Goal: Information Seeking & Learning: Check status

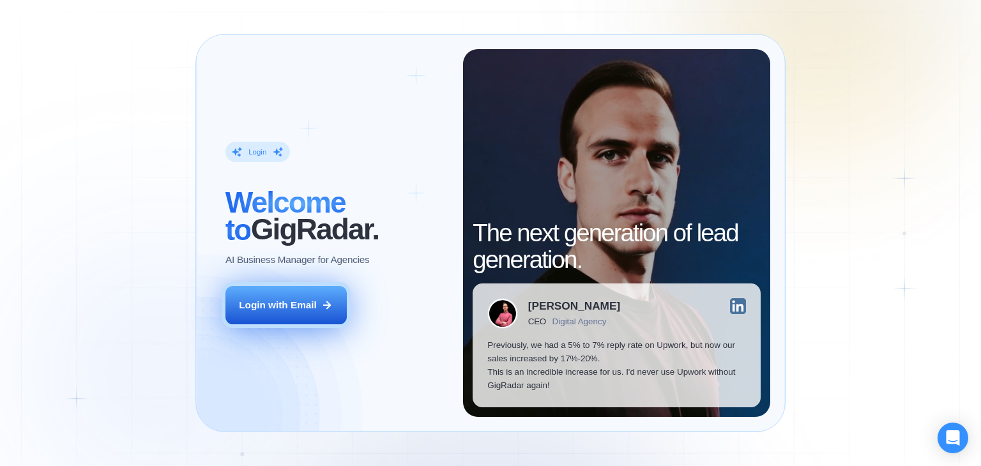
click at [288, 311] on div "Login with Email" at bounding box center [278, 304] width 78 height 13
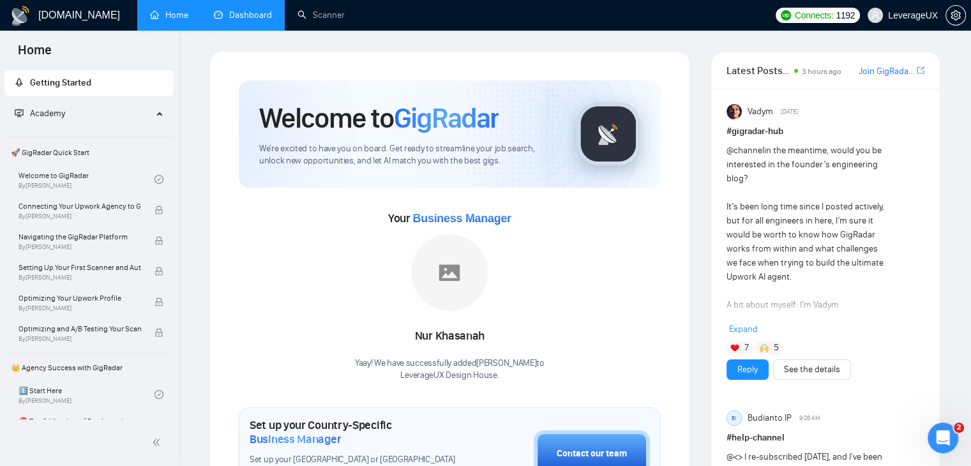
click at [263, 10] on link "Dashboard" at bounding box center [243, 15] width 58 height 11
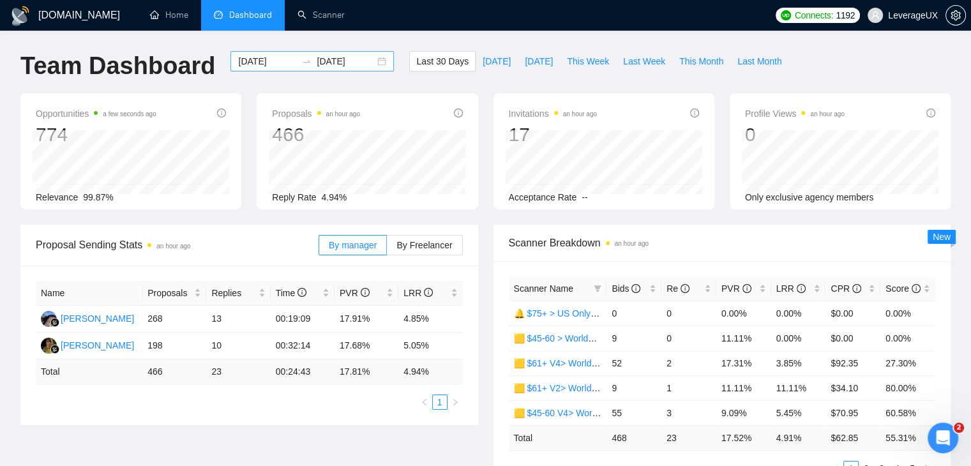
click at [370, 61] on div "2025-09-13 2025-10-13" at bounding box center [312, 61] width 163 height 20
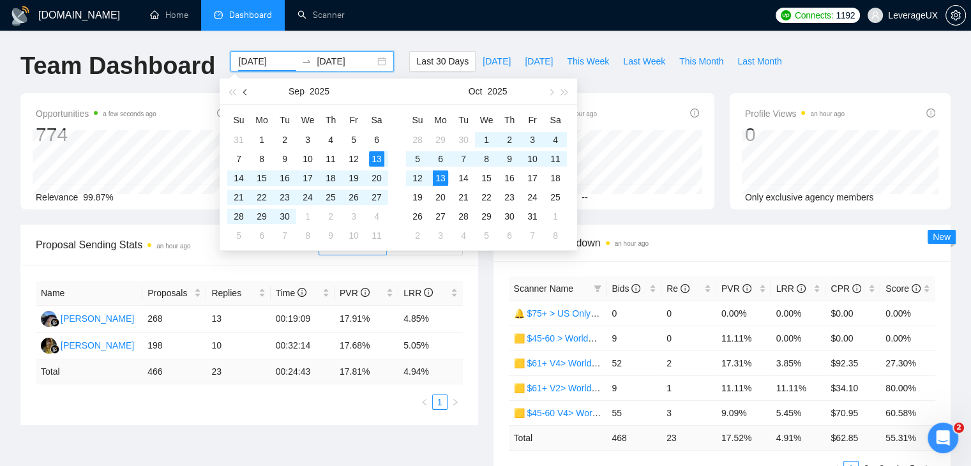
click at [246, 95] on button "button" at bounding box center [246, 92] width 14 height 26
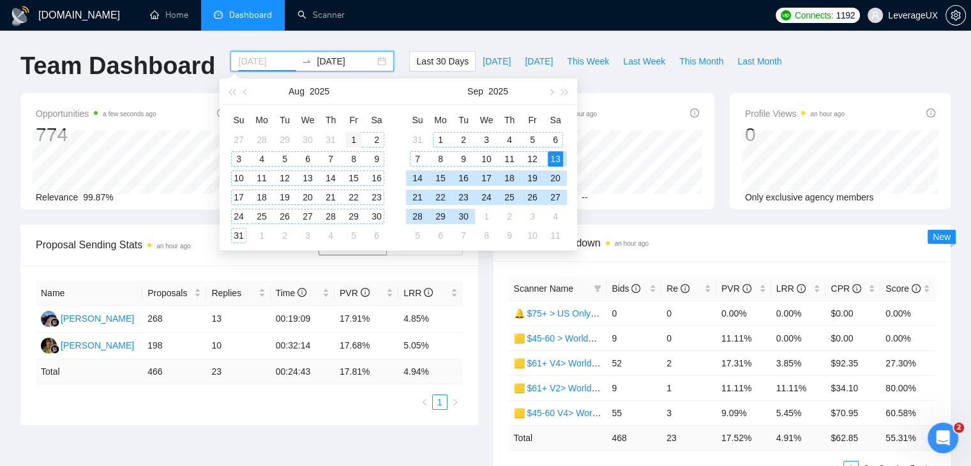
type input "2025-08-01"
click at [356, 138] on div "1" at bounding box center [353, 139] width 15 height 15
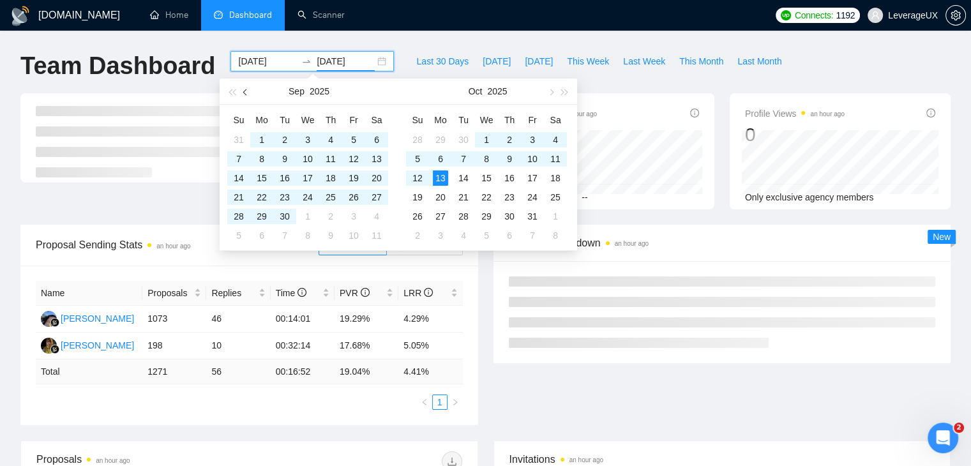
click at [248, 95] on button "button" at bounding box center [246, 92] width 14 height 26
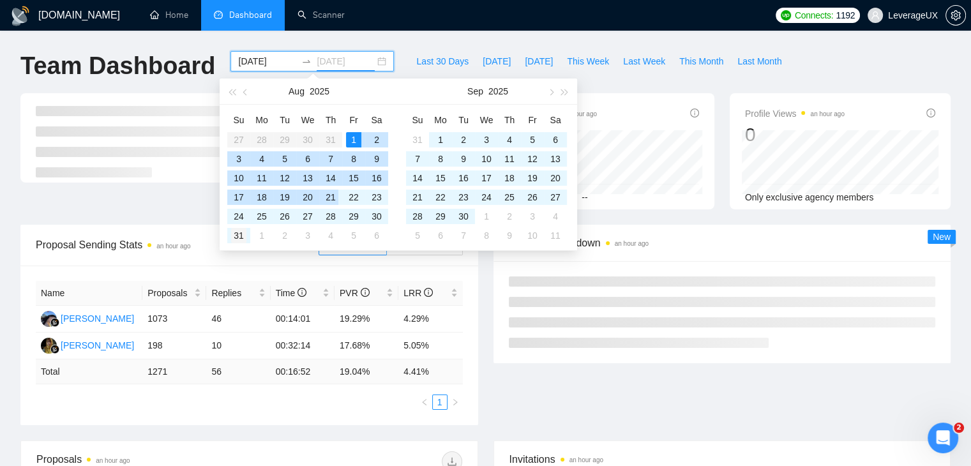
type input "2025-08-31"
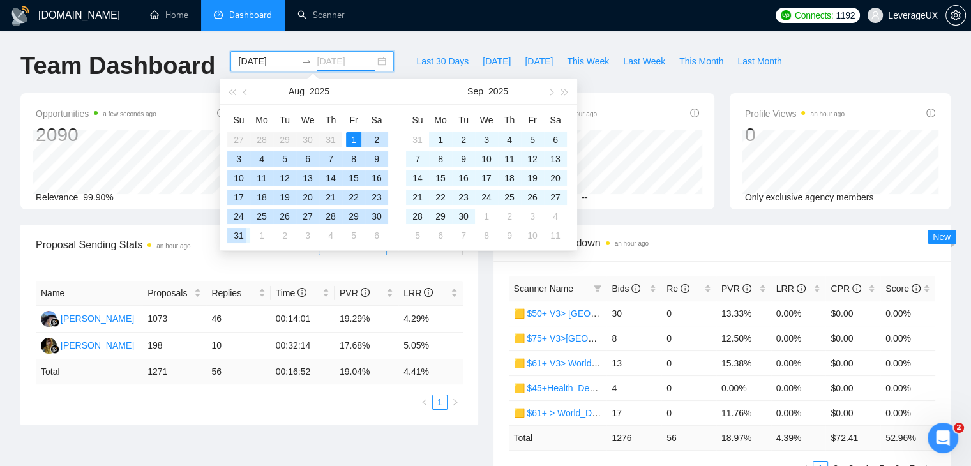
click at [241, 235] on div "31" at bounding box center [238, 235] width 15 height 15
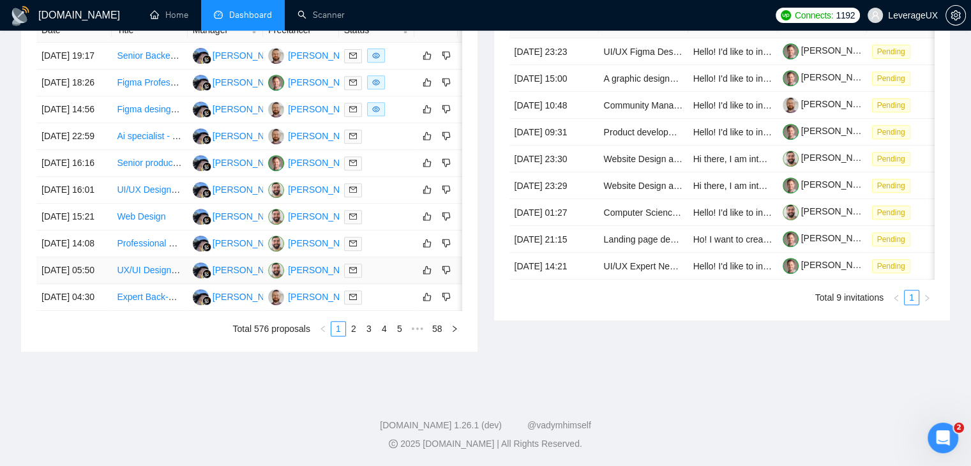
scroll to position [674, 0]
click at [418, 330] on span "•••" at bounding box center [417, 328] width 20 height 15
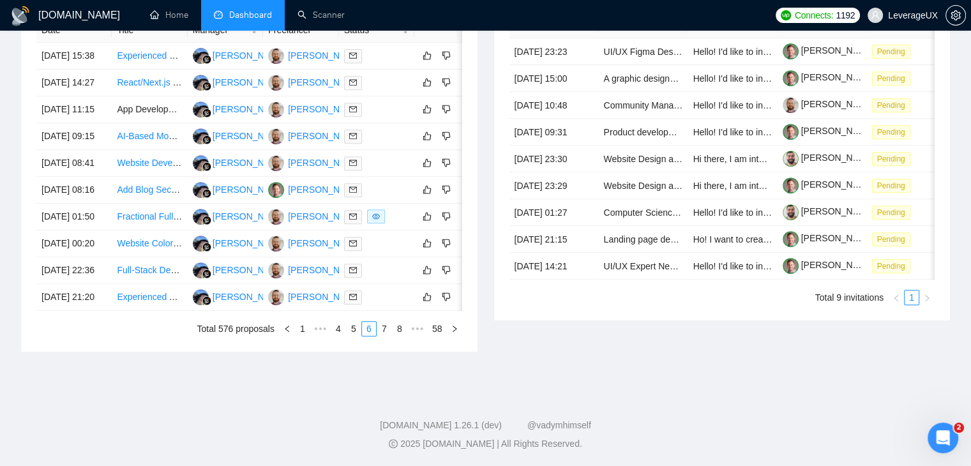
click at [420, 328] on span "•••" at bounding box center [417, 328] width 20 height 15
click at [418, 329] on span "•••" at bounding box center [417, 328] width 20 height 15
click at [418, 330] on span "•••" at bounding box center [417, 328] width 20 height 15
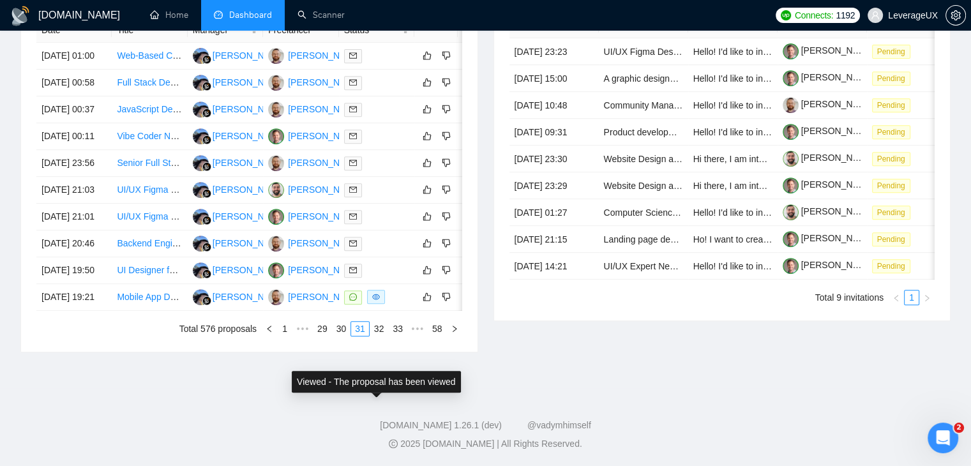
scroll to position [611, 0]
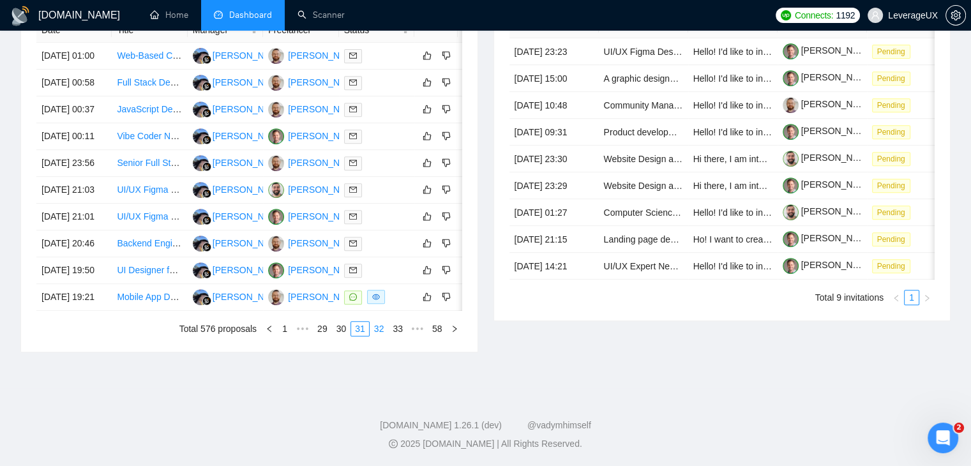
click at [381, 336] on link "32" at bounding box center [379, 329] width 18 height 14
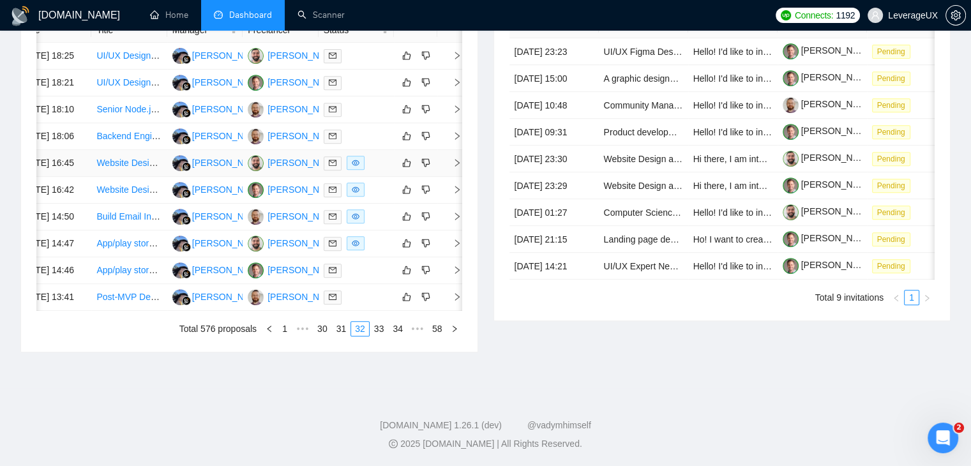
click at [455, 177] on td at bounding box center [450, 163] width 26 height 27
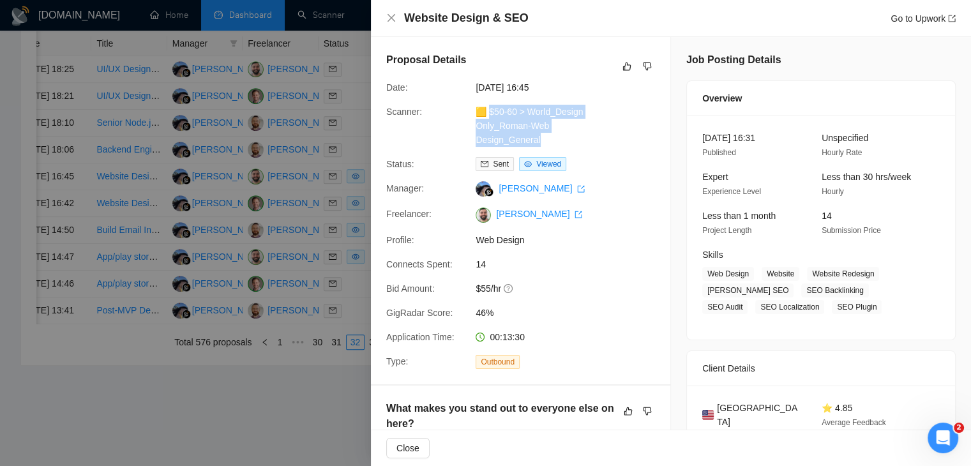
drag, startPoint x: 548, startPoint y: 145, endPoint x: 489, endPoint y: 109, distance: 69.1
click at [489, 109] on div "🟨 $50-60 > World_Design Only_Roman-Web Design_General" at bounding box center [538, 126] width 135 height 42
copy link "50-60 > World_Design Only_Roman-Web Design_General"
click at [899, 16] on link "Go to Upwork" at bounding box center [923, 18] width 65 height 10
click at [390, 19] on icon "close" at bounding box center [392, 18] width 8 height 8
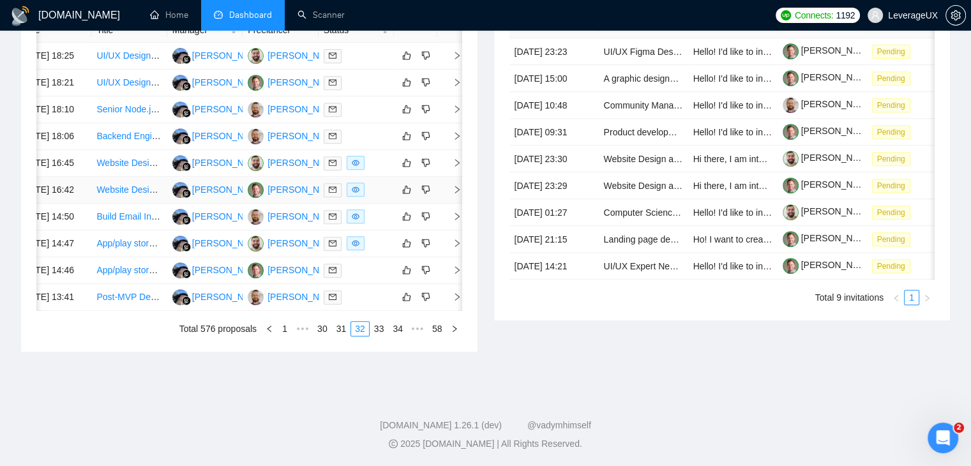
click at [453, 194] on icon "right" at bounding box center [457, 189] width 9 height 9
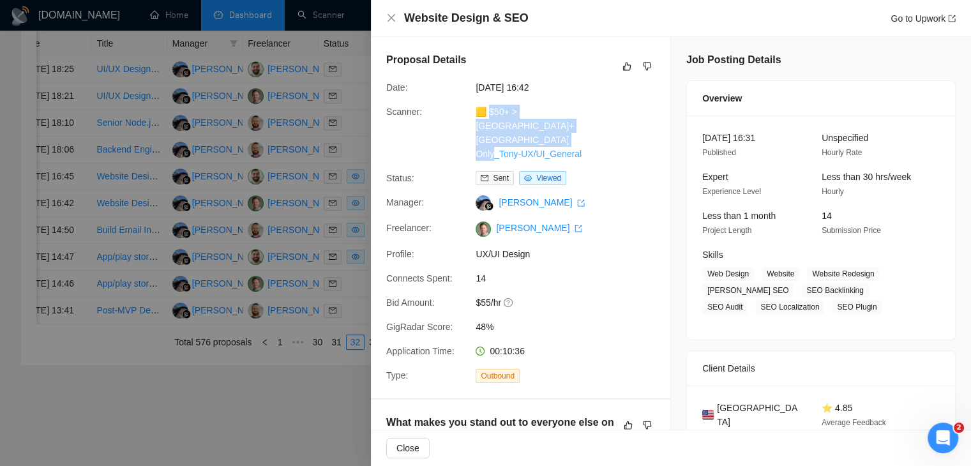
drag, startPoint x: 595, startPoint y: 142, endPoint x: 490, endPoint y: 116, distance: 108.4
click at [490, 116] on div "🟨 $50+ > US+Canada_Design Only_Tony-UX/UI_General" at bounding box center [538, 133] width 135 height 56
copy link "50+ > US+Canada_Design Only_Tony-UX/UI_General"
click at [907, 24] on link "Go to Upwork" at bounding box center [923, 18] width 65 height 10
click at [395, 20] on icon "close" at bounding box center [391, 18] width 10 height 10
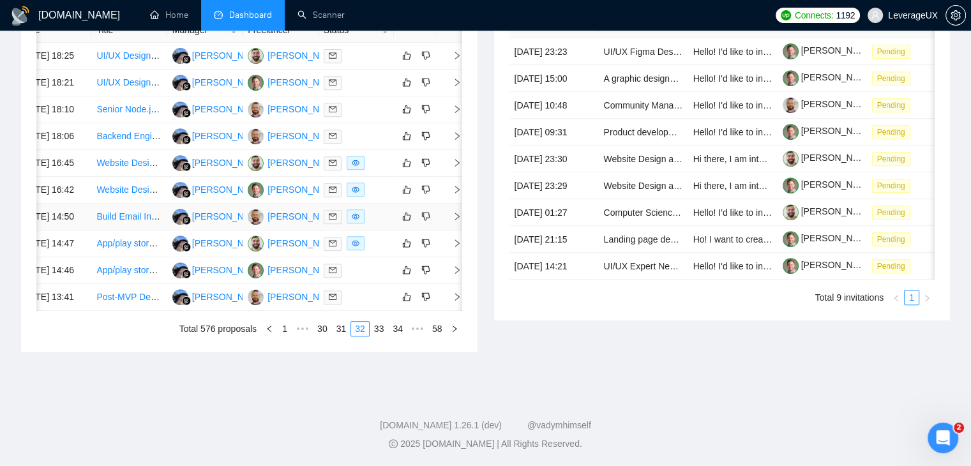
click at [453, 221] on icon "right" at bounding box center [457, 216] width 9 height 9
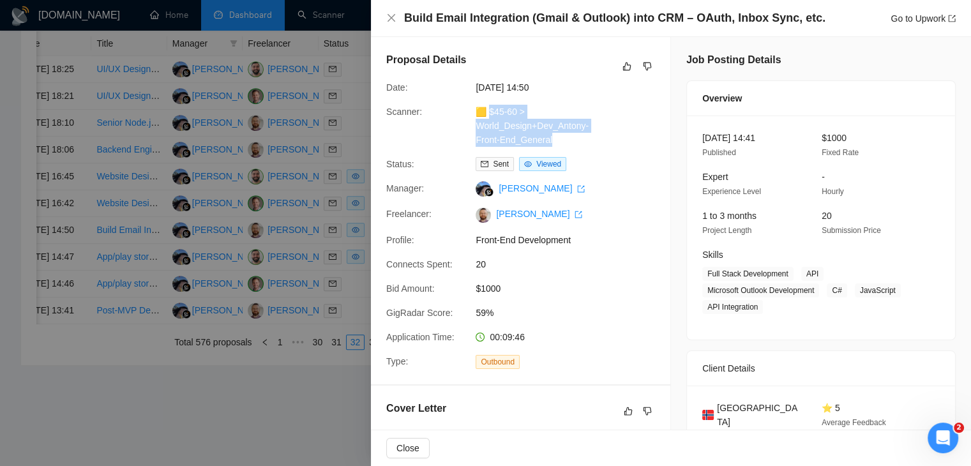
drag, startPoint x: 553, startPoint y: 142, endPoint x: 490, endPoint y: 113, distance: 69.7
click at [490, 113] on div "🟨 $45-60 > World_Design+Dev_Antony-Front-End_General" at bounding box center [538, 126] width 135 height 42
copy link "45-60 > World_Design+Dev_Antony-Front-End_General"
click at [922, 13] on link "Go to Upwork" at bounding box center [923, 18] width 65 height 10
click at [387, 18] on icon "close" at bounding box center [391, 18] width 10 height 10
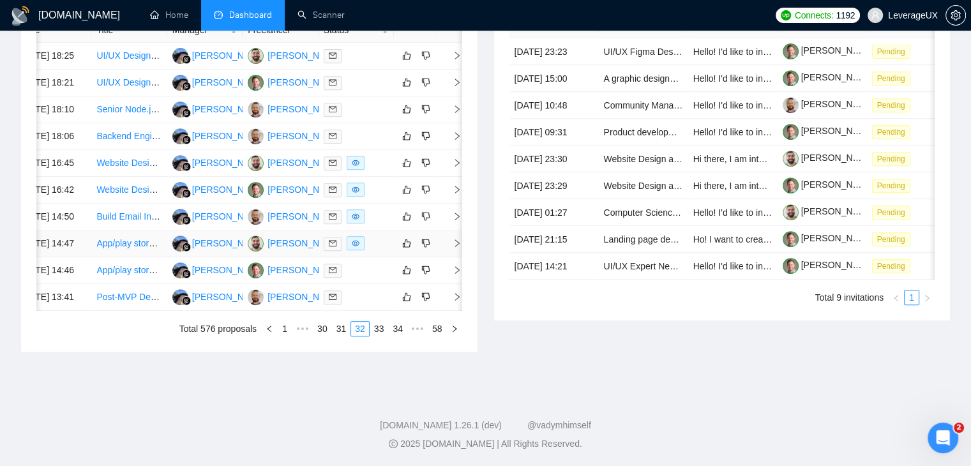
click at [456, 248] on icon "right" at bounding box center [457, 243] width 9 height 9
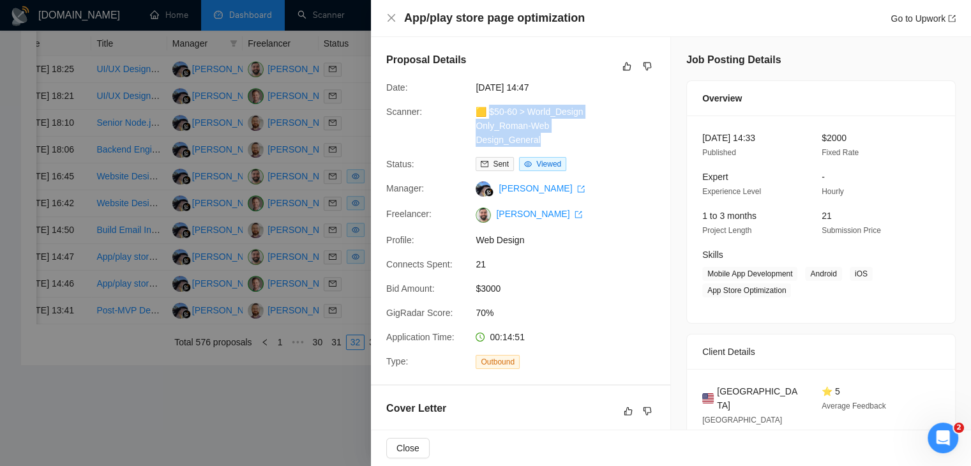
drag, startPoint x: 539, startPoint y: 139, endPoint x: 489, endPoint y: 111, distance: 57.2
click at [489, 111] on div "🟨 $50-60 > World_Design Only_Roman-Web Design_General" at bounding box center [538, 126] width 135 height 42
copy link "50-60 > World_Design Only_Roman-Web Design_General"
click at [911, 18] on link "Go to Upwork" at bounding box center [923, 18] width 65 height 10
click at [392, 17] on icon "close" at bounding box center [392, 18] width 8 height 8
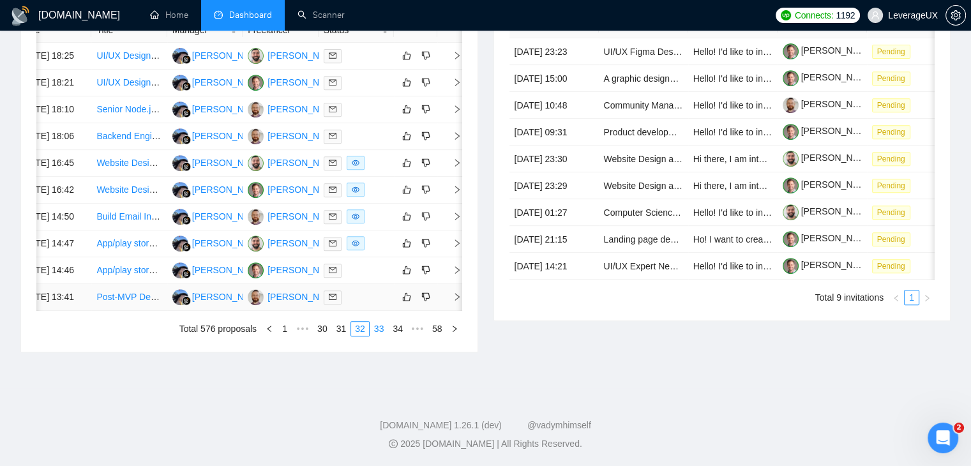
scroll to position [674, 0]
click at [381, 330] on link "33" at bounding box center [379, 329] width 18 height 14
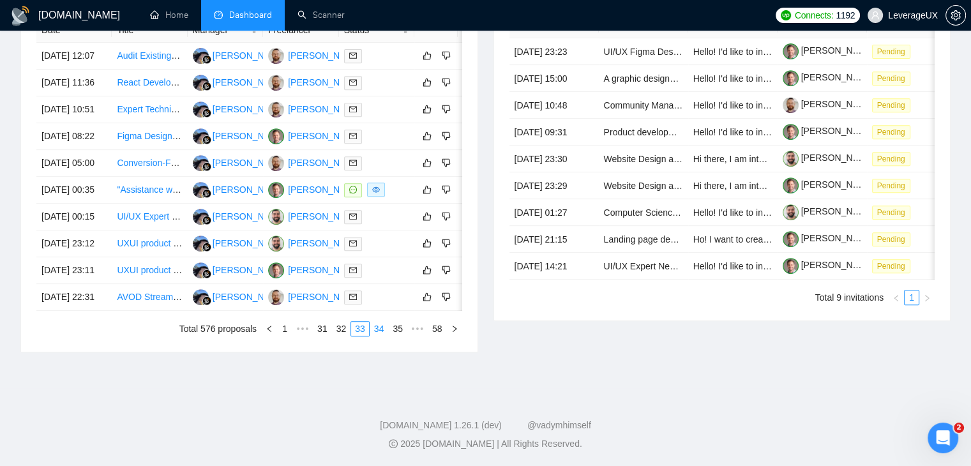
click at [383, 336] on link "34" at bounding box center [379, 329] width 18 height 14
click at [377, 336] on link "35" at bounding box center [379, 329] width 18 height 14
click at [380, 333] on link "36" at bounding box center [379, 329] width 18 height 14
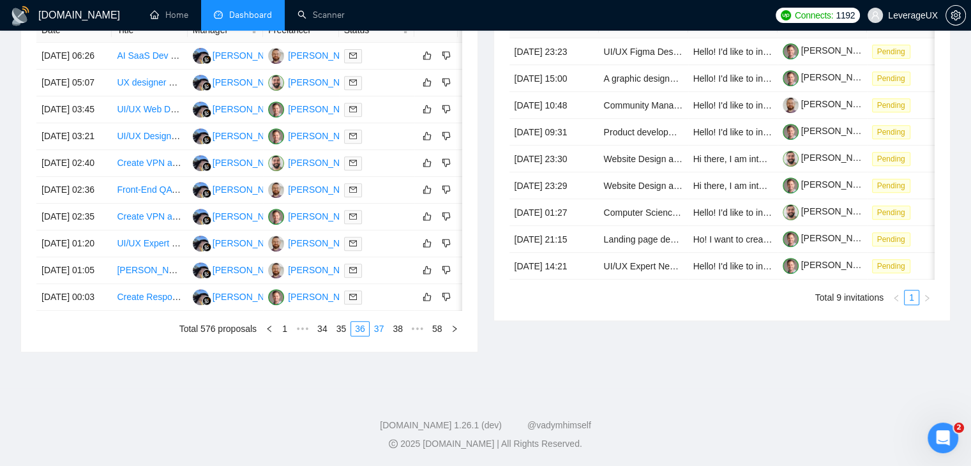
click at [383, 328] on link "37" at bounding box center [379, 329] width 18 height 14
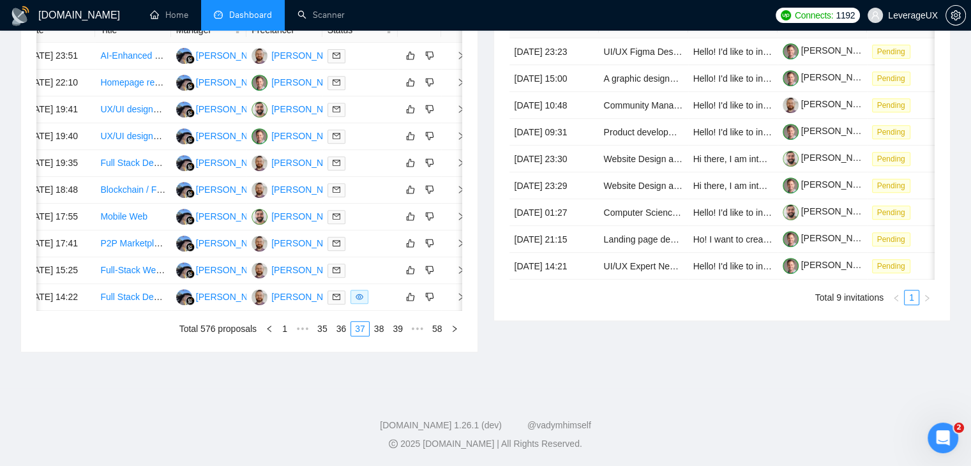
scroll to position [0, 20]
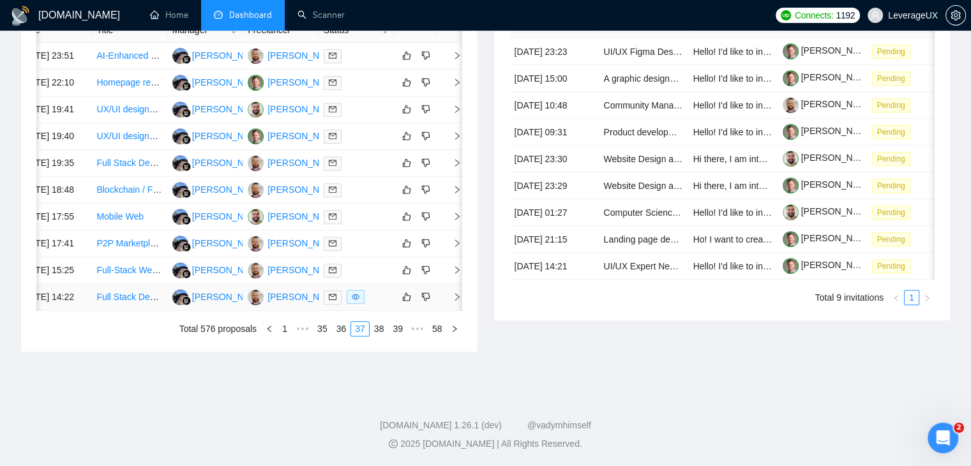
click at [458, 301] on icon "right" at bounding box center [457, 297] width 9 height 9
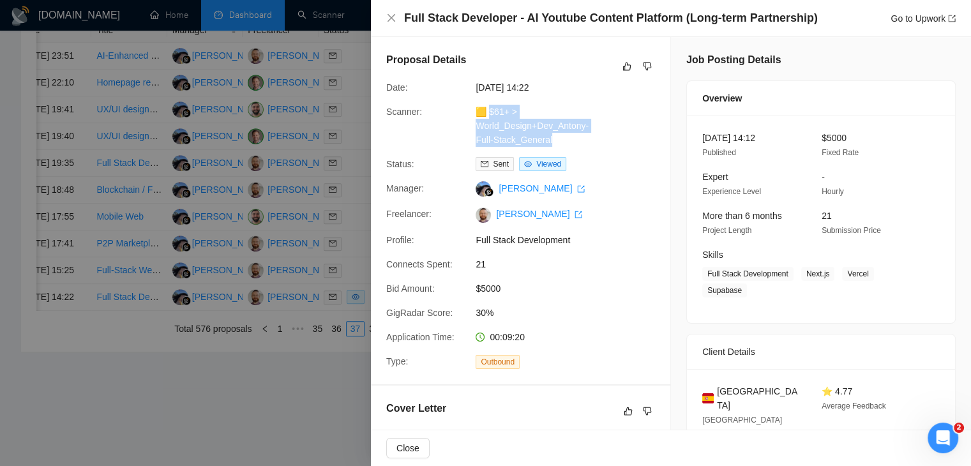
drag, startPoint x: 561, startPoint y: 141, endPoint x: 490, endPoint y: 111, distance: 76.7
click at [490, 111] on div "🟨 $61+ > World_Design+Dev_Antony-Full-Stack_General" at bounding box center [538, 126] width 135 height 42
copy link "61+ > World_Design+Dev_Antony-Full-Stack_General"
click at [917, 20] on link "Go to Upwork" at bounding box center [923, 18] width 65 height 10
click at [393, 15] on icon "close" at bounding box center [392, 18] width 8 height 8
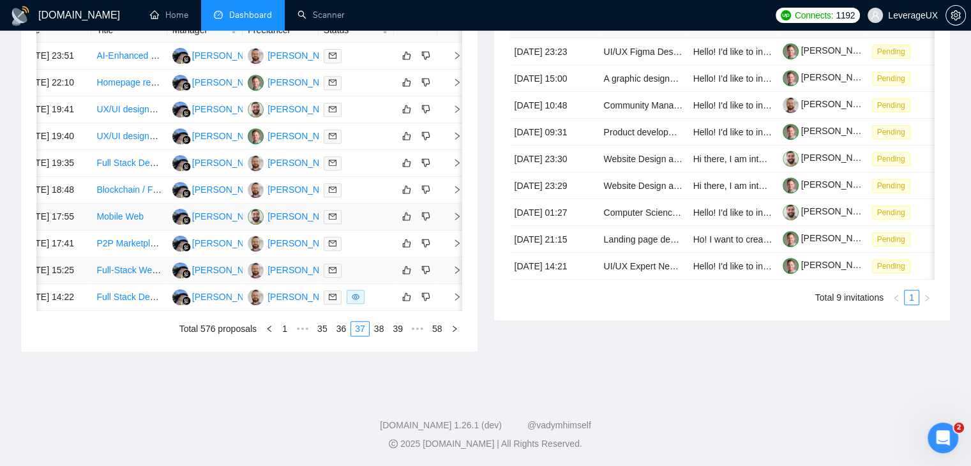
scroll to position [611, 0]
click at [378, 336] on link "38" at bounding box center [379, 329] width 18 height 14
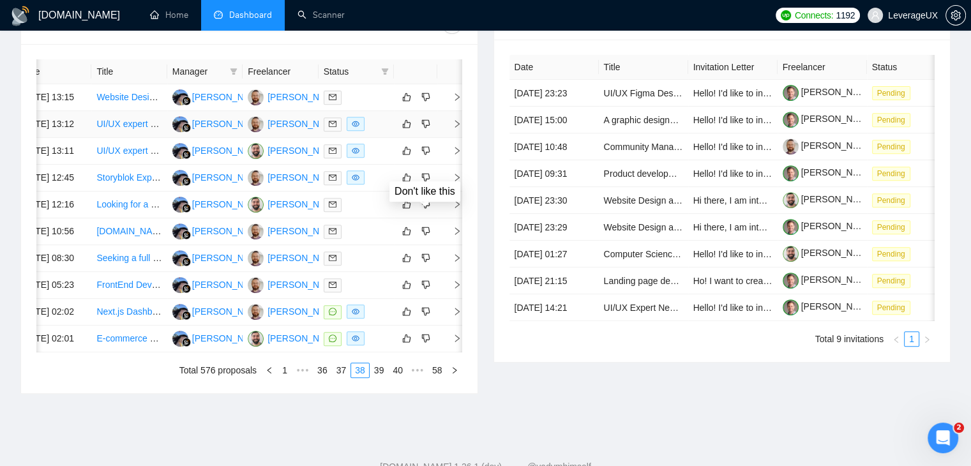
scroll to position [483, 0]
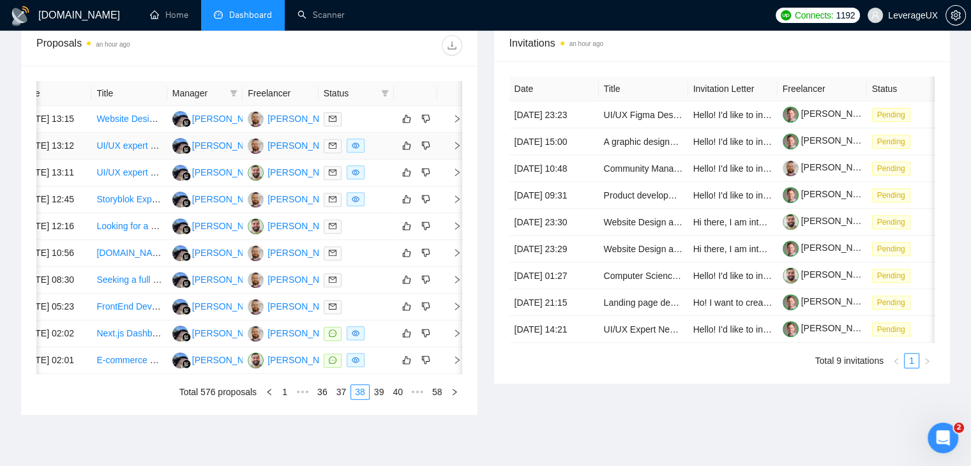
click at [454, 150] on icon "right" at bounding box center [457, 145] width 9 height 9
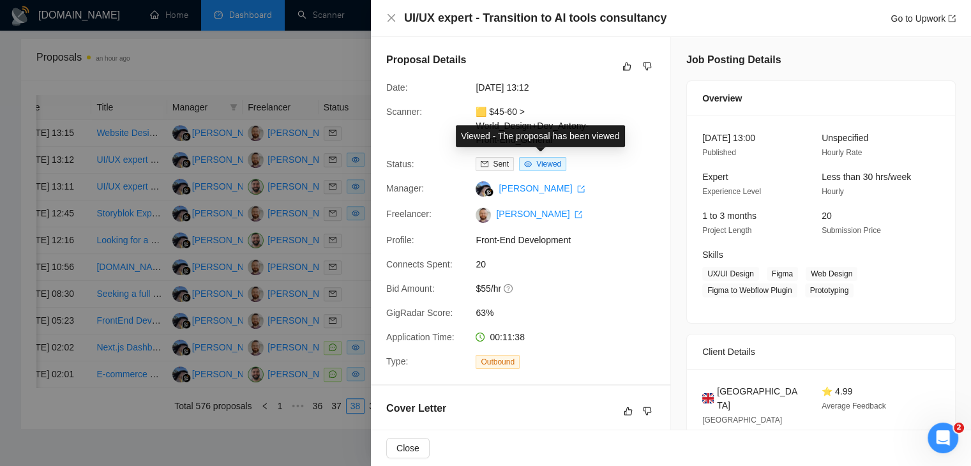
click at [614, 164] on div "Status: Sent Viewed" at bounding box center [515, 164] width 269 height 14
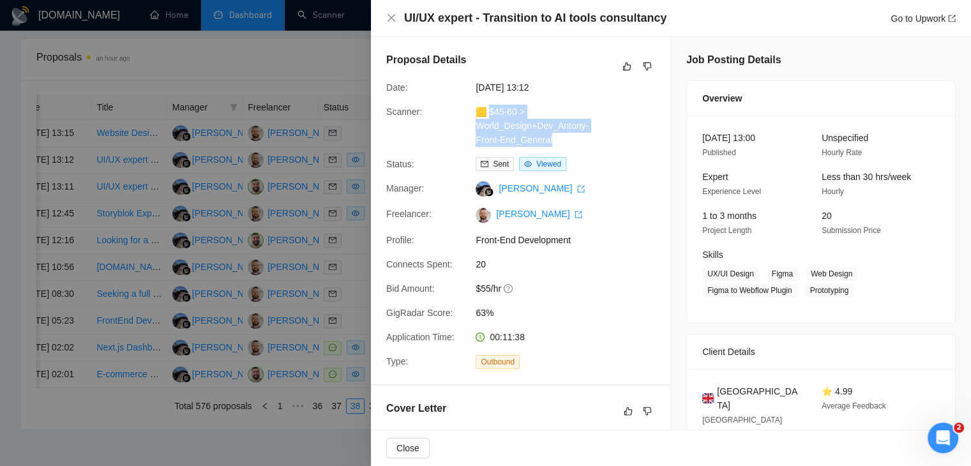
drag, startPoint x: 559, startPoint y: 141, endPoint x: 489, endPoint y: 113, distance: 75.4
click at [489, 113] on div "🟨 $45-60 > World_Design+Dev_Antony-Front-End_General" at bounding box center [538, 126] width 135 height 42
copy link "45-60 > World_Design+Dev_Antony-Front-End_General"
click at [902, 15] on link "Go to Upwork" at bounding box center [923, 18] width 65 height 10
click at [340, 317] on div at bounding box center [485, 233] width 971 height 466
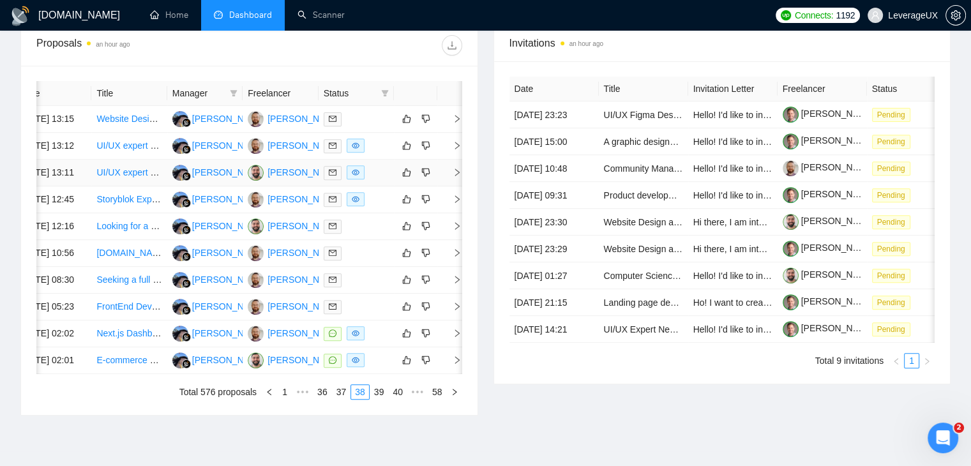
click at [454, 177] on icon "right" at bounding box center [457, 172] width 9 height 9
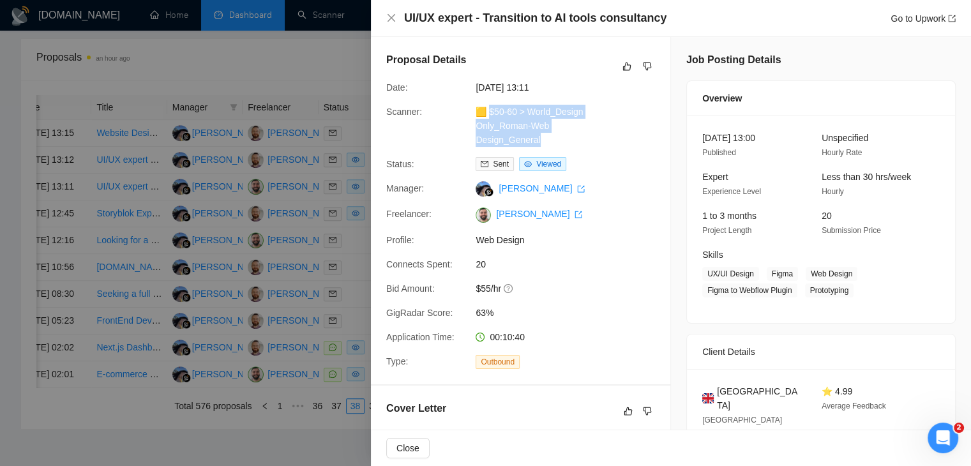
drag, startPoint x: 540, startPoint y: 142, endPoint x: 489, endPoint y: 110, distance: 60.3
click at [489, 110] on div "🟨 $50-60 > World_Design Only_Roman-Web Design_General" at bounding box center [538, 126] width 135 height 42
copy link "50-60 > World_Design Only_Roman-Web Design_General"
click at [904, 25] on div "Go to Upwork" at bounding box center [923, 18] width 65 height 14
click at [910, 19] on link "Go to Upwork" at bounding box center [923, 18] width 65 height 10
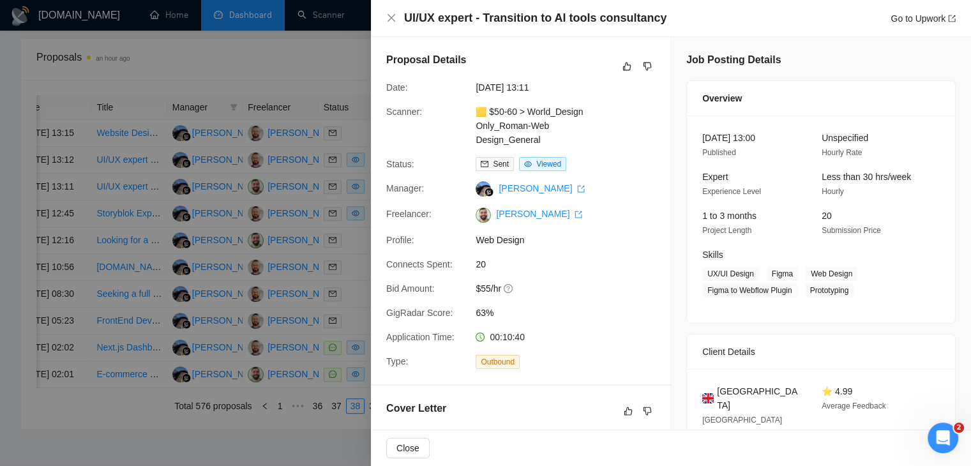
click at [331, 97] on div at bounding box center [485, 233] width 971 height 466
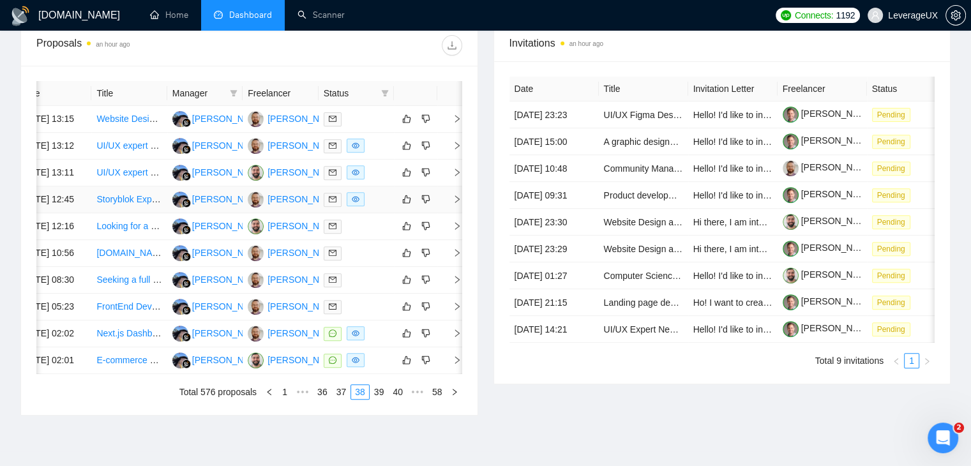
click at [457, 204] on icon "right" at bounding box center [457, 199] width 9 height 9
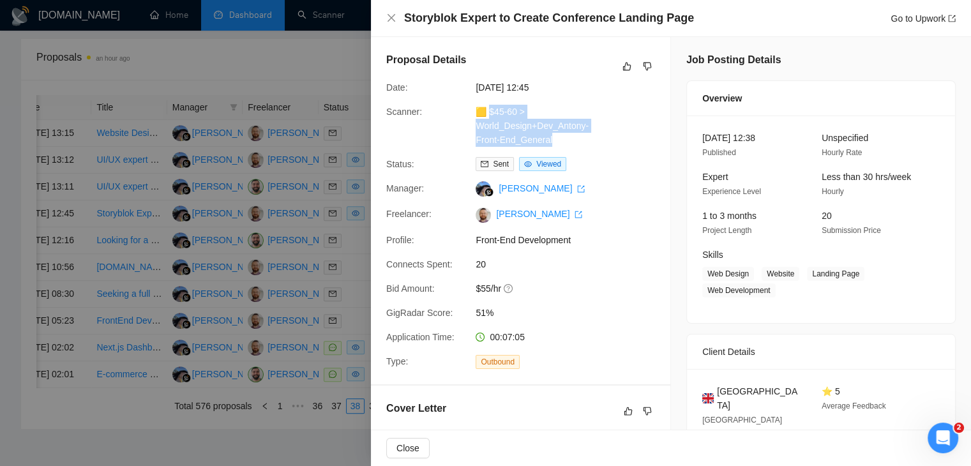
drag, startPoint x: 557, startPoint y: 143, endPoint x: 489, endPoint y: 110, distance: 76.0
click at [489, 110] on div "🟨 $45-60 > World_Design+Dev_Antony-Front-End_General" at bounding box center [538, 126] width 135 height 42
copy link "45-60 > World_Design+Dev_Antony-Front-End_General"
click at [899, 20] on link "Go to Upwork" at bounding box center [923, 18] width 65 height 10
click at [294, 280] on div at bounding box center [485, 233] width 971 height 466
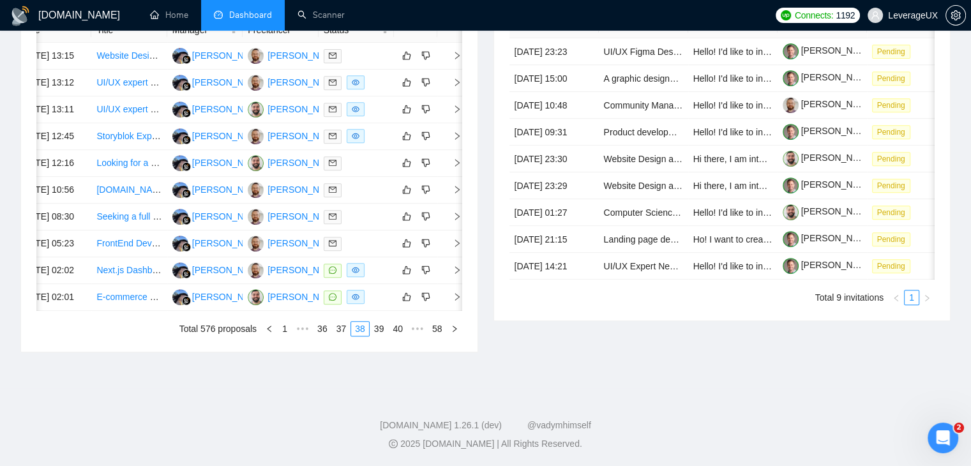
scroll to position [0, 0]
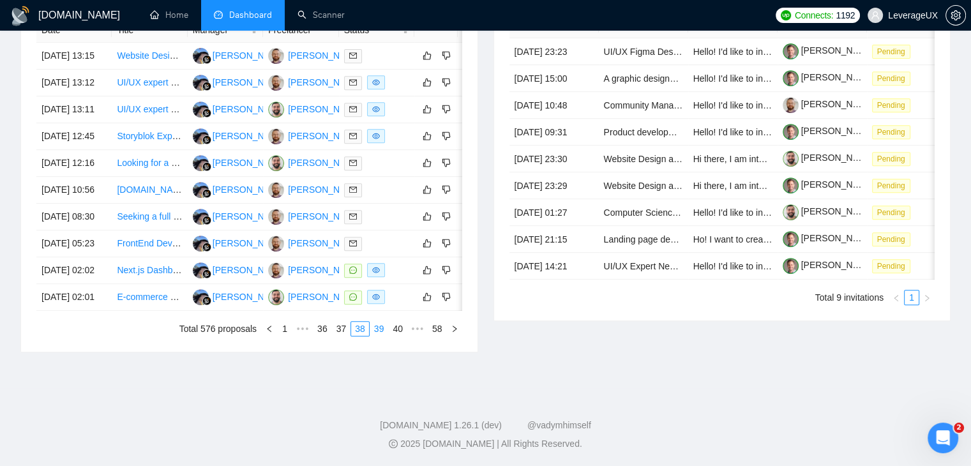
click at [377, 336] on link "39" at bounding box center [379, 329] width 18 height 14
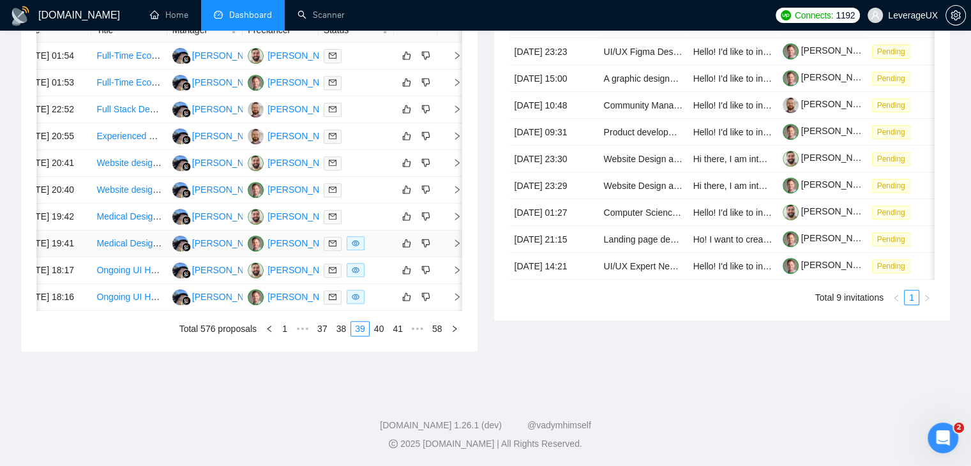
click at [453, 248] on icon "right" at bounding box center [457, 243] width 9 height 9
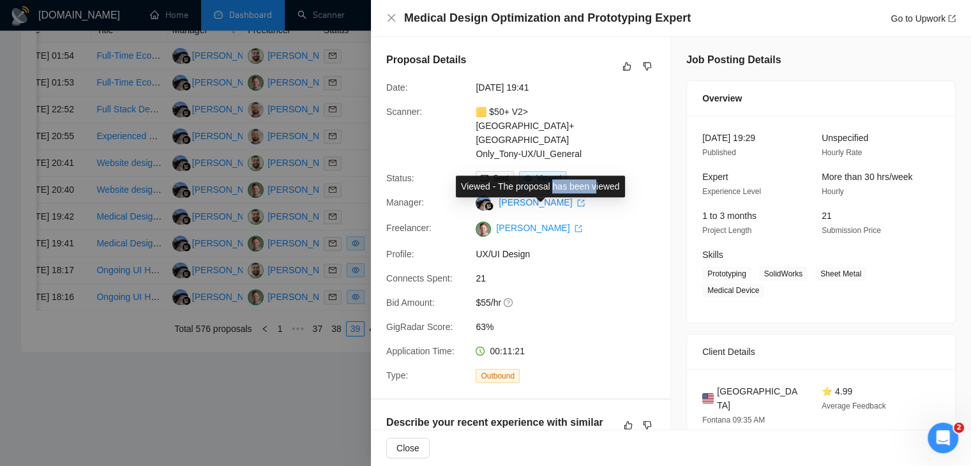
drag, startPoint x: 595, startPoint y: 139, endPoint x: 558, endPoint y: 138, distance: 37.0
click at [552, 176] on div "Viewed - The proposal has been viewed" at bounding box center [540, 187] width 169 height 22
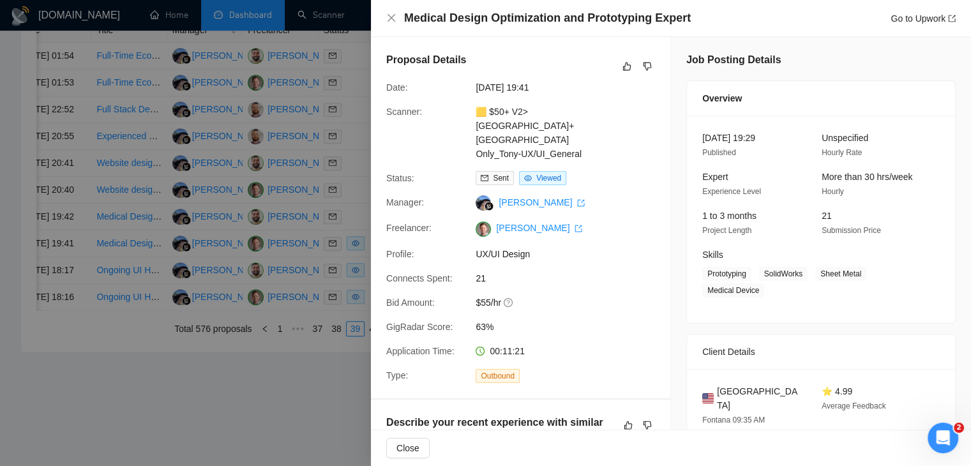
click at [593, 174] on div "Proposal Details Date: 10 Aug, 2025 19:41 Scanner: 🟨 $50+ V2> US+Canada_Design …" at bounding box center [521, 217] width 300 height 361
drag, startPoint x: 582, startPoint y: 137, endPoint x: 489, endPoint y: 113, distance: 95.7
click at [489, 113] on div "🟨 $50+ V2> US+Canada_Design Only_Tony-UX/UI_General" at bounding box center [538, 133] width 135 height 56
copy link "50+ V2> US+Canada_Design Only_Tony-UX/UI_General"
click at [884, 22] on div "Medical Design Optimization and Prototyping Expert Go to Upwork" at bounding box center [680, 18] width 552 height 16
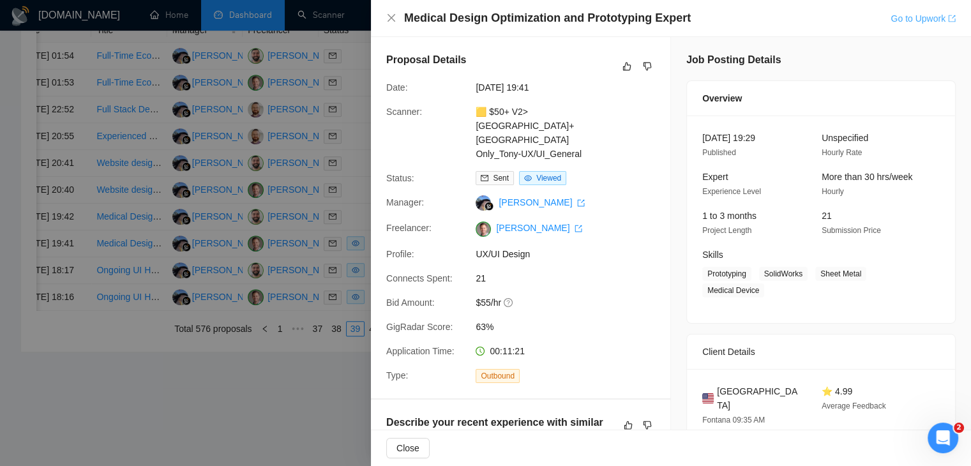
click at [897, 21] on link "Go to Upwork" at bounding box center [923, 18] width 65 height 10
click at [392, 19] on icon "close" at bounding box center [391, 18] width 10 height 10
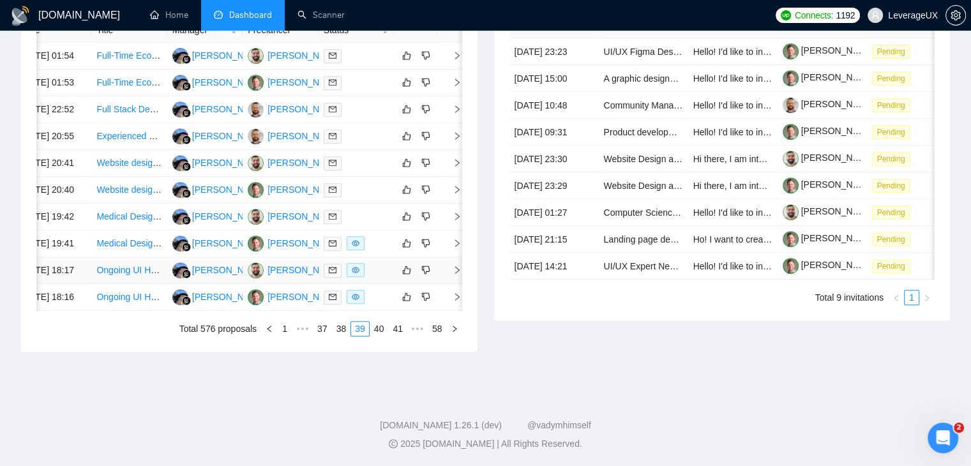
click at [455, 275] on icon "right" at bounding box center [457, 270] width 9 height 9
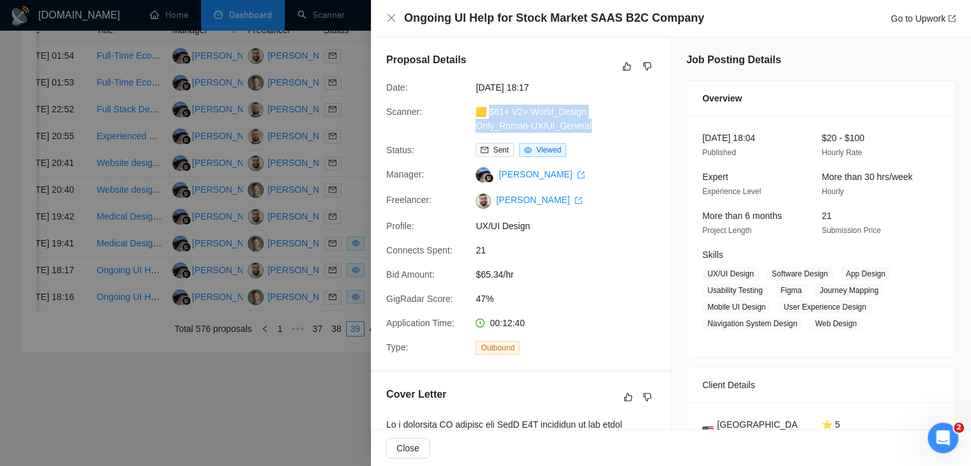
drag, startPoint x: 599, startPoint y: 130, endPoint x: 488, endPoint y: 114, distance: 112.4
click at [488, 114] on div "🟨 $61+ V2> World_Design Only_Roman-UX/UI_General" at bounding box center [538, 119] width 135 height 28
copy link "61+ V2> World_Design Only_Roman-UX/UI_General"
click at [901, 22] on link "Go to Upwork" at bounding box center [923, 18] width 65 height 10
click at [393, 17] on icon "close" at bounding box center [391, 18] width 10 height 10
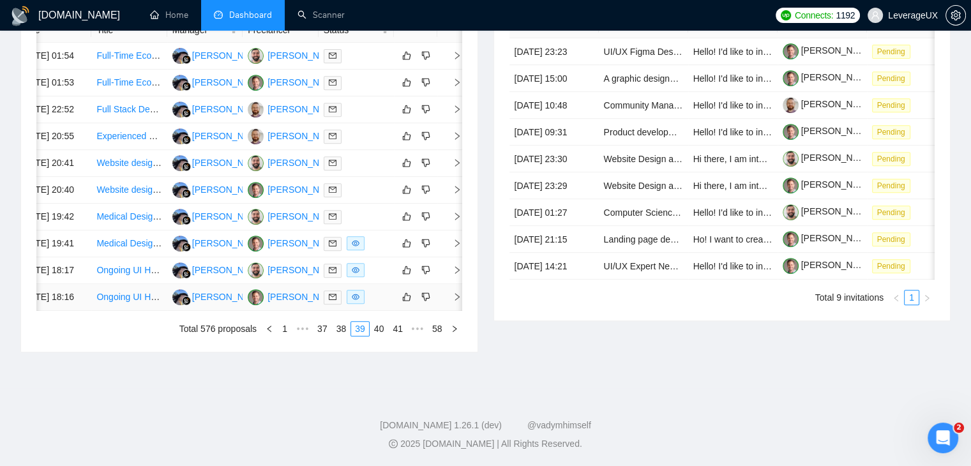
click at [457, 301] on icon "right" at bounding box center [457, 297] width 9 height 9
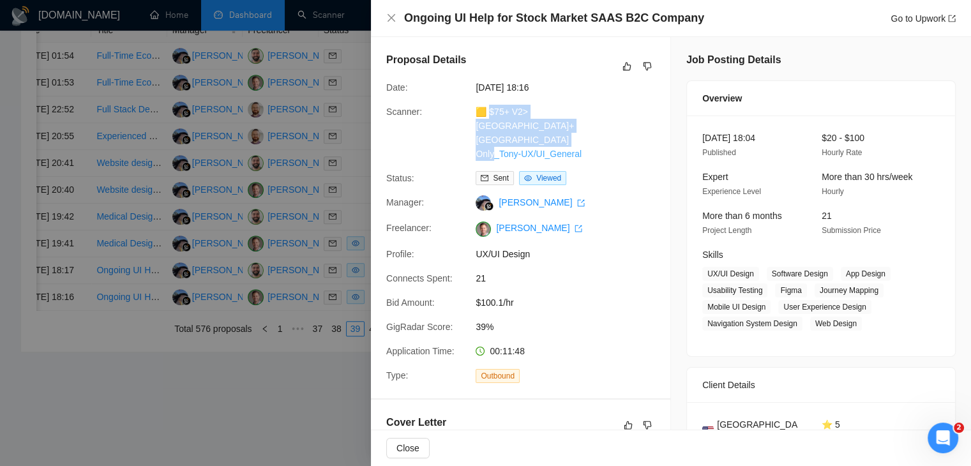
drag, startPoint x: 593, startPoint y: 144, endPoint x: 488, endPoint y: 114, distance: 109.4
click at [488, 114] on div "🟨 $75+ V2>US+Canada_Design Only_Tony-UX/UI_General" at bounding box center [538, 133] width 135 height 56
click at [907, 20] on link "Go to Upwork" at bounding box center [923, 18] width 65 height 10
click at [392, 21] on icon "close" at bounding box center [391, 18] width 10 height 10
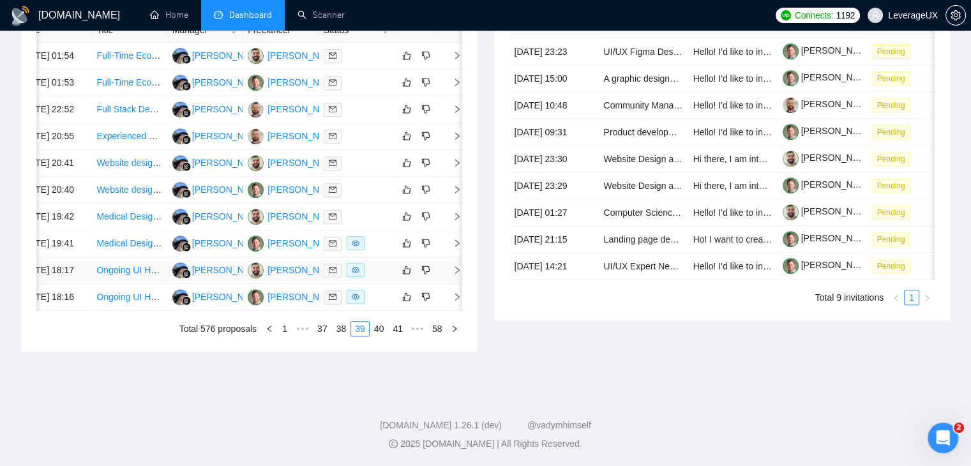
click at [453, 275] on icon "right" at bounding box center [457, 270] width 9 height 9
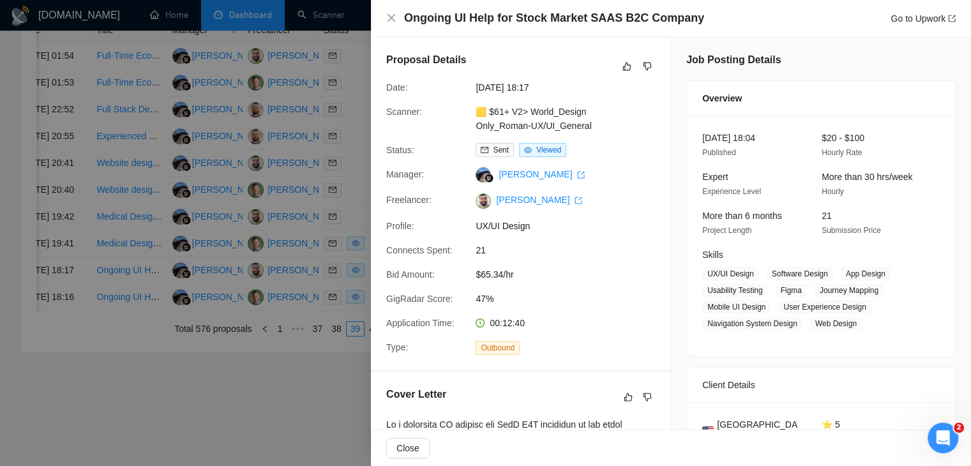
click at [386, 14] on div "Ongoing UI Help for Stock Market SAAS B2C Company Go to Upwork" at bounding box center [671, 18] width 600 height 37
click at [386, 17] on icon "close" at bounding box center [391, 18] width 10 height 10
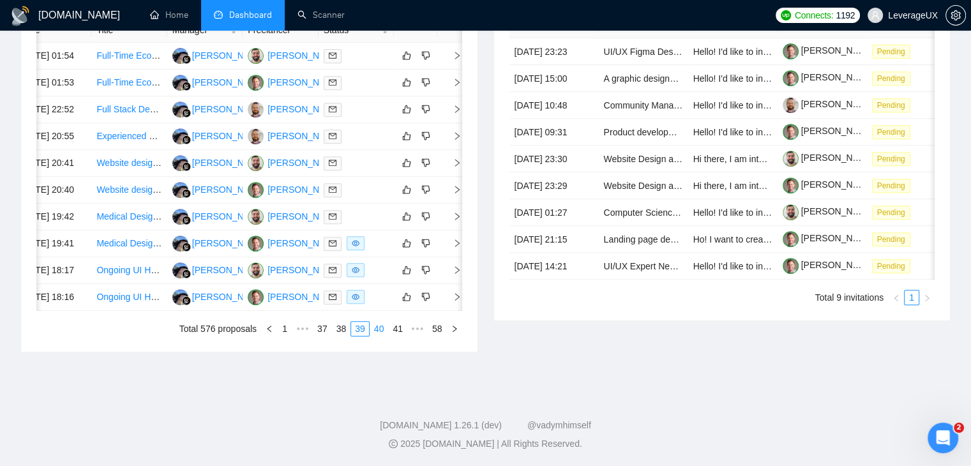
click at [379, 336] on link "40" at bounding box center [379, 329] width 18 height 14
click at [455, 87] on icon "right" at bounding box center [457, 82] width 9 height 9
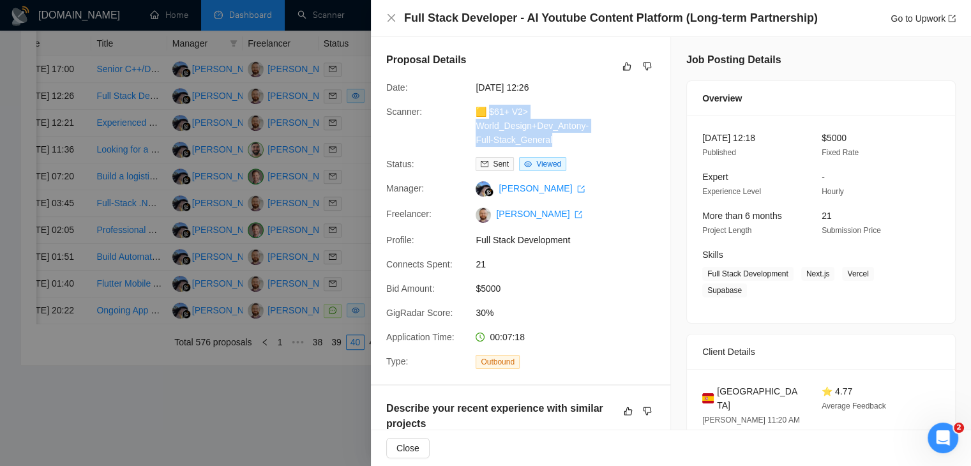
drag, startPoint x: 555, startPoint y: 140, endPoint x: 489, endPoint y: 111, distance: 71.8
click at [489, 111] on div "🟨 $61+ V2> World_Design+Dev_Antony-Full-Stack_General" at bounding box center [538, 126] width 135 height 42
click at [904, 17] on link "Go to Upwork" at bounding box center [923, 18] width 65 height 10
click at [390, 17] on icon "close" at bounding box center [392, 18] width 8 height 8
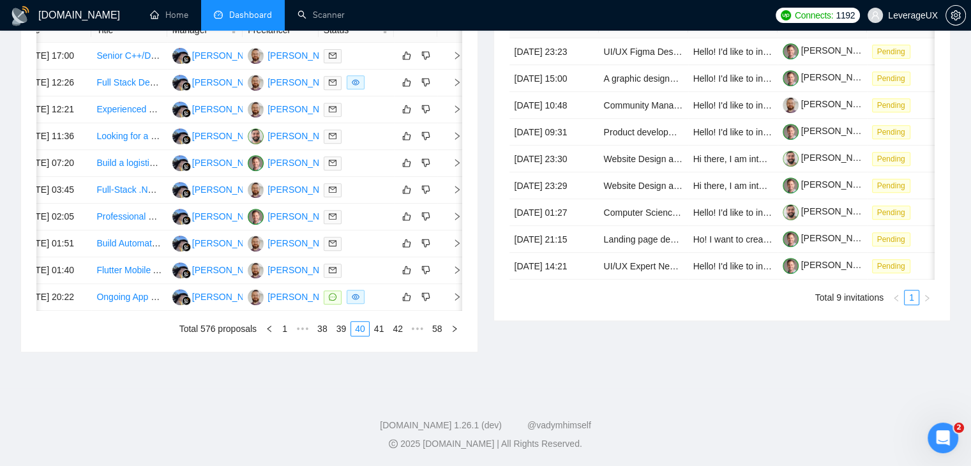
scroll to position [0, 0]
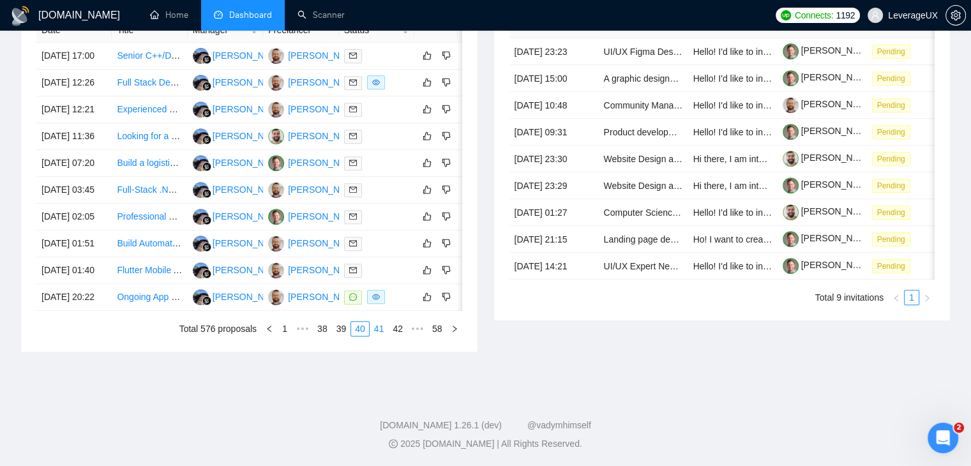
click at [378, 328] on link "41" at bounding box center [379, 329] width 18 height 14
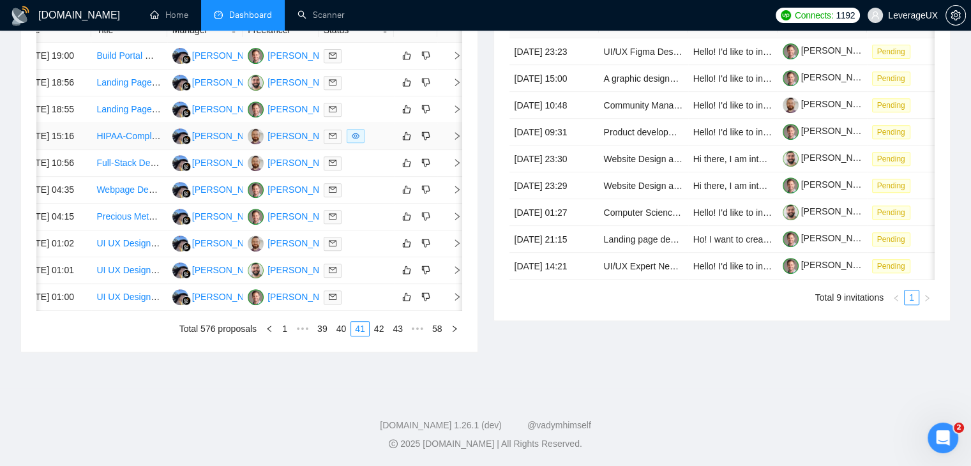
click at [459, 132] on icon "right" at bounding box center [457, 136] width 9 height 9
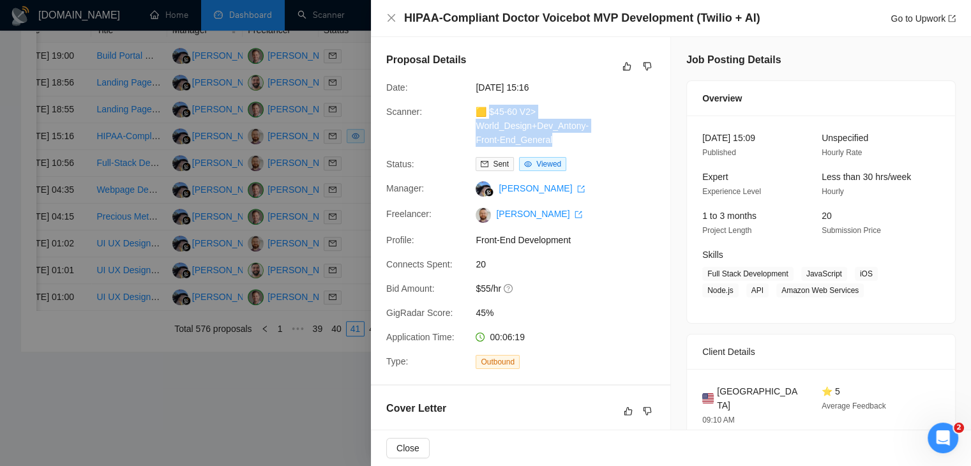
drag, startPoint x: 559, startPoint y: 143, endPoint x: 490, endPoint y: 114, distance: 75.6
click at [490, 114] on div "🟨 $45-60 V2> World_Design+Dev_Antony-Front-End_General" at bounding box center [538, 126] width 135 height 42
click at [906, 20] on link "Go to Upwork" at bounding box center [923, 18] width 65 height 10
click at [391, 17] on icon "close" at bounding box center [391, 18] width 10 height 10
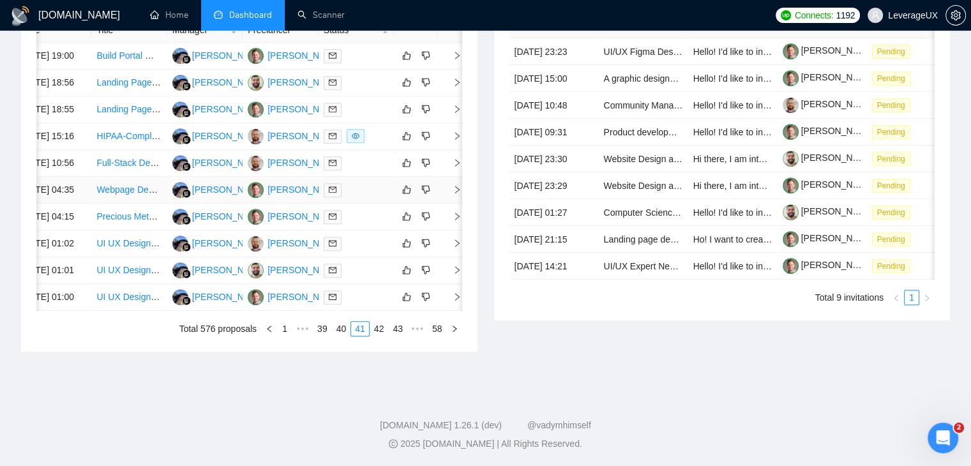
scroll to position [611, 0]
click at [376, 336] on link "42" at bounding box center [379, 329] width 18 height 14
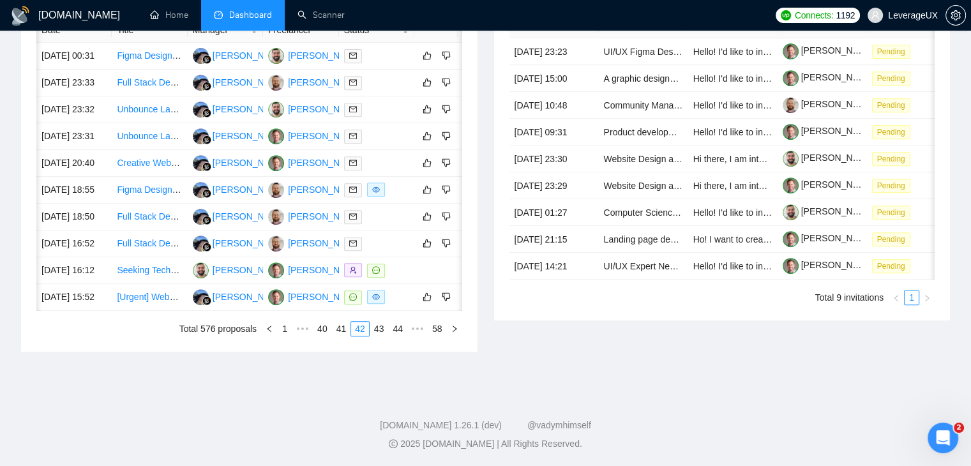
scroll to position [0, 20]
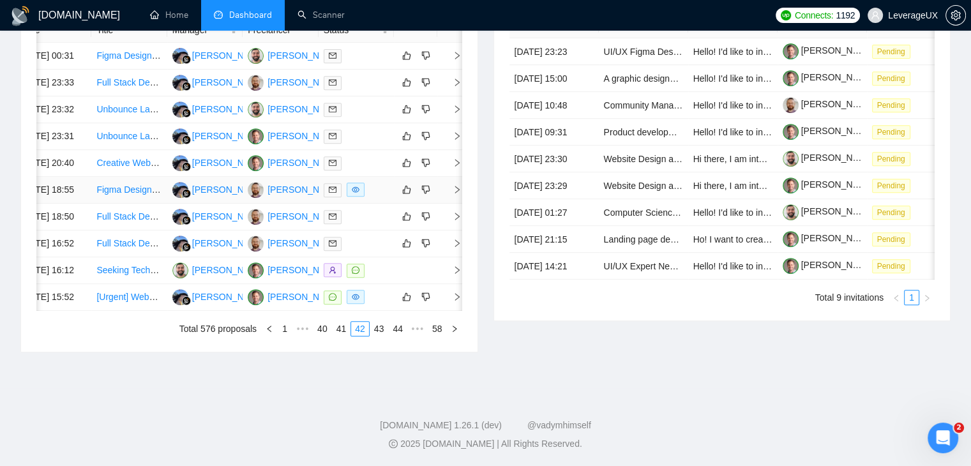
click at [455, 194] on icon "right" at bounding box center [457, 189] width 9 height 9
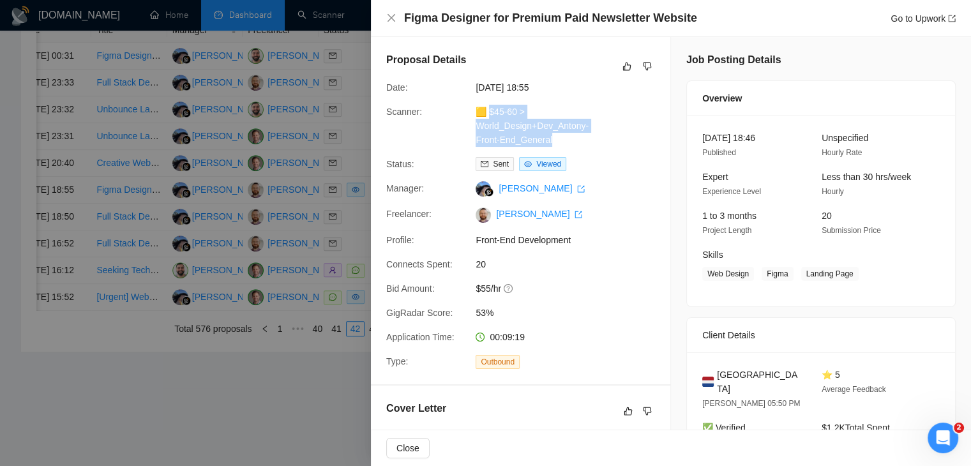
drag, startPoint x: 565, startPoint y: 144, endPoint x: 490, endPoint y: 111, distance: 80.9
click at [490, 111] on div "🟨 $45-60 > World_Design+Dev_Antony-Front-End_General" at bounding box center [538, 126] width 135 height 42
click at [912, 15] on link "Go to Upwork" at bounding box center [923, 18] width 65 height 10
click at [392, 16] on icon "close" at bounding box center [391, 18] width 10 height 10
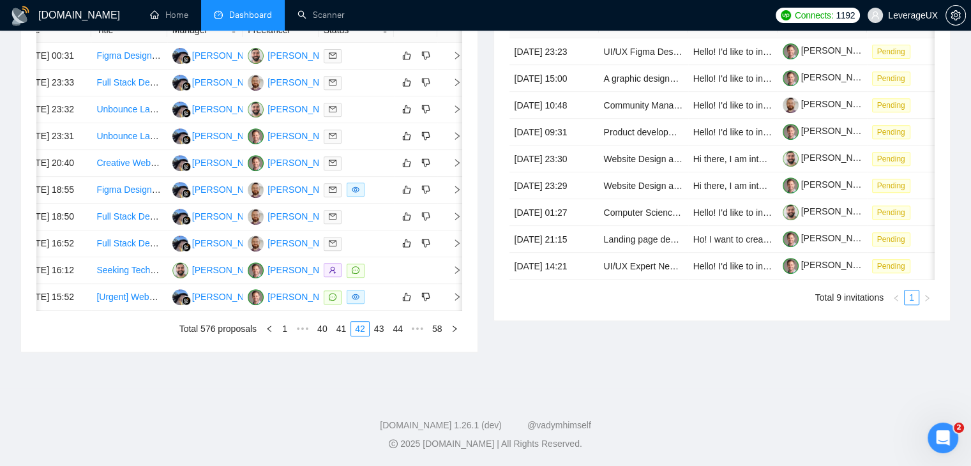
scroll to position [0, 0]
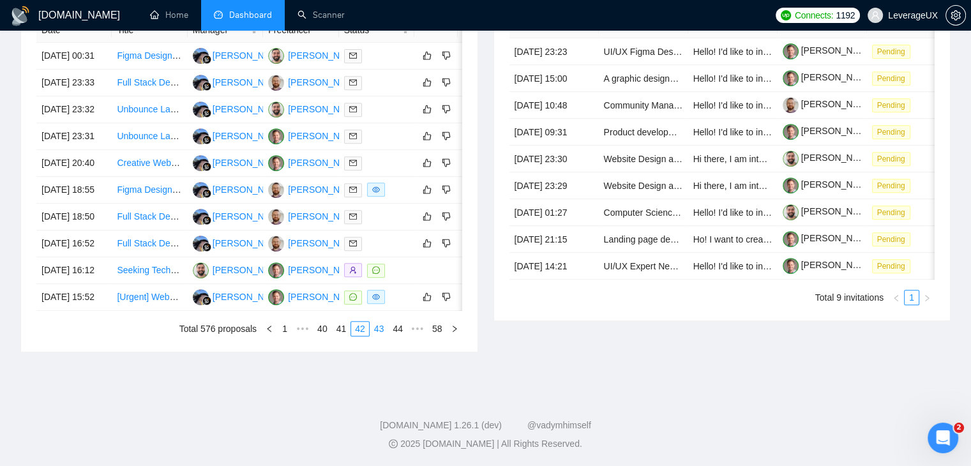
click at [383, 336] on link "43" at bounding box center [379, 329] width 18 height 14
click at [380, 329] on link "44" at bounding box center [379, 329] width 18 height 14
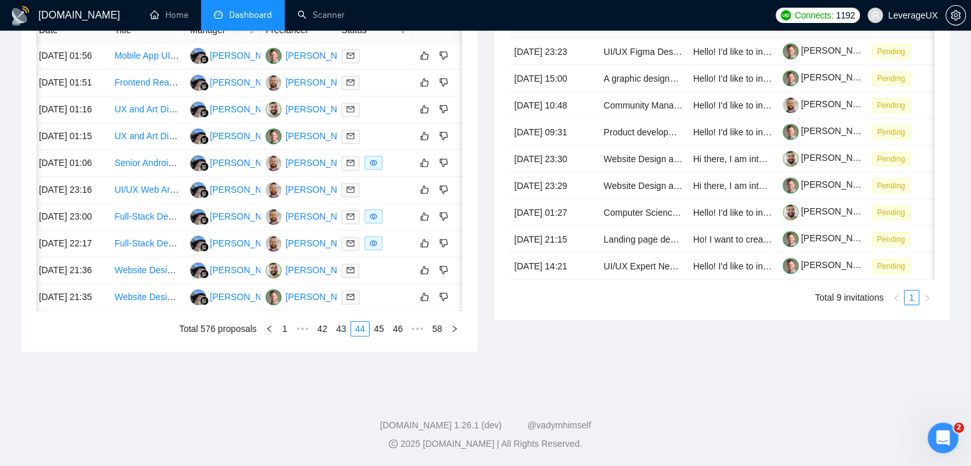
scroll to position [0, 20]
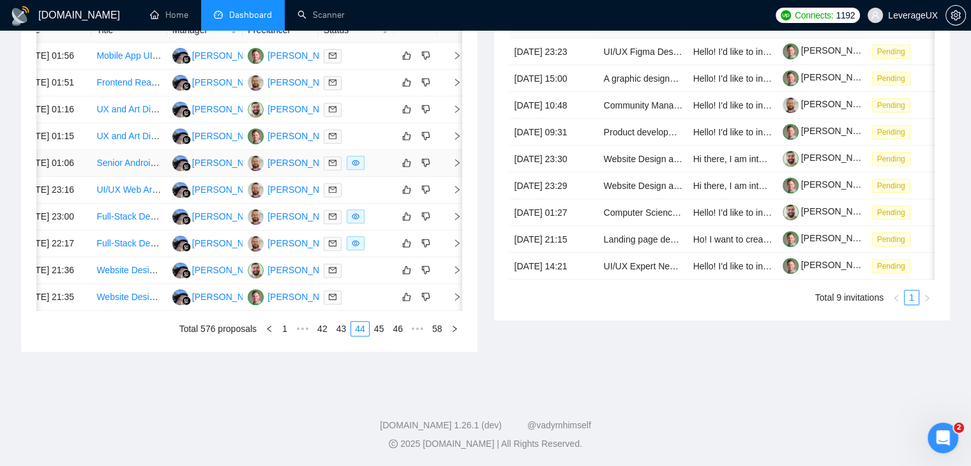
click at [461, 154] on td at bounding box center [450, 163] width 26 height 27
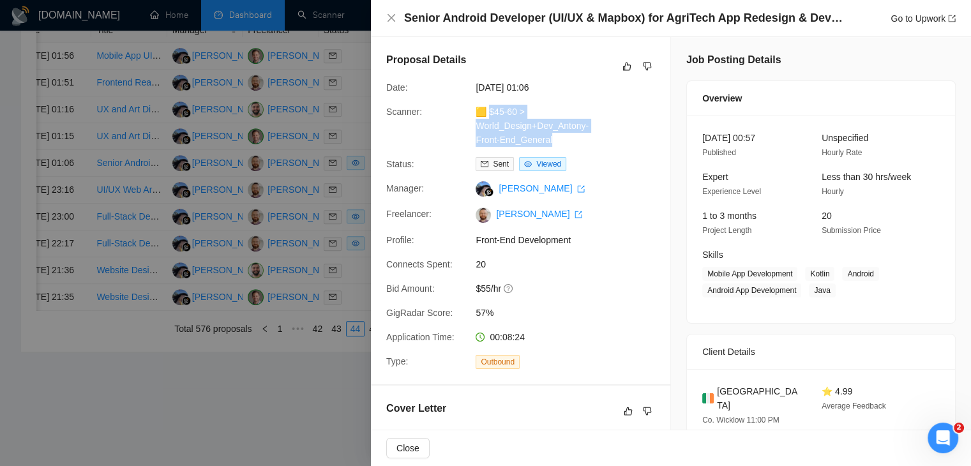
drag, startPoint x: 560, startPoint y: 141, endPoint x: 490, endPoint y: 115, distance: 74.8
click at [490, 115] on div "🟨 $45-60 > World_Design+Dev_Antony-Front-End_General" at bounding box center [538, 126] width 135 height 42
click at [892, 18] on link "Go to Upwork" at bounding box center [923, 18] width 65 height 10
click at [391, 15] on icon "close" at bounding box center [391, 18] width 10 height 10
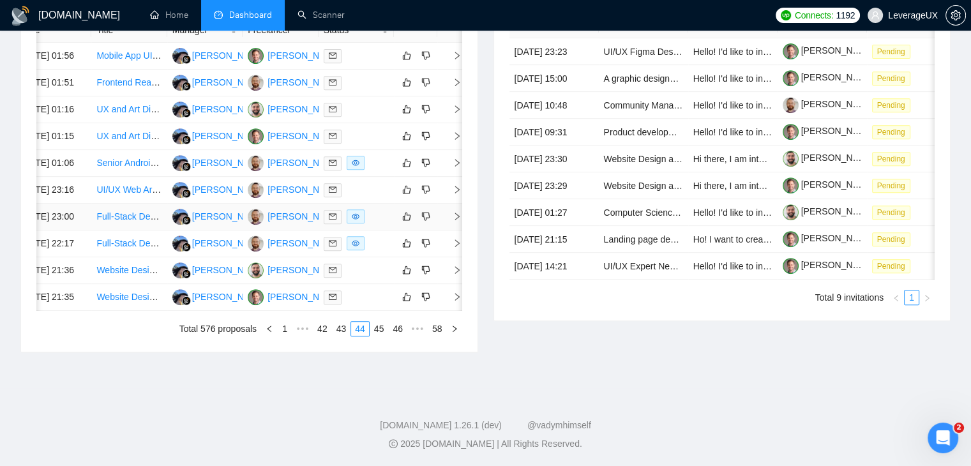
click at [460, 221] on icon "right" at bounding box center [457, 216] width 9 height 9
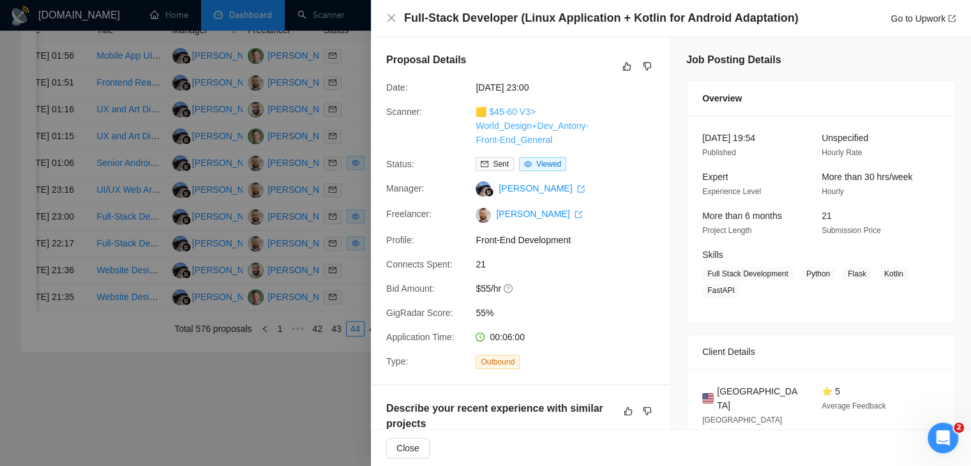
drag, startPoint x: 552, startPoint y: 141, endPoint x: 489, endPoint y: 110, distance: 70.3
click at [489, 110] on div "🟨 $45-60 V3> World_Design+Dev_Antony-Front-End_General" at bounding box center [538, 126] width 135 height 42
click at [901, 16] on link "Go to Upwork" at bounding box center [923, 18] width 65 height 10
click at [390, 20] on icon "close" at bounding box center [391, 18] width 10 height 10
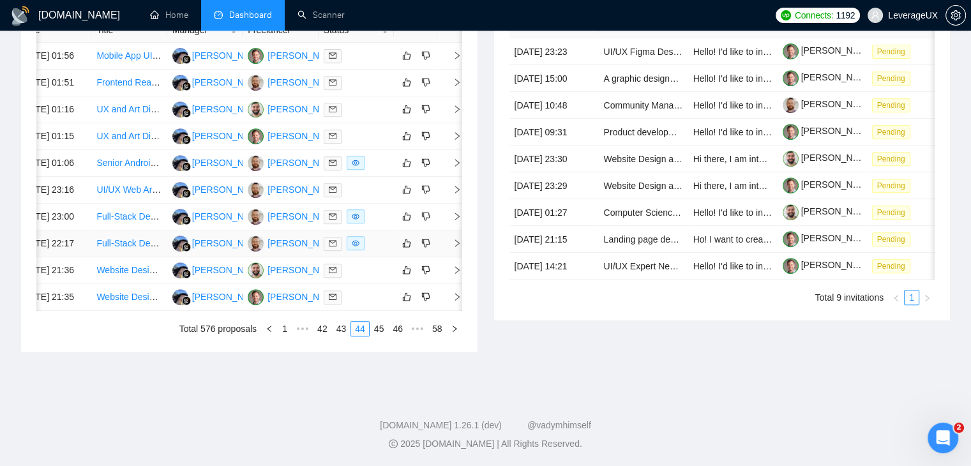
click at [456, 248] on icon "right" at bounding box center [457, 243] width 9 height 9
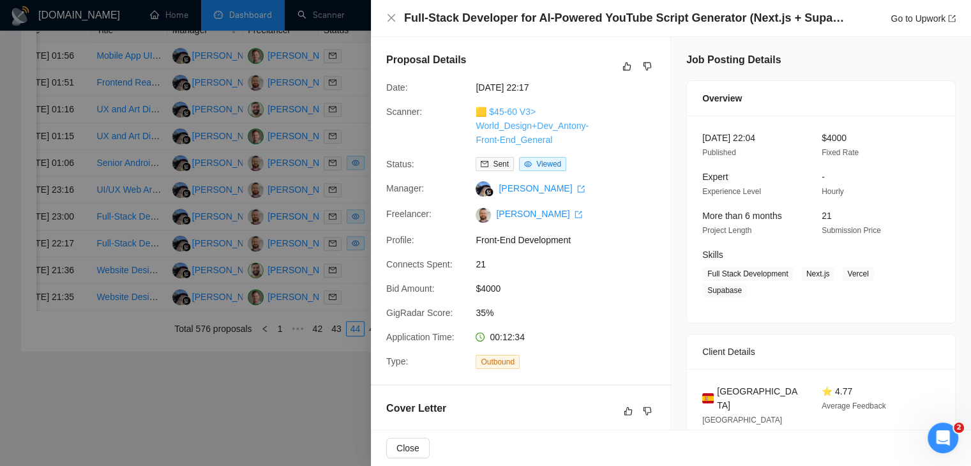
drag, startPoint x: 555, startPoint y: 144, endPoint x: 490, endPoint y: 110, distance: 72.8
click at [490, 110] on div "🟨 $45-60 V3> World_Design+Dev_Antony-Front-End_General" at bounding box center [538, 126] width 135 height 42
click at [906, 16] on link "Go to Upwork" at bounding box center [923, 18] width 65 height 10
click at [394, 16] on icon "close" at bounding box center [391, 18] width 10 height 10
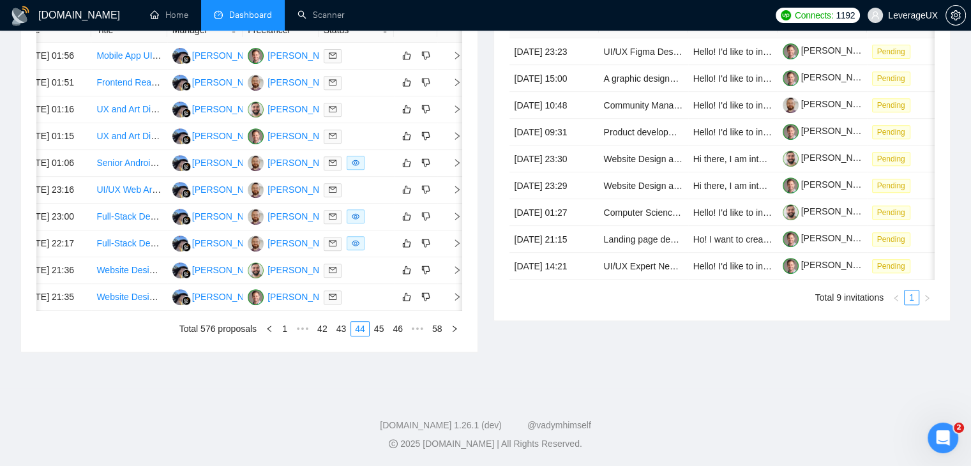
scroll to position [0, 0]
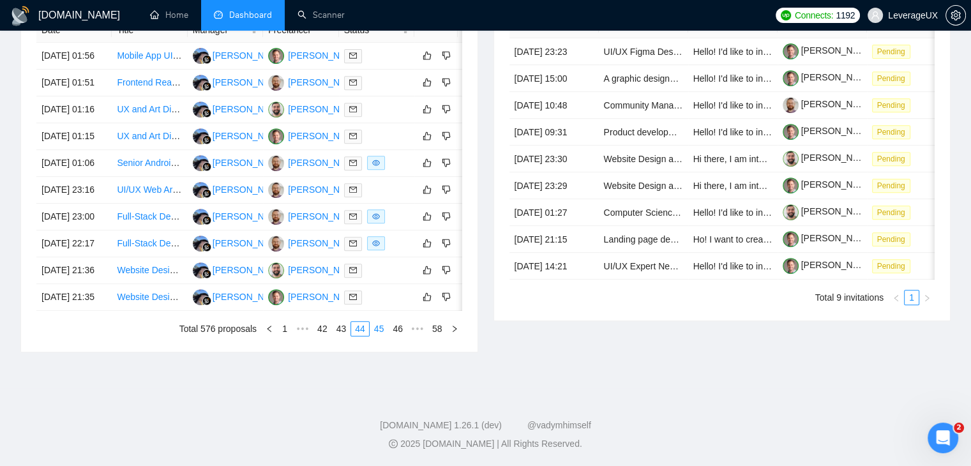
click at [381, 336] on link "45" at bounding box center [379, 329] width 18 height 14
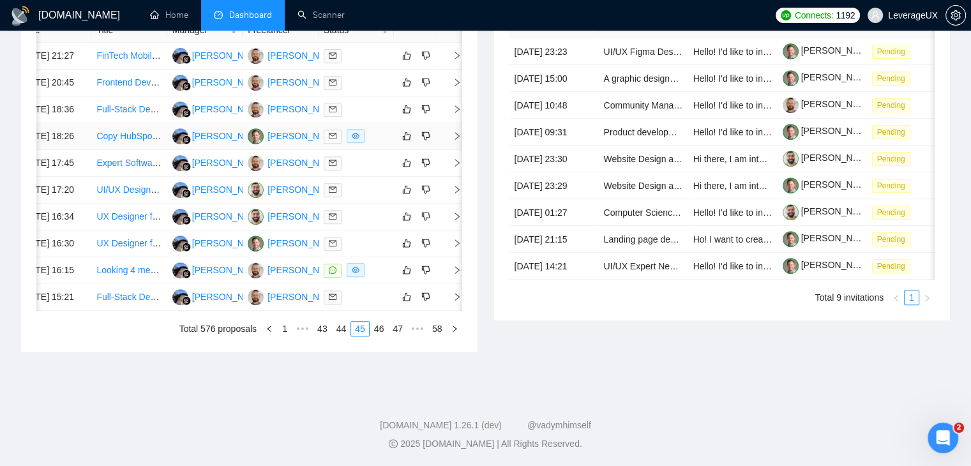
click at [459, 141] on icon "right" at bounding box center [457, 136] width 9 height 9
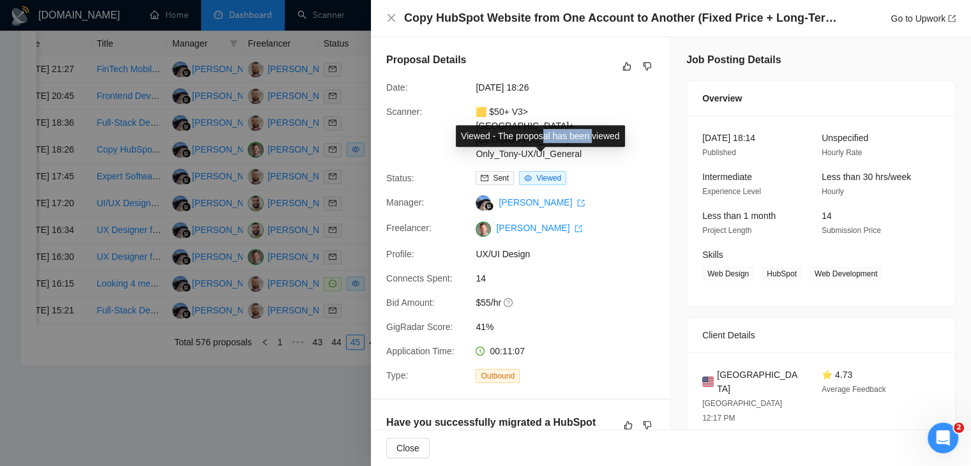
drag, startPoint x: 592, startPoint y: 140, endPoint x: 542, endPoint y: 135, distance: 50.7
click at [542, 135] on div "Viewed - The proposal has been viewed" at bounding box center [540, 136] width 169 height 22
click at [610, 171] on div "Status: Sent Viewed" at bounding box center [515, 178] width 269 height 14
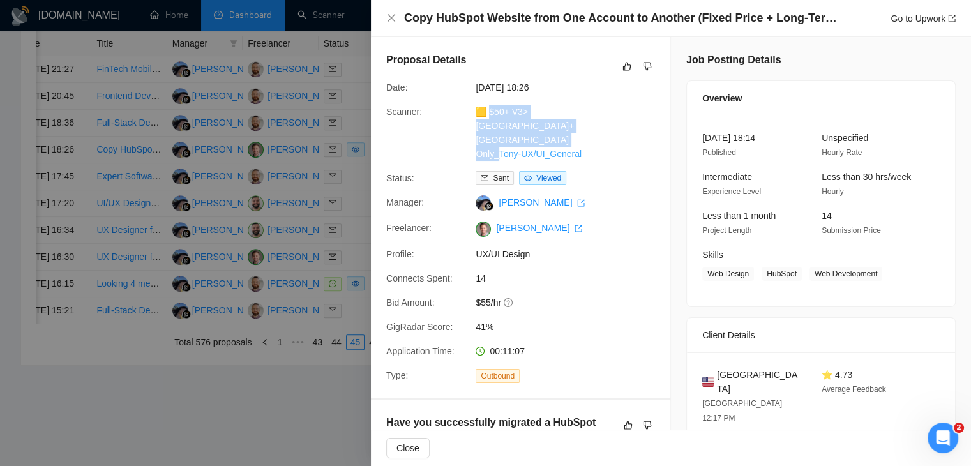
drag, startPoint x: 586, startPoint y: 144, endPoint x: 487, endPoint y: 114, distance: 102.6
click at [487, 114] on div "🟨 $50+ V3> US+Canada_Design Only_Tony-UX/UI_General" at bounding box center [538, 133] width 135 height 56
click at [893, 16] on link "Go to Upwork" at bounding box center [923, 18] width 65 height 10
click at [395, 17] on icon "close" at bounding box center [391, 18] width 10 height 10
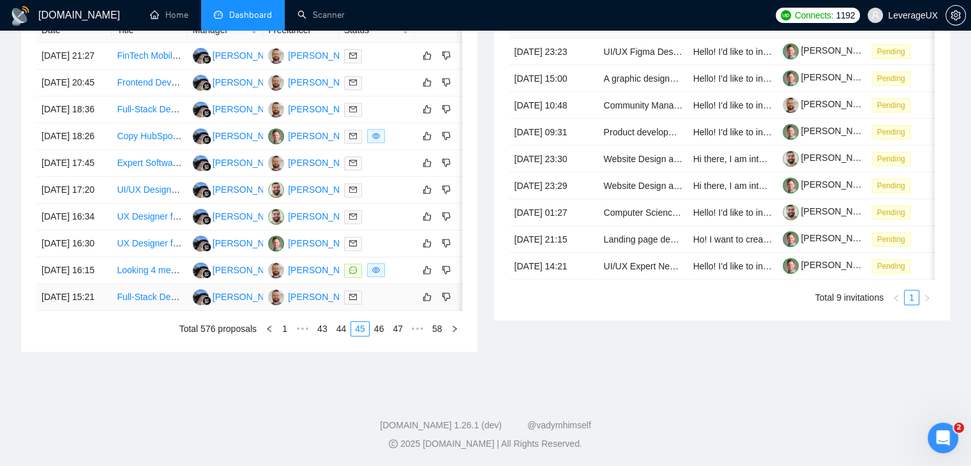
scroll to position [611, 0]
click at [377, 336] on link "46" at bounding box center [379, 329] width 18 height 14
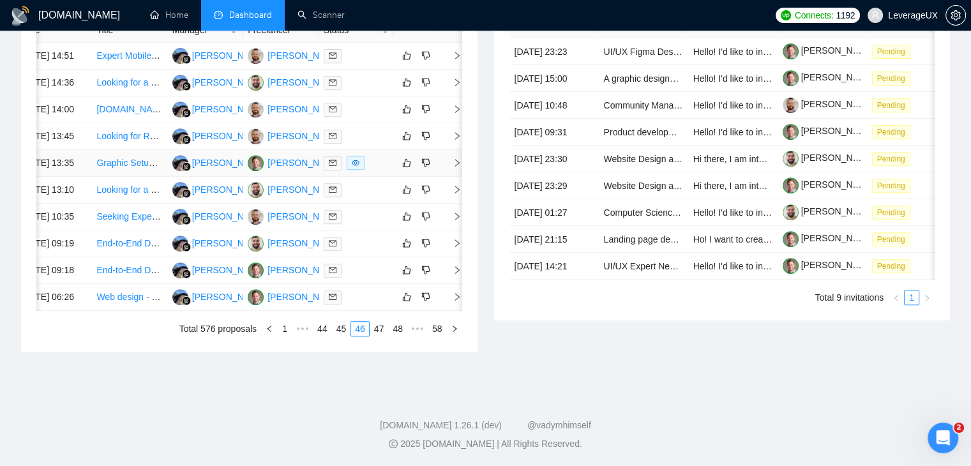
click at [457, 167] on icon "right" at bounding box center [457, 163] width 4 height 8
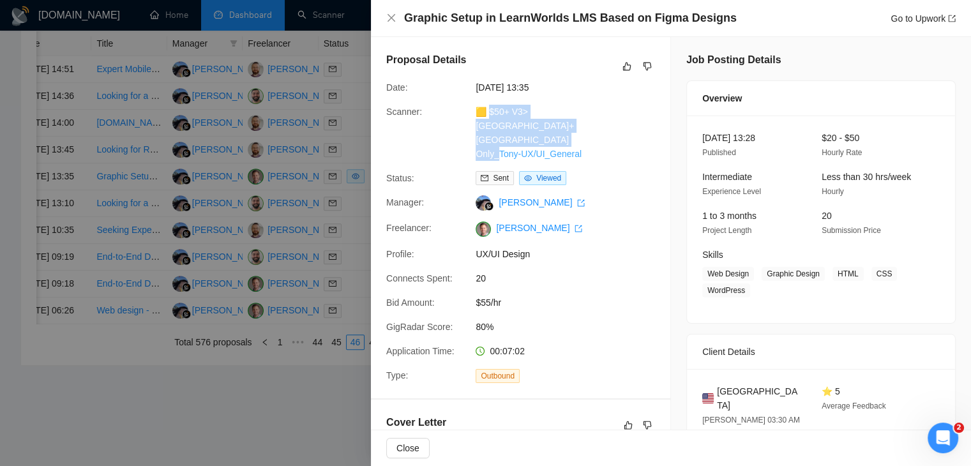
drag, startPoint x: 589, startPoint y: 140, endPoint x: 486, endPoint y: 113, distance: 106.3
click at [486, 113] on div "🟨 $50+ V3> US+Canada_Design Only_Tony-UX/UI_General" at bounding box center [538, 133] width 135 height 56
click at [891, 22] on link "Go to Upwork" at bounding box center [923, 18] width 65 height 10
click at [393, 16] on icon "close" at bounding box center [392, 18] width 8 height 8
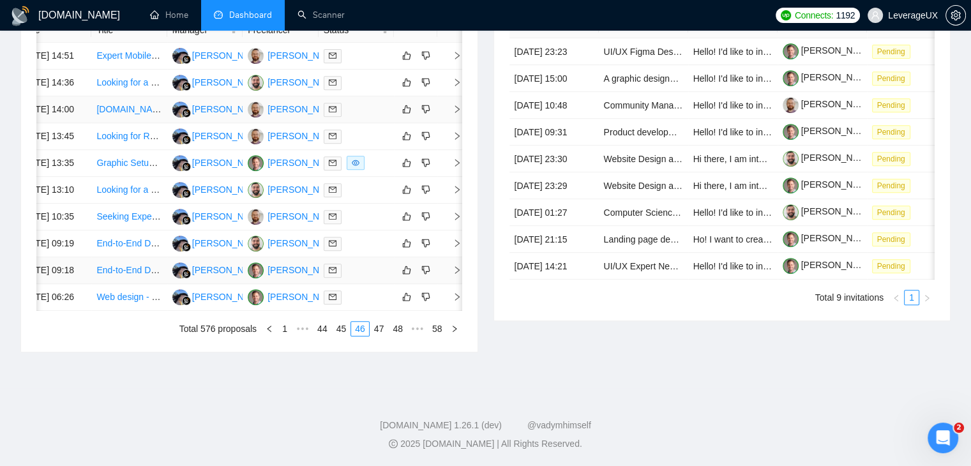
scroll to position [611, 0]
click at [381, 336] on link "47" at bounding box center [379, 329] width 18 height 14
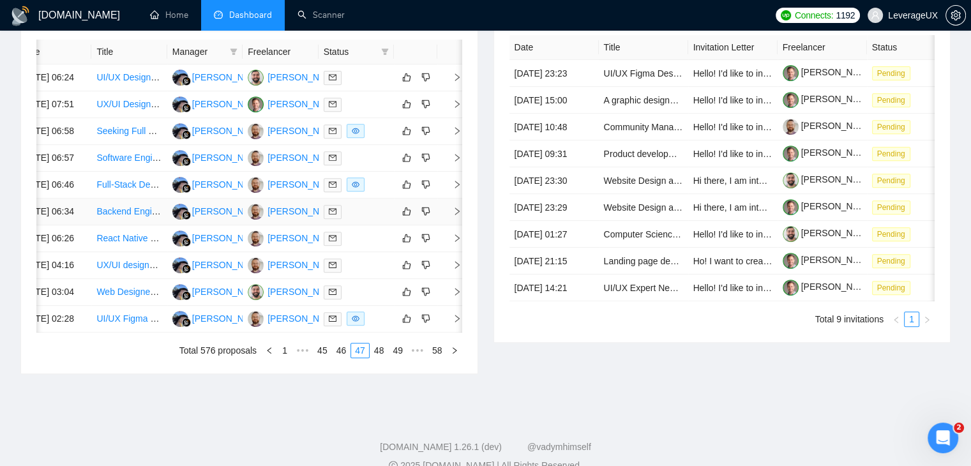
scroll to position [547, 0]
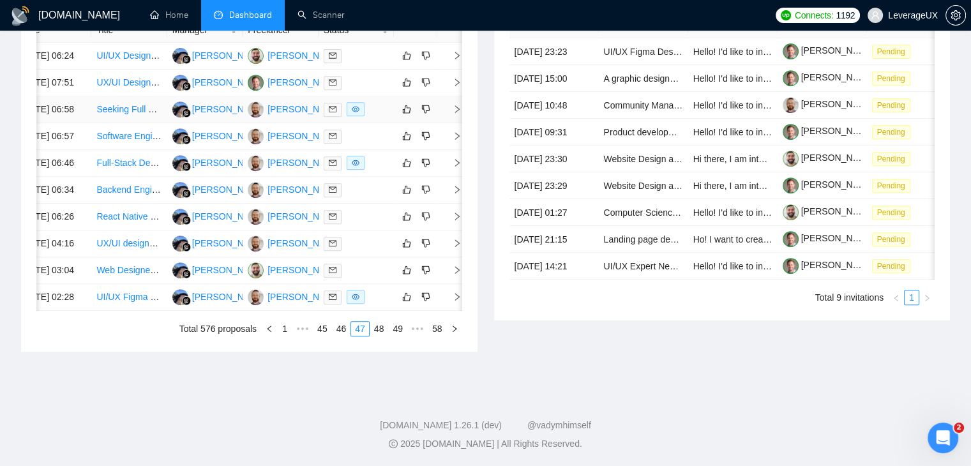
click at [453, 114] on icon "right" at bounding box center [457, 109] width 9 height 9
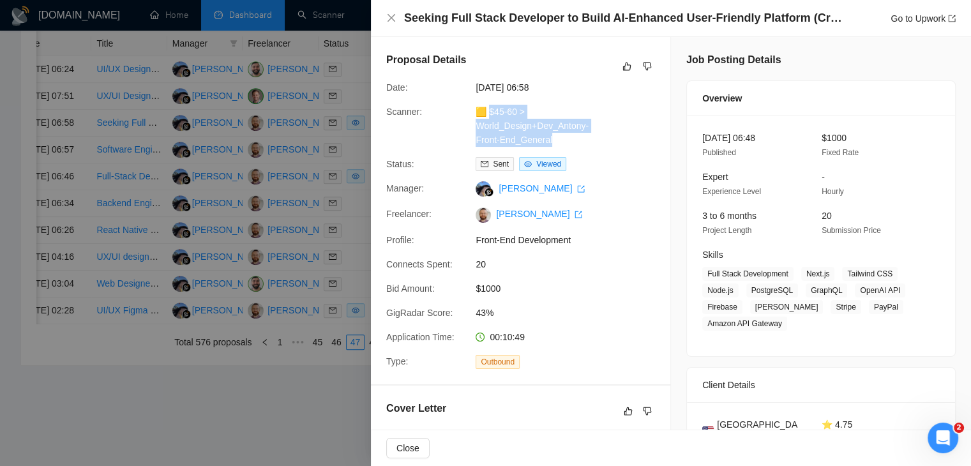
drag, startPoint x: 564, startPoint y: 141, endPoint x: 488, endPoint y: 111, distance: 81.5
click at [488, 111] on div "🟨 $45-60 > World_Design+Dev_Antony-Front-End_General" at bounding box center [538, 126] width 135 height 42
click at [332, 231] on div at bounding box center [485, 233] width 971 height 466
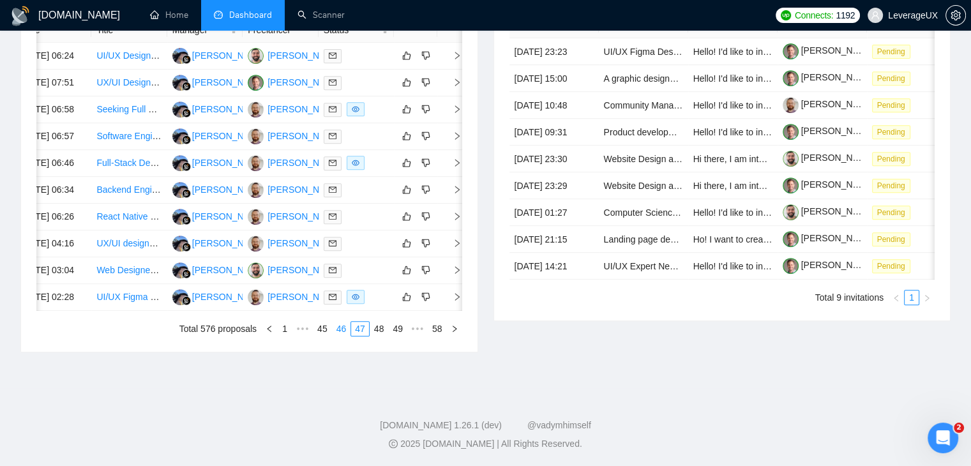
click at [338, 336] on link "46" at bounding box center [342, 329] width 18 height 14
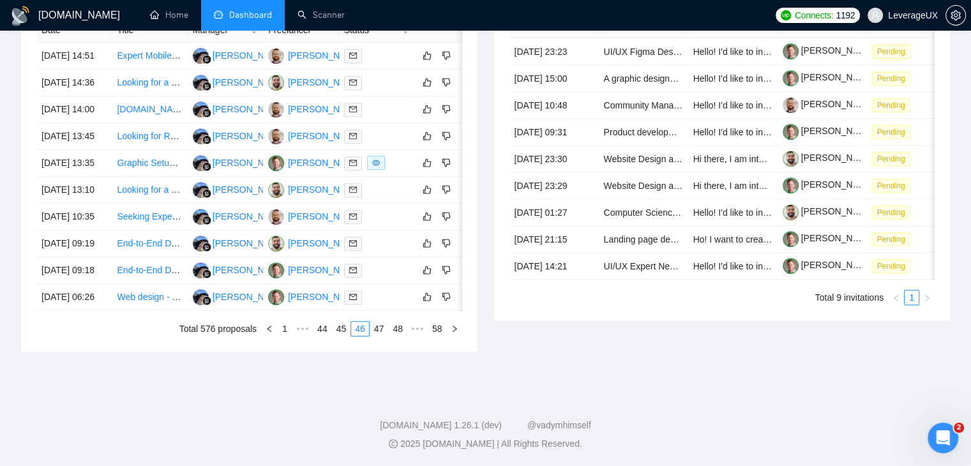
scroll to position [0, 20]
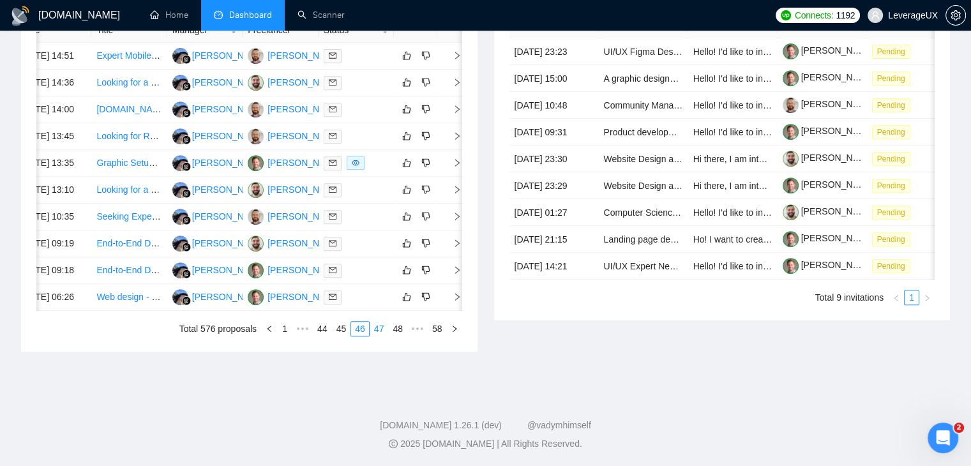
click at [374, 336] on link "47" at bounding box center [379, 329] width 18 height 14
click at [457, 114] on icon "right" at bounding box center [457, 109] width 9 height 9
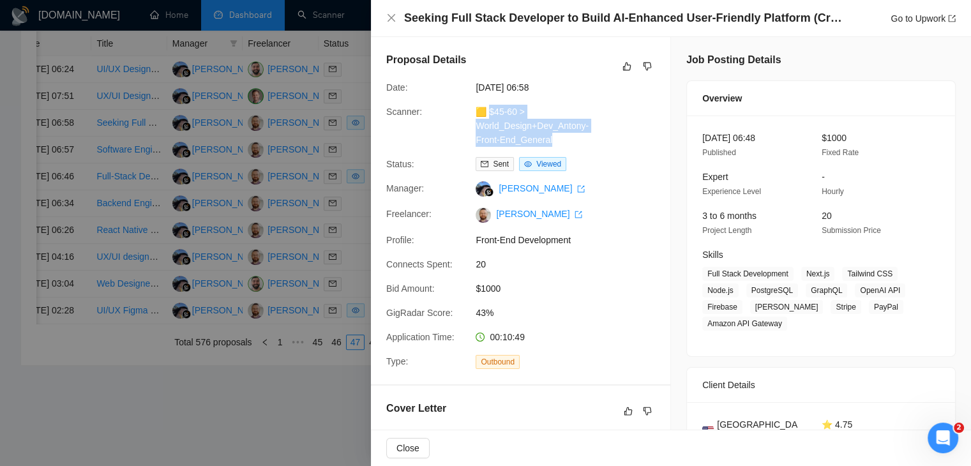
drag, startPoint x: 559, startPoint y: 139, endPoint x: 490, endPoint y: 110, distance: 73.9
click at [490, 110] on div "🟨 $45-60 > World_Design+Dev_Antony-Front-End_General" at bounding box center [538, 126] width 135 height 42
click at [887, 19] on div "Seeking Full Stack Developer to Build AI-Enhanced User-Friendly Platform (Creat…" at bounding box center [680, 18] width 552 height 16
click at [909, 16] on link "Go to Upwork" at bounding box center [923, 18] width 65 height 10
click at [387, 20] on icon "close" at bounding box center [391, 18] width 10 height 10
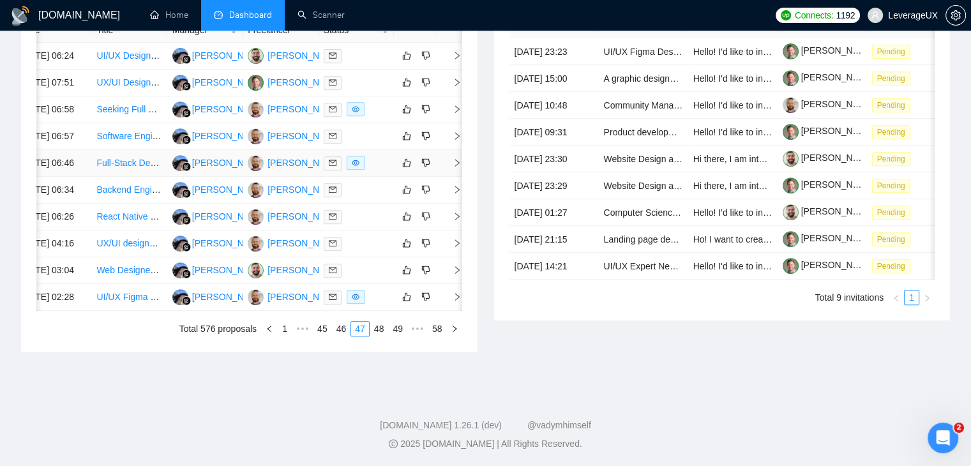
click at [457, 167] on icon "right" at bounding box center [457, 163] width 4 height 8
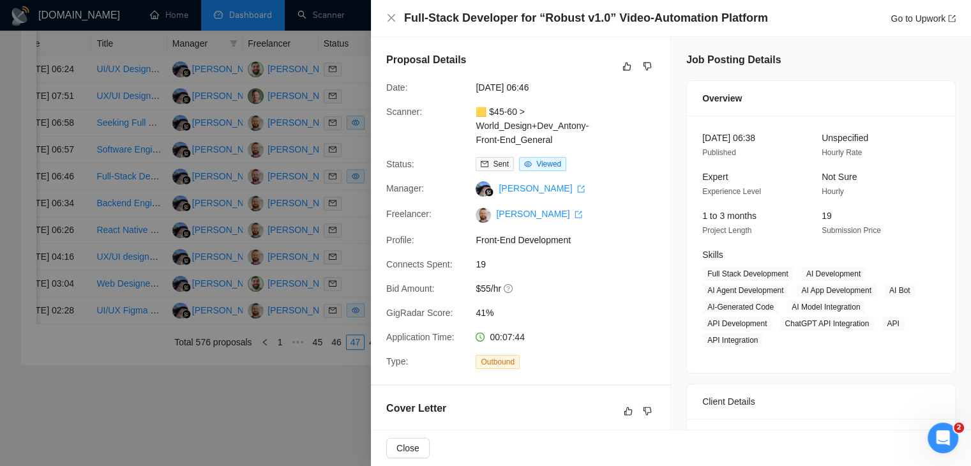
click at [604, 161] on div "Status: Sent Viewed" at bounding box center [515, 164] width 269 height 14
drag, startPoint x: 557, startPoint y: 141, endPoint x: 489, endPoint y: 111, distance: 74.1
click at [489, 111] on div "🟨 $45-60 > World_Design+Dev_Antony-Front-End_General" at bounding box center [538, 126] width 135 height 42
click at [886, 20] on div "Full-Stack Developer for “Robust v1.0” Video-Automation Platform Go to Upwork" at bounding box center [680, 18] width 552 height 16
click at [908, 19] on link "Go to Upwork" at bounding box center [923, 18] width 65 height 10
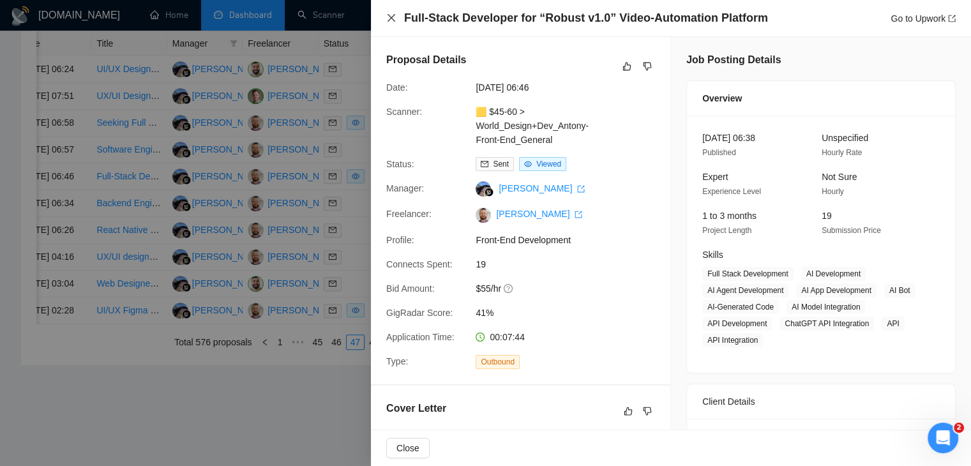
click at [386, 22] on icon "close" at bounding box center [391, 18] width 10 height 10
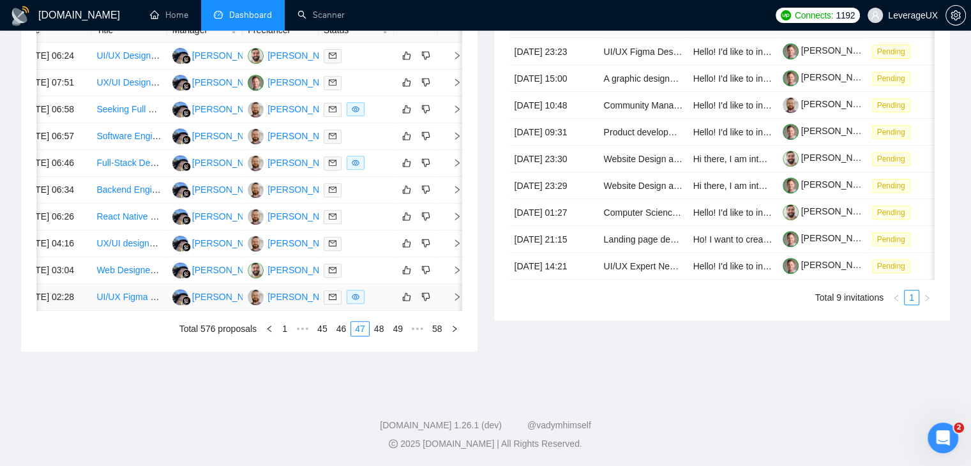
click at [457, 301] on icon "right" at bounding box center [457, 297] width 4 height 8
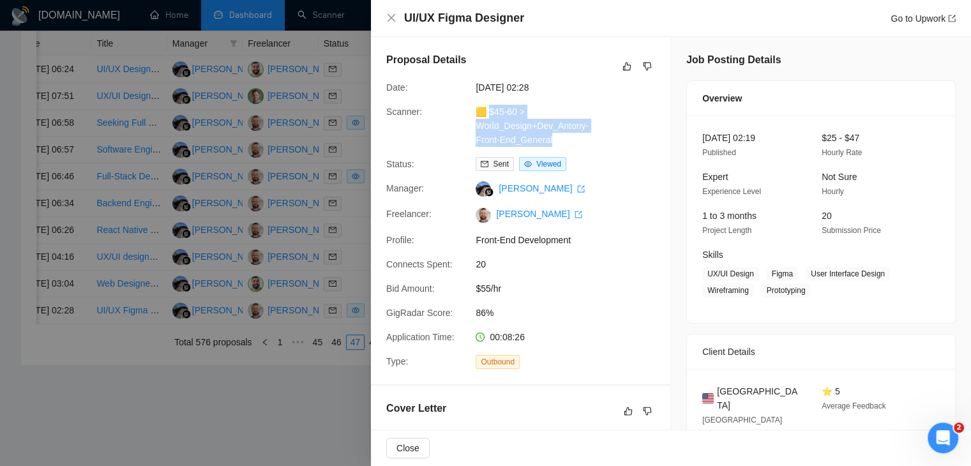
drag, startPoint x: 556, startPoint y: 144, endPoint x: 488, endPoint y: 115, distance: 74.1
click at [488, 115] on div "🟨 $45-60 > World_Design+Dev_Antony-Front-End_General" at bounding box center [538, 126] width 135 height 42
click at [894, 20] on link "Go to Upwork" at bounding box center [923, 18] width 65 height 10
click at [392, 22] on icon "close" at bounding box center [391, 18] width 10 height 10
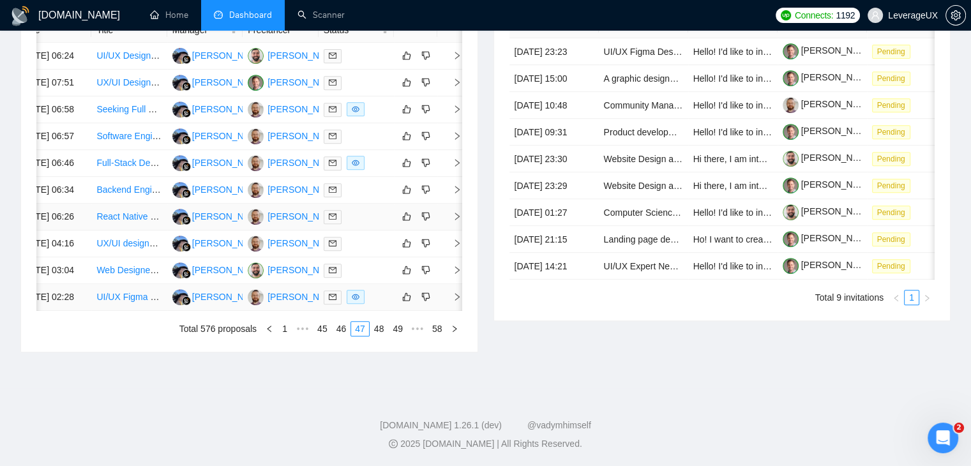
scroll to position [611, 0]
click at [377, 336] on link "48" at bounding box center [379, 329] width 18 height 14
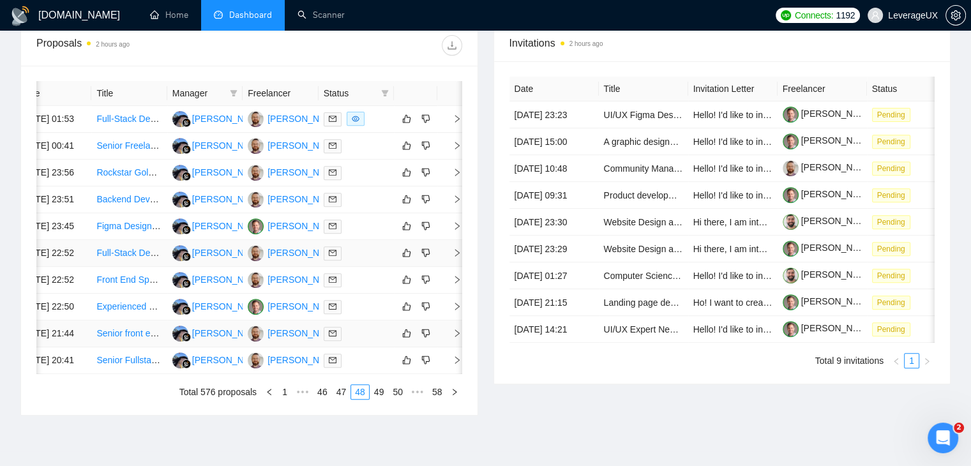
scroll to position [483, 0]
click at [455, 121] on icon "right" at bounding box center [457, 119] width 4 height 8
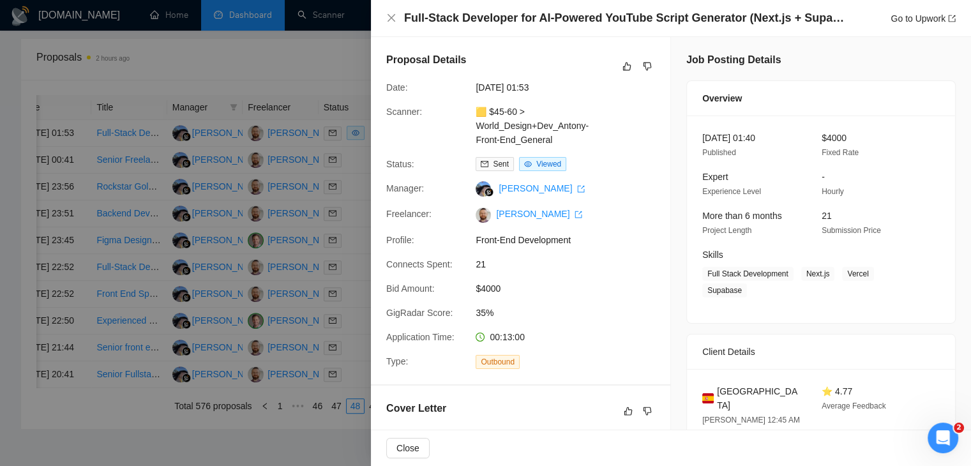
drag, startPoint x: 616, startPoint y: 169, endPoint x: 604, endPoint y: 155, distance: 18.2
click at [616, 169] on div "Status: Sent Viewed" at bounding box center [515, 164] width 269 height 14
drag, startPoint x: 568, startPoint y: 140, endPoint x: 488, endPoint y: 110, distance: 85.7
click at [488, 110] on div "🟨 $45-60 > World_Design+Dev_Antony-Front-End_General" at bounding box center [538, 126] width 135 height 42
click at [909, 17] on link "Go to Upwork" at bounding box center [923, 18] width 65 height 10
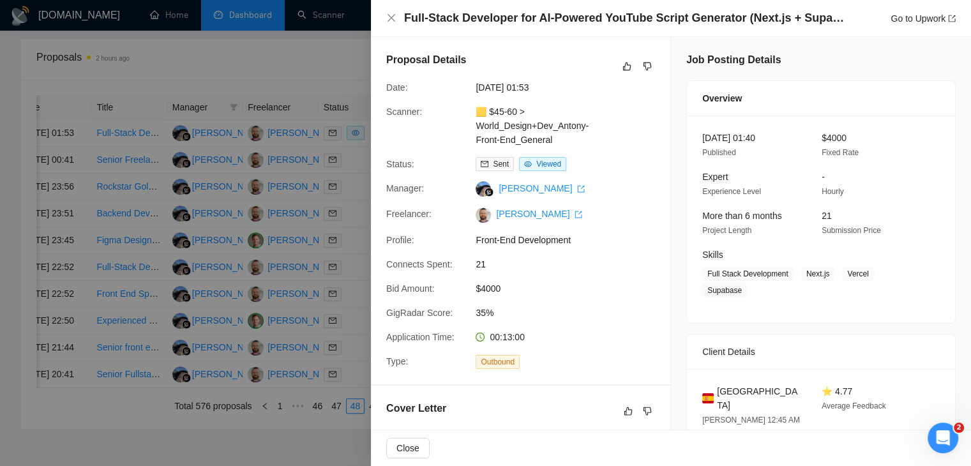
click at [351, 167] on div at bounding box center [485, 233] width 971 height 466
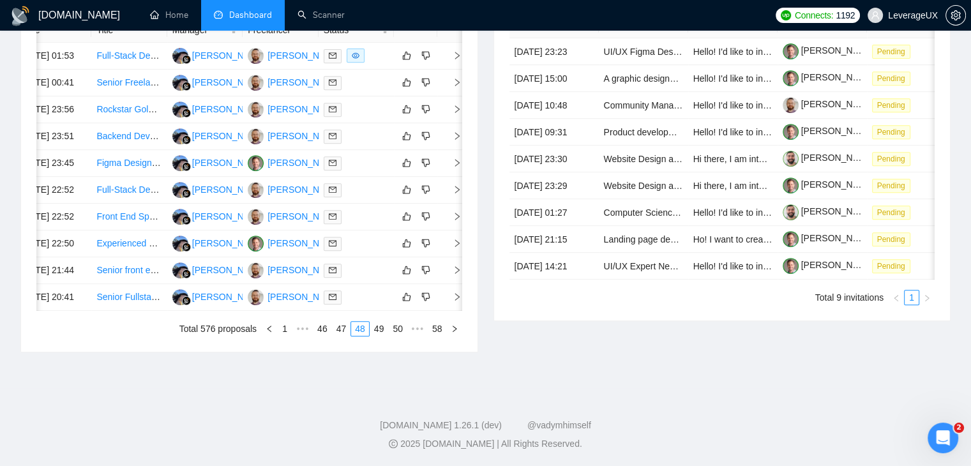
scroll to position [611, 0]
click at [374, 336] on link "49" at bounding box center [379, 329] width 18 height 14
click at [381, 336] on link "50" at bounding box center [379, 329] width 18 height 14
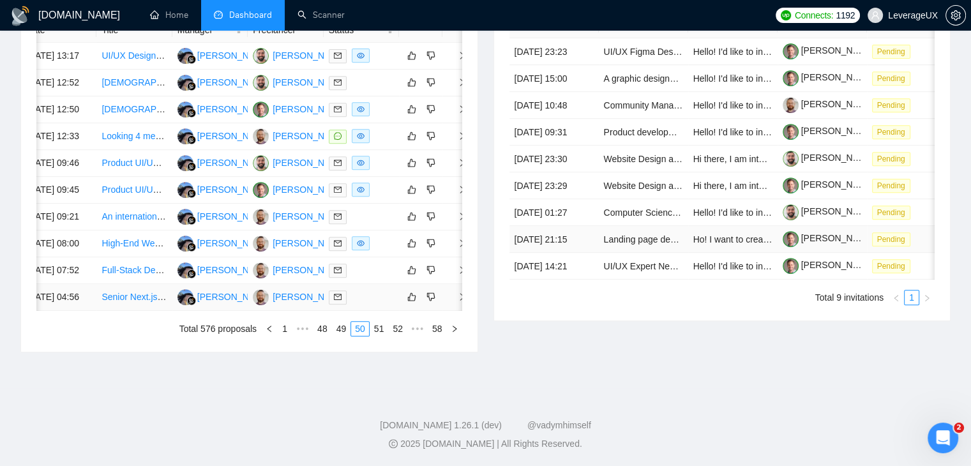
scroll to position [0, 18]
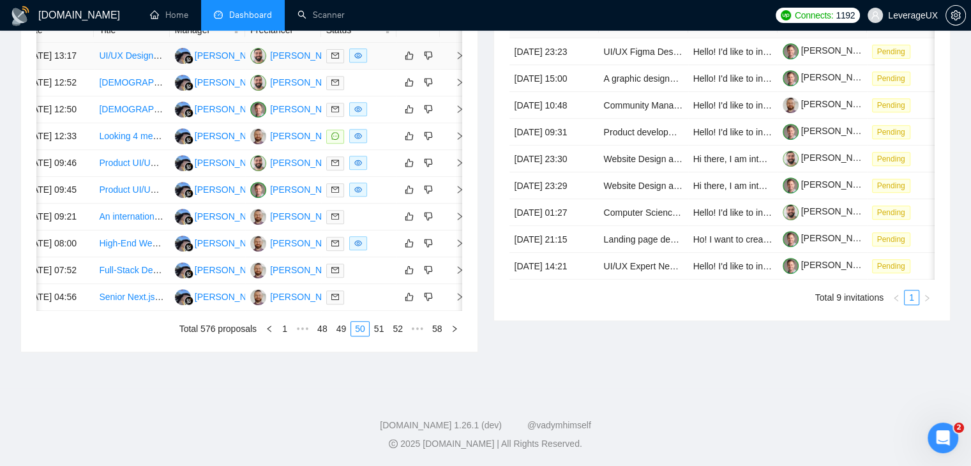
click at [458, 60] on icon "right" at bounding box center [459, 55] width 9 height 9
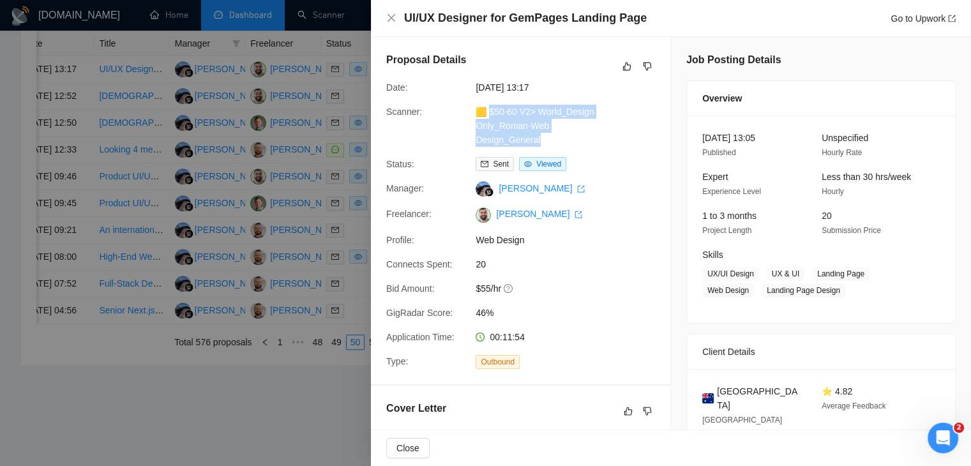
drag, startPoint x: 547, startPoint y: 141, endPoint x: 490, endPoint y: 107, distance: 66.2
click at [490, 107] on div "🟨 $50-60 V2> World_Design Only_Roman-Web Design_General" at bounding box center [538, 126] width 135 height 42
click at [903, 20] on link "Go to Upwork" at bounding box center [923, 18] width 65 height 10
click at [324, 180] on div at bounding box center [485, 233] width 971 height 466
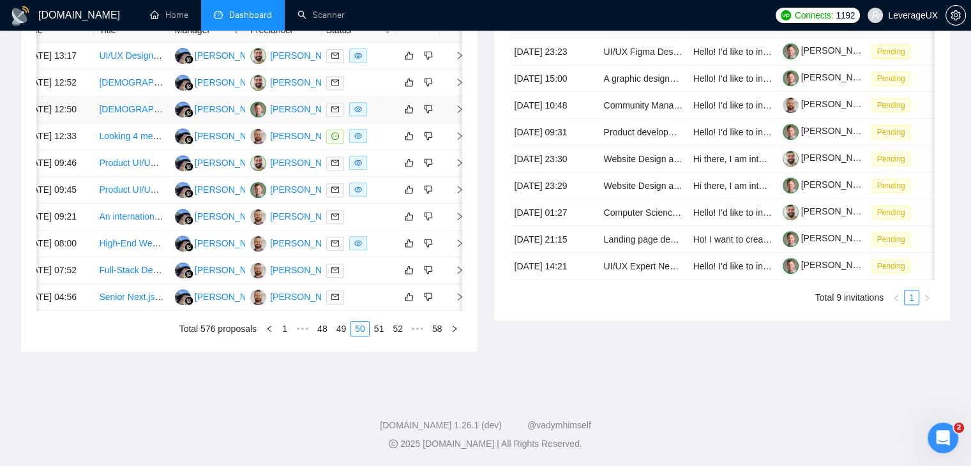
click at [457, 114] on icon "right" at bounding box center [459, 109] width 9 height 9
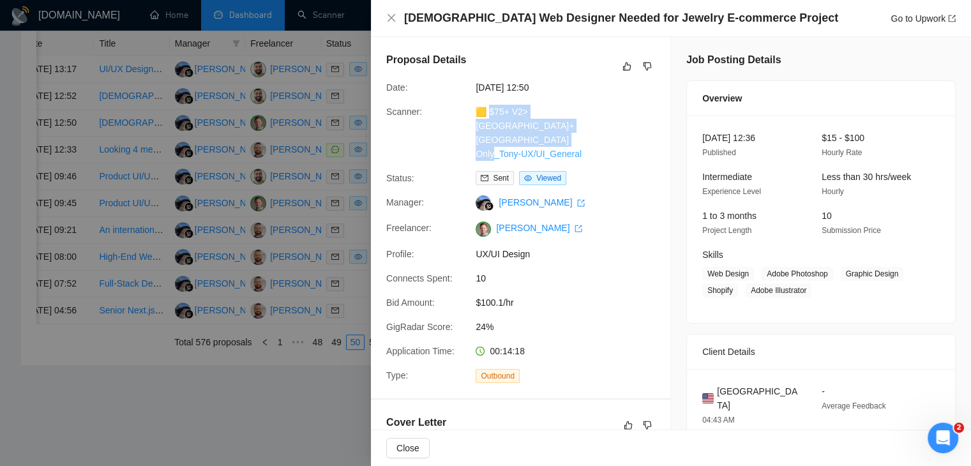
drag, startPoint x: 599, startPoint y: 139, endPoint x: 490, endPoint y: 114, distance: 112.0
click at [490, 114] on div "🟨 $75+ V2>US+Canada_Design Only_Tony-UX/UI_General" at bounding box center [538, 133] width 135 height 56
click at [906, 17] on link "Go to Upwork" at bounding box center [923, 18] width 65 height 10
click at [390, 16] on icon "close" at bounding box center [391, 18] width 10 height 10
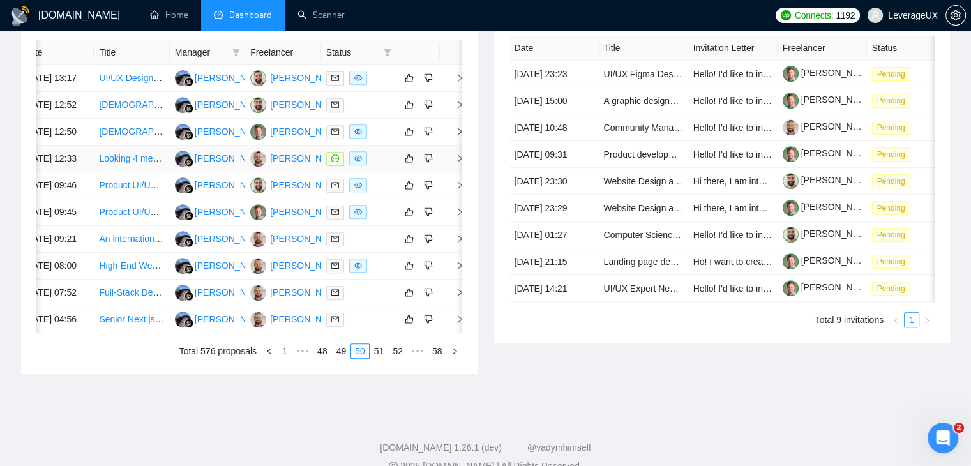
scroll to position [547, 0]
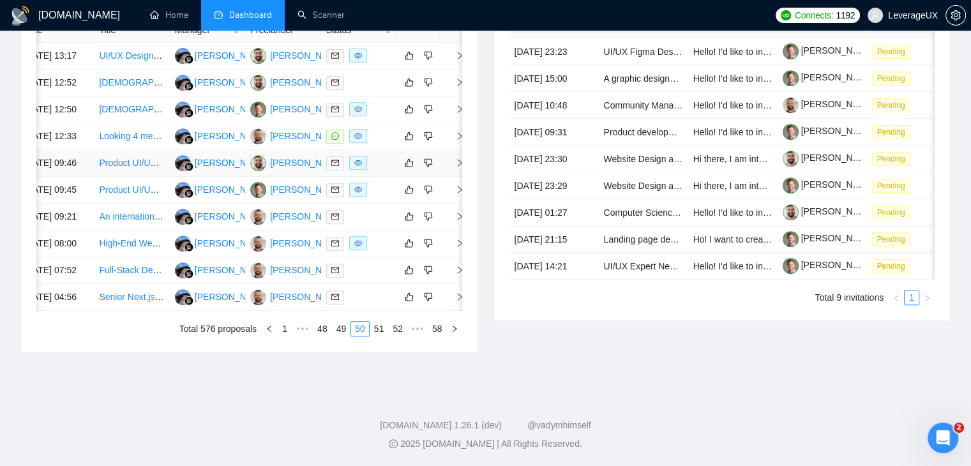
click at [457, 177] on td at bounding box center [453, 163] width 26 height 27
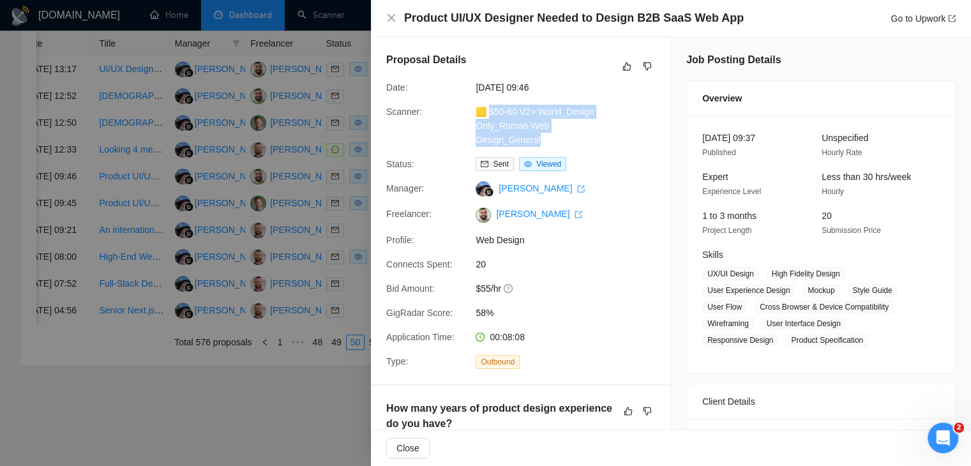
drag, startPoint x: 544, startPoint y: 139, endPoint x: 489, endPoint y: 113, distance: 60.3
click at [489, 113] on div "🟨 $50-60 V2> World_Design Only_Roman-Web Design_General" at bounding box center [538, 126] width 135 height 42
click at [895, 18] on link "Go to Upwork" at bounding box center [923, 18] width 65 height 10
click at [393, 15] on icon "close" at bounding box center [391, 18] width 10 height 10
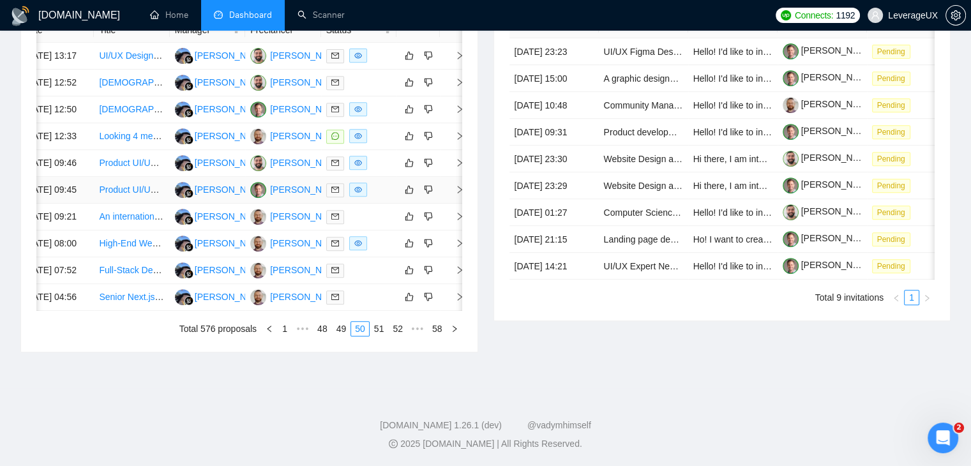
click at [457, 194] on icon "right" at bounding box center [459, 189] width 9 height 9
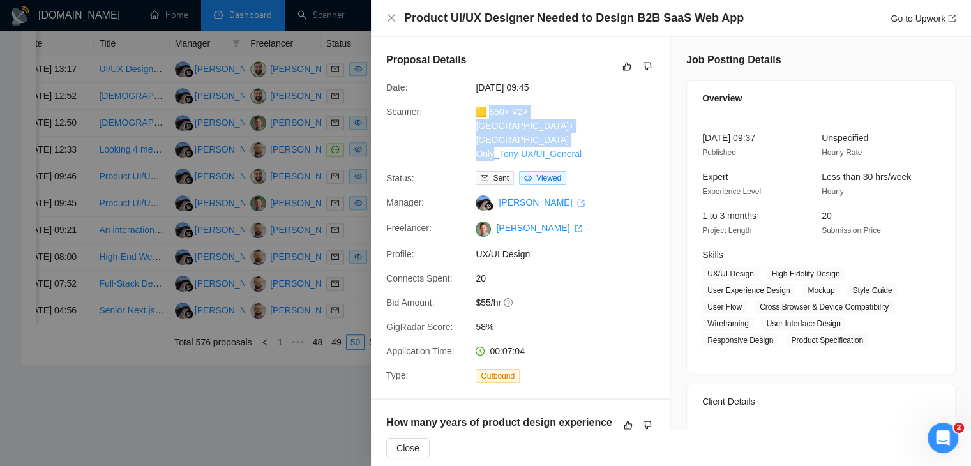
drag, startPoint x: 586, startPoint y: 142, endPoint x: 488, endPoint y: 113, distance: 101.9
click at [488, 113] on div "🟨 $50+ V2> US+Canada_Design Only_Tony-UX/UI_General" at bounding box center [538, 133] width 135 height 56
click at [909, 19] on link "Go to Upwork" at bounding box center [923, 18] width 65 height 10
click at [317, 317] on div at bounding box center [485, 233] width 971 height 466
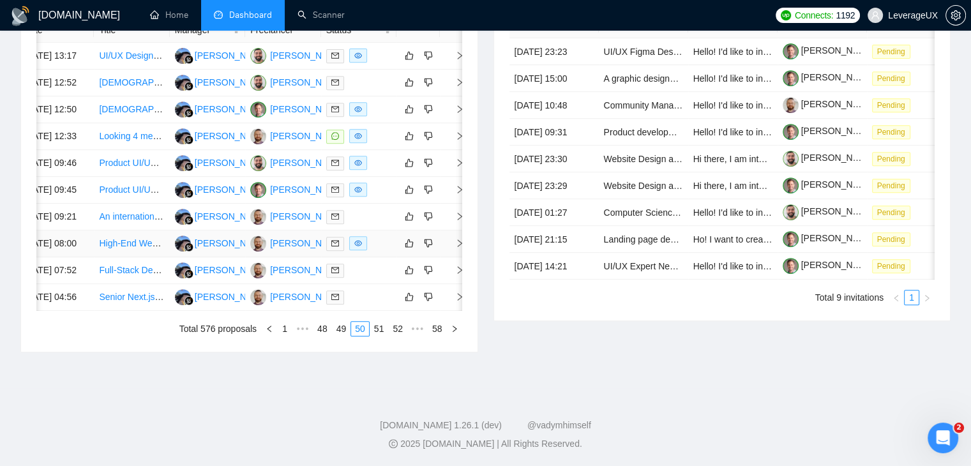
click at [460, 247] on icon "right" at bounding box center [460, 244] width 4 height 8
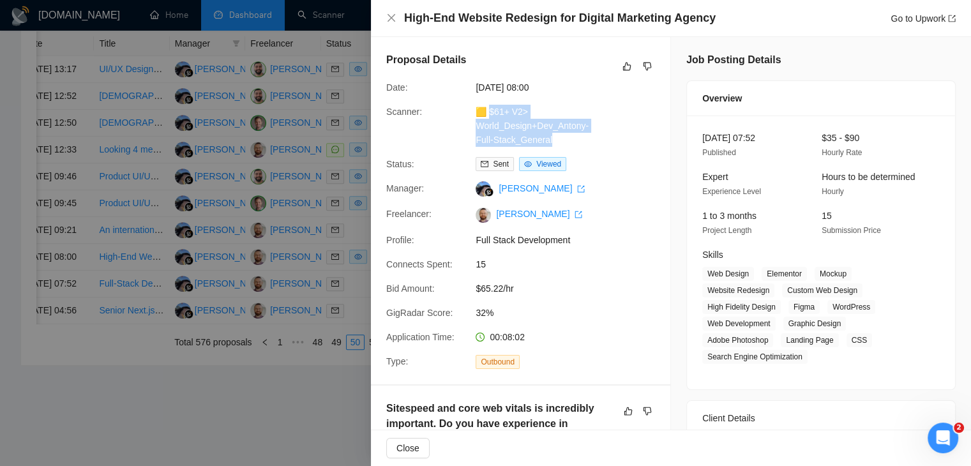
drag, startPoint x: 567, startPoint y: 140, endPoint x: 490, endPoint y: 117, distance: 80.0
click at [490, 117] on div "🟨 $61+ V2> World_Design+Dev_Antony-Full-Stack_General" at bounding box center [538, 126] width 135 height 42
click at [908, 18] on link "Go to Upwork" at bounding box center [923, 18] width 65 height 10
click at [344, 383] on div at bounding box center [485, 233] width 971 height 466
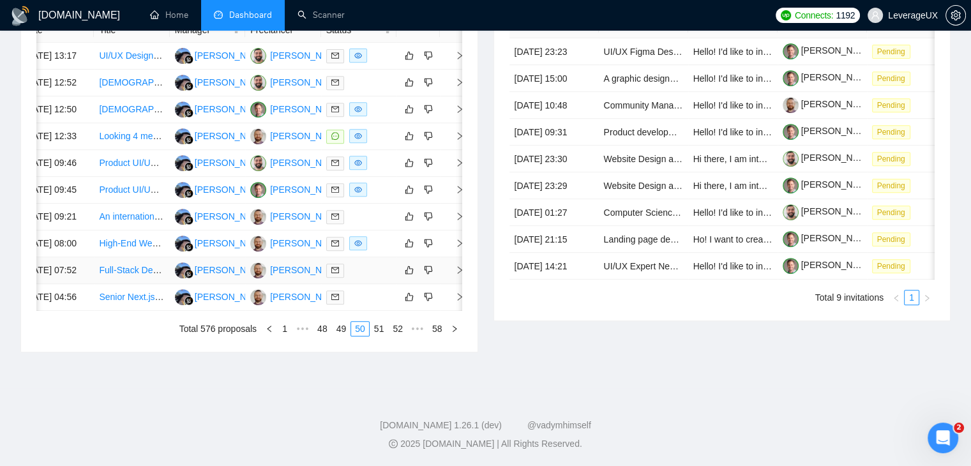
scroll to position [674, 0]
click at [379, 327] on link "51" at bounding box center [379, 329] width 18 height 14
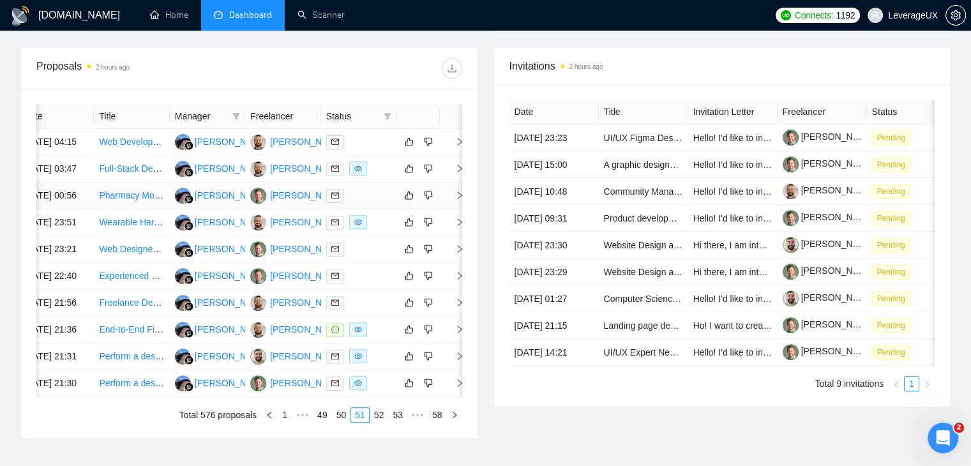
scroll to position [483, 0]
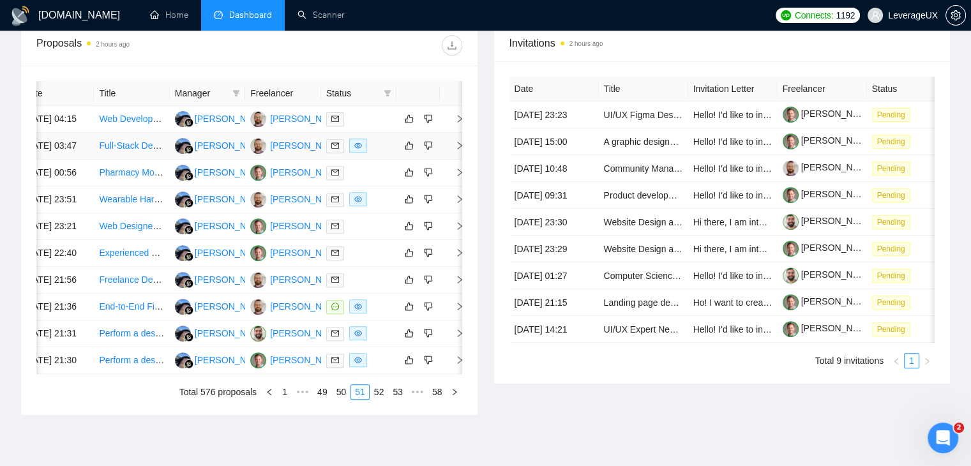
click at [460, 150] on icon "right" at bounding box center [459, 145] width 9 height 9
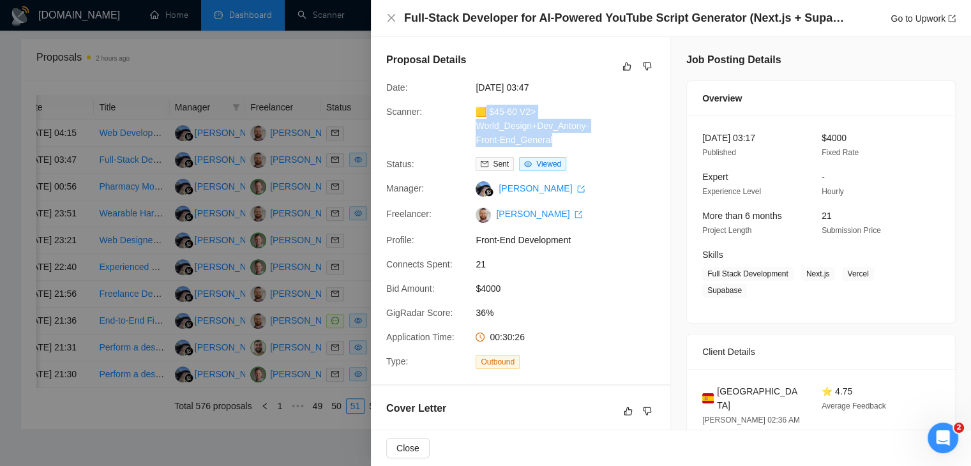
drag, startPoint x: 542, startPoint y: 142, endPoint x: 485, endPoint y: 113, distance: 63.4
click at [485, 113] on div "🟨 $45-60 V2> World_Design+Dev_Antony-Front-End_General" at bounding box center [538, 126] width 135 height 42
click at [902, 19] on link "Go to Upwork" at bounding box center [923, 18] width 65 height 10
click at [395, 17] on icon "close" at bounding box center [391, 18] width 10 height 10
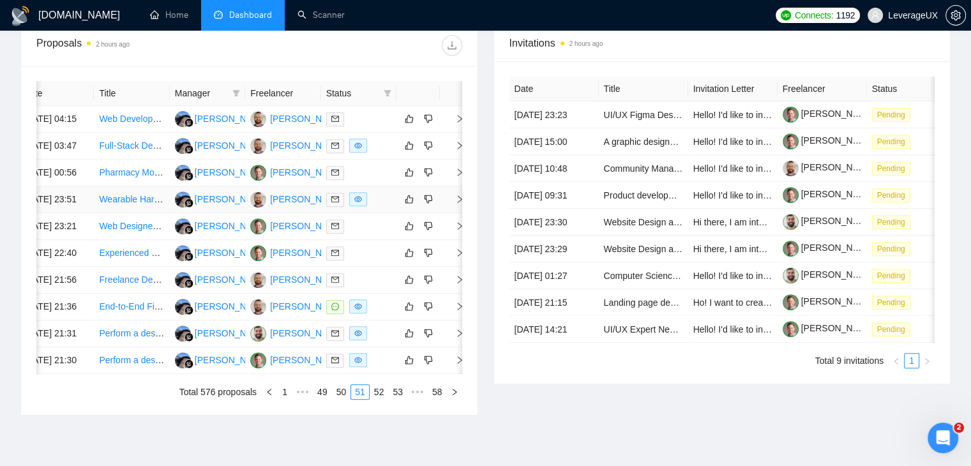
click at [453, 213] on td at bounding box center [453, 199] width 26 height 27
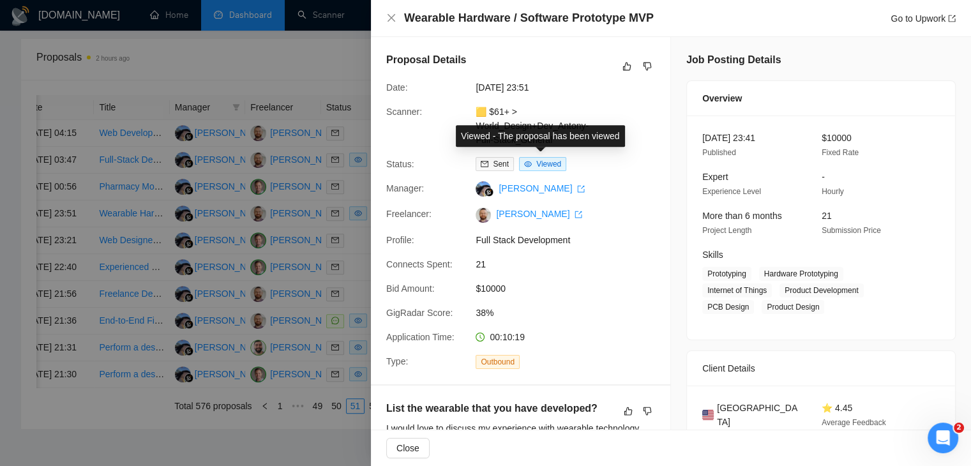
click at [611, 157] on div "Status: Sent Viewed" at bounding box center [515, 164] width 269 height 14
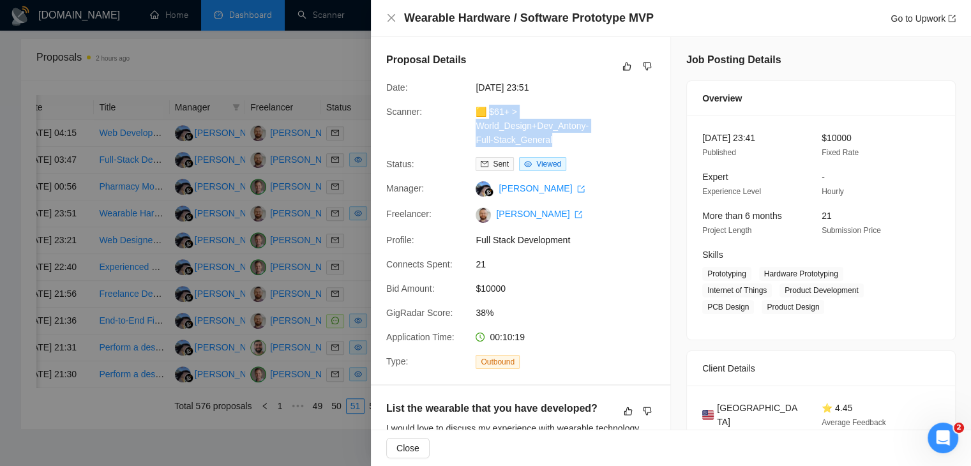
drag, startPoint x: 554, startPoint y: 145, endPoint x: 490, endPoint y: 114, distance: 70.5
click at [490, 114] on div "🟨 $61+ > World_Design+Dev_Antony-Full-Stack_General" at bounding box center [538, 126] width 135 height 42
click at [899, 19] on link "Go to Upwork" at bounding box center [923, 18] width 65 height 10
click at [307, 322] on div at bounding box center [485, 233] width 971 height 466
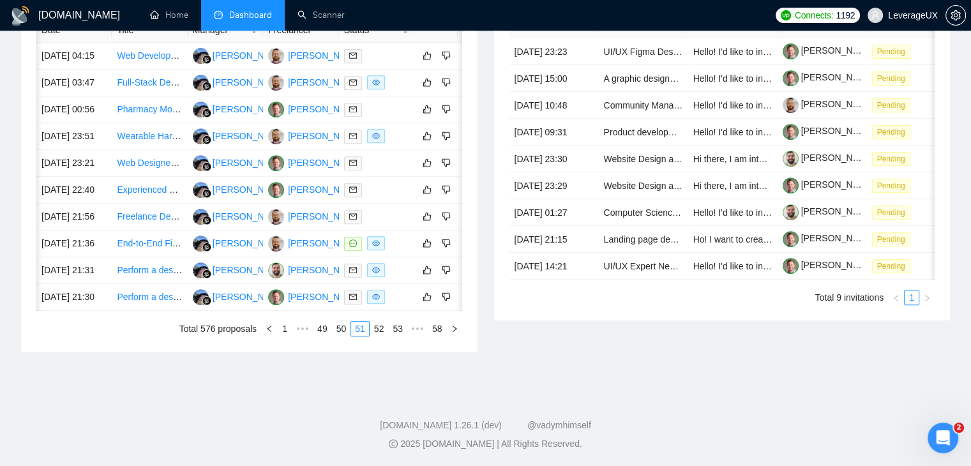
scroll to position [0, 20]
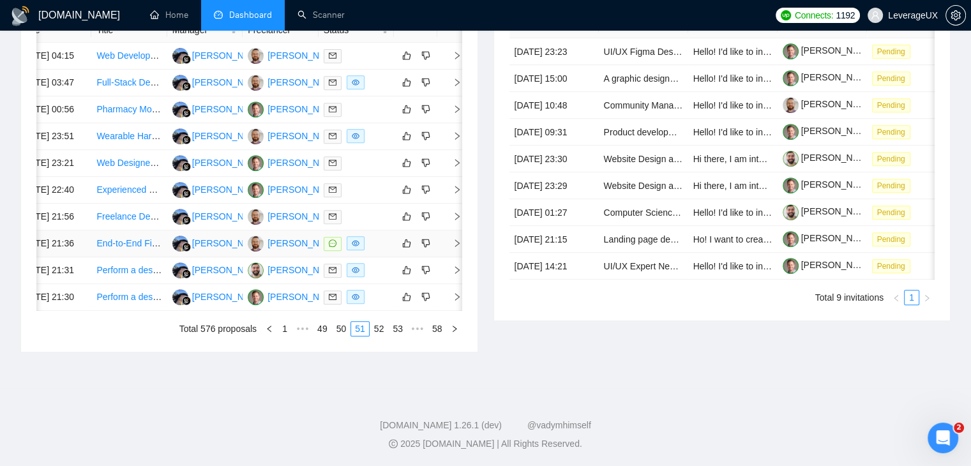
click at [453, 248] on icon "right" at bounding box center [457, 243] width 9 height 9
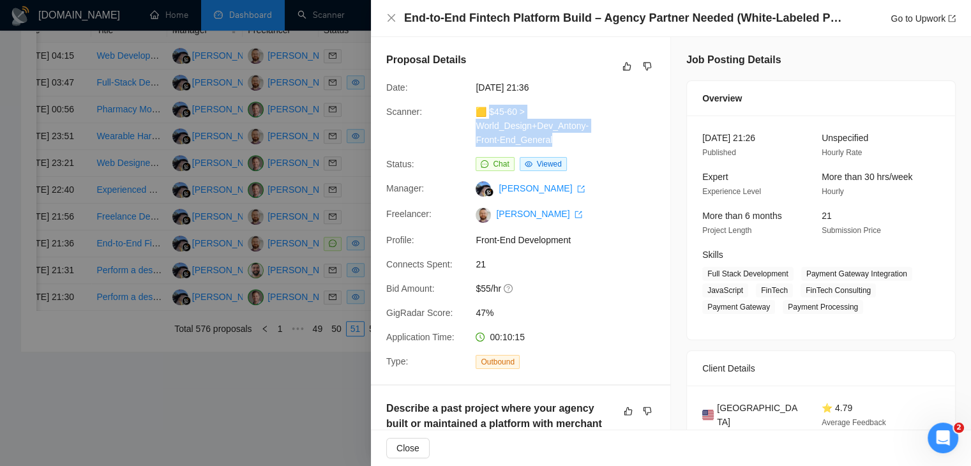
drag, startPoint x: 559, startPoint y: 144, endPoint x: 490, endPoint y: 110, distance: 77.1
click at [490, 110] on div "🟨 $45-60 > World_Design+Dev_Antony-Front-End_General" at bounding box center [538, 126] width 135 height 42
click at [919, 17] on link "Go to Upwork" at bounding box center [923, 18] width 65 height 10
click at [387, 21] on icon "close" at bounding box center [391, 18] width 10 height 10
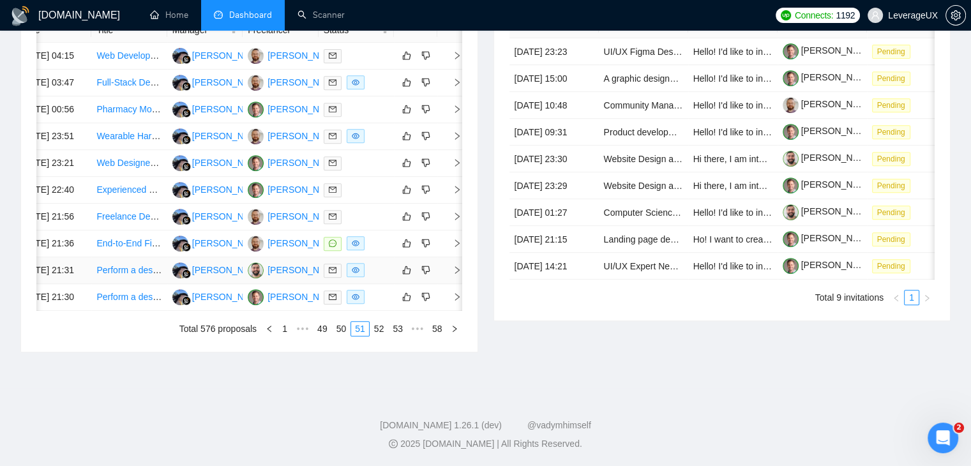
click at [455, 274] on icon "right" at bounding box center [457, 270] width 4 height 8
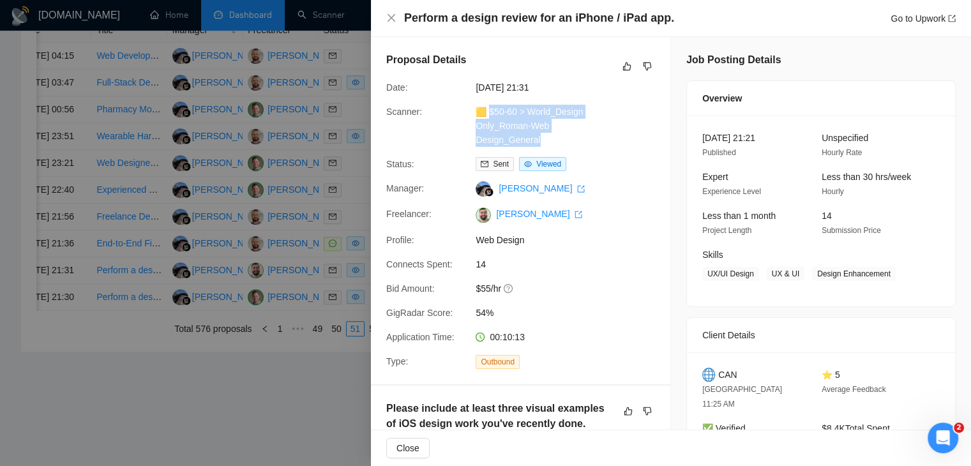
drag, startPoint x: 547, startPoint y: 144, endPoint x: 490, endPoint y: 118, distance: 62.3
click at [490, 118] on div "🟨 $50-60 > World_Design Only_Roman-Web Design_General" at bounding box center [538, 126] width 135 height 42
click at [904, 20] on link "Go to Upwork" at bounding box center [923, 18] width 65 height 10
click at [391, 20] on icon "close" at bounding box center [391, 18] width 10 height 10
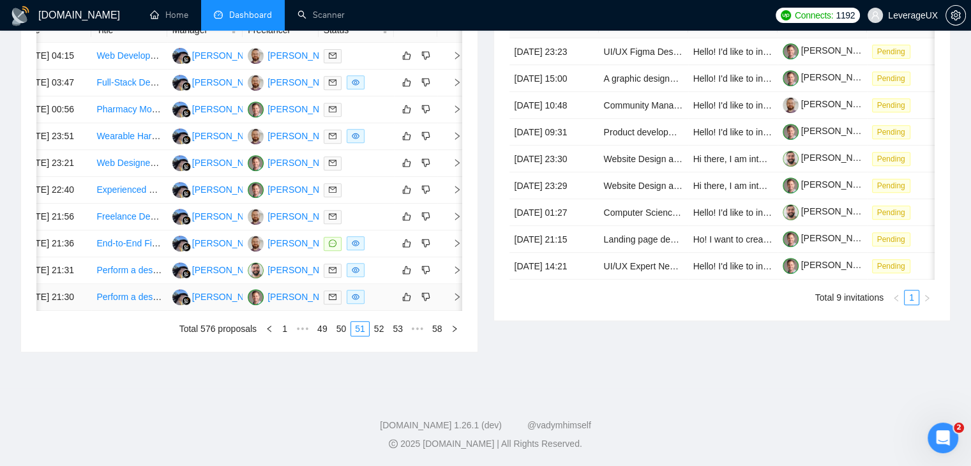
click at [459, 301] on icon "right" at bounding box center [457, 297] width 9 height 9
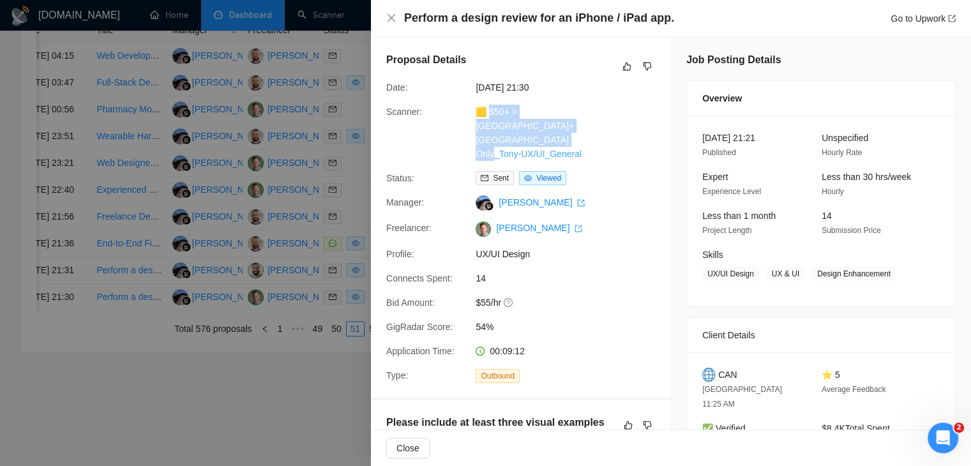
drag, startPoint x: 593, startPoint y: 140, endPoint x: 489, endPoint y: 114, distance: 106.6
click at [489, 114] on div "🟨 $50+ > US+Canada_Design Only_Tony-UX/UI_General" at bounding box center [538, 133] width 135 height 56
click at [920, 13] on link "Go to Upwork" at bounding box center [923, 18] width 65 height 10
click at [344, 233] on div at bounding box center [485, 233] width 971 height 466
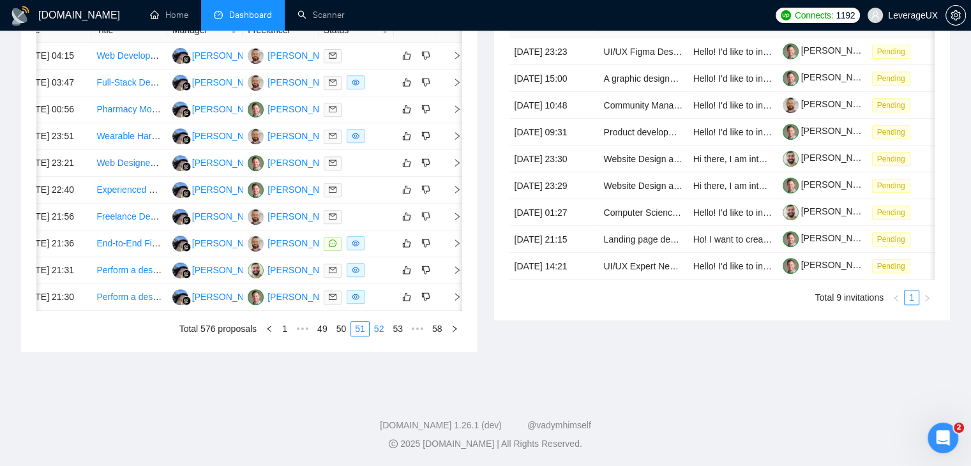
click at [380, 336] on link "52" at bounding box center [379, 329] width 18 height 14
click at [455, 195] on td at bounding box center [450, 190] width 26 height 27
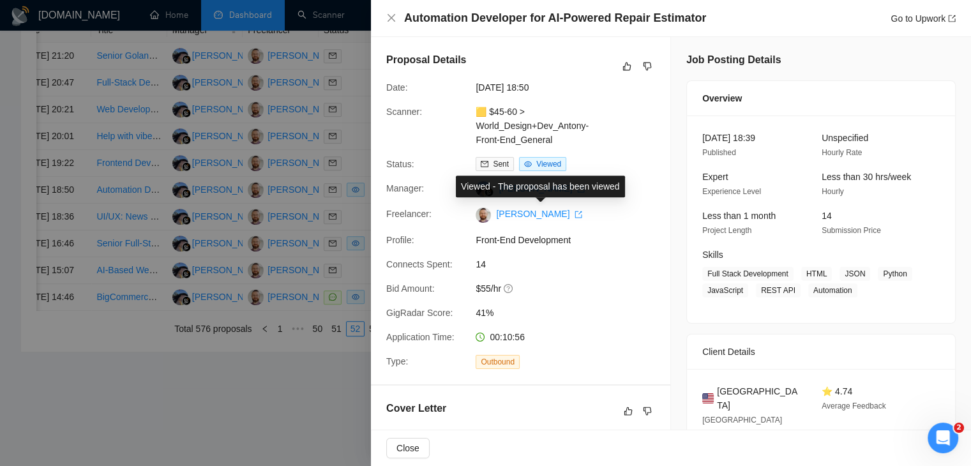
click at [616, 161] on div "Status: Sent Viewed" at bounding box center [515, 164] width 269 height 14
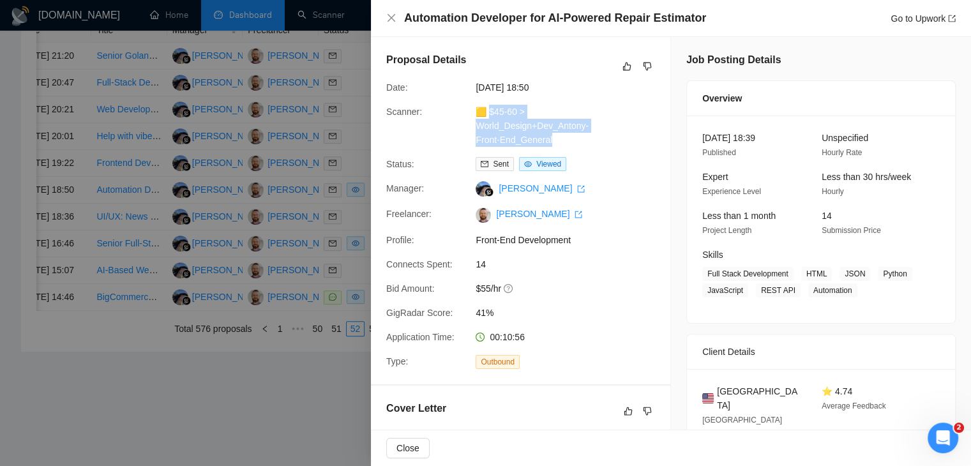
drag, startPoint x: 549, startPoint y: 143, endPoint x: 489, endPoint y: 112, distance: 68.3
click at [489, 112] on div "🟨 $45-60 > World_Design+Dev_Antony-Front-End_General" at bounding box center [538, 126] width 135 height 42
click at [908, 21] on link "Go to Upwork" at bounding box center [923, 18] width 65 height 10
click at [308, 271] on div at bounding box center [485, 233] width 971 height 466
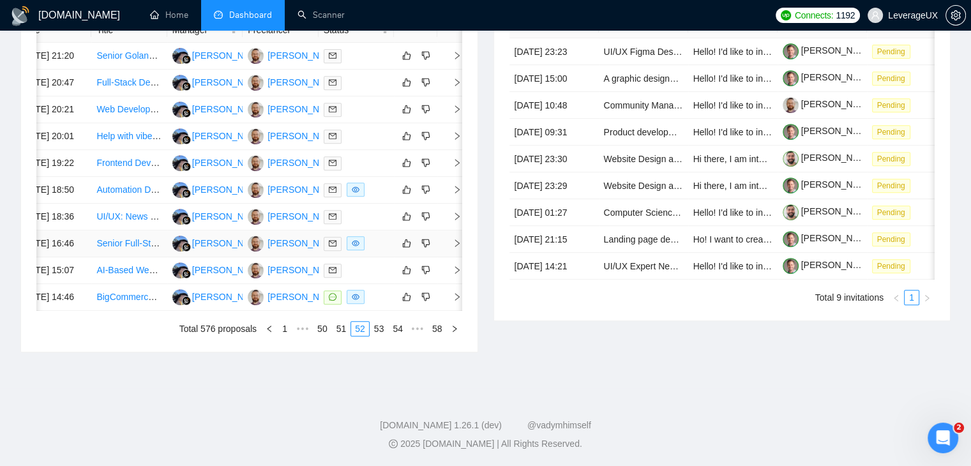
click at [460, 248] on icon "right" at bounding box center [457, 243] width 9 height 9
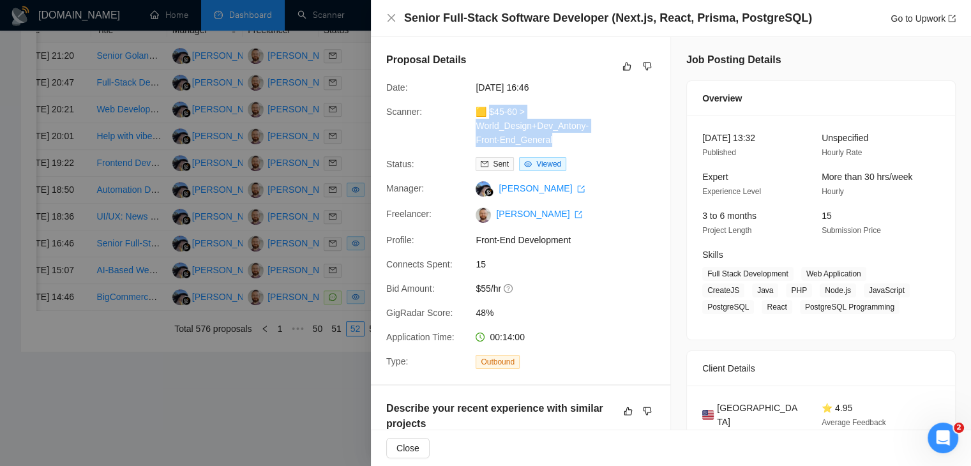
drag, startPoint x: 552, startPoint y: 142, endPoint x: 488, endPoint y: 105, distance: 74.4
click at [488, 105] on div "🟨 $45-60 > World_Design+Dev_Antony-Front-End_General" at bounding box center [538, 126] width 135 height 42
click at [904, 17] on link "Go to Upwork" at bounding box center [923, 18] width 65 height 10
click at [340, 265] on div at bounding box center [485, 233] width 971 height 466
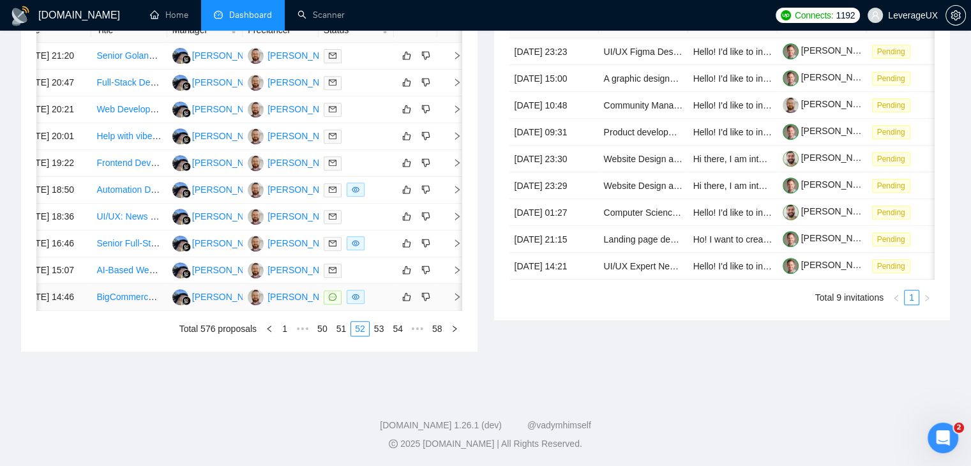
click at [459, 293] on icon "right" at bounding box center [457, 297] width 4 height 8
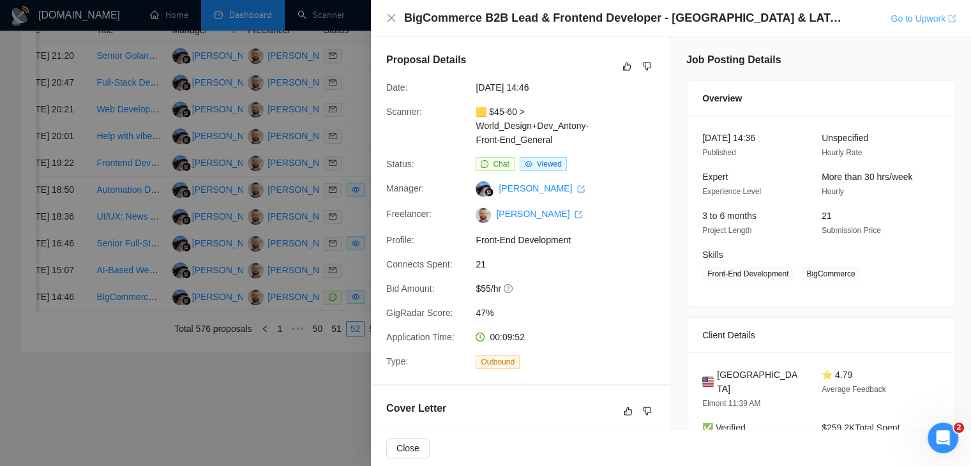
click at [923, 22] on link "Go to Upwork" at bounding box center [923, 18] width 65 height 10
click at [388, 12] on div "BigCommerce B2B Lead & Frontend Developer - USA & LATAM Go to Upwork" at bounding box center [671, 18] width 570 height 16
click at [390, 13] on icon "close" at bounding box center [391, 18] width 10 height 10
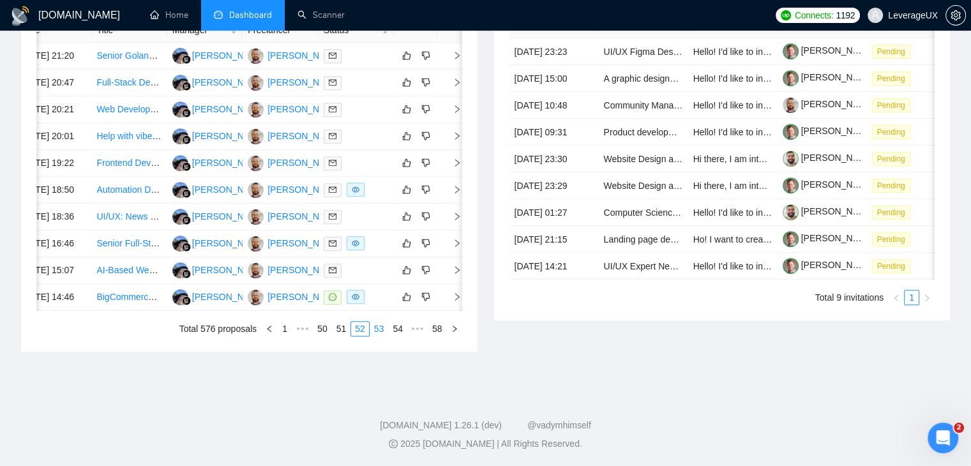
click at [383, 324] on link "53" at bounding box center [379, 329] width 18 height 14
click at [456, 167] on icon "right" at bounding box center [457, 163] width 4 height 8
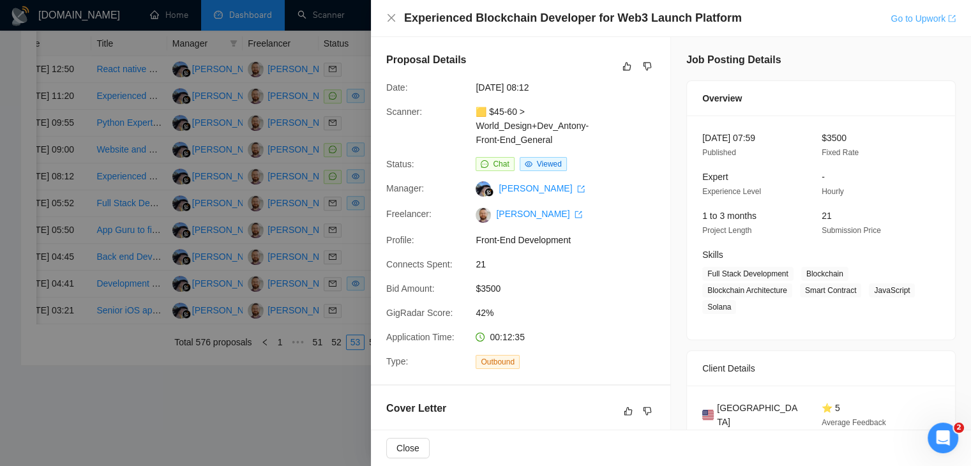
click at [904, 19] on link "Go to Upwork" at bounding box center [923, 18] width 65 height 10
click at [388, 19] on icon "close" at bounding box center [391, 18] width 10 height 10
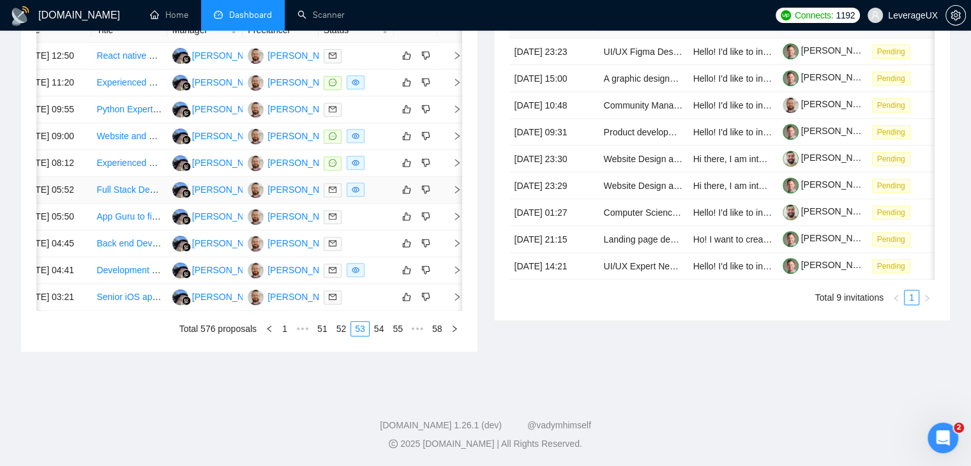
click at [449, 204] on td at bounding box center [450, 190] width 26 height 27
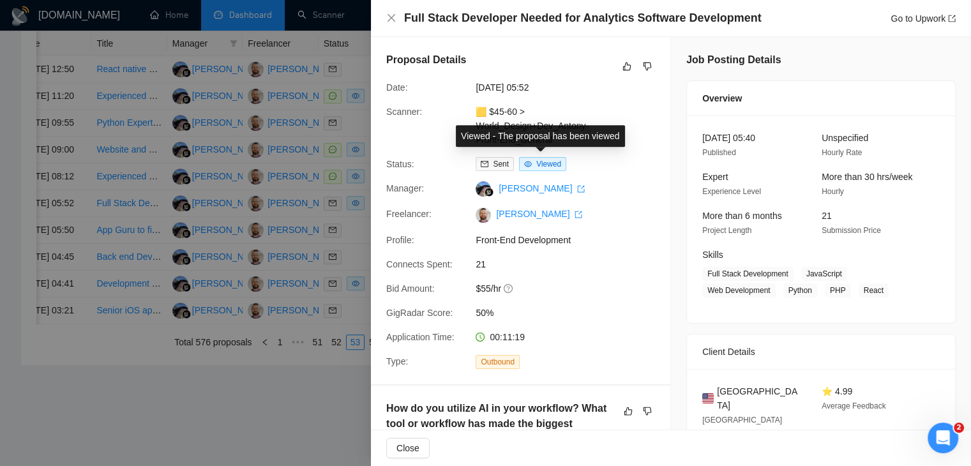
click at [619, 156] on div "Proposal Details Date: 04 Aug, 2025 05:52 Scanner: 🟨 $45-60 > World_Design+Dev_…" at bounding box center [521, 210] width 300 height 347
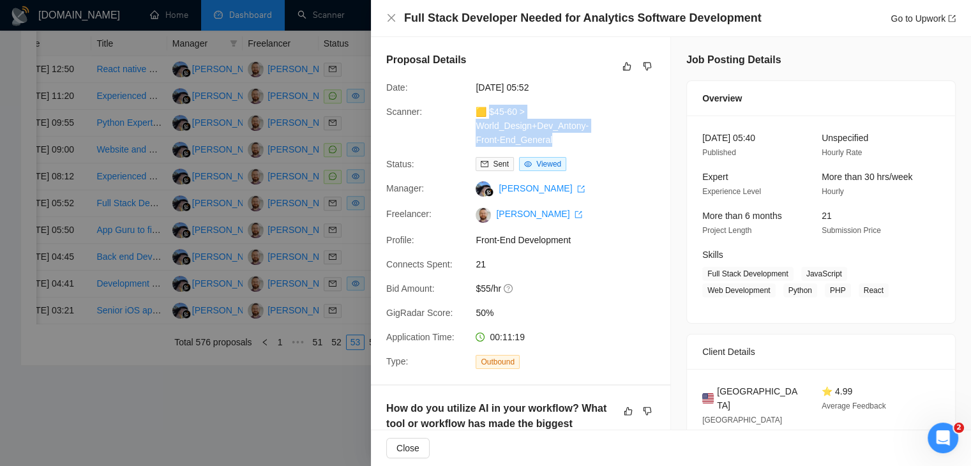
drag, startPoint x: 552, startPoint y: 139, endPoint x: 488, endPoint y: 108, distance: 71.1
click at [488, 108] on div "🟨 $45-60 > World_Design+Dev_Antony-Front-End_General" at bounding box center [538, 126] width 135 height 42
click at [925, 16] on link "Go to Upwork" at bounding box center [923, 18] width 65 height 10
drag, startPoint x: 328, startPoint y: 317, endPoint x: 319, endPoint y: 323, distance: 11.0
click at [325, 317] on div at bounding box center [485, 233] width 971 height 466
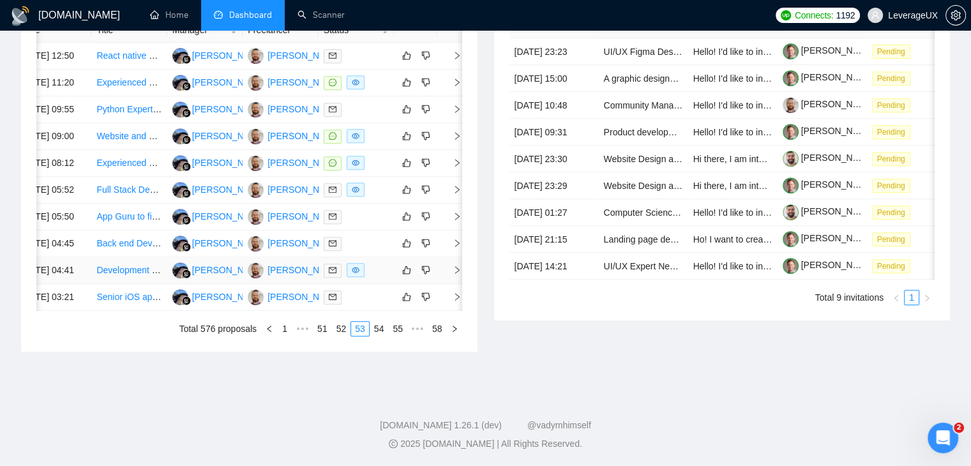
click at [453, 275] on icon "right" at bounding box center [457, 270] width 9 height 9
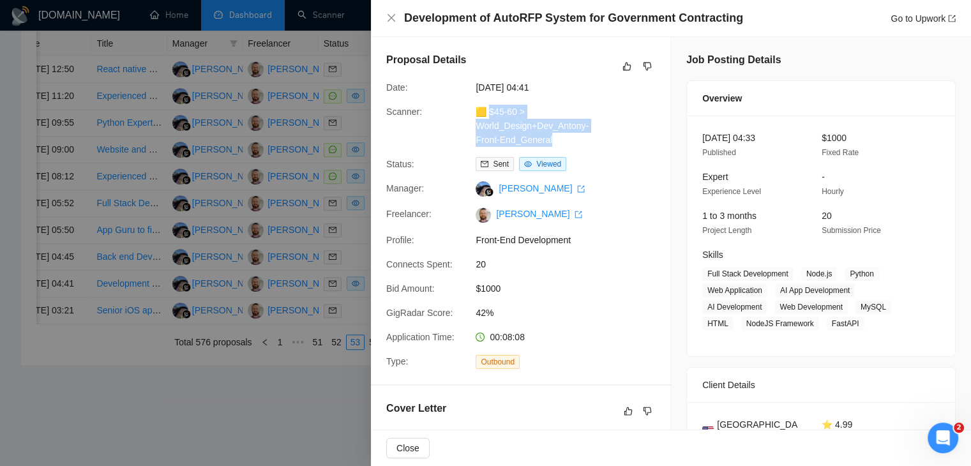
drag, startPoint x: 559, startPoint y: 139, endPoint x: 489, endPoint y: 115, distance: 74.1
click at [489, 115] on div "🟨 $45-60 > World_Design+Dev_Antony-Front-End_General" at bounding box center [538, 126] width 135 height 42
click at [920, 16] on link "Go to Upwork" at bounding box center [923, 18] width 65 height 10
click at [293, 275] on div at bounding box center [485, 233] width 971 height 466
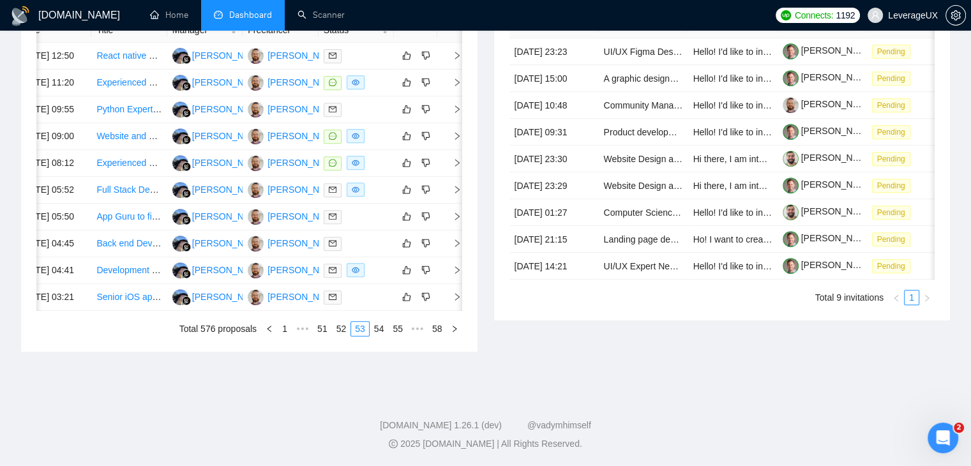
scroll to position [674, 0]
click at [381, 329] on link "54" at bounding box center [379, 329] width 18 height 14
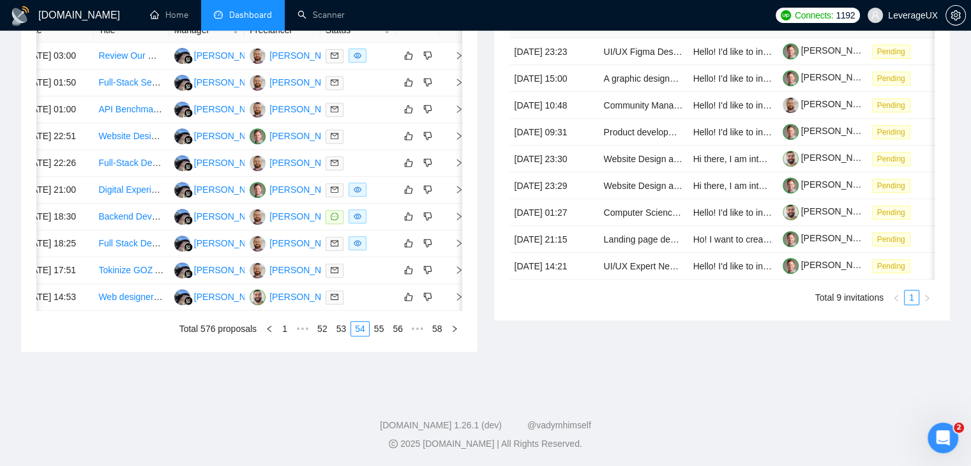
scroll to position [0, 20]
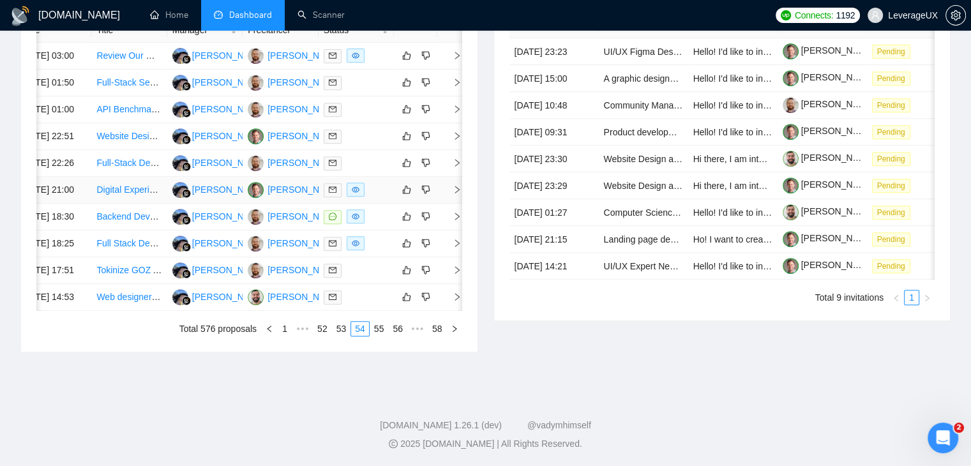
click at [453, 194] on icon "right" at bounding box center [457, 189] width 9 height 9
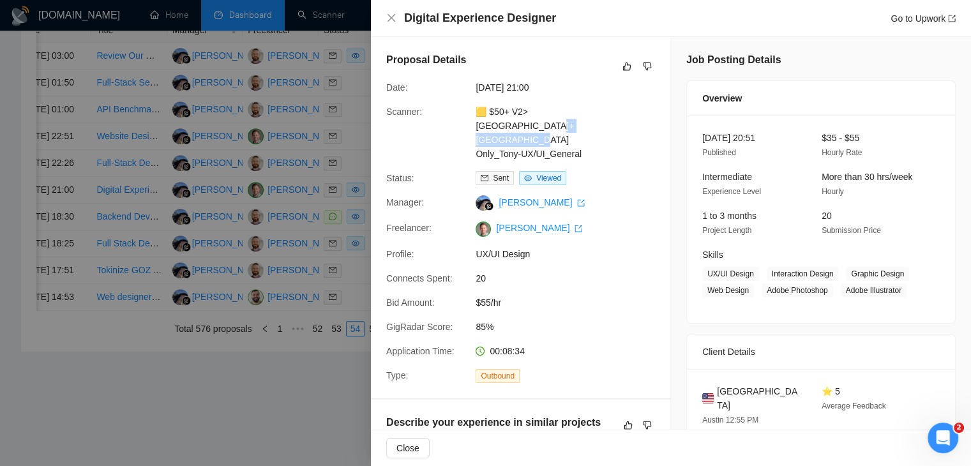
drag, startPoint x: 599, startPoint y: 132, endPoint x: 584, endPoint y: 148, distance: 21.7
click at [542, 140] on div "🟨 $50+ V2> US+Canada_Design Only_Tony-UX/UI_General" at bounding box center [538, 133] width 135 height 56
click at [607, 149] on div "Proposal Details Date: 03 Aug, 2025 21:00 Scanner: 🟨 $50+ V2> US+Canada_Design …" at bounding box center [521, 217] width 300 height 361
drag, startPoint x: 582, startPoint y: 141, endPoint x: 489, endPoint y: 115, distance: 97.3
click at [489, 115] on div "🟨 $50+ V2> US+Canada_Design Only_Tony-UX/UI_General" at bounding box center [538, 133] width 135 height 56
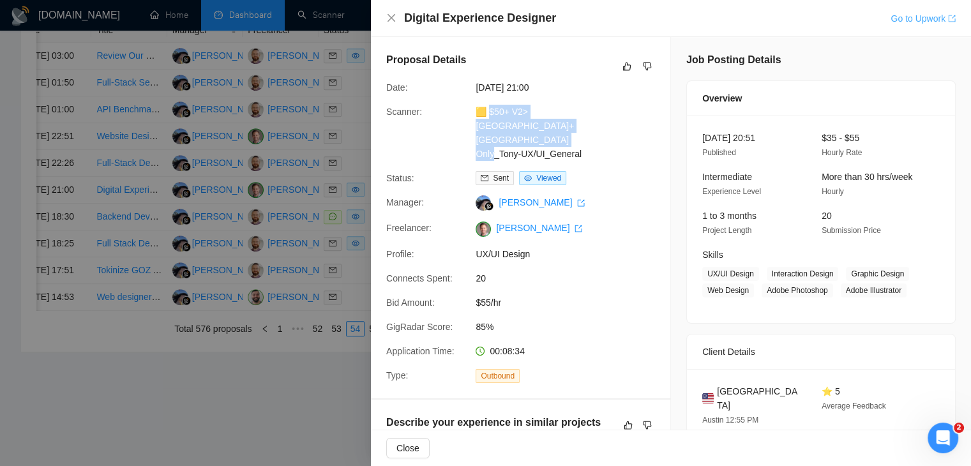
click at [913, 15] on link "Go to Upwork" at bounding box center [923, 18] width 65 height 10
click at [393, 20] on icon "close" at bounding box center [392, 18] width 8 height 8
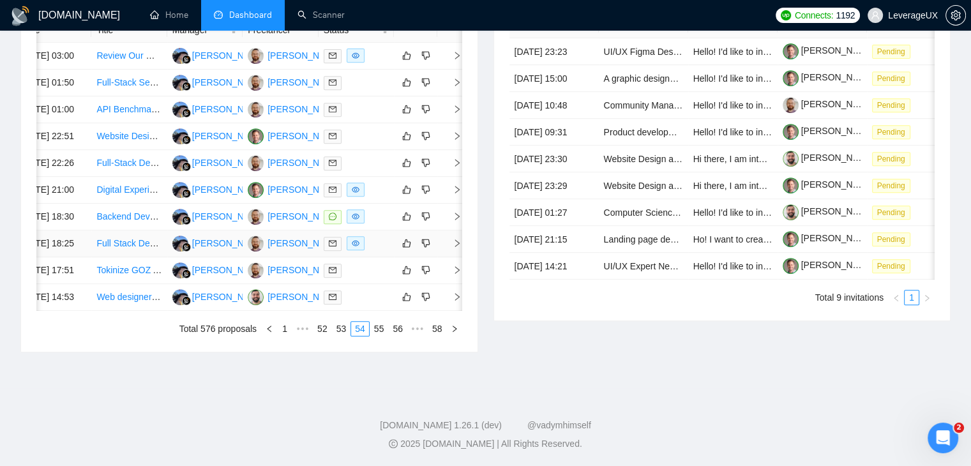
click at [453, 248] on icon "right" at bounding box center [457, 243] width 9 height 9
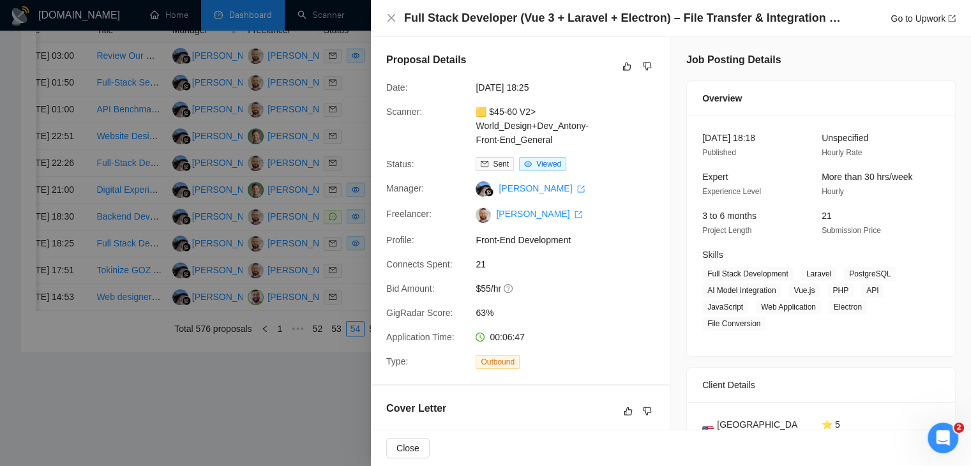
click at [598, 160] on div "Sent Viewed" at bounding box center [538, 164] width 135 height 14
drag, startPoint x: 561, startPoint y: 148, endPoint x: 488, endPoint y: 125, distance: 77.0
click at [486, 125] on div "Proposal Details Date: 03 Aug, 2025 18:25 Scanner: 🟨 $45-60 V2> World_Design+De…" at bounding box center [521, 210] width 300 height 347
click at [589, 149] on div "Proposal Details Date: 03 Aug, 2025 18:25 Scanner: 🟨 $45-60 V2> World_Design+De…" at bounding box center [521, 210] width 300 height 347
drag, startPoint x: 554, startPoint y: 139, endPoint x: 490, endPoint y: 115, distance: 68.7
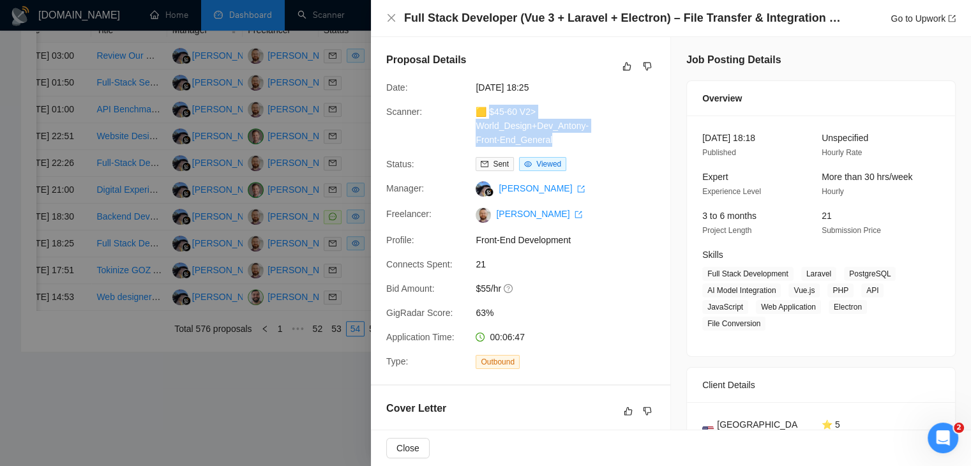
click at [490, 115] on div "🟨 $45-60 V2> World_Design+Dev_Antony-Front-End_General" at bounding box center [538, 126] width 135 height 42
click at [910, 22] on link "Go to Upwork" at bounding box center [923, 18] width 65 height 10
click at [321, 145] on div at bounding box center [485, 233] width 971 height 466
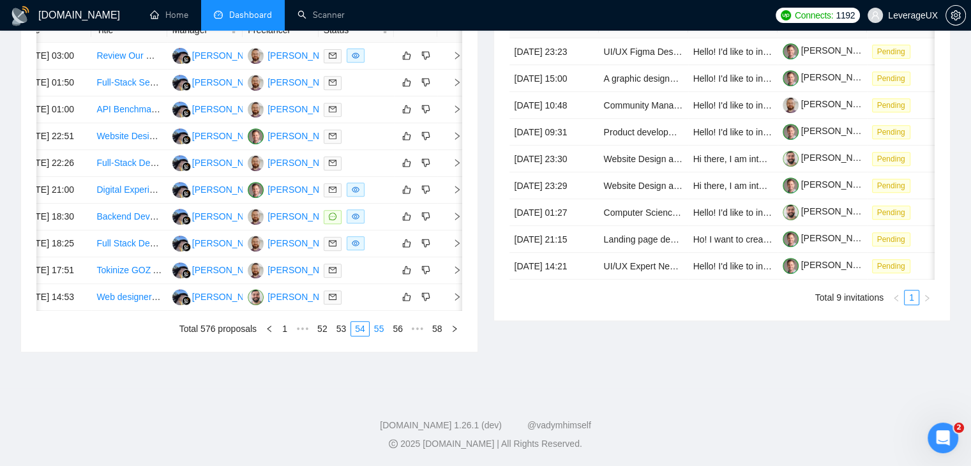
click at [380, 336] on link "55" at bounding box center [379, 329] width 18 height 14
click at [453, 248] on icon "right" at bounding box center [457, 243] width 9 height 9
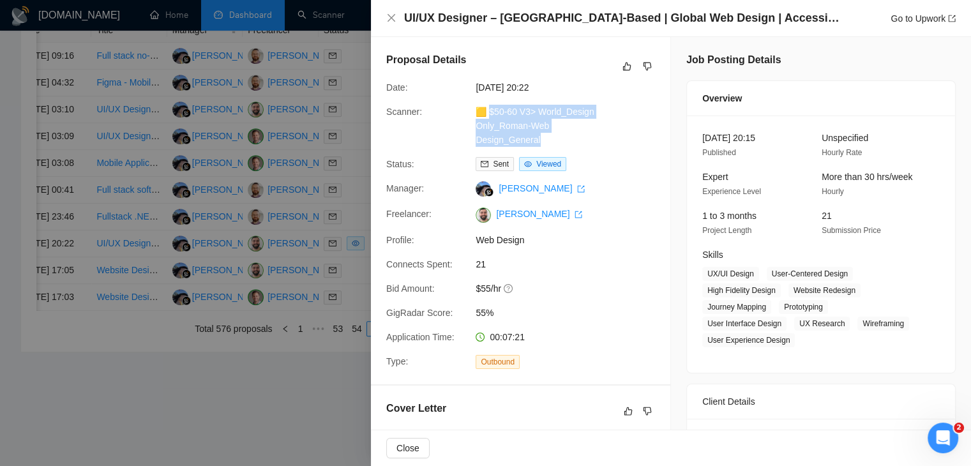
drag, startPoint x: 545, startPoint y: 141, endPoint x: 488, endPoint y: 109, distance: 65.8
click at [488, 109] on div "🟨 $50-60 V3> World_Design Only_Roman-Web Design_General" at bounding box center [538, 126] width 135 height 42
click at [911, 16] on link "Go to Upwork" at bounding box center [923, 18] width 65 height 10
click at [323, 240] on div at bounding box center [485, 233] width 971 height 466
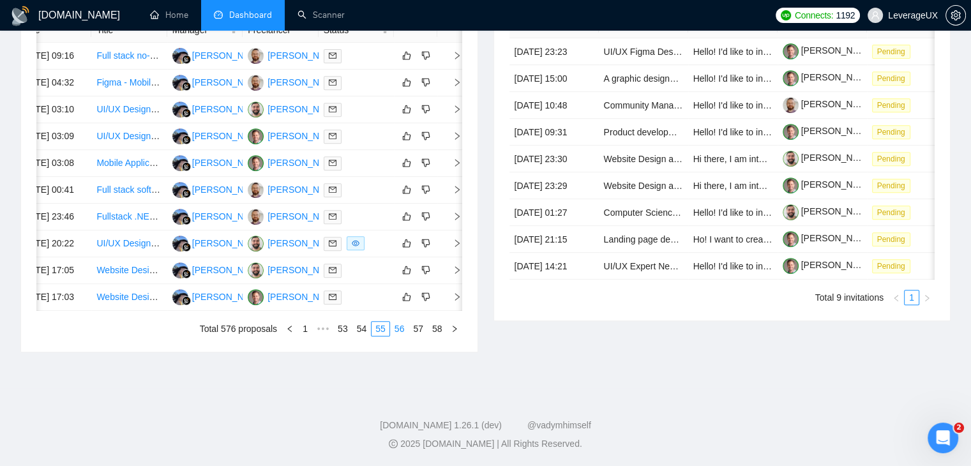
click at [393, 336] on link "56" at bounding box center [400, 329] width 18 height 14
click at [455, 114] on icon "right" at bounding box center [457, 109] width 9 height 9
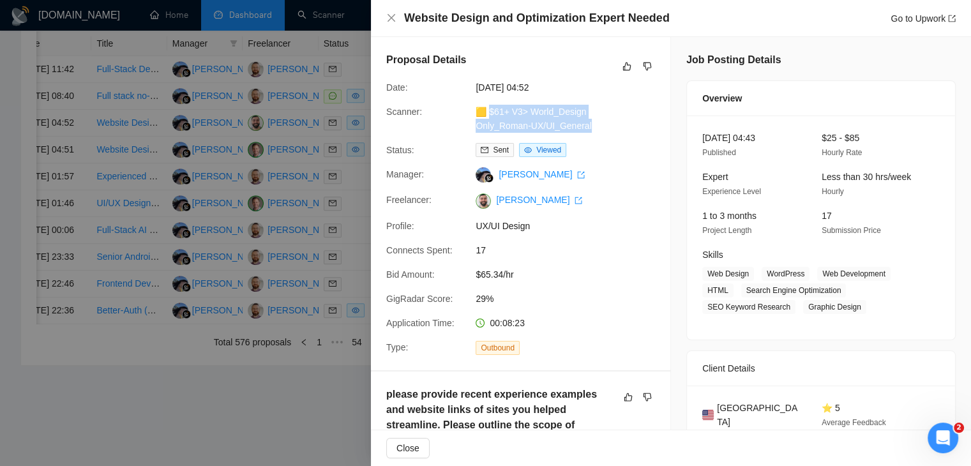
drag, startPoint x: 598, startPoint y: 128, endPoint x: 489, endPoint y: 116, distance: 109.9
click at [489, 116] on div "🟨 $61+ V3> World_Design Only_Roman-UX/UI_General" at bounding box center [538, 119] width 135 height 28
click at [893, 20] on link "Go to Upwork" at bounding box center [923, 18] width 65 height 10
click at [355, 229] on div at bounding box center [485, 233] width 971 height 466
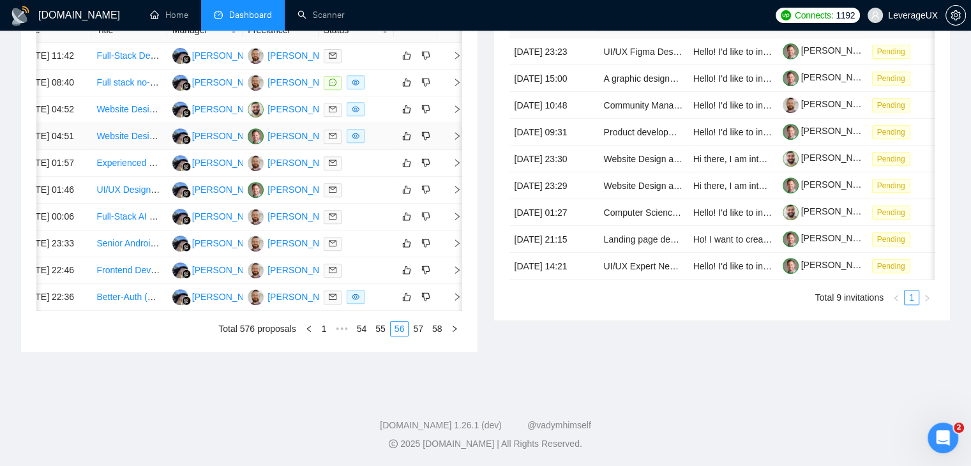
click at [457, 140] on icon "right" at bounding box center [457, 136] width 4 height 8
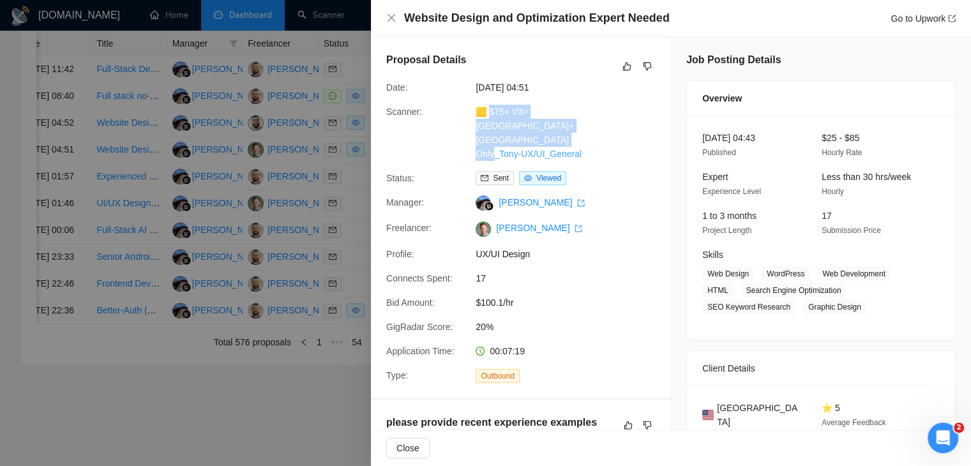
drag, startPoint x: 588, startPoint y: 146, endPoint x: 490, endPoint y: 112, distance: 103.4
click at [490, 112] on div "🟨 $75+ V3>US+Canada_Design Only_Tony-UX/UI_General" at bounding box center [538, 133] width 135 height 56
click at [931, 17] on link "Go to Upwork" at bounding box center [923, 18] width 65 height 10
click at [308, 316] on div at bounding box center [485, 233] width 971 height 466
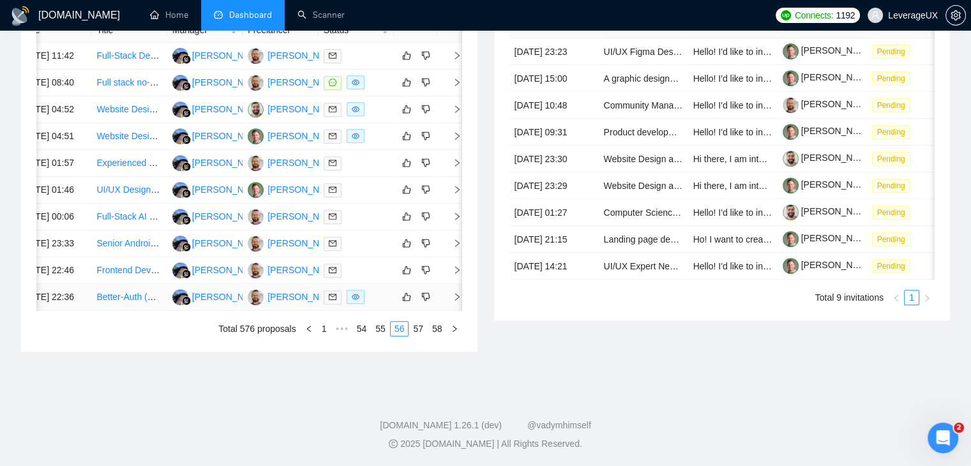
click at [453, 301] on icon "right" at bounding box center [457, 297] width 9 height 9
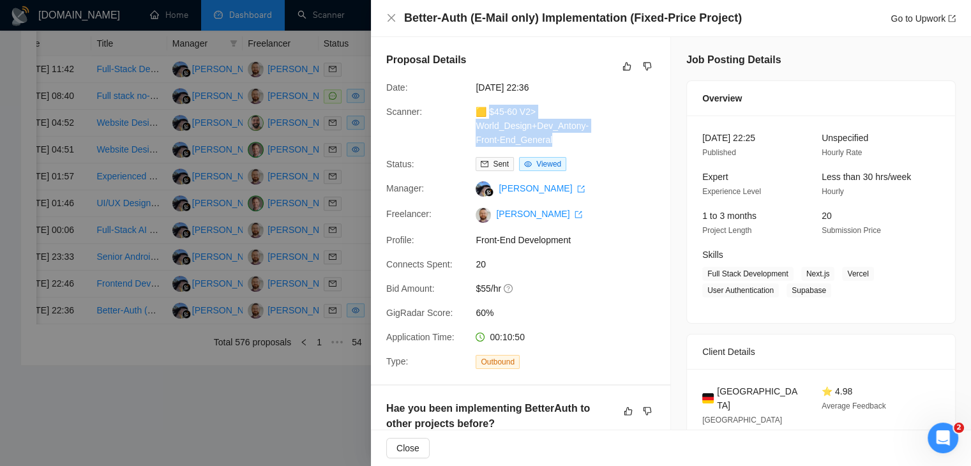
drag, startPoint x: 558, startPoint y: 145, endPoint x: 490, endPoint y: 114, distance: 74.0
click at [490, 114] on div "🟨 $45-60 V2> World_Design+Dev_Antony-Front-End_General" at bounding box center [538, 126] width 135 height 42
click at [927, 11] on div "Go to Upwork" at bounding box center [923, 18] width 65 height 14
click at [912, 23] on link "Go to Upwork" at bounding box center [923, 18] width 65 height 10
click at [347, 263] on div at bounding box center [485, 233] width 971 height 466
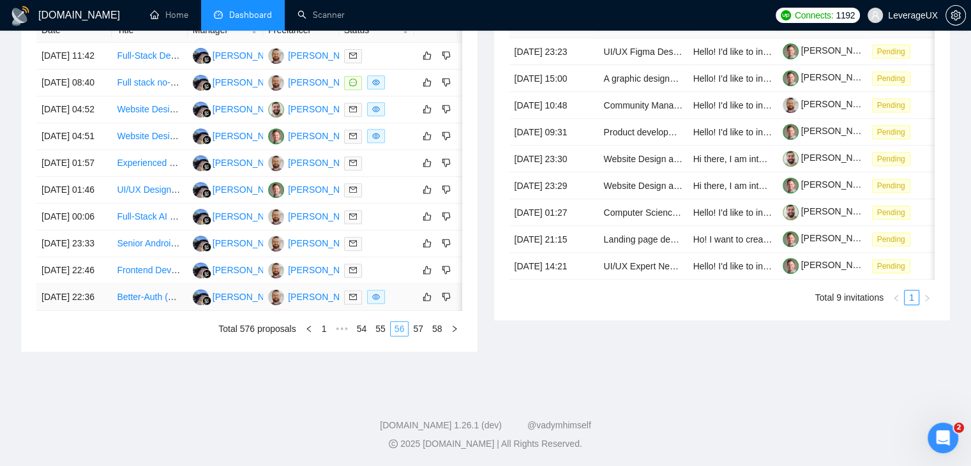
scroll to position [611, 0]
click at [414, 336] on link "57" at bounding box center [418, 329] width 18 height 14
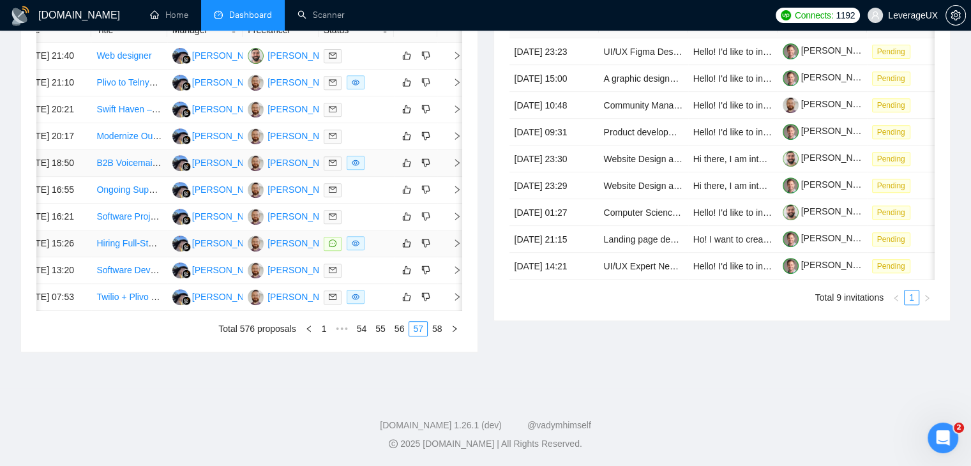
scroll to position [547, 0]
click at [455, 87] on icon "right" at bounding box center [457, 82] width 9 height 9
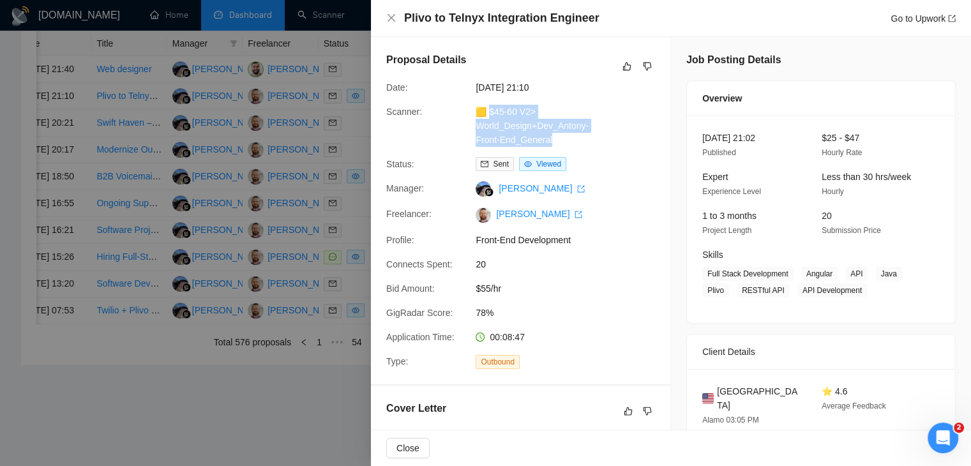
drag, startPoint x: 552, startPoint y: 141, endPoint x: 490, endPoint y: 114, distance: 67.2
click at [490, 114] on div "🟨 $45-60 V2> World_Design+Dev_Antony-Front-End_General" at bounding box center [538, 126] width 135 height 42
click at [915, 17] on link "Go to Upwork" at bounding box center [923, 18] width 65 height 10
click at [349, 234] on div at bounding box center [485, 233] width 971 height 466
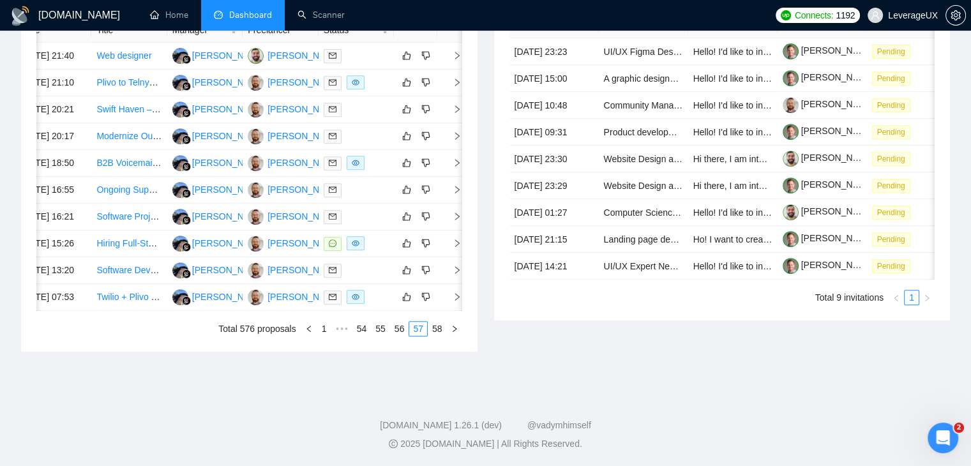
scroll to position [0, 20]
click at [457, 167] on icon "right" at bounding box center [457, 162] width 9 height 9
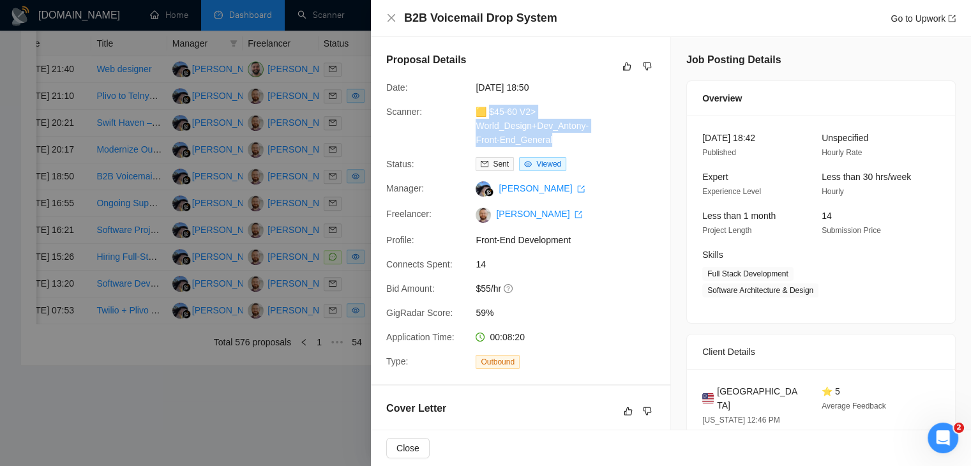
drag, startPoint x: 557, startPoint y: 140, endPoint x: 489, endPoint y: 118, distance: 71.3
click at [489, 118] on div "🟨 $45-60 V2> World_Design+Dev_Antony-Front-End_General" at bounding box center [538, 126] width 135 height 42
click at [899, 22] on link "Go to Upwork" at bounding box center [923, 18] width 65 height 10
click at [324, 260] on div at bounding box center [485, 233] width 971 height 466
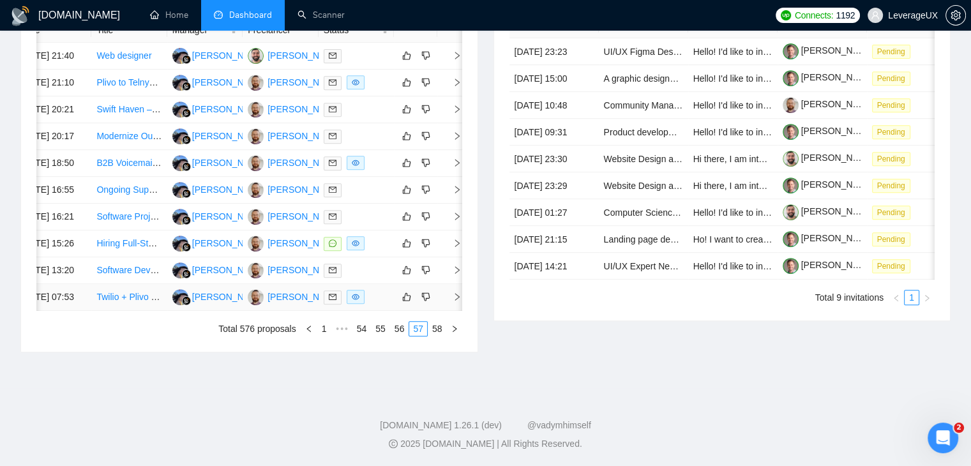
click at [450, 301] on span "right" at bounding box center [452, 297] width 19 height 9
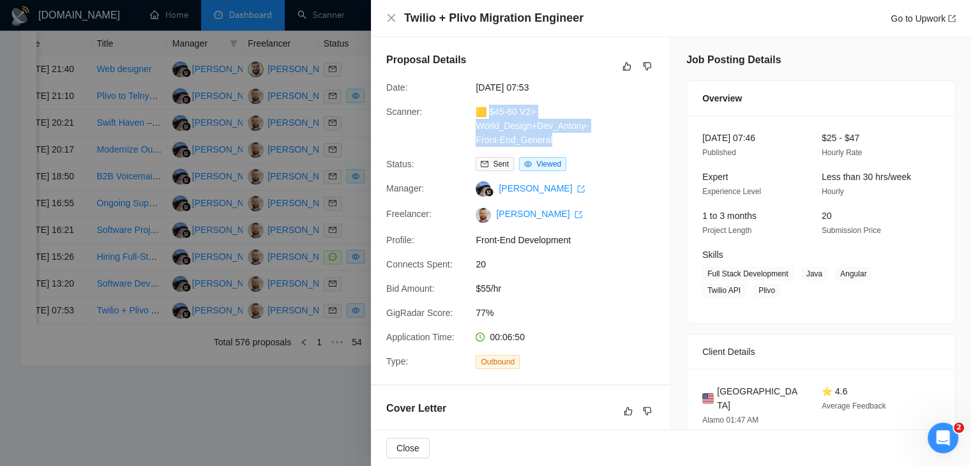
drag, startPoint x: 553, startPoint y: 141, endPoint x: 489, endPoint y: 116, distance: 68.8
click at [489, 116] on div "🟨 $45-60 V2> World_Design+Dev_Antony-Front-End_General" at bounding box center [538, 126] width 135 height 42
click at [905, 24] on div "Go to Upwork" at bounding box center [923, 18] width 65 height 14
click at [910, 21] on link "Go to Upwork" at bounding box center [923, 18] width 65 height 10
click at [335, 217] on div at bounding box center [485, 233] width 971 height 466
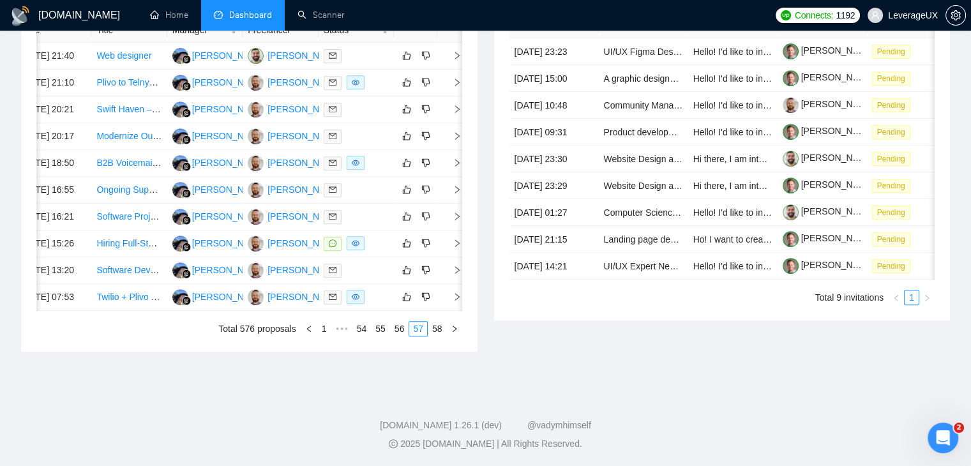
scroll to position [0, 0]
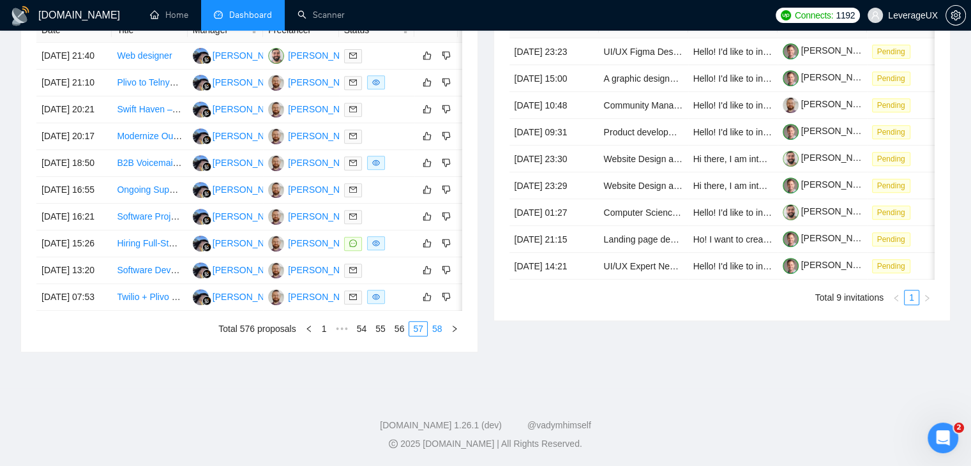
click at [431, 336] on link "58" at bounding box center [438, 329] width 18 height 14
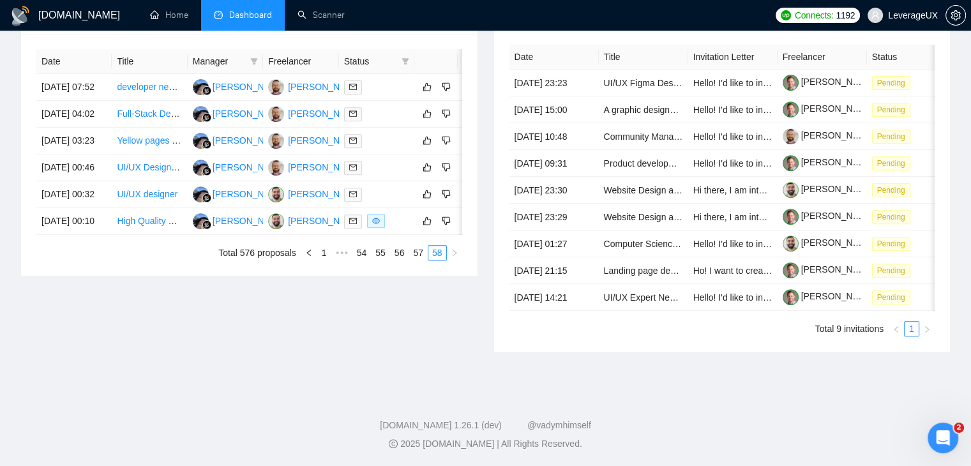
scroll to position [0, 20]
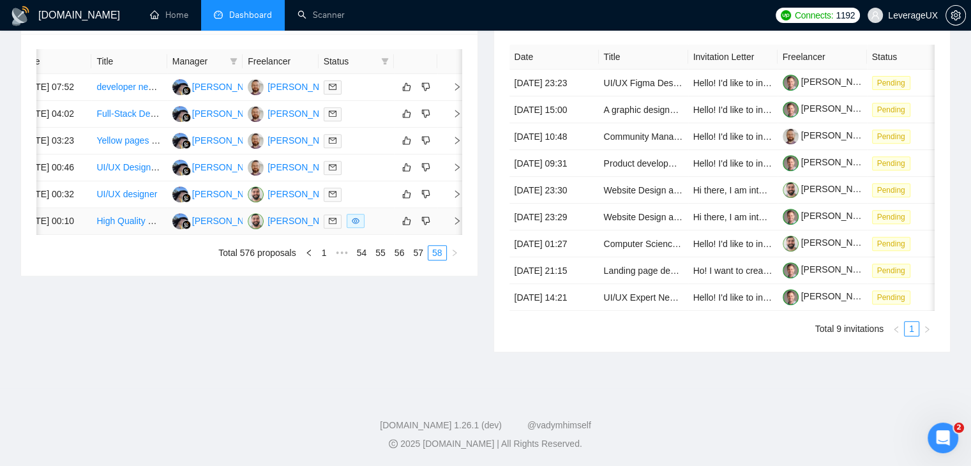
click at [455, 225] on icon "right" at bounding box center [457, 221] width 9 height 9
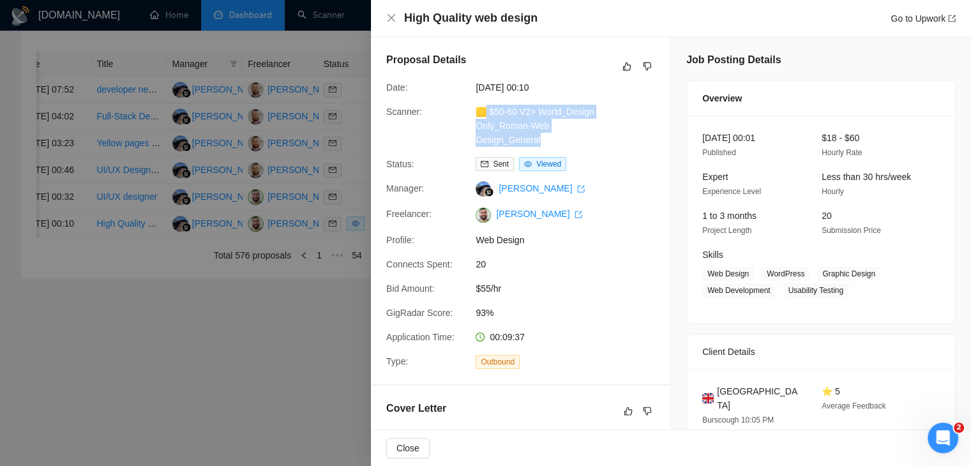
drag, startPoint x: 549, startPoint y: 141, endPoint x: 487, endPoint y: 114, distance: 66.9
click at [487, 114] on div "🟨 $50-60 V2> World_Design Only_Roman-Web Design_General" at bounding box center [538, 126] width 135 height 42
click at [918, 21] on link "Go to Upwork" at bounding box center [923, 18] width 65 height 10
click at [360, 160] on div at bounding box center [485, 233] width 971 height 466
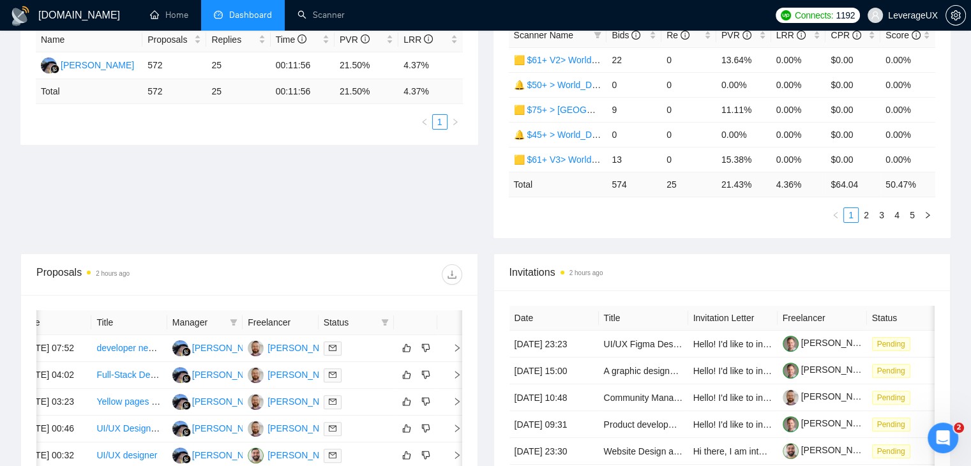
scroll to position [0, 0]
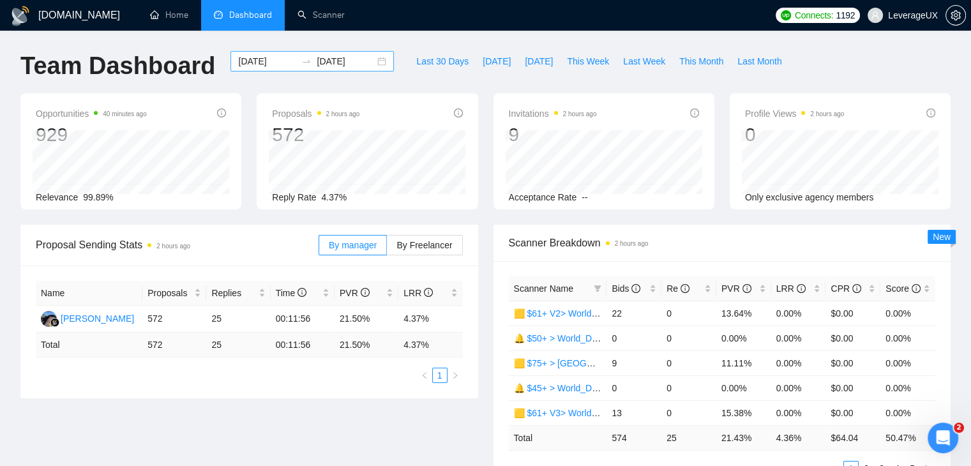
click at [371, 67] on div "2025-08-01 2025-08-31" at bounding box center [312, 61] width 163 height 20
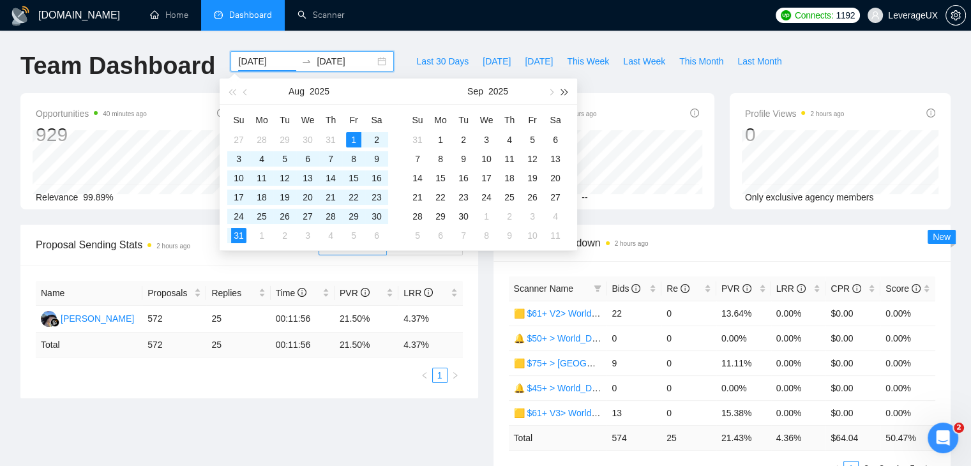
click at [566, 90] on span "button" at bounding box center [565, 92] width 6 height 6
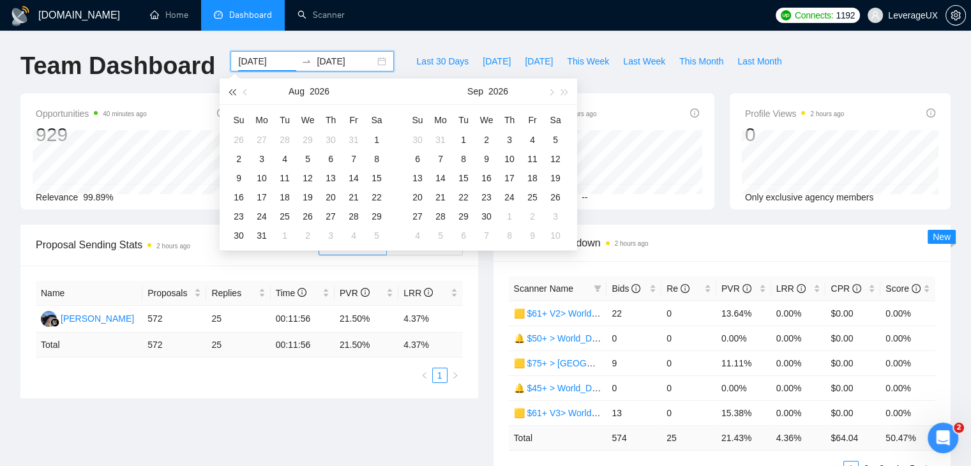
click at [230, 95] on button "button" at bounding box center [232, 92] width 14 height 26
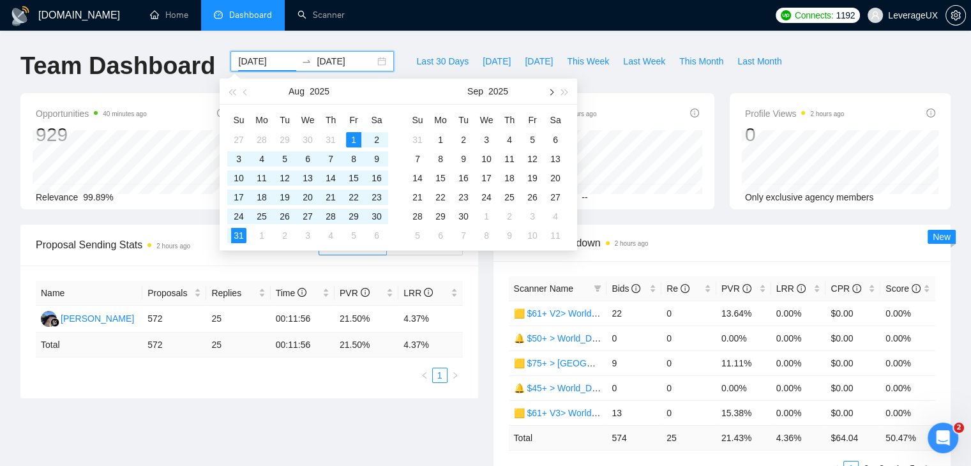
click at [549, 91] on span "button" at bounding box center [550, 92] width 6 height 6
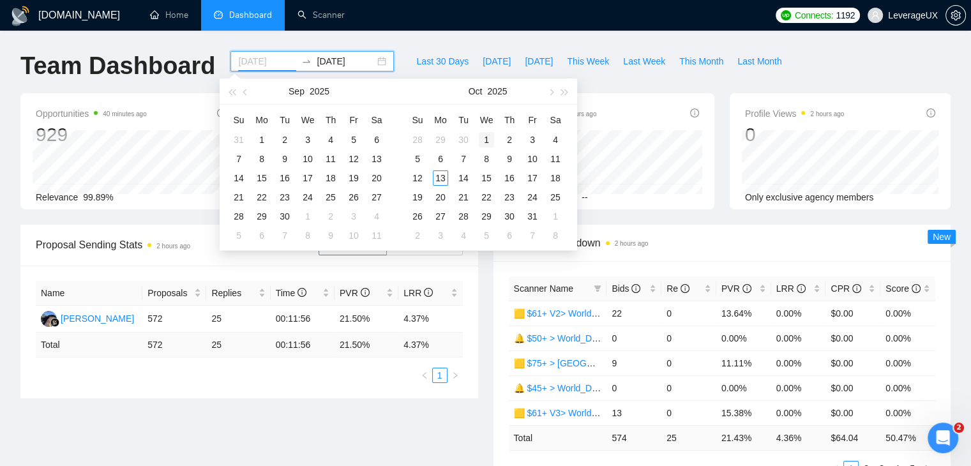
type input "2025-10-01"
click at [486, 139] on div "1" at bounding box center [486, 139] width 15 height 15
click at [549, 87] on button "button" at bounding box center [551, 92] width 14 height 26
type input "2025-10-09"
click at [510, 162] on div "9" at bounding box center [509, 158] width 15 height 15
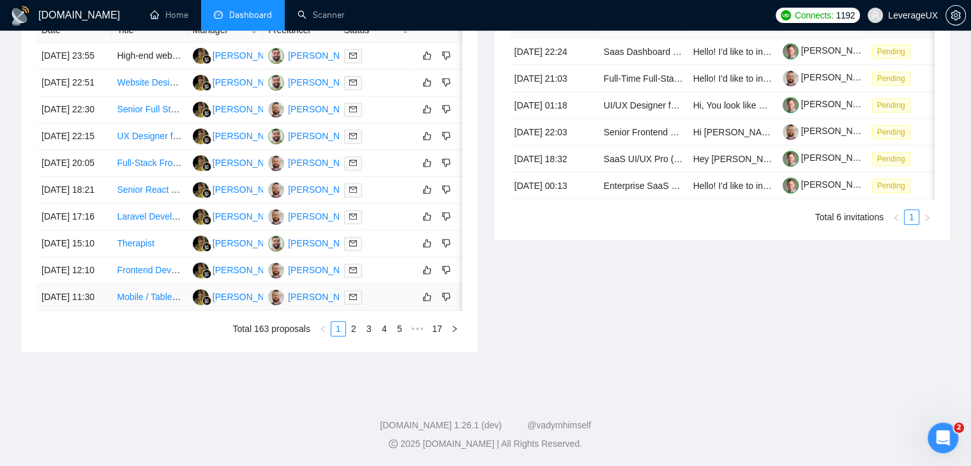
scroll to position [674, 0]
click at [356, 330] on link "2" at bounding box center [354, 329] width 14 height 14
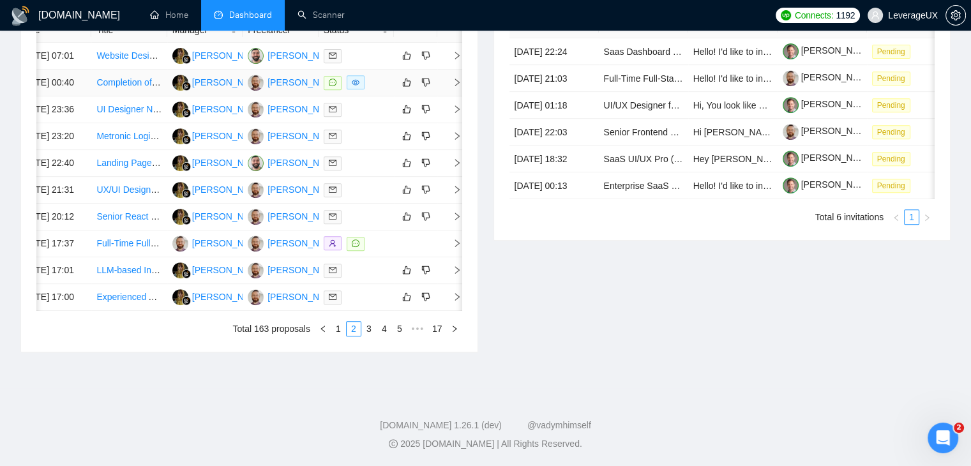
click at [453, 87] on icon "right" at bounding box center [457, 82] width 9 height 9
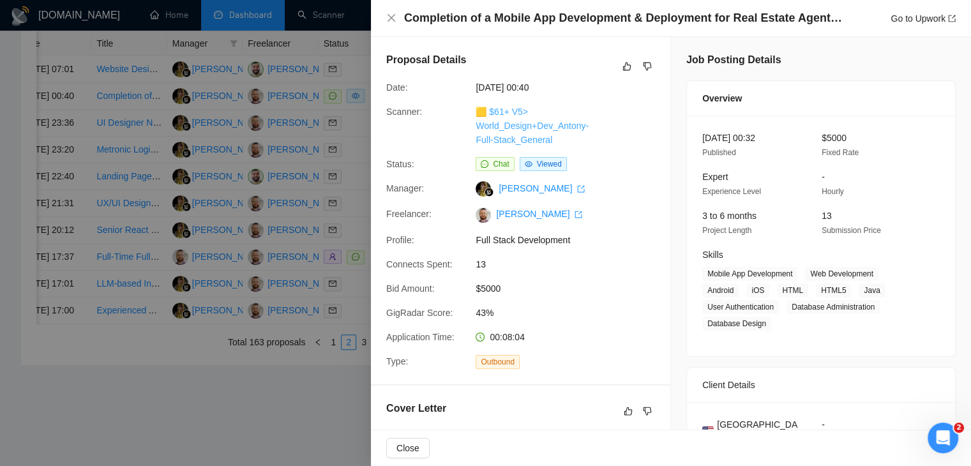
drag, startPoint x: 558, startPoint y: 142, endPoint x: 490, endPoint y: 113, distance: 73.5
click at [490, 113] on div "🟨 $61+ V5> World_Design+Dev_Antony-Full-Stack_General" at bounding box center [538, 126] width 135 height 42
click at [917, 15] on link "Go to Upwork" at bounding box center [923, 18] width 65 height 10
click at [390, 18] on icon "close" at bounding box center [391, 18] width 10 height 10
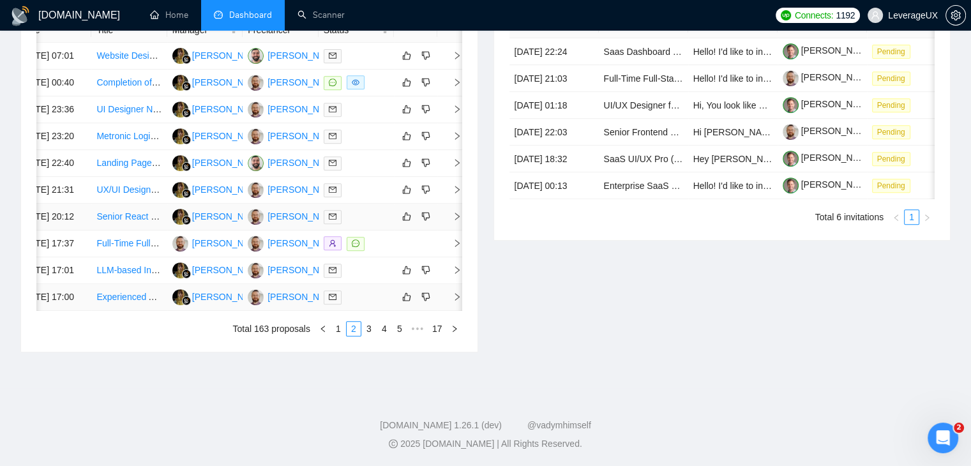
scroll to position [611, 0]
click at [373, 336] on link "3" at bounding box center [369, 329] width 14 height 14
click at [386, 336] on link "4" at bounding box center [384, 329] width 14 height 14
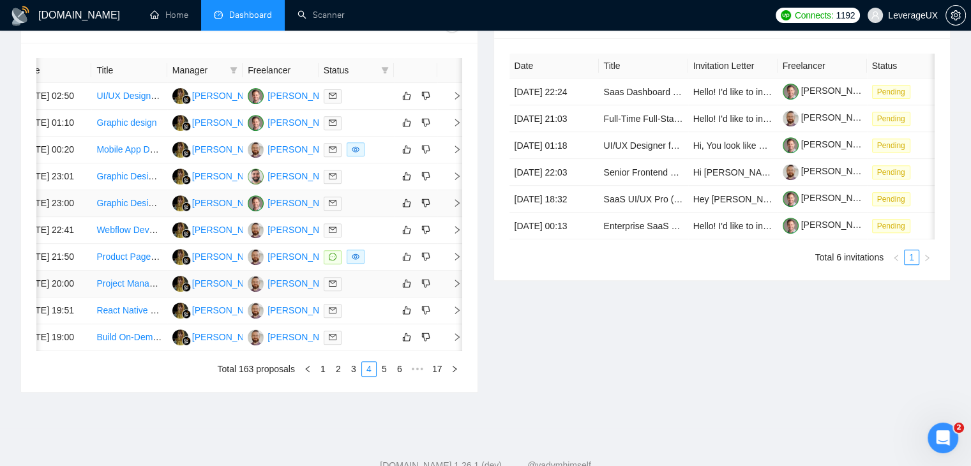
scroll to position [483, 0]
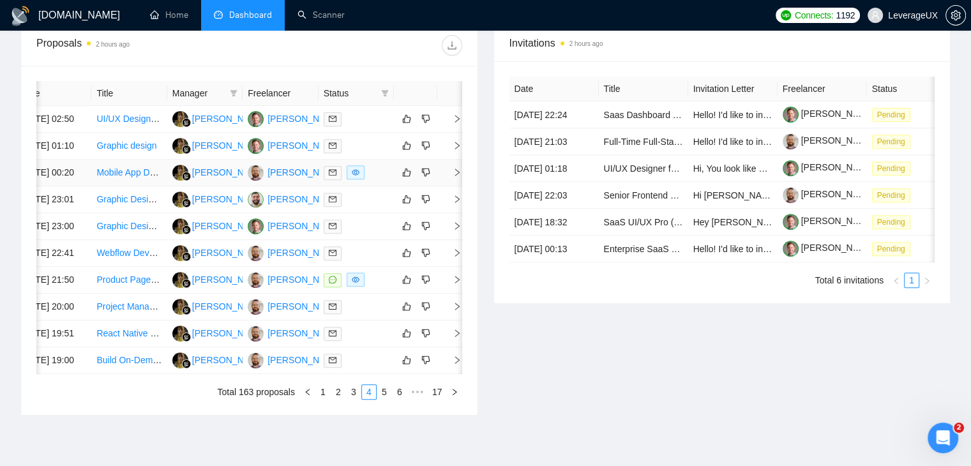
click at [455, 177] on icon "right" at bounding box center [457, 172] width 9 height 9
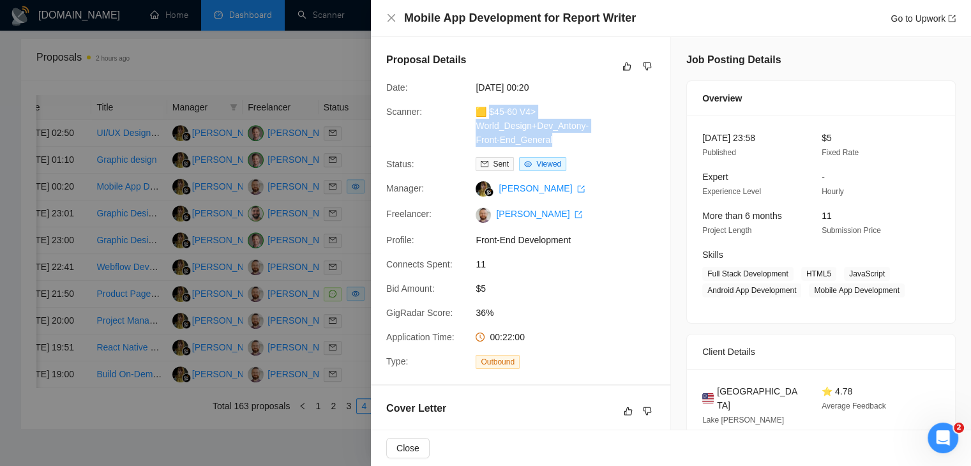
drag, startPoint x: 559, startPoint y: 144, endPoint x: 490, endPoint y: 109, distance: 78.0
click at [490, 109] on div "🟨 $45-60 V4> World_Design+Dev_Antony-Front-End_General" at bounding box center [538, 126] width 135 height 42
click at [917, 17] on link "Go to Upwork" at bounding box center [923, 18] width 65 height 10
click at [387, 17] on icon "close" at bounding box center [391, 18] width 10 height 10
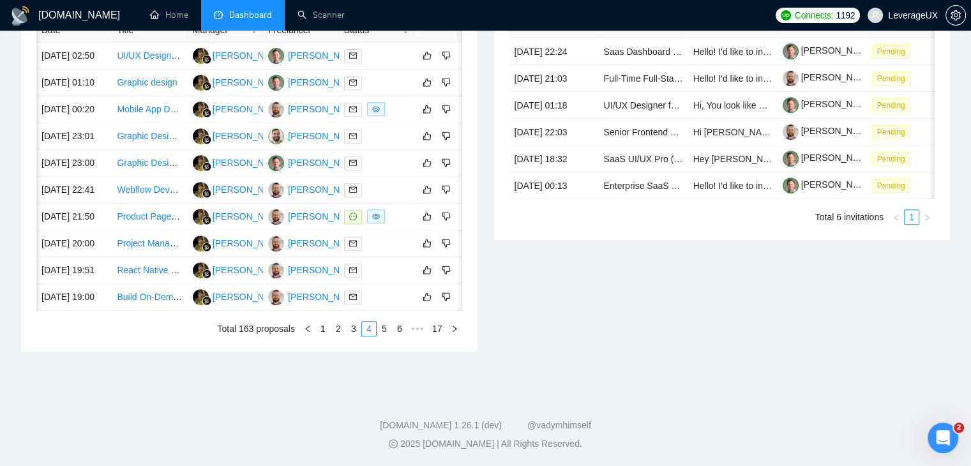
scroll to position [0, 20]
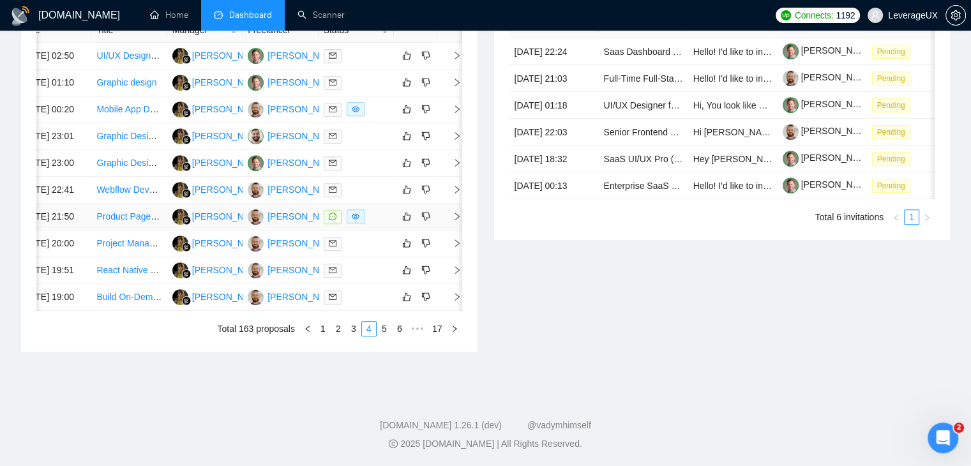
click at [454, 221] on icon "right" at bounding box center [457, 216] width 9 height 9
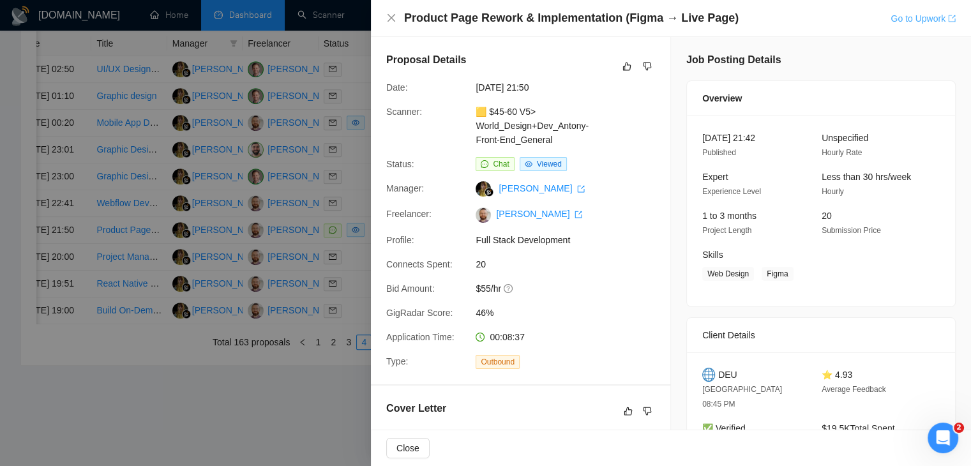
click at [895, 21] on link "Go to Upwork" at bounding box center [923, 18] width 65 height 10
click at [326, 325] on div at bounding box center [485, 233] width 971 height 466
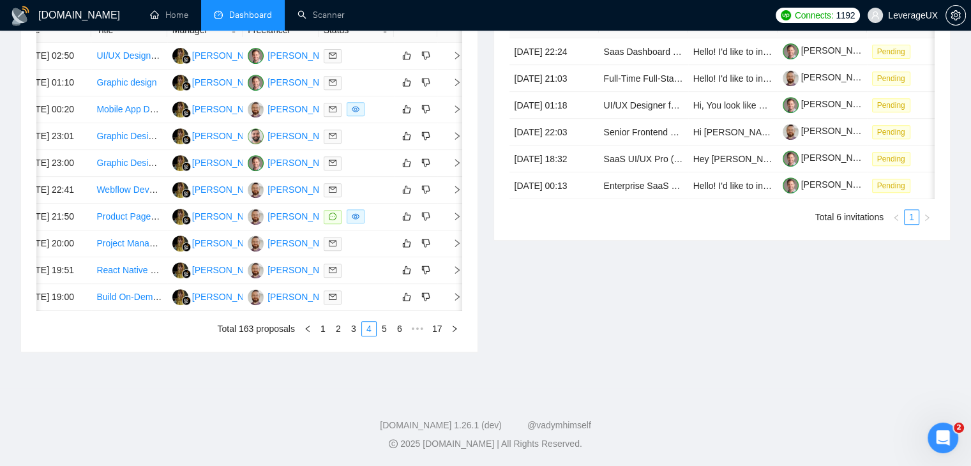
scroll to position [0, 0]
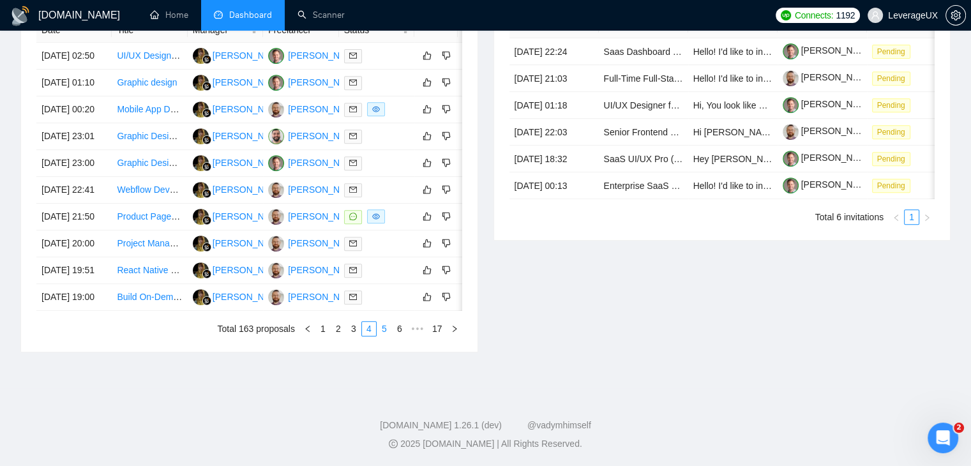
click at [384, 336] on link "5" at bounding box center [384, 329] width 14 height 14
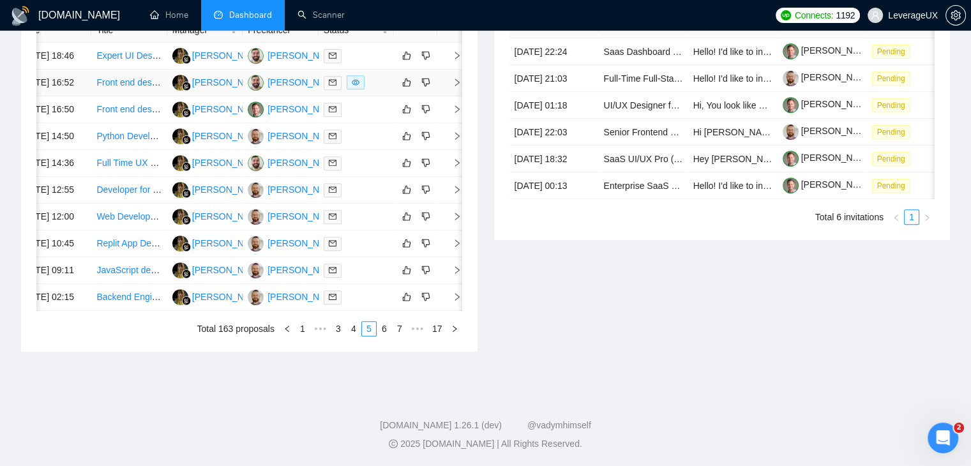
click at [455, 87] on icon "right" at bounding box center [457, 82] width 9 height 9
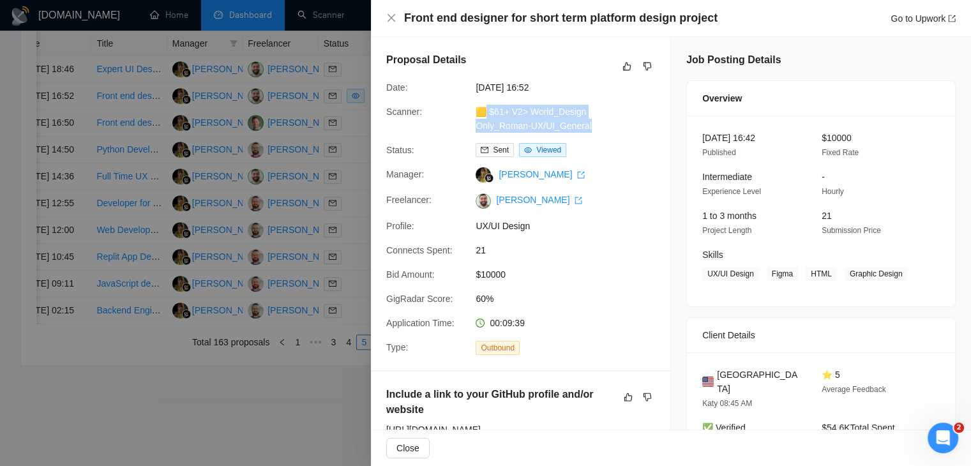
drag, startPoint x: 599, startPoint y: 126, endPoint x: 487, endPoint y: 110, distance: 112.9
click at [487, 110] on div "🟨 $61+ V2> World_Design Only_Roman-UX/UI_General" at bounding box center [538, 119] width 135 height 28
click at [925, 17] on link "Go to Upwork" at bounding box center [923, 18] width 65 height 10
click at [301, 309] on div at bounding box center [485, 233] width 971 height 466
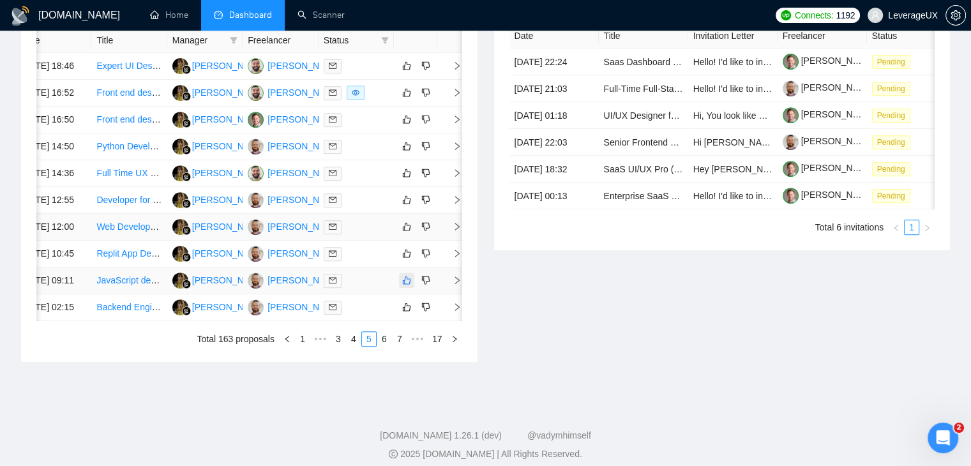
scroll to position [611, 0]
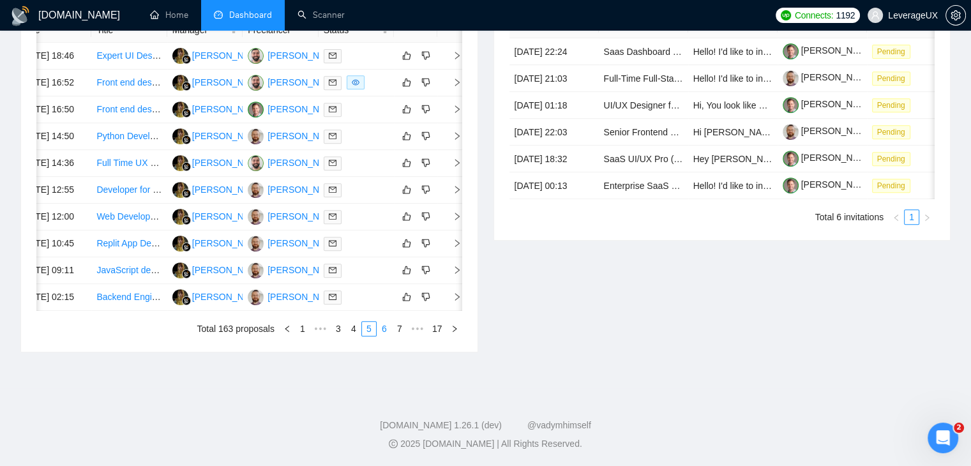
click at [385, 336] on link "6" at bounding box center [384, 329] width 14 height 14
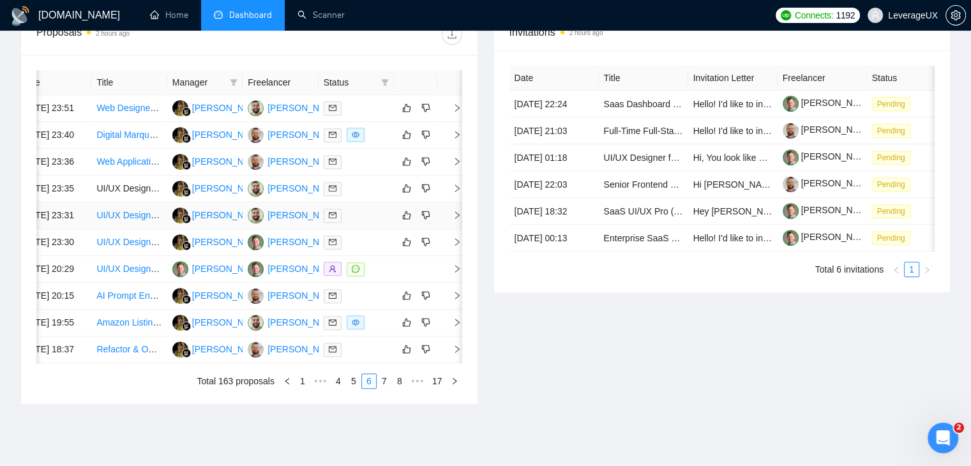
scroll to position [483, 0]
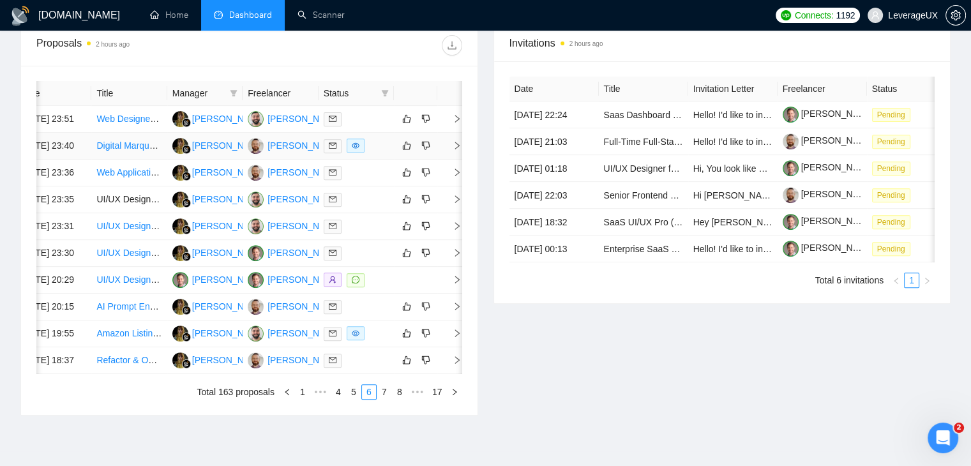
click at [455, 149] on icon "right" at bounding box center [457, 146] width 4 height 8
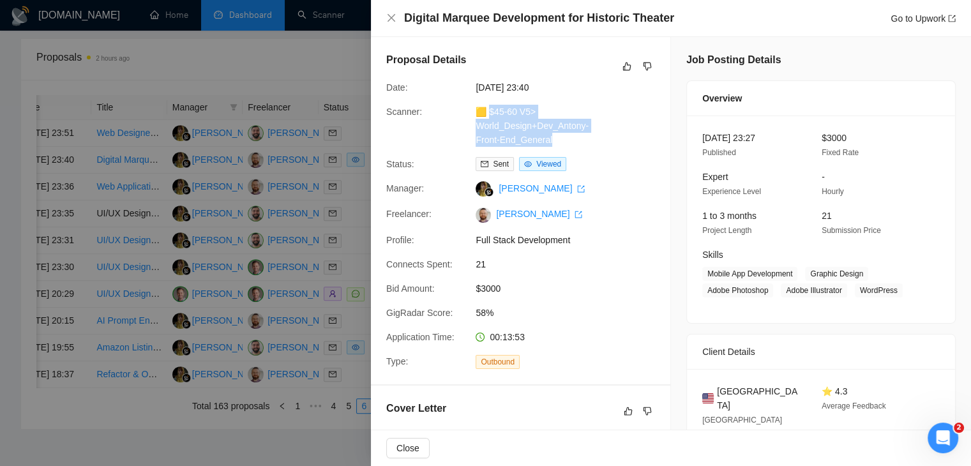
drag, startPoint x: 556, startPoint y: 144, endPoint x: 490, endPoint y: 110, distance: 74.0
click at [490, 110] on div "🟨 $45-60 V5> World_Design+Dev_Antony-Front-End_General" at bounding box center [538, 126] width 135 height 42
click at [926, 24] on link "Go to Upwork" at bounding box center [923, 18] width 65 height 10
click at [324, 261] on div at bounding box center [485, 233] width 971 height 466
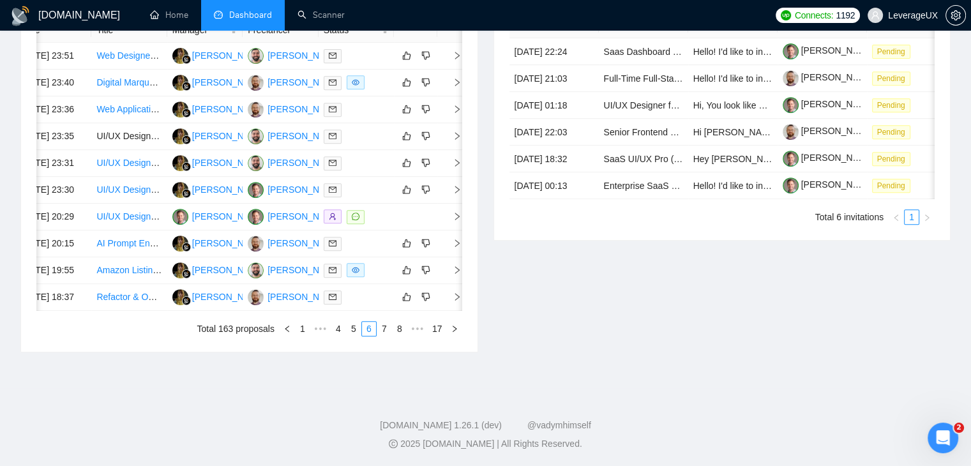
scroll to position [0, 20]
click at [454, 275] on icon "right" at bounding box center [457, 270] width 9 height 9
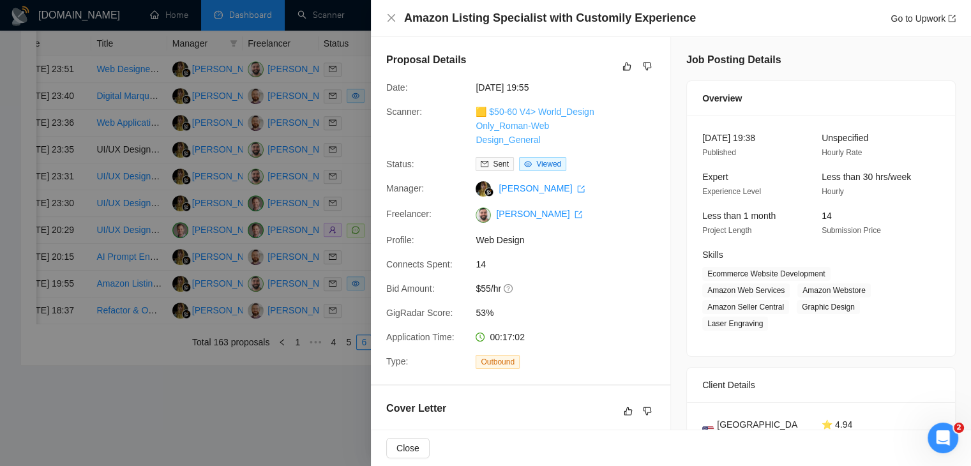
drag, startPoint x: 540, startPoint y: 139, endPoint x: 490, endPoint y: 113, distance: 55.4
click at [490, 113] on div "🟨 $50-60 V4> World_Design Only_Roman-Web Design_General" at bounding box center [538, 126] width 135 height 42
click at [919, 19] on link "Go to Upwork" at bounding box center [923, 18] width 65 height 10
click at [321, 330] on div at bounding box center [485, 233] width 971 height 466
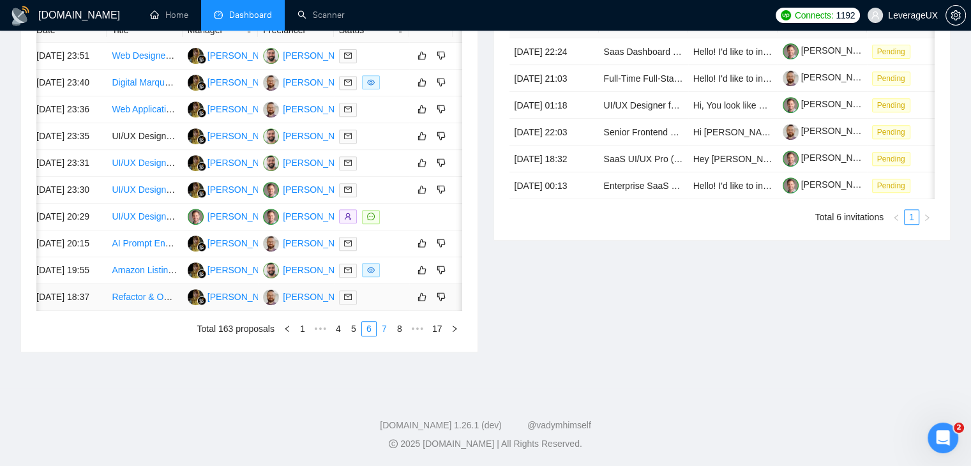
scroll to position [611, 0]
click at [388, 336] on link "7" at bounding box center [384, 329] width 14 height 14
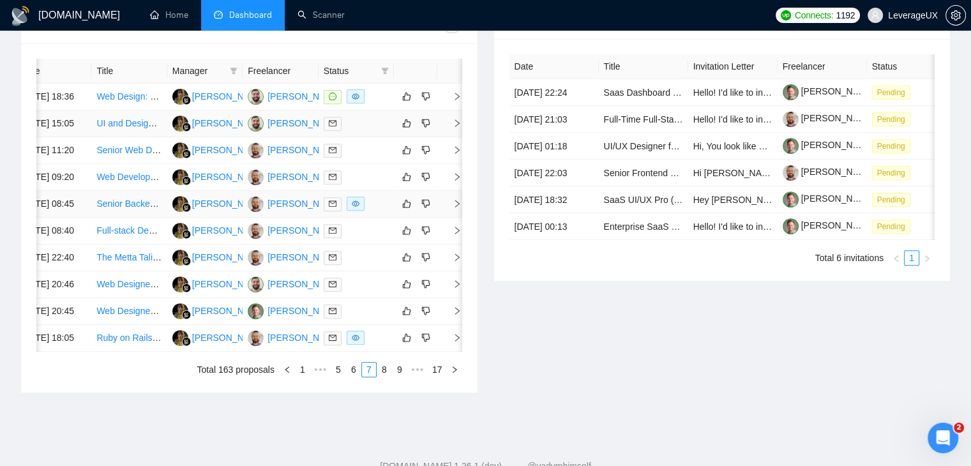
scroll to position [483, 0]
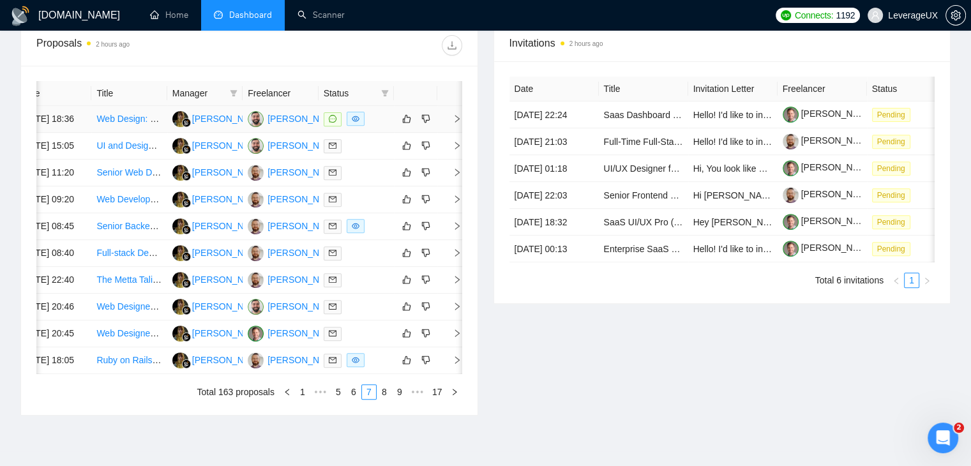
click at [452, 123] on span "right" at bounding box center [452, 118] width 19 height 9
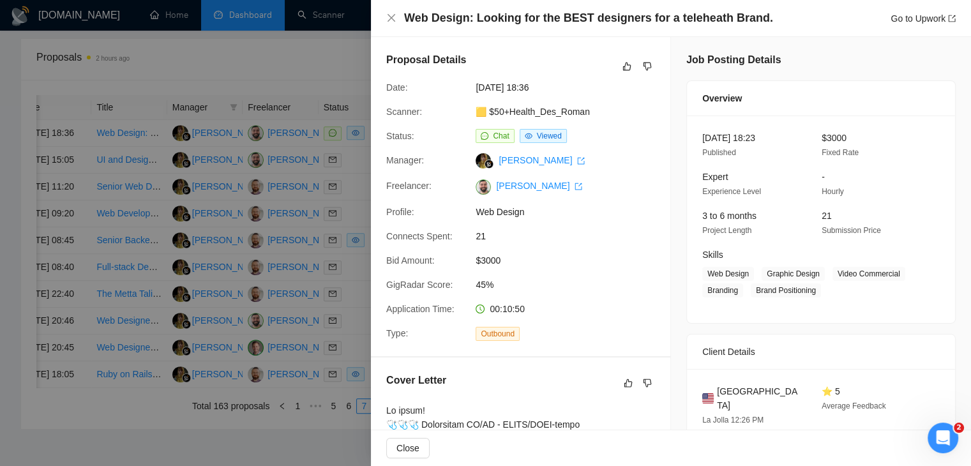
click at [335, 57] on div at bounding box center [485, 233] width 971 height 466
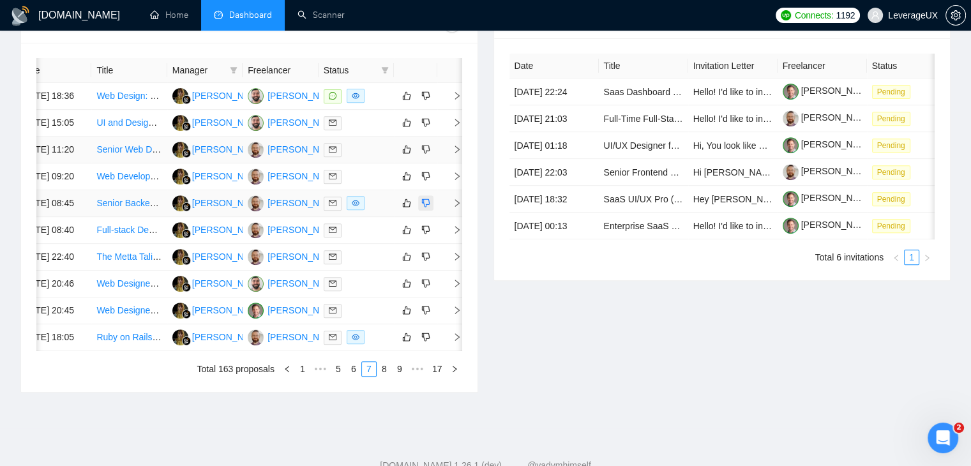
scroll to position [547, 0]
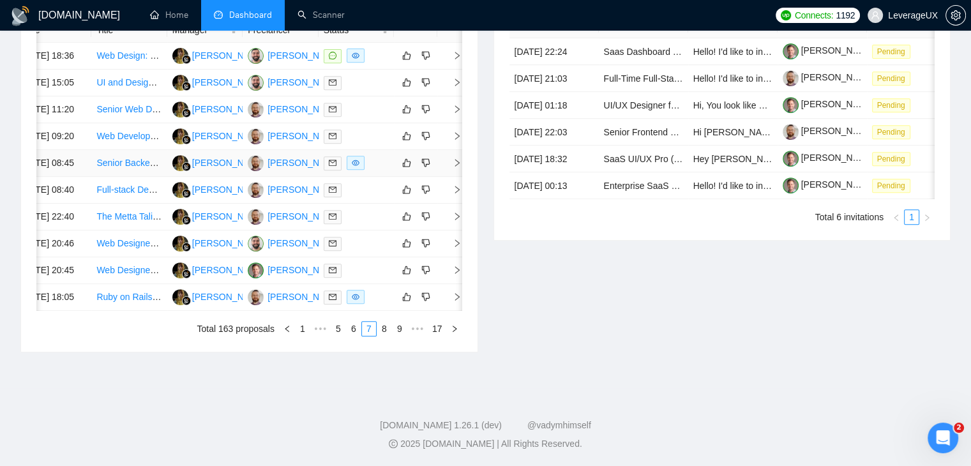
click at [459, 167] on icon "right" at bounding box center [457, 162] width 9 height 9
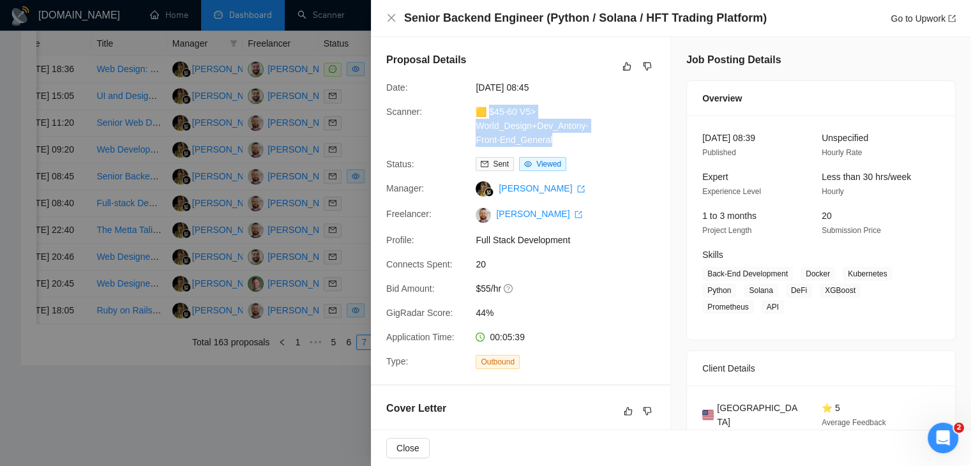
drag, startPoint x: 557, startPoint y: 146, endPoint x: 489, endPoint y: 110, distance: 76.3
click at [489, 110] on div "🟨 $45-60 V5> World_Design+Dev_Antony-Front-End_General" at bounding box center [538, 126] width 135 height 42
click at [904, 24] on link "Go to Upwork" at bounding box center [923, 18] width 65 height 10
click at [342, 239] on div at bounding box center [485, 233] width 971 height 466
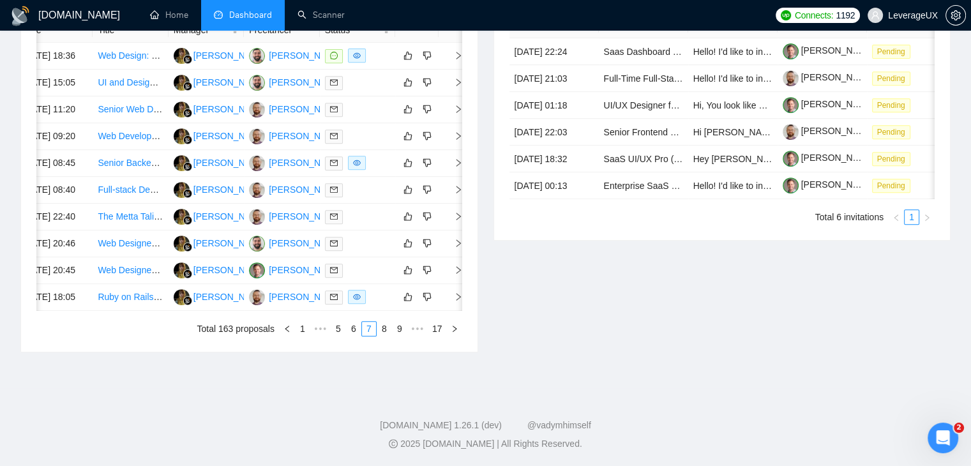
scroll to position [0, 20]
click at [460, 301] on icon "right" at bounding box center [457, 297] width 9 height 9
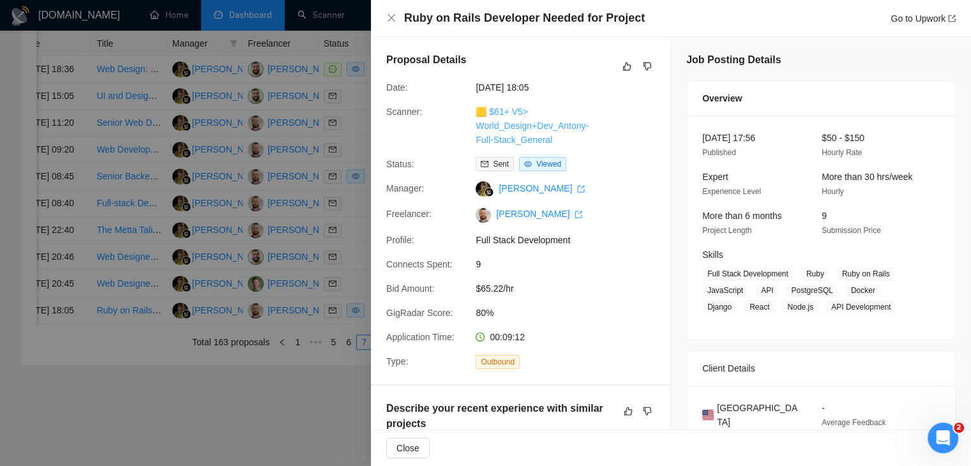
drag, startPoint x: 550, startPoint y: 139, endPoint x: 488, endPoint y: 112, distance: 67.5
click at [488, 112] on div "🟨 $61+ V5> World_Design+Dev_Antony-Full-Stack_General" at bounding box center [538, 126] width 135 height 42
click at [895, 20] on link "Go to Upwork" at bounding box center [923, 18] width 65 height 10
click at [310, 271] on div at bounding box center [485, 233] width 971 height 466
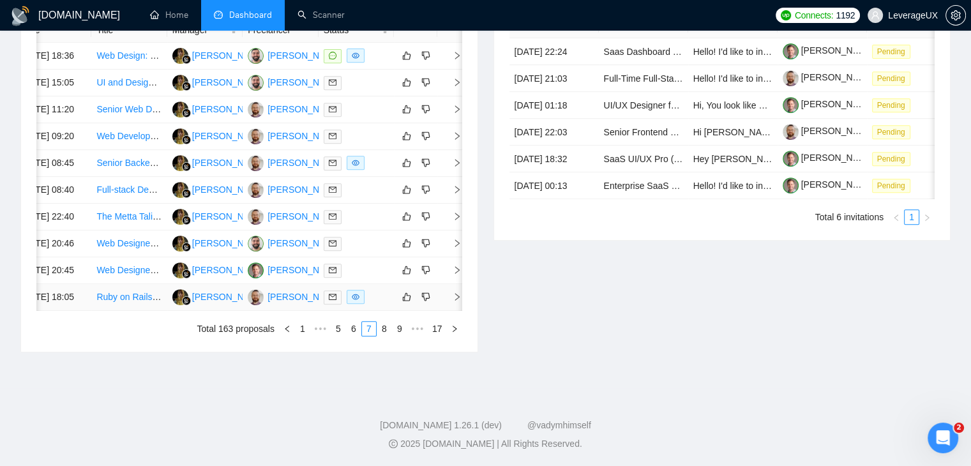
scroll to position [611, 0]
click at [386, 336] on link "8" at bounding box center [384, 329] width 14 height 14
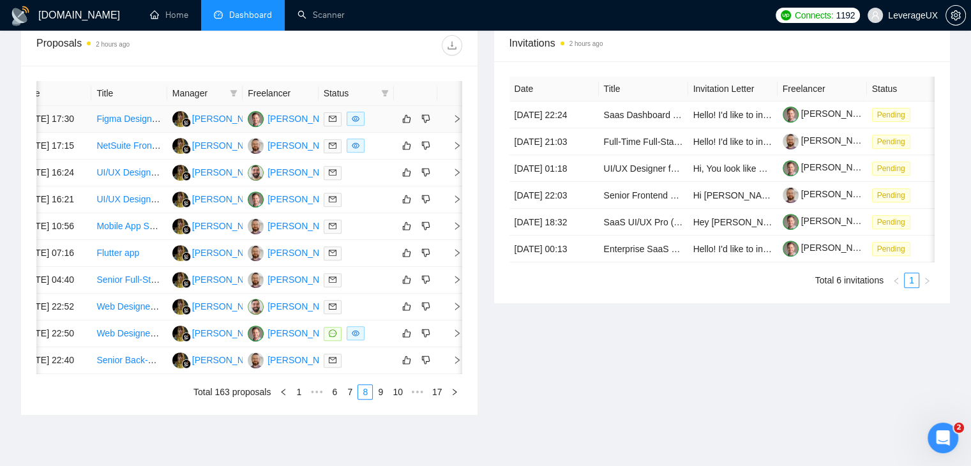
click at [455, 123] on icon "right" at bounding box center [457, 118] width 9 height 9
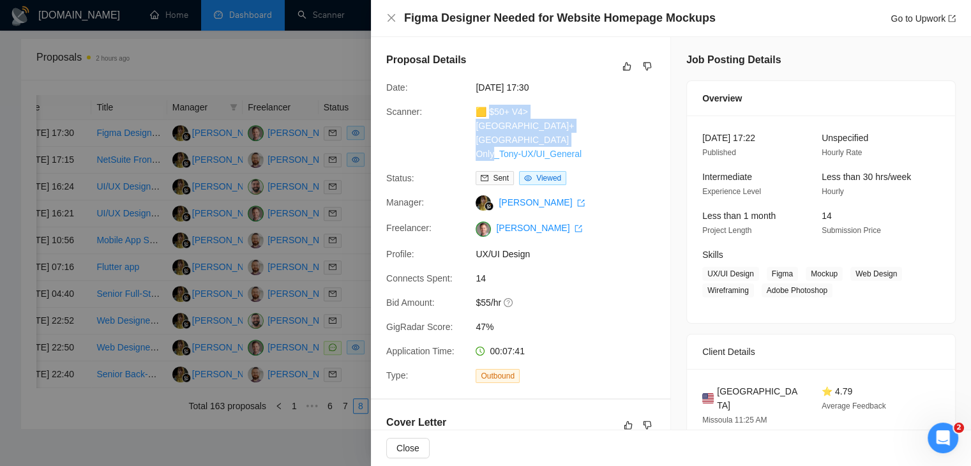
drag, startPoint x: 579, startPoint y: 141, endPoint x: 490, endPoint y: 112, distance: 93.5
click at [490, 112] on div "🟨 $50+ V4> US+Canada_Design Only_Tony-UX/UI_General" at bounding box center [538, 133] width 135 height 56
click at [921, 19] on link "Go to Upwork" at bounding box center [923, 18] width 65 height 10
click at [332, 286] on div at bounding box center [485, 233] width 971 height 466
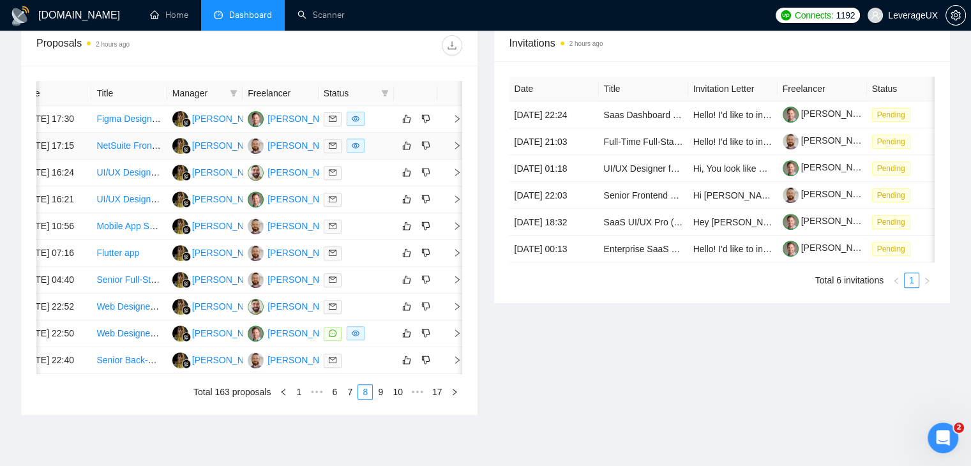
click at [457, 156] on td at bounding box center [450, 146] width 26 height 27
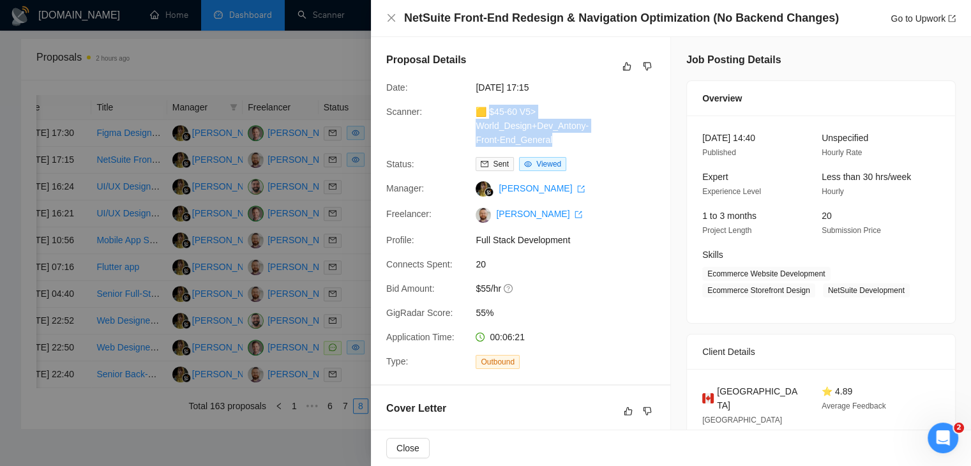
drag, startPoint x: 557, startPoint y: 142, endPoint x: 490, endPoint y: 113, distance: 73.0
click at [490, 113] on div "🟨 $45-60 V5> World_Design+Dev_Antony-Front-End_General" at bounding box center [538, 126] width 135 height 42
click at [891, 21] on link "Go to Upwork" at bounding box center [923, 18] width 65 height 10
click at [328, 360] on div at bounding box center [485, 233] width 971 height 466
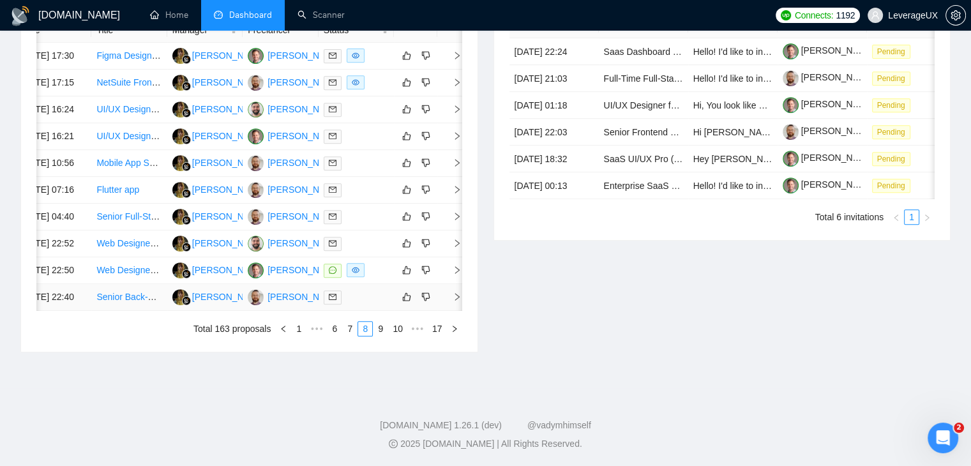
scroll to position [611, 0]
click at [380, 336] on link "9" at bounding box center [381, 329] width 14 height 14
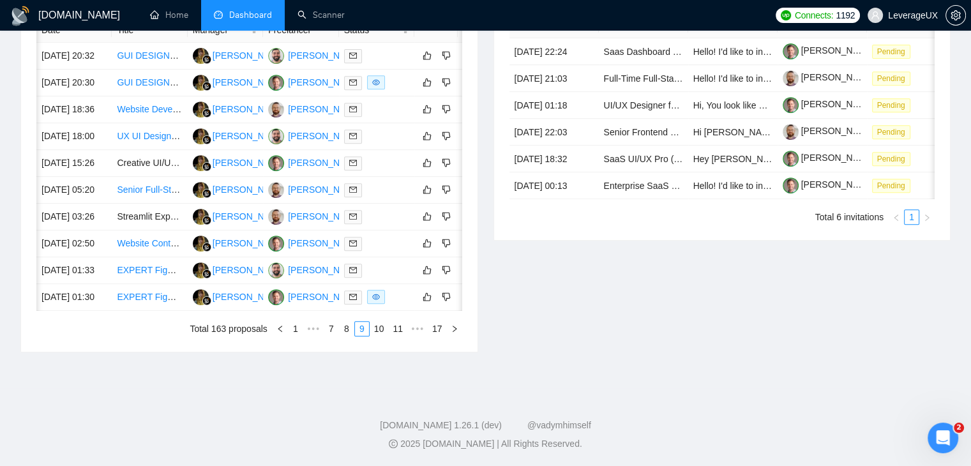
scroll to position [0, 20]
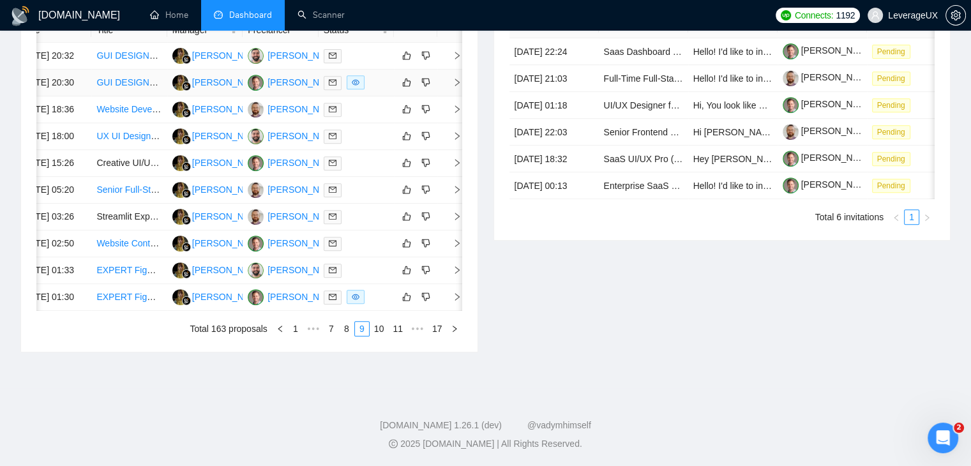
click at [460, 87] on icon "right" at bounding box center [457, 82] width 9 height 9
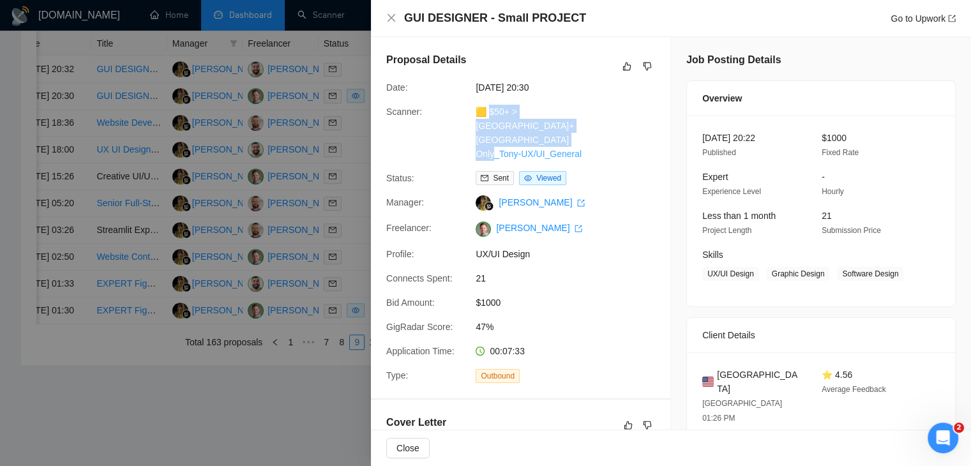
drag, startPoint x: 597, startPoint y: 144, endPoint x: 490, endPoint y: 105, distance: 113.3
click at [490, 105] on div "🟨 $50+ > US+Canada_Design Only_Tony-UX/UI_General" at bounding box center [538, 133] width 135 height 56
click at [887, 19] on div "GUI DESIGNER - Small PROJECT Go to Upwork" at bounding box center [680, 18] width 552 height 16
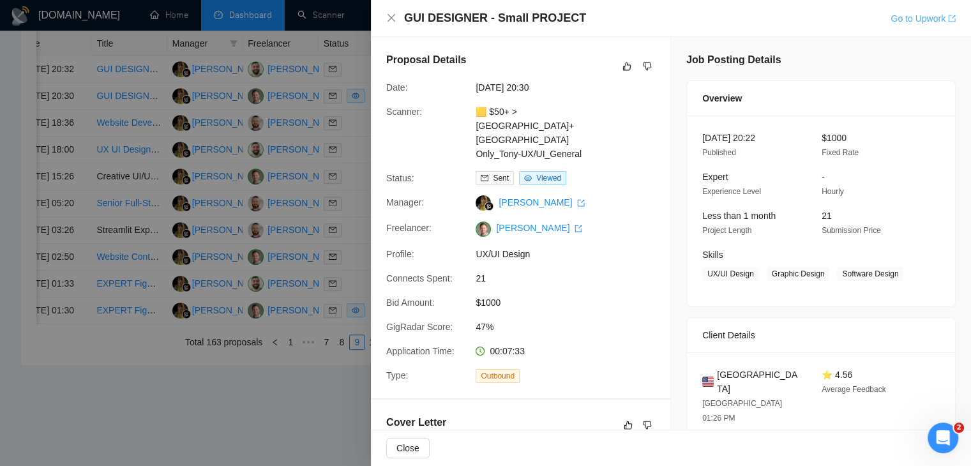
click at [891, 19] on link "Go to Upwork" at bounding box center [923, 18] width 65 height 10
click at [339, 217] on div at bounding box center [485, 233] width 971 height 466
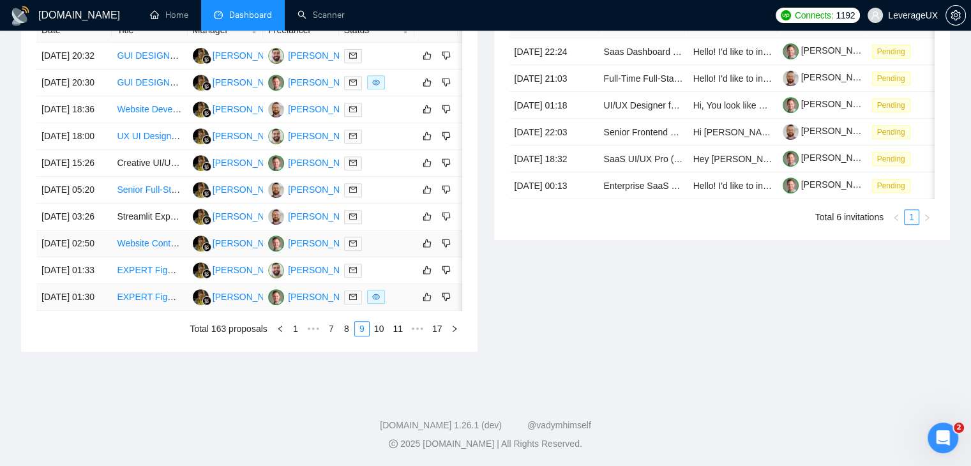
scroll to position [547, 0]
drag, startPoint x: 298, startPoint y: 440, endPoint x: 324, endPoint y: 445, distance: 26.6
click at [324, 337] on div "Date Title Manager Freelancer Status 04 Oct, 2025 20:32 GUI DESIGNER - Small PR…" at bounding box center [249, 177] width 426 height 319
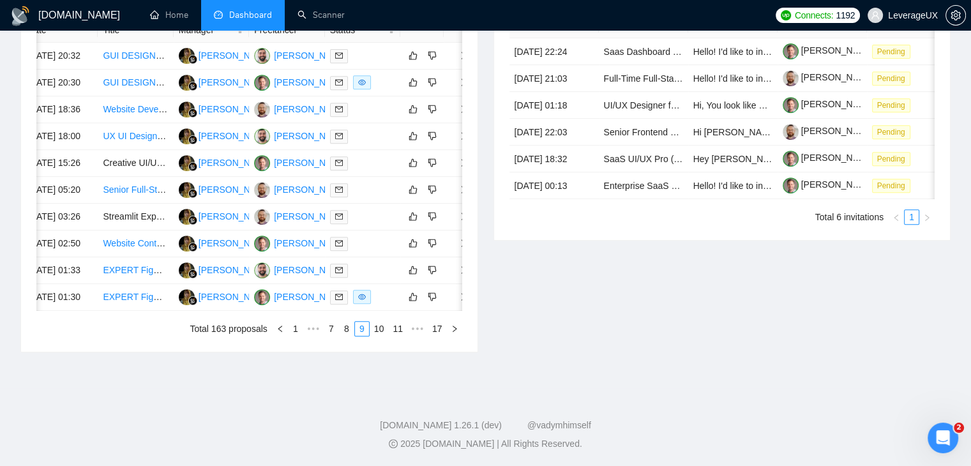
scroll to position [0, 20]
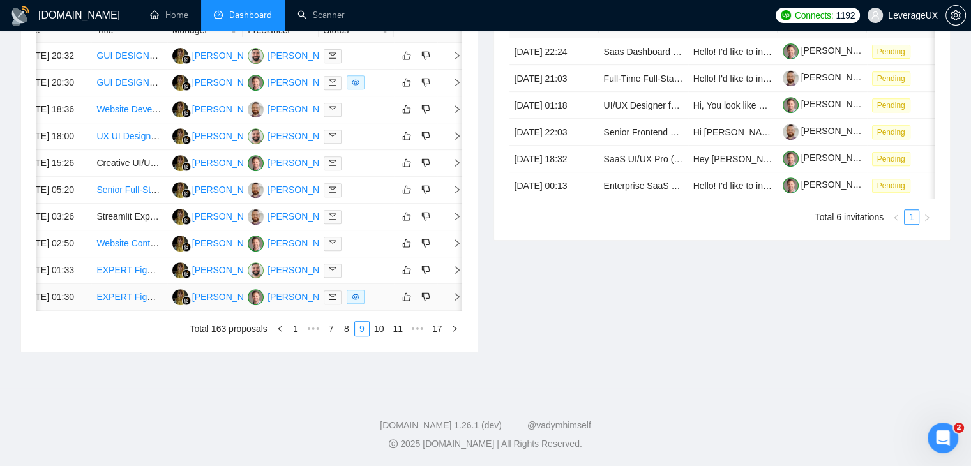
click at [459, 301] on icon "right" at bounding box center [457, 297] width 9 height 9
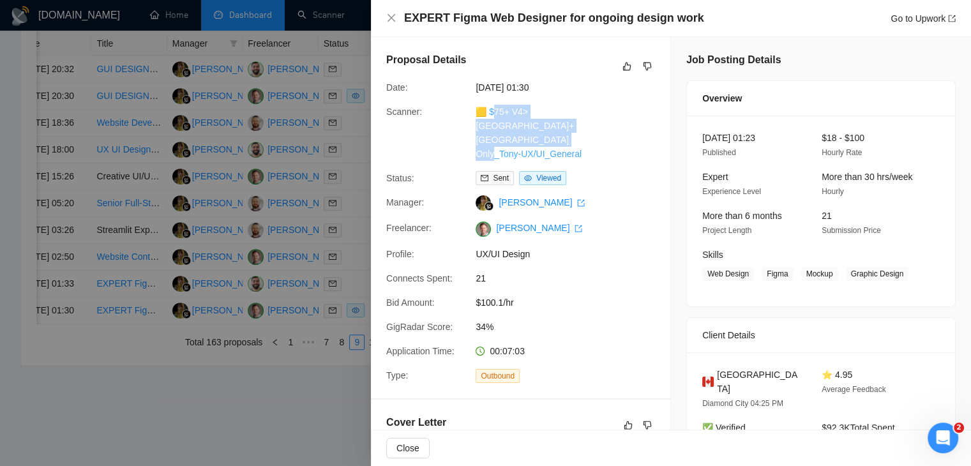
drag, startPoint x: 588, startPoint y: 141, endPoint x: 492, endPoint y: 108, distance: 100.8
click at [492, 108] on div "🟨 $75+ V4>US+Canada_Design Only_Tony-UX/UI_General" at bounding box center [538, 133] width 135 height 56
click at [595, 133] on div "🟨 $75+ V4>US+Canada_Design Only_Tony-UX/UI_General" at bounding box center [538, 133] width 135 height 56
drag, startPoint x: 584, startPoint y: 144, endPoint x: 490, endPoint y: 113, distance: 98.8
click at [490, 113] on div "🟨 $75+ V4>US+Canada_Design Only_Tony-UX/UI_General" at bounding box center [538, 133] width 135 height 56
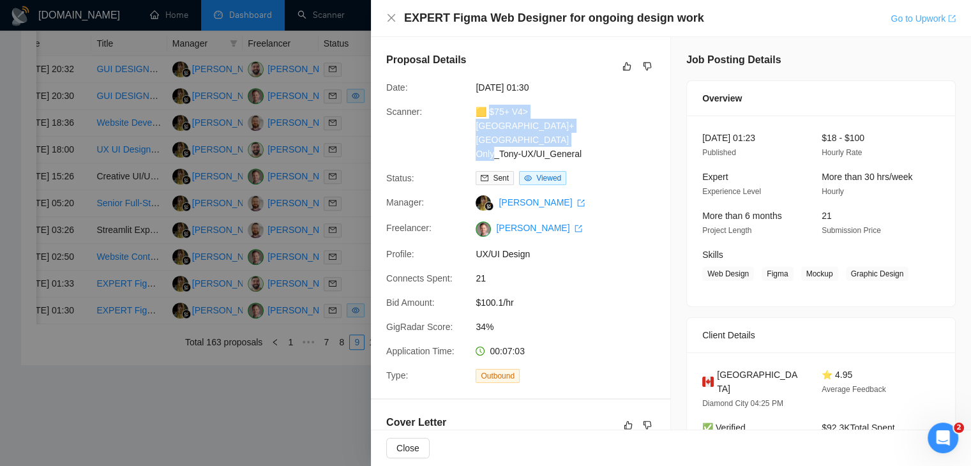
click at [910, 20] on link "Go to Upwork" at bounding box center [923, 18] width 65 height 10
click at [933, 24] on link "Go to Upwork" at bounding box center [923, 18] width 65 height 10
click at [911, 18] on link "Go to Upwork" at bounding box center [923, 18] width 65 height 10
click at [296, 256] on div at bounding box center [485, 233] width 971 height 466
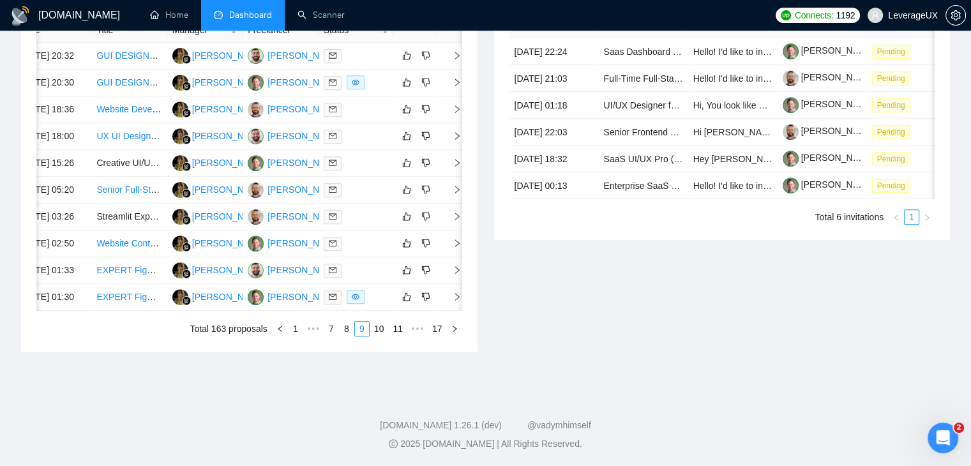
scroll to position [674, 0]
click at [385, 330] on link "10" at bounding box center [379, 329] width 18 height 14
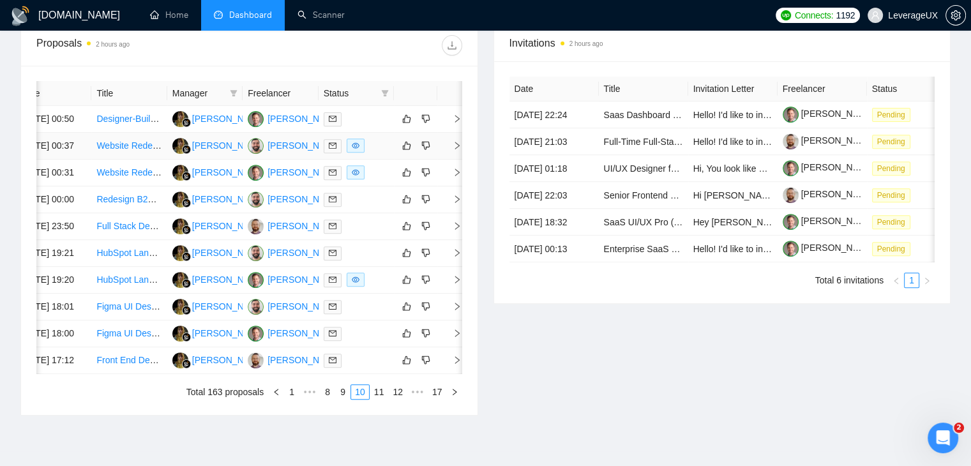
click at [457, 149] on icon "right" at bounding box center [457, 146] width 4 height 8
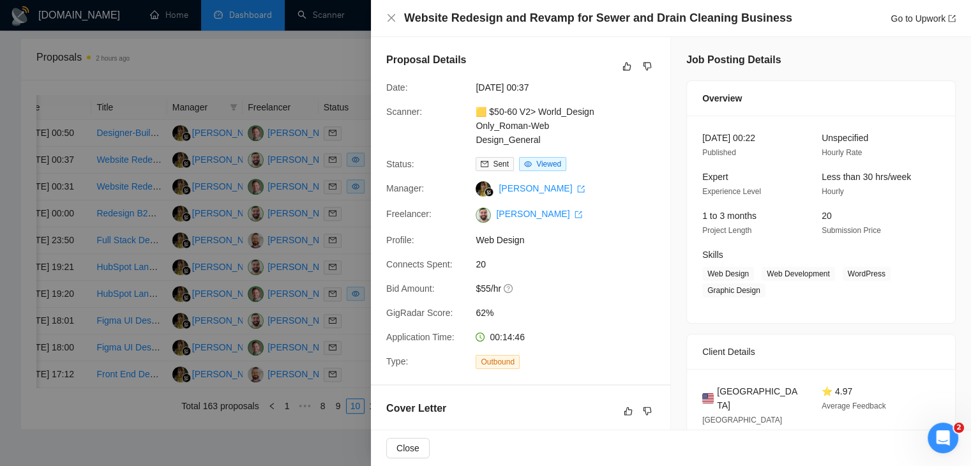
drag, startPoint x: 609, startPoint y: 144, endPoint x: 600, endPoint y: 146, distance: 9.3
click at [609, 144] on div "Scanner: 🟨 $50-60 V2> World_Design Only_Roman-Web Design_General" at bounding box center [515, 126] width 269 height 42
drag, startPoint x: 544, startPoint y: 139, endPoint x: 498, endPoint y: 111, distance: 53.9
click at [491, 112] on div "🟨 $50-60 V2> World_Design Only_Roman-Web Design_General" at bounding box center [538, 126] width 135 height 42
drag, startPoint x: 509, startPoint y: 123, endPoint x: 639, endPoint y: 108, distance: 131.1
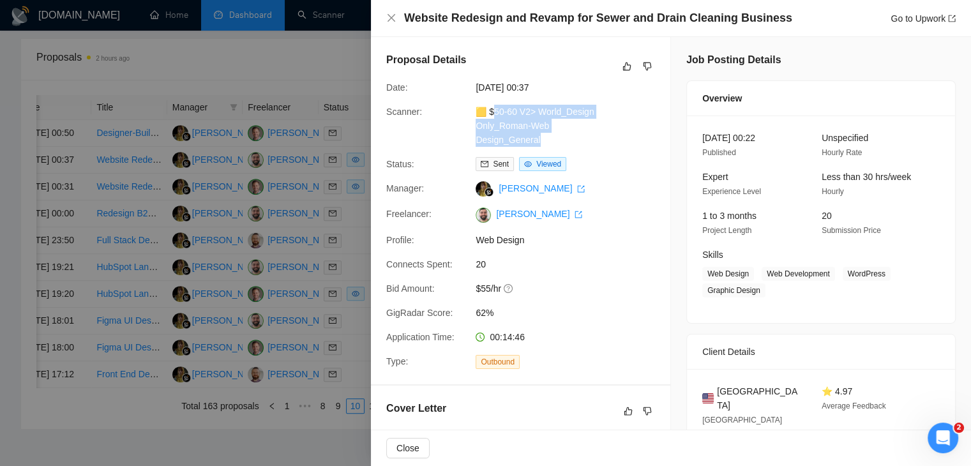
click at [641, 107] on div "Scanner: 🟨 $50-60 V2> World_Design Only_Roman-Web Design_General" at bounding box center [515, 126] width 269 height 42
click at [547, 147] on div "Proposal Details Date: 04 Oct, 2025 00:37 Scanner: 🟨 $50-60 V2> World_Design On…" at bounding box center [521, 210] width 300 height 347
drag, startPoint x: 539, startPoint y: 142, endPoint x: 489, endPoint y: 110, distance: 60.1
click at [489, 110] on div "🟨 $50-60 V2> World_Design Only_Roman-Web Design_General" at bounding box center [538, 126] width 135 height 42
click at [946, 13] on link "Go to Upwork" at bounding box center [923, 18] width 65 height 10
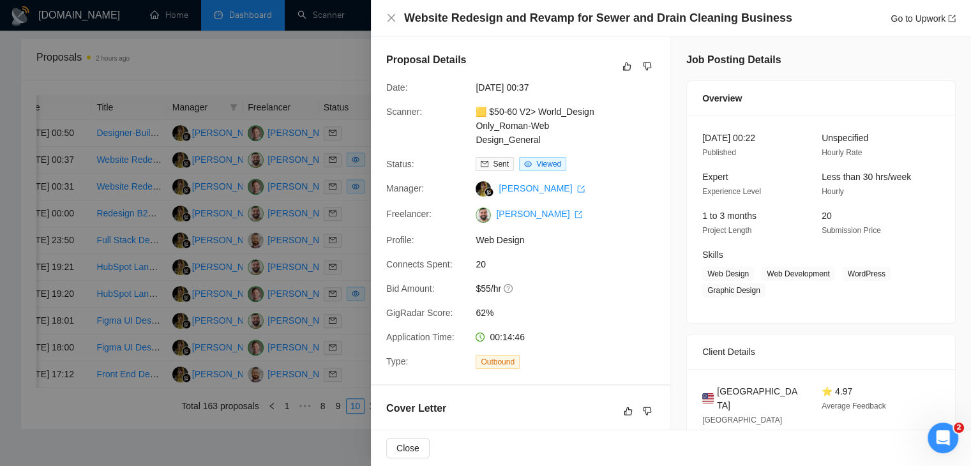
click at [326, 266] on div at bounding box center [485, 233] width 971 height 466
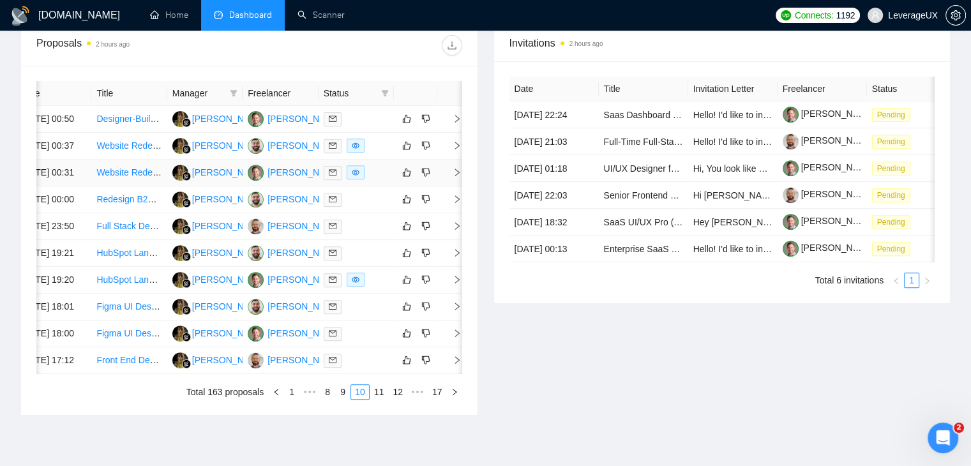
click at [455, 177] on span "right" at bounding box center [452, 172] width 19 height 9
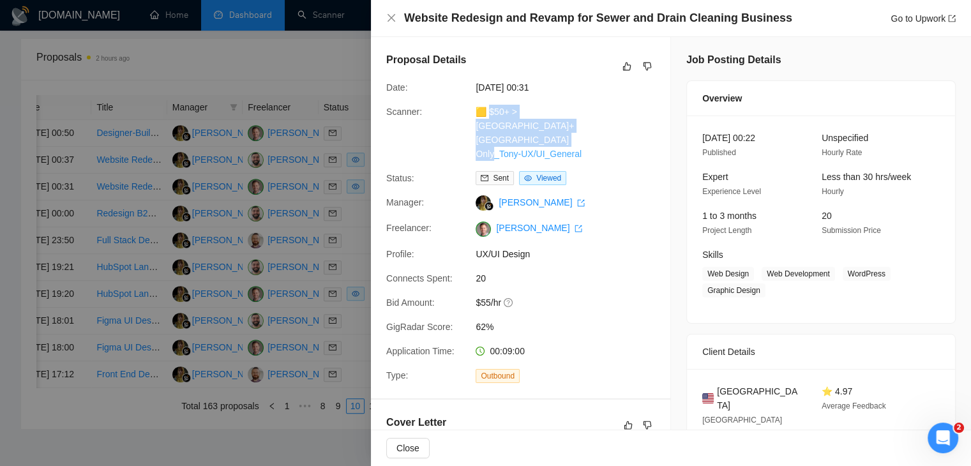
drag, startPoint x: 599, startPoint y: 141, endPoint x: 490, endPoint y: 114, distance: 112.0
click at [490, 114] on div "🟨 $50+ > US+Canada_Design Only_Tony-UX/UI_General" at bounding box center [538, 133] width 135 height 56
click at [919, 20] on link "Go to Upwork" at bounding box center [923, 18] width 65 height 10
click at [902, 19] on link "Go to Upwork" at bounding box center [923, 18] width 65 height 10
click at [331, 234] on div at bounding box center [485, 233] width 971 height 466
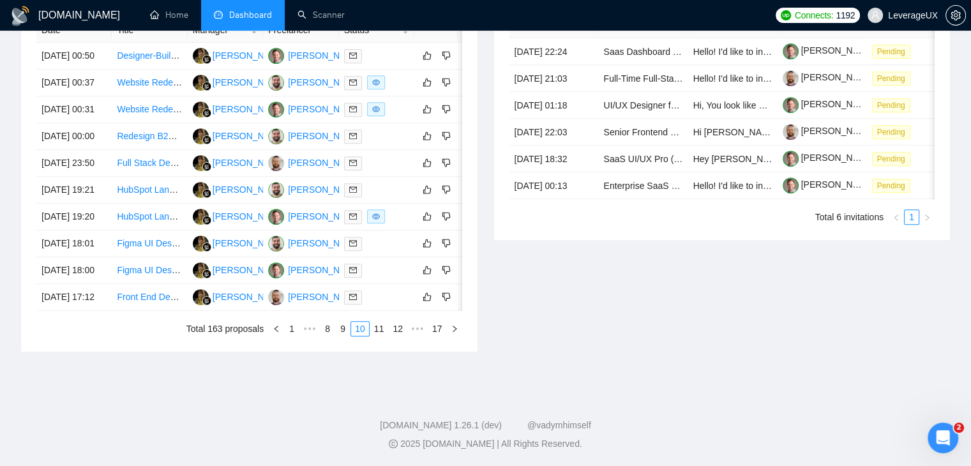
scroll to position [0, 20]
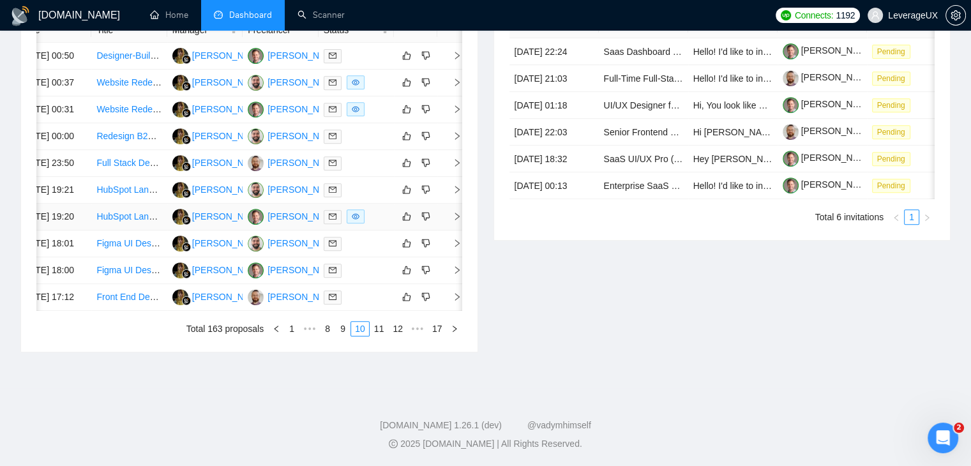
click at [452, 221] on span "right" at bounding box center [452, 216] width 19 height 9
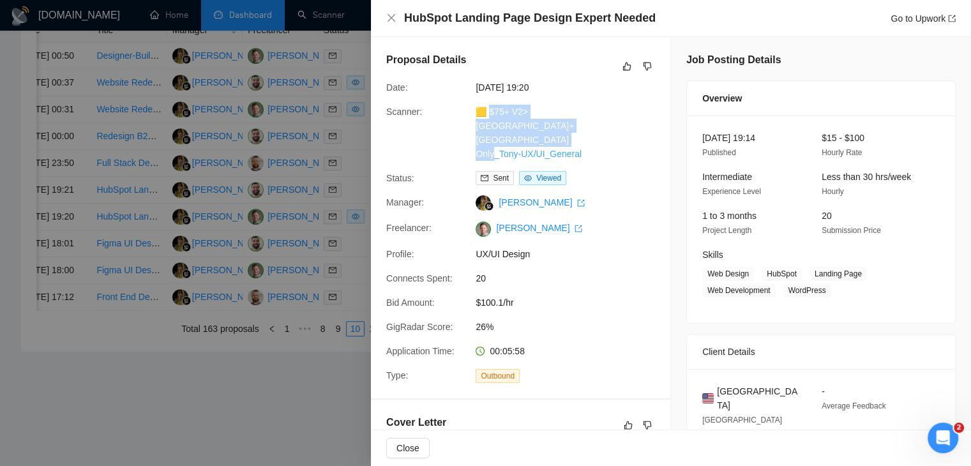
drag, startPoint x: 589, startPoint y: 141, endPoint x: 488, endPoint y: 113, distance: 105.2
click at [488, 113] on div "🟨 $75+ V2>US+Canada_Design Only_Tony-UX/UI_General" at bounding box center [538, 133] width 135 height 56
click at [899, 19] on link "Go to Upwork" at bounding box center [923, 18] width 65 height 10
click at [929, 24] on link "Go to Upwork" at bounding box center [923, 18] width 65 height 10
click at [333, 296] on div at bounding box center [485, 233] width 971 height 466
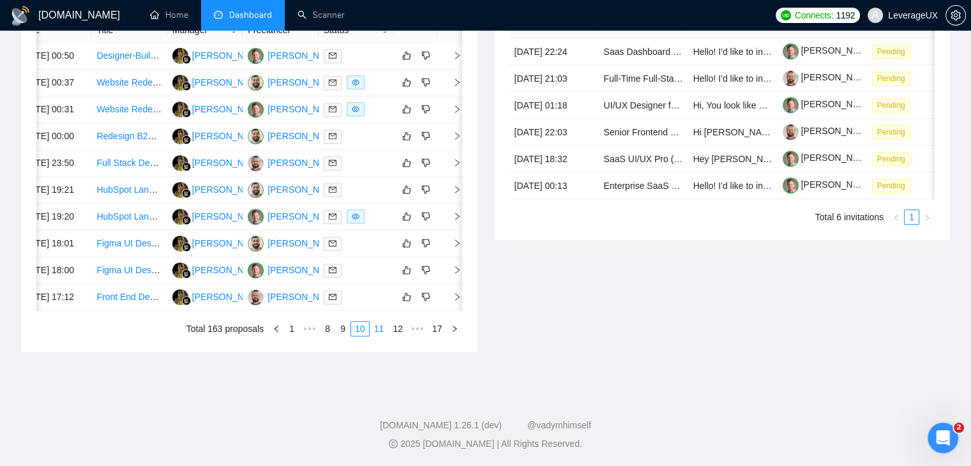
click at [385, 336] on link "11" at bounding box center [379, 329] width 18 height 14
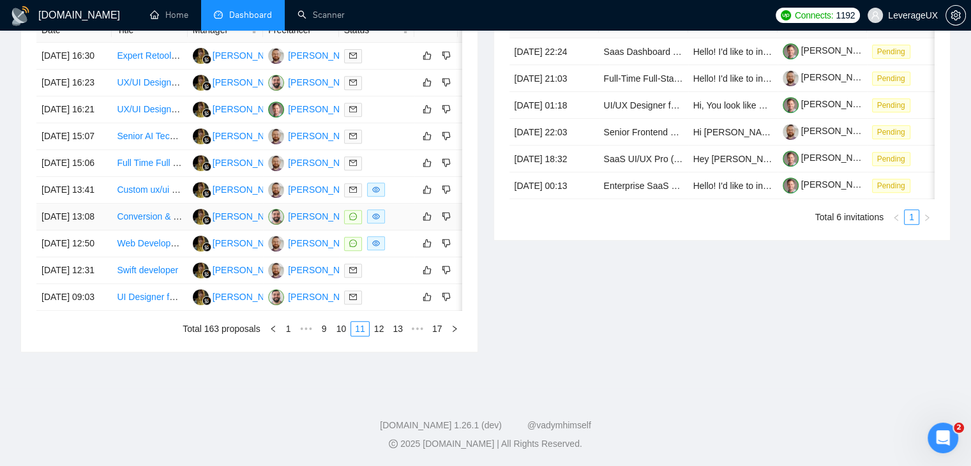
scroll to position [674, 0]
click at [342, 333] on link "10" at bounding box center [342, 329] width 18 height 14
click at [388, 336] on link "11" at bounding box center [379, 329] width 18 height 14
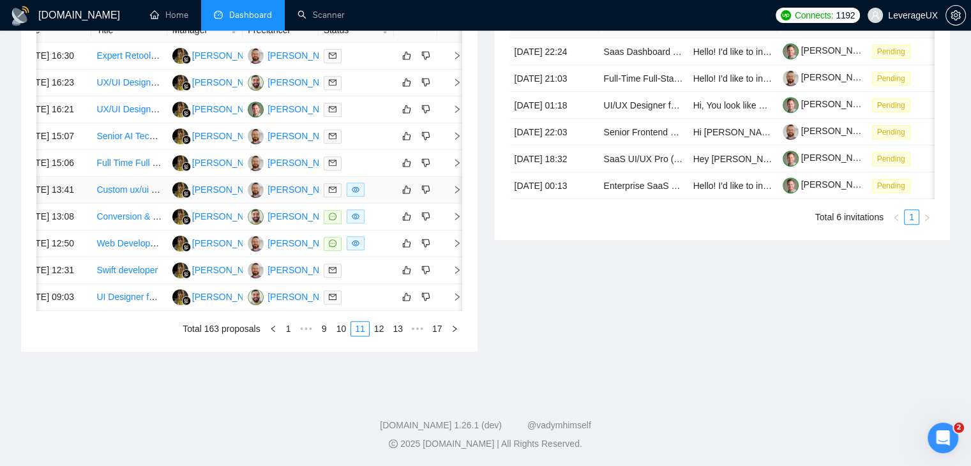
click at [453, 194] on icon "right" at bounding box center [457, 189] width 9 height 9
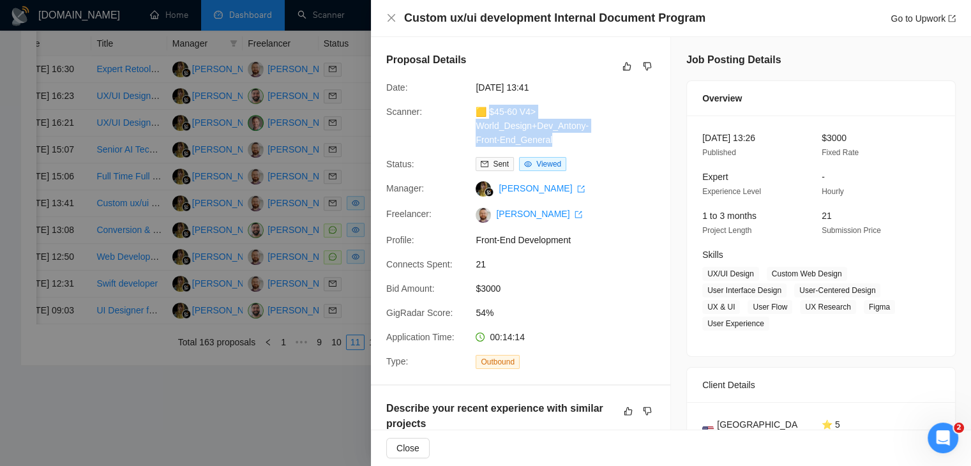
drag, startPoint x: 553, startPoint y: 141, endPoint x: 489, endPoint y: 105, distance: 73.2
click at [489, 105] on div "🟨 $45-60 V4> World_Design+Dev_Antony-Front-End_General" at bounding box center [538, 126] width 135 height 42
click at [919, 20] on link "Go to Upwork" at bounding box center [923, 18] width 65 height 10
click at [331, 178] on div at bounding box center [485, 233] width 971 height 466
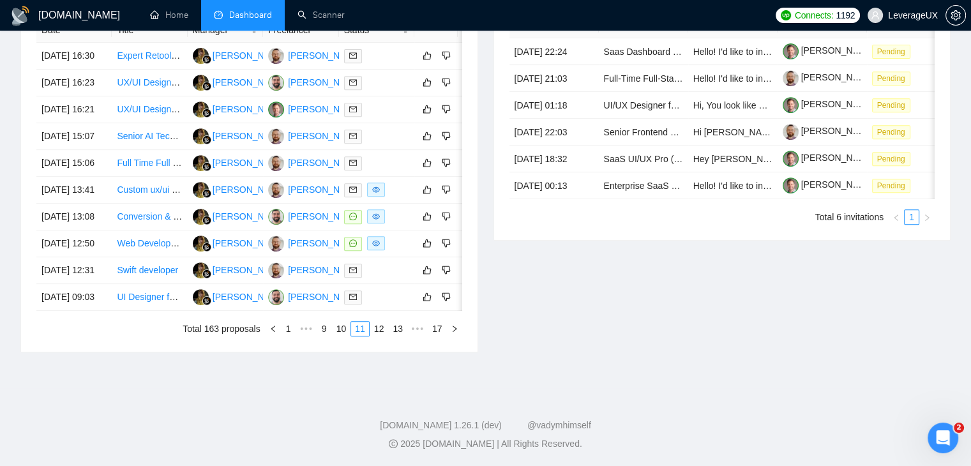
scroll to position [0, 8]
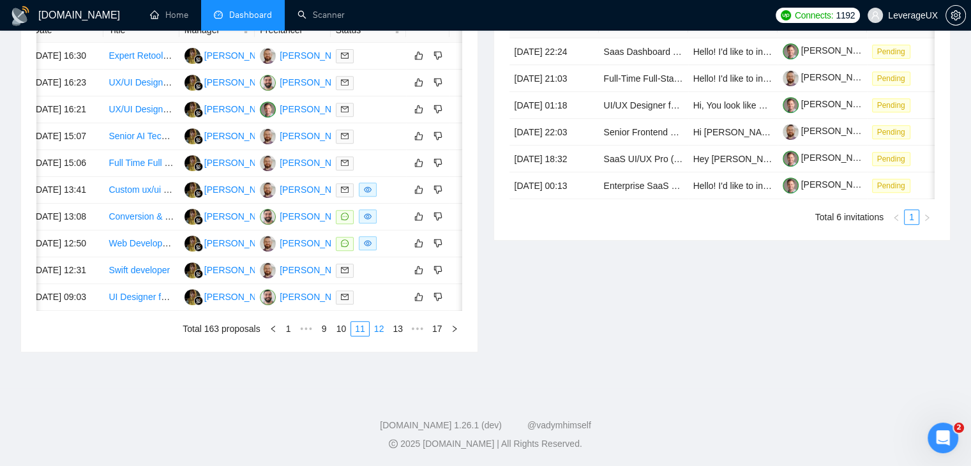
click at [381, 336] on link "12" at bounding box center [379, 329] width 18 height 14
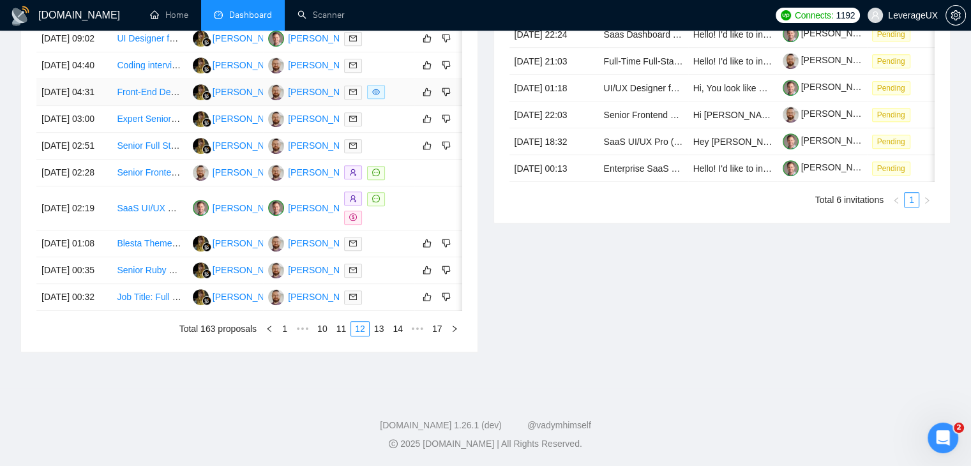
scroll to position [611, 0]
click at [384, 336] on link "13" at bounding box center [379, 329] width 18 height 14
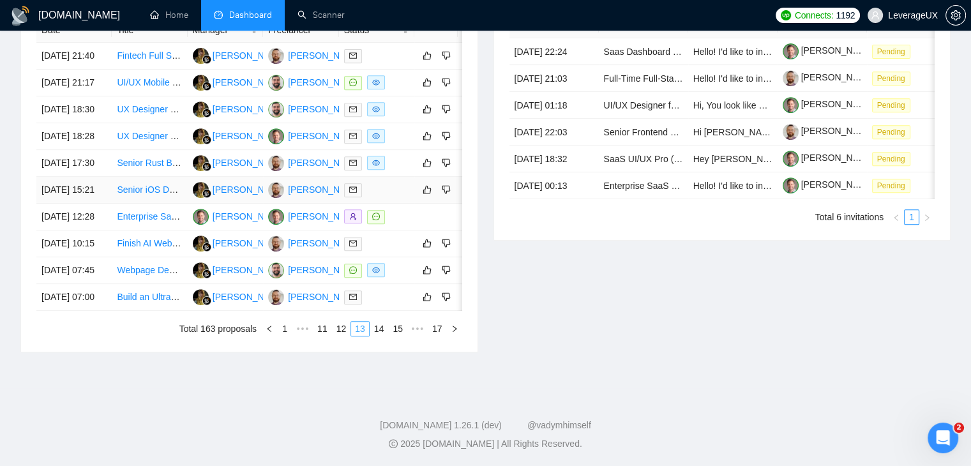
scroll to position [674, 0]
click at [330, 332] on link "11" at bounding box center [323, 329] width 18 height 14
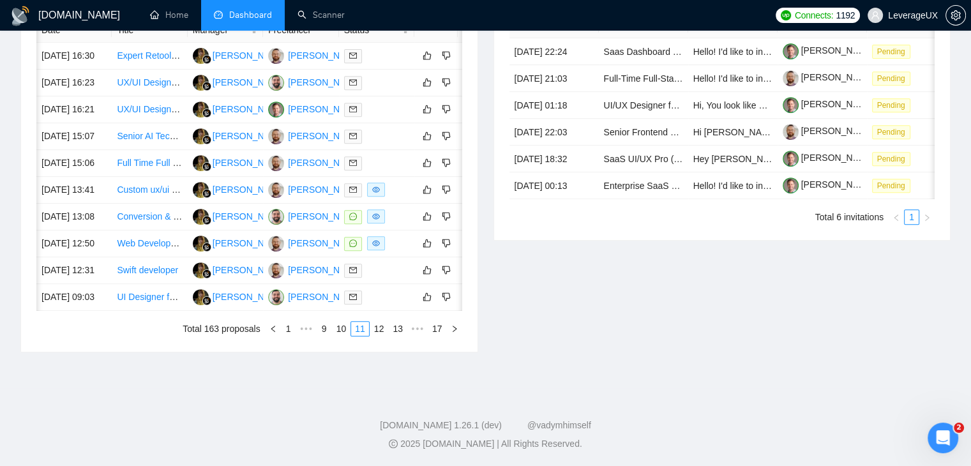
scroll to position [0, 20]
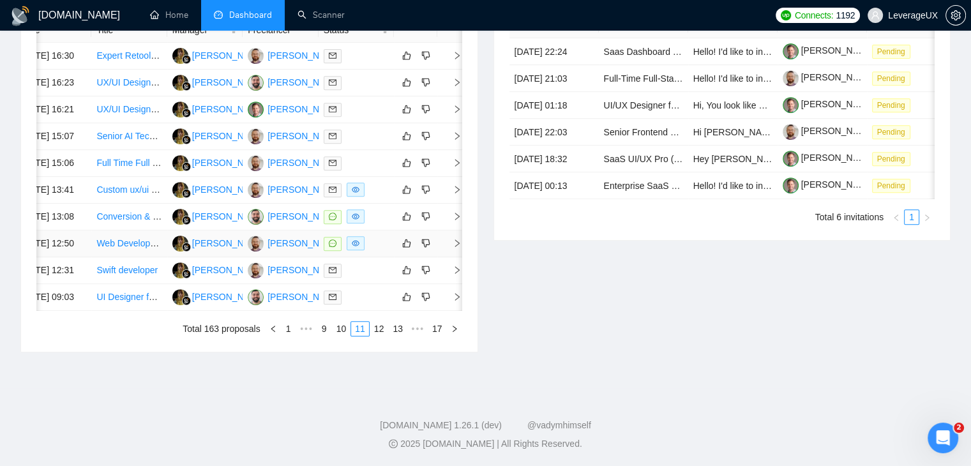
click at [453, 248] on icon "right" at bounding box center [457, 243] width 9 height 9
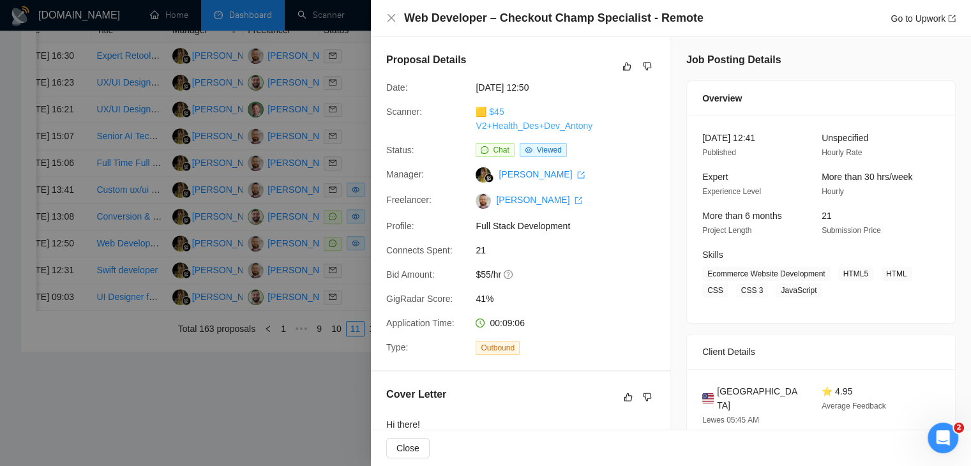
drag, startPoint x: 599, startPoint y: 131, endPoint x: 490, endPoint y: 113, distance: 110.0
click at [490, 113] on div "🟨 $45 V2+Health_Des+Dev_Antony" at bounding box center [538, 119] width 135 height 28
click at [916, 15] on link "Go to Upwork" at bounding box center [923, 18] width 65 height 10
click at [338, 218] on div at bounding box center [485, 233] width 971 height 466
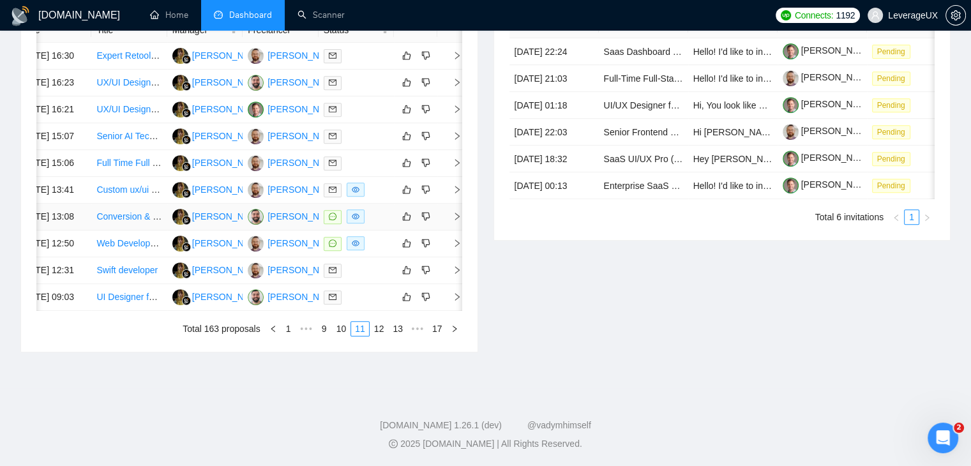
click at [455, 221] on icon "right" at bounding box center [457, 216] width 9 height 9
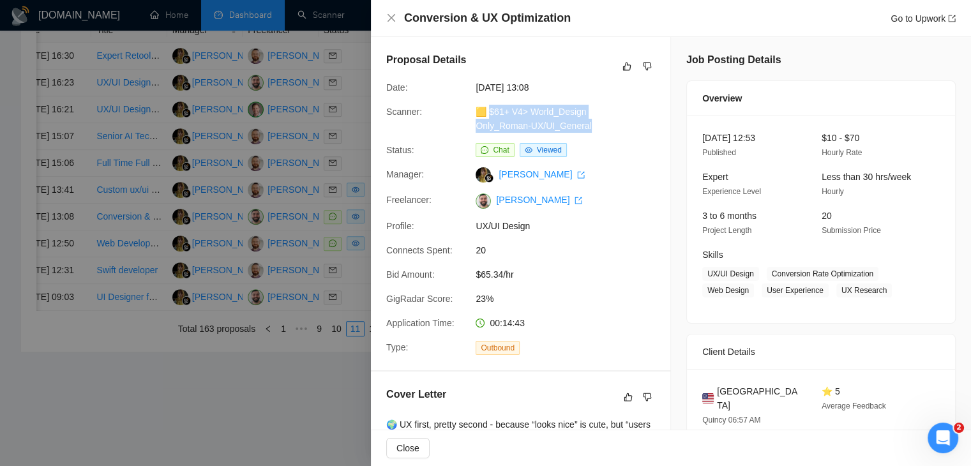
drag, startPoint x: 591, startPoint y: 127, endPoint x: 490, endPoint y: 118, distance: 101.3
click at [490, 118] on div "🟨 $61+ V4> World_Design Only_Roman-UX/UI_General" at bounding box center [538, 119] width 135 height 28
click at [904, 20] on link "Go to Upwork" at bounding box center [923, 18] width 65 height 10
click at [294, 271] on div at bounding box center [485, 233] width 971 height 466
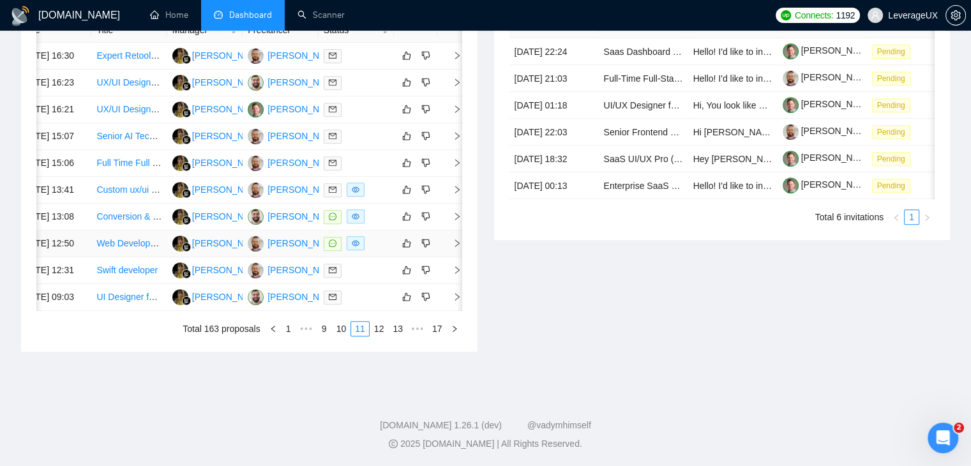
click at [459, 248] on icon "right" at bounding box center [457, 243] width 9 height 9
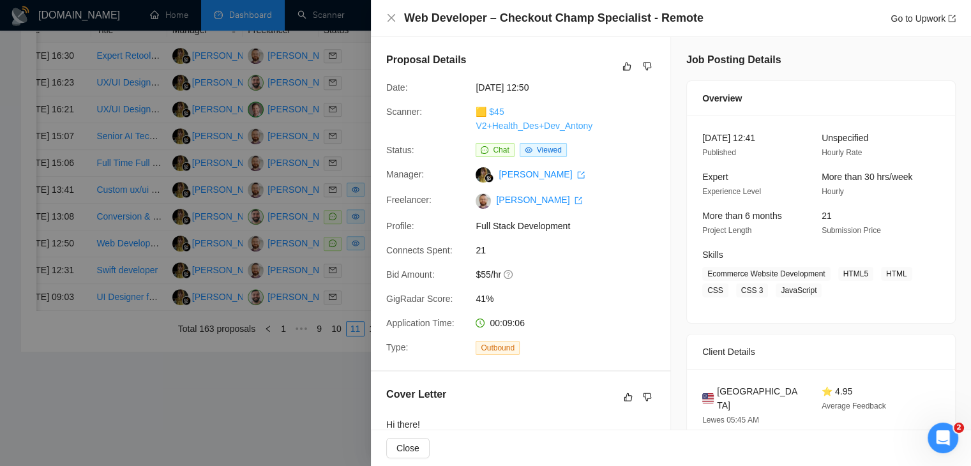
drag, startPoint x: 598, startPoint y: 123, endPoint x: 489, endPoint y: 110, distance: 110.6
click at [489, 110] on div "🟨 $45 V2+Health_Des+Dev_Antony" at bounding box center [538, 119] width 135 height 28
click at [909, 19] on link "Go to Upwork" at bounding box center [923, 18] width 65 height 10
click at [286, 215] on div at bounding box center [485, 233] width 971 height 466
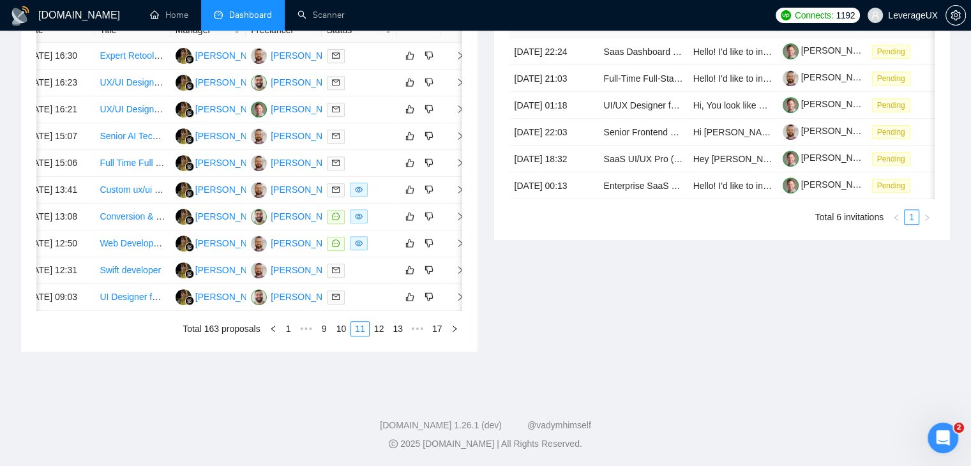
scroll to position [0, 20]
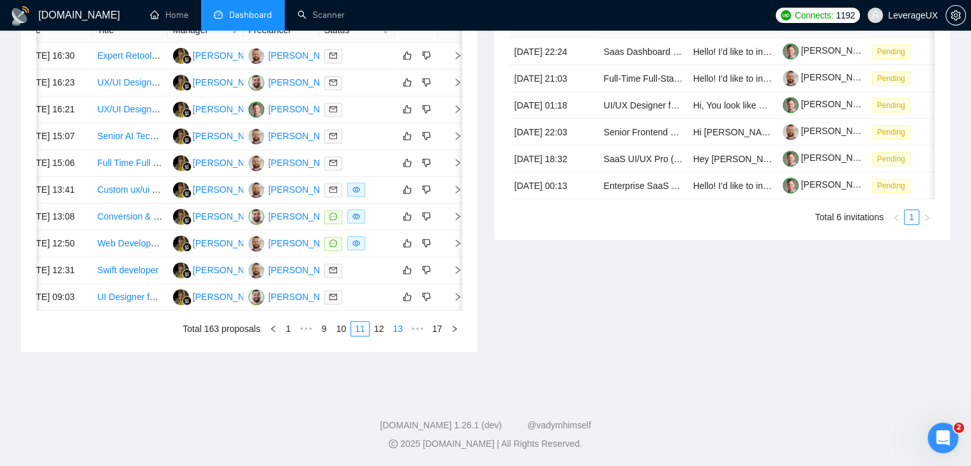
click at [378, 336] on link "12" at bounding box center [379, 329] width 18 height 14
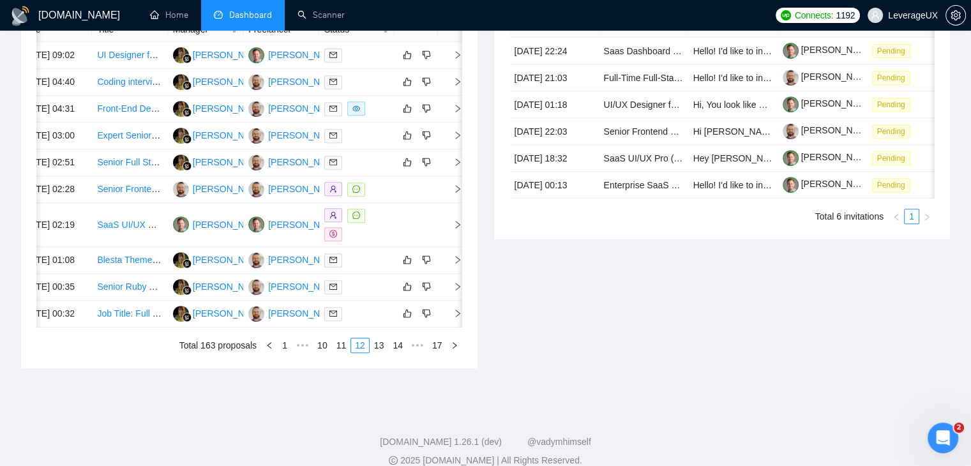
scroll to position [0, 20]
click at [455, 112] on icon "right" at bounding box center [457, 109] width 4 height 8
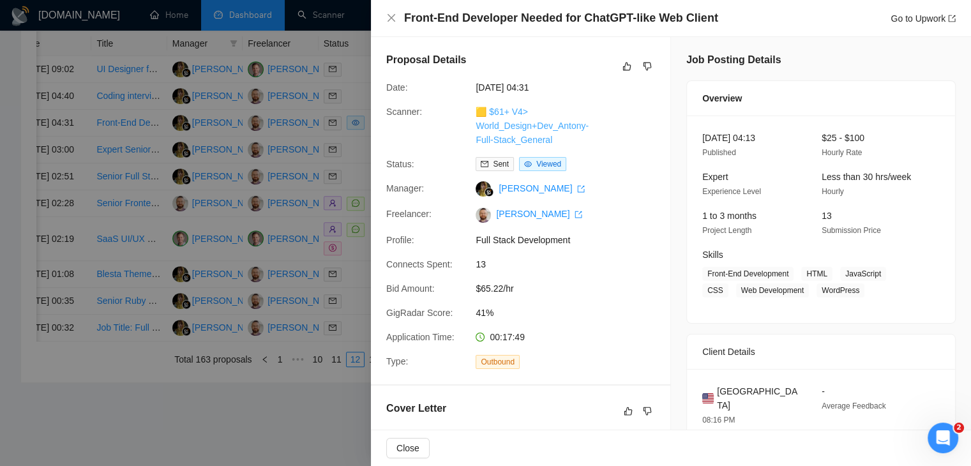
drag, startPoint x: 552, startPoint y: 144, endPoint x: 489, endPoint y: 113, distance: 70.8
click at [489, 113] on div "🟨 $61+ V4> World_Design+Dev_Antony-Full-Stack_General" at bounding box center [538, 126] width 135 height 42
click at [904, 20] on link "Go to Upwork" at bounding box center [923, 18] width 65 height 10
click at [329, 234] on div at bounding box center [485, 233] width 971 height 466
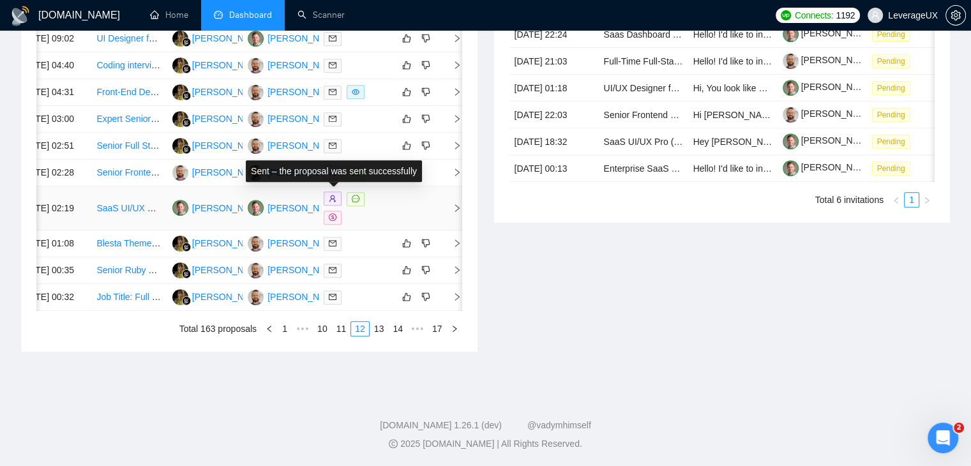
scroll to position [611, 0]
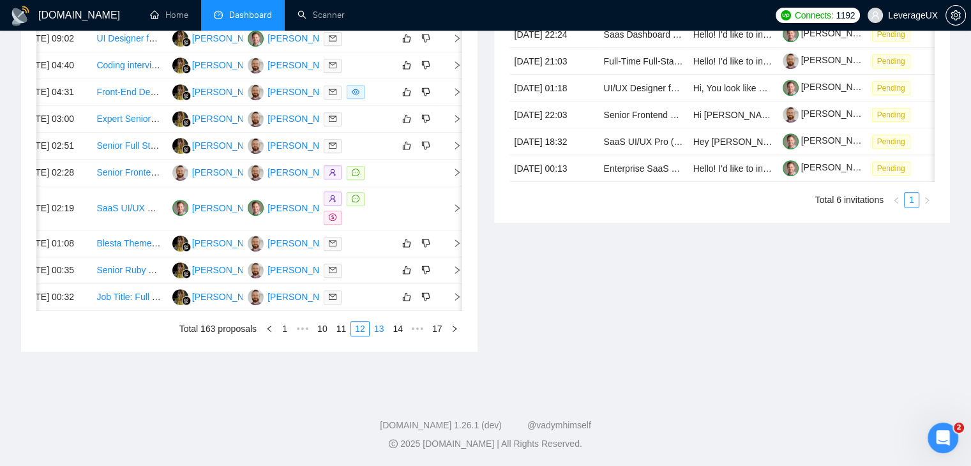
click at [379, 337] on li "13" at bounding box center [379, 328] width 19 height 15
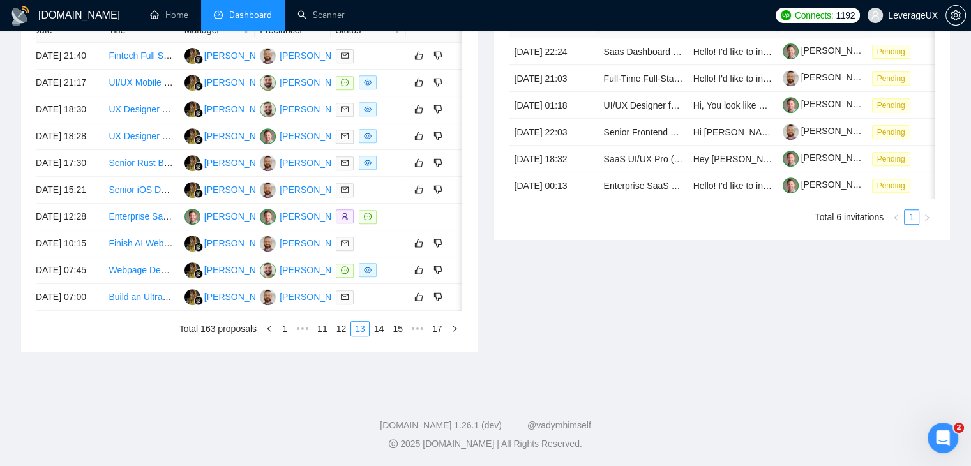
scroll to position [0, 20]
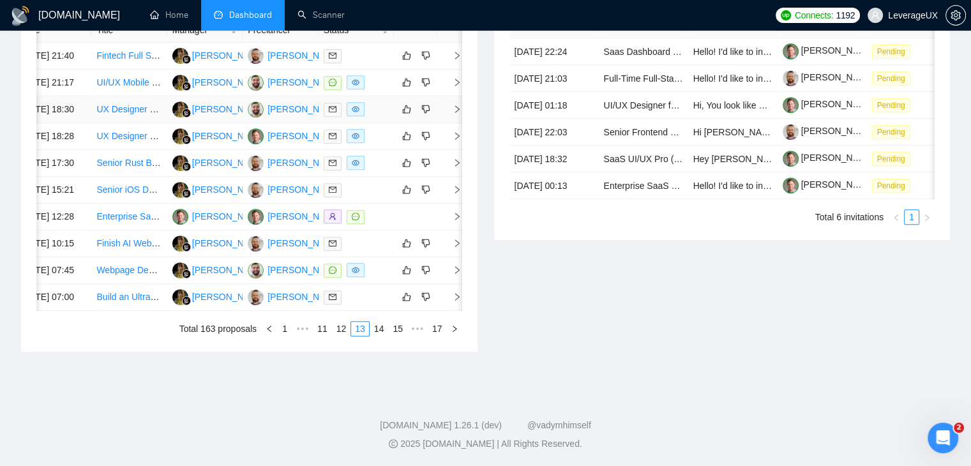
click at [453, 114] on icon "right" at bounding box center [457, 109] width 9 height 9
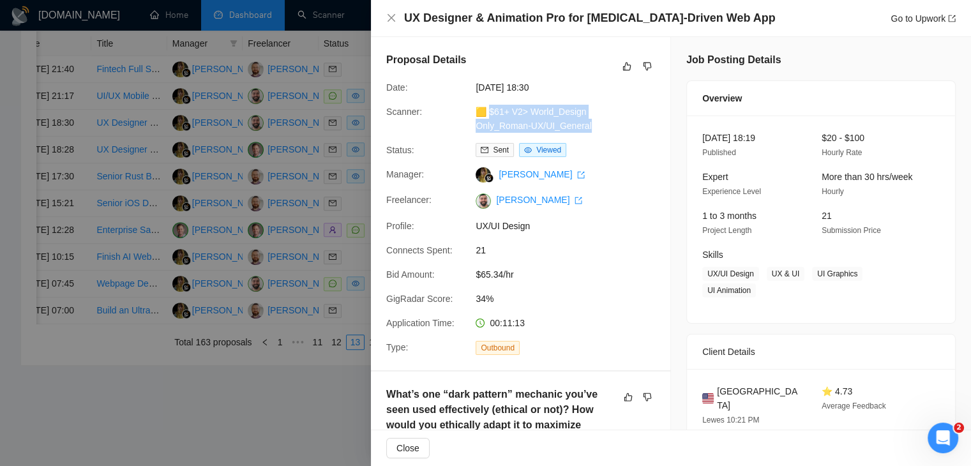
drag, startPoint x: 594, startPoint y: 126, endPoint x: 489, endPoint y: 113, distance: 105.6
click at [489, 113] on div "🟨 $61+ V2> World_Design Only_Roman-UX/UI_General" at bounding box center [538, 119] width 135 height 28
click at [925, 15] on link "Go to Upwork" at bounding box center [923, 18] width 65 height 10
click at [354, 258] on div at bounding box center [485, 233] width 971 height 466
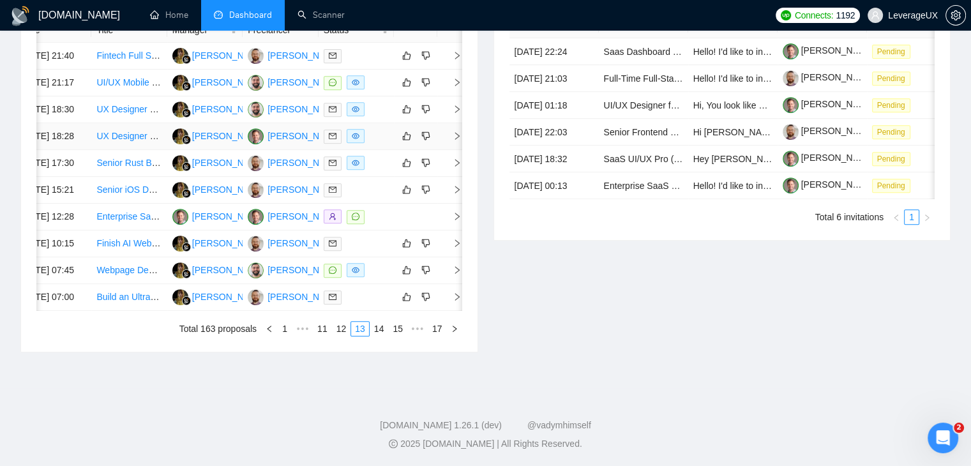
click at [453, 141] on icon "right" at bounding box center [457, 136] width 9 height 9
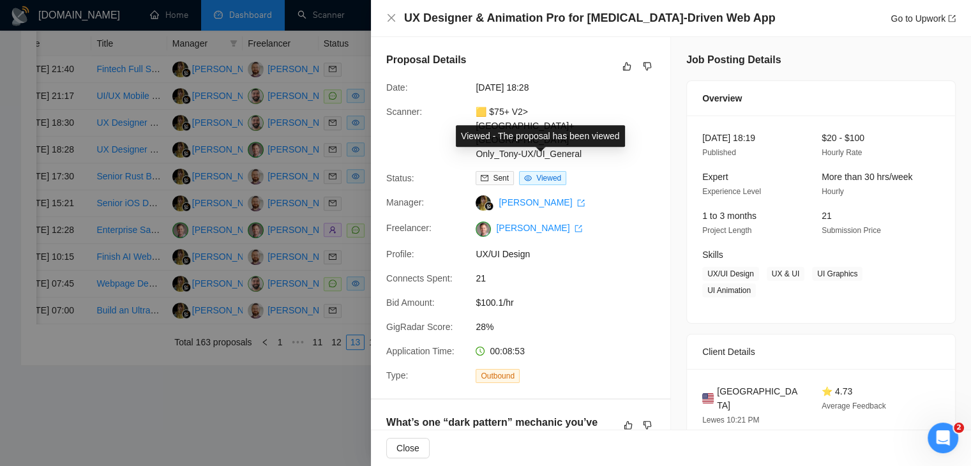
click at [604, 156] on div "Proposal Details Date: 02 Oct, 2025 18:28 Scanner: 🟨 $75+ V2>US+Canada_Design O…" at bounding box center [521, 217] width 300 height 361
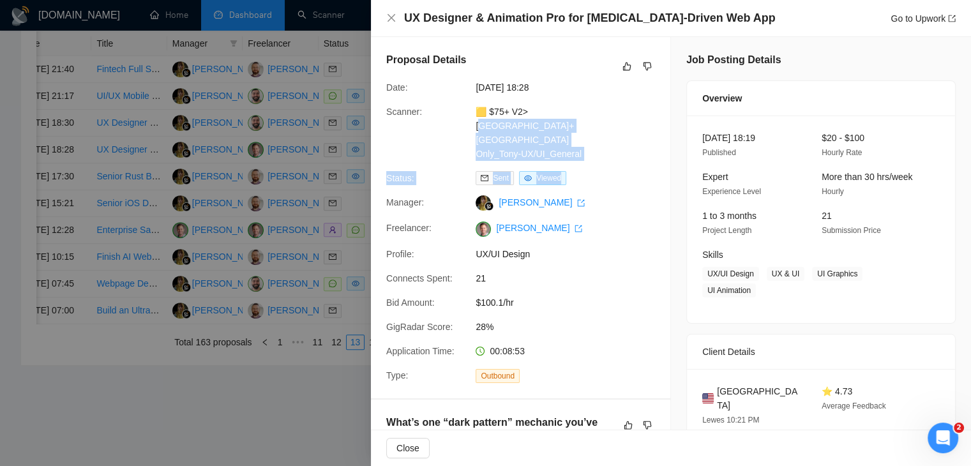
drag, startPoint x: 579, startPoint y: 144, endPoint x: 595, endPoint y: 146, distance: 16.7
click at [499, 123] on div "Proposal Details Date: 02 Oct, 2025 18:28 Scanner: 🟨 $75+ V2>US+Canada_Design O…" at bounding box center [521, 217] width 300 height 361
click at [598, 151] on div "Proposal Details Date: 02 Oct, 2025 18:28 Scanner: 🟨 $75+ V2>US+Canada_Design O…" at bounding box center [521, 217] width 300 height 361
click at [588, 141] on div "🟨 $75+ V2>US+Canada_Design Only_Tony-UX/UI_General" at bounding box center [538, 133] width 135 height 56
drag, startPoint x: 588, startPoint y: 145, endPoint x: 488, endPoint y: 117, distance: 103.5
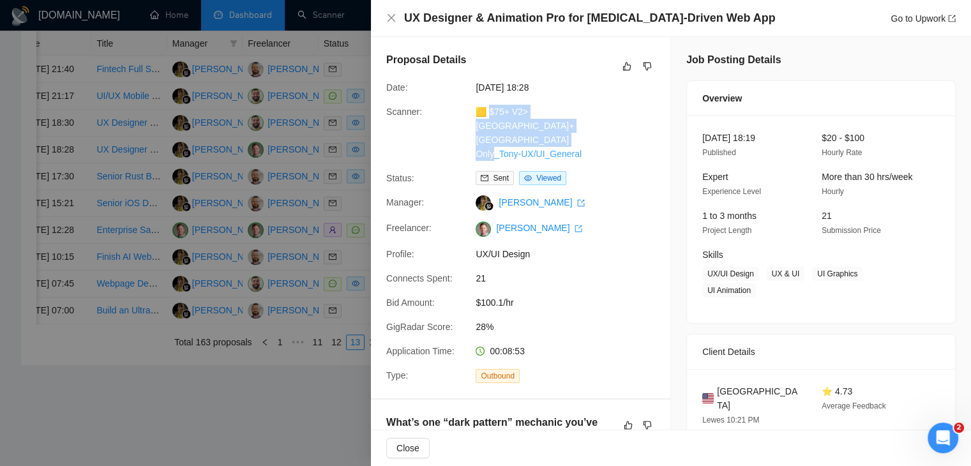
click at [488, 117] on div "🟨 $75+ V2>US+Canada_Design Only_Tony-UX/UI_General" at bounding box center [538, 133] width 135 height 56
click at [908, 13] on link "Go to Upwork" at bounding box center [923, 18] width 65 height 10
click at [306, 320] on div at bounding box center [485, 233] width 971 height 466
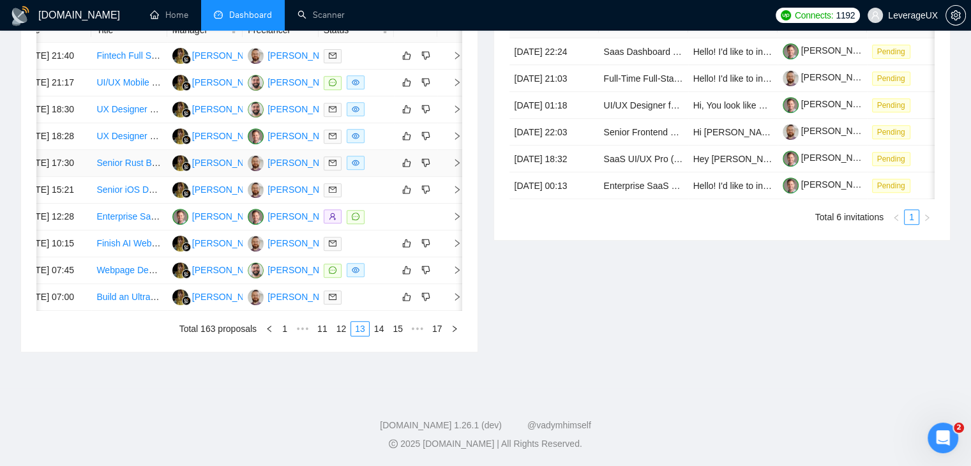
click at [454, 167] on icon "right" at bounding box center [457, 162] width 9 height 9
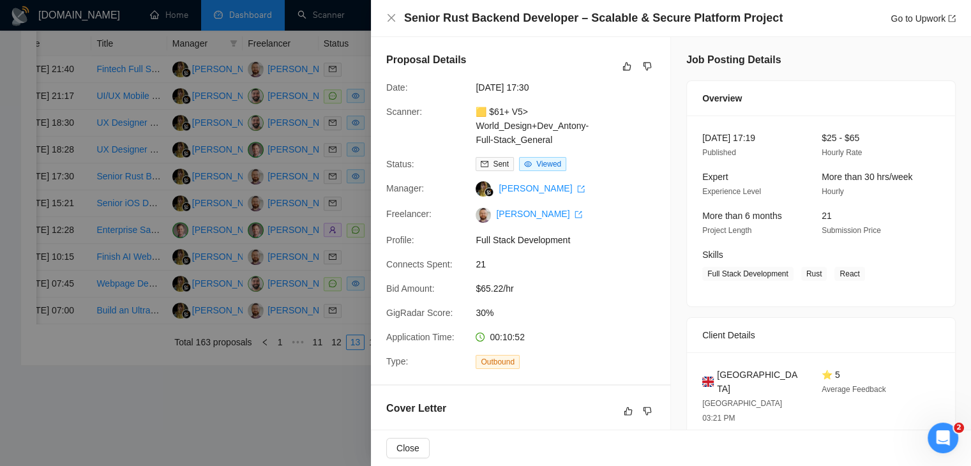
click at [600, 160] on div "Sent Viewed" at bounding box center [538, 164] width 135 height 14
drag, startPoint x: 553, startPoint y: 143, endPoint x: 490, endPoint y: 105, distance: 73.9
click at [490, 105] on div "🟨 $61+ V5> World_Design+Dev_Antony-Full-Stack_General" at bounding box center [538, 126] width 135 height 42
click at [907, 17] on link "Go to Upwork" at bounding box center [923, 18] width 65 height 10
click at [322, 347] on div at bounding box center [485, 233] width 971 height 466
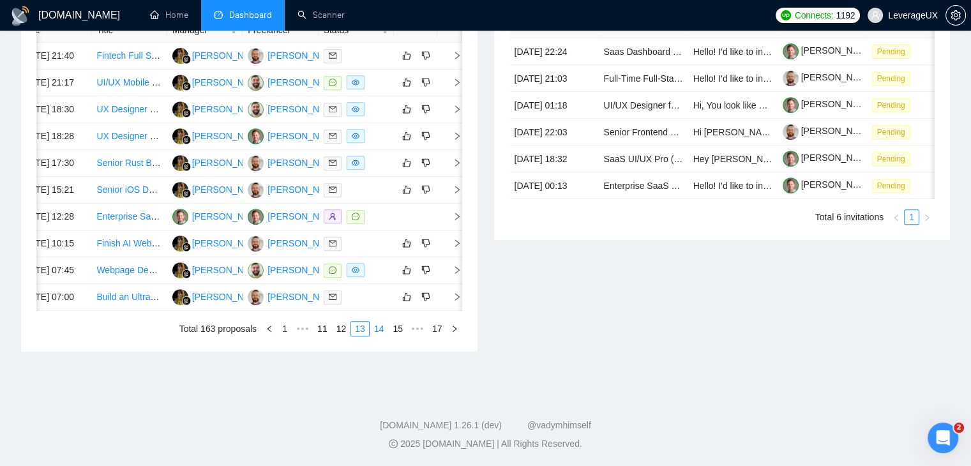
scroll to position [611, 0]
click at [381, 336] on link "14" at bounding box center [379, 329] width 18 height 14
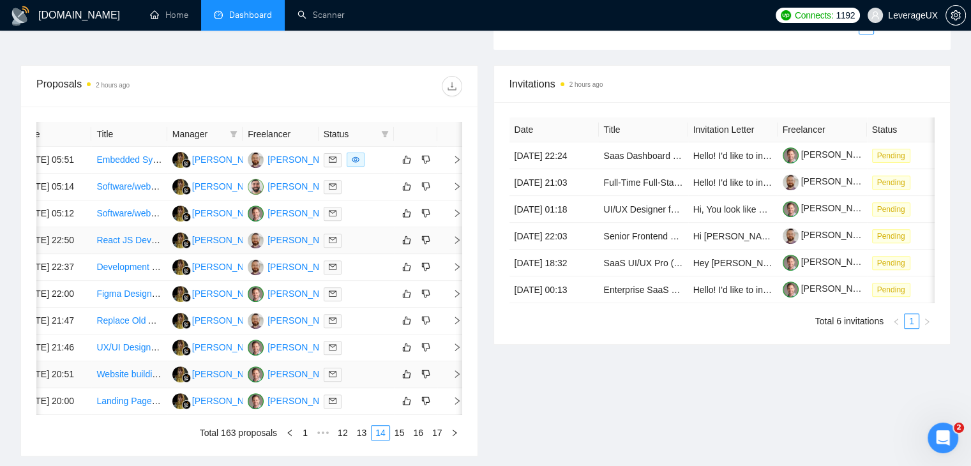
scroll to position [419, 0]
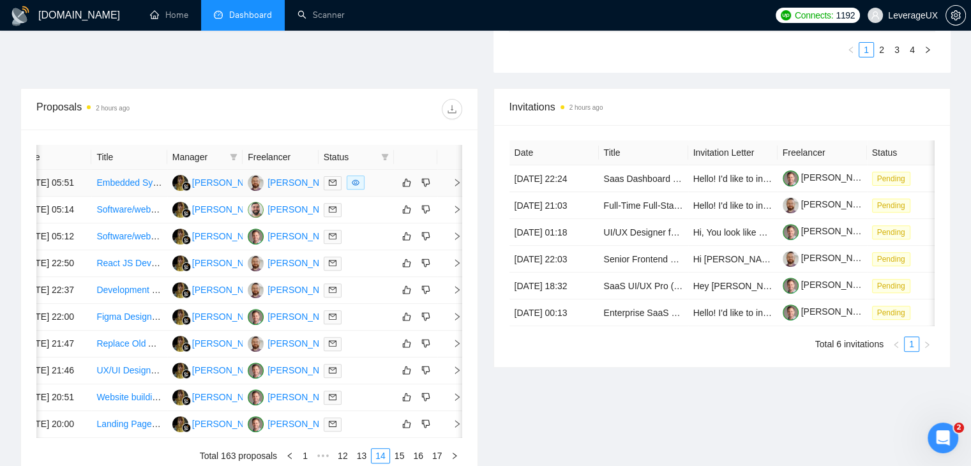
click at [450, 187] on span "right" at bounding box center [452, 182] width 19 height 9
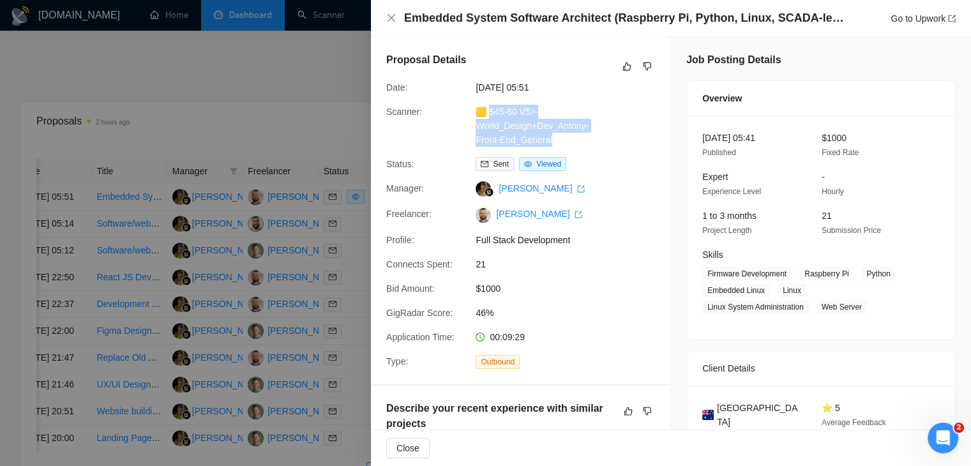
drag, startPoint x: 558, startPoint y: 141, endPoint x: 490, endPoint y: 116, distance: 72.1
click at [490, 116] on div "🟨 $45-60 V5> World_Design+Dev_Antony-Front-End_General" at bounding box center [538, 126] width 135 height 42
click at [917, 24] on link "Go to Upwork" at bounding box center [923, 18] width 65 height 10
click at [276, 96] on div at bounding box center [485, 233] width 971 height 466
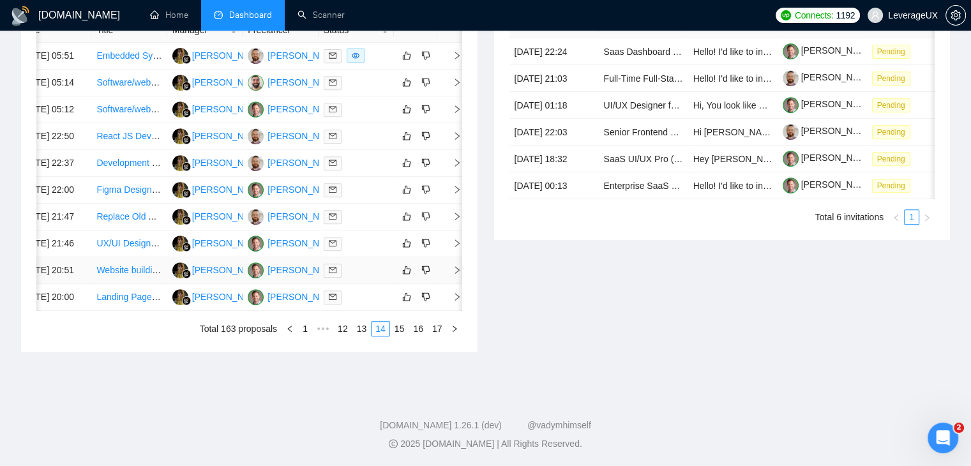
scroll to position [611, 0]
click at [397, 336] on link "15" at bounding box center [400, 329] width 18 height 14
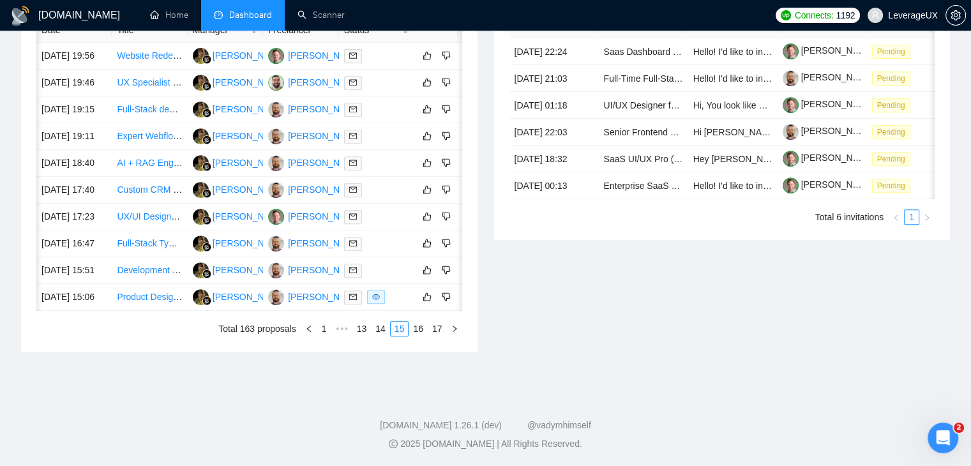
scroll to position [0, 20]
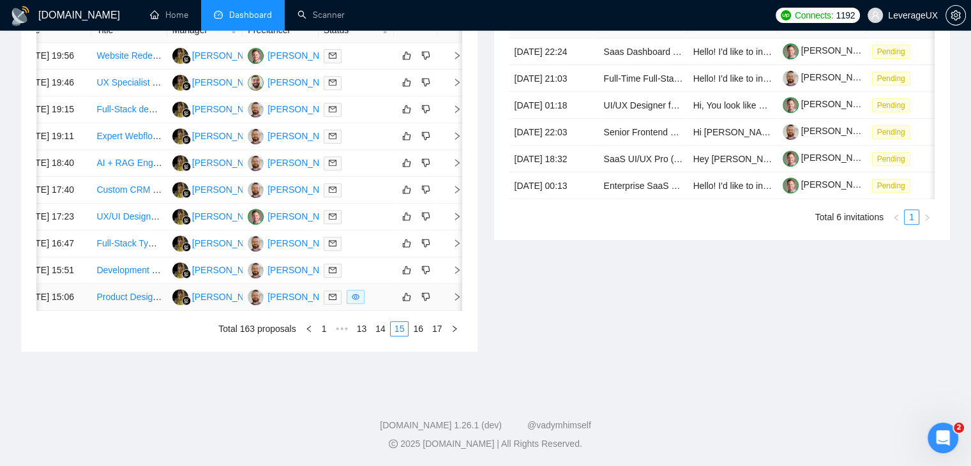
click at [453, 301] on icon "right" at bounding box center [457, 297] width 9 height 9
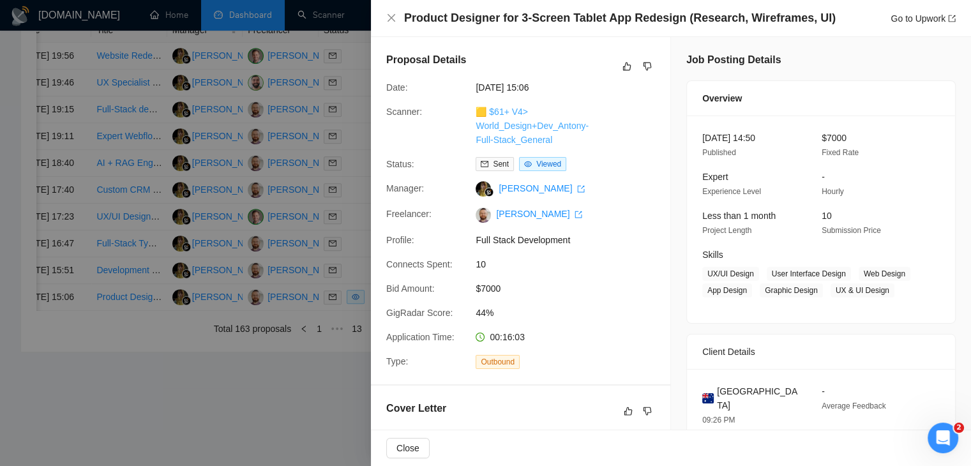
drag, startPoint x: 554, startPoint y: 139, endPoint x: 489, endPoint y: 111, distance: 71.5
click at [489, 111] on div "🟨 $61+ V4> World_Design+Dev_Antony-Full-Stack_General" at bounding box center [538, 126] width 135 height 42
click at [925, 19] on link "Go to Upwork" at bounding box center [923, 18] width 65 height 10
click at [335, 196] on div at bounding box center [485, 233] width 971 height 466
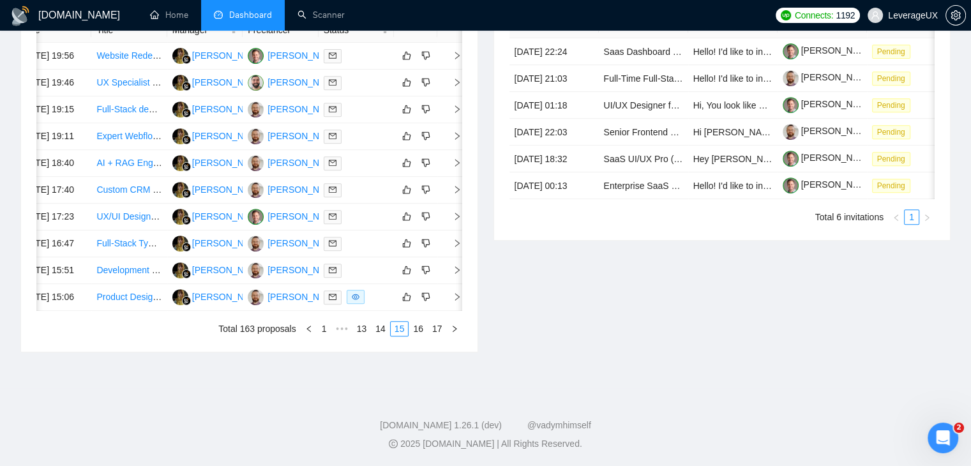
scroll to position [0, 0]
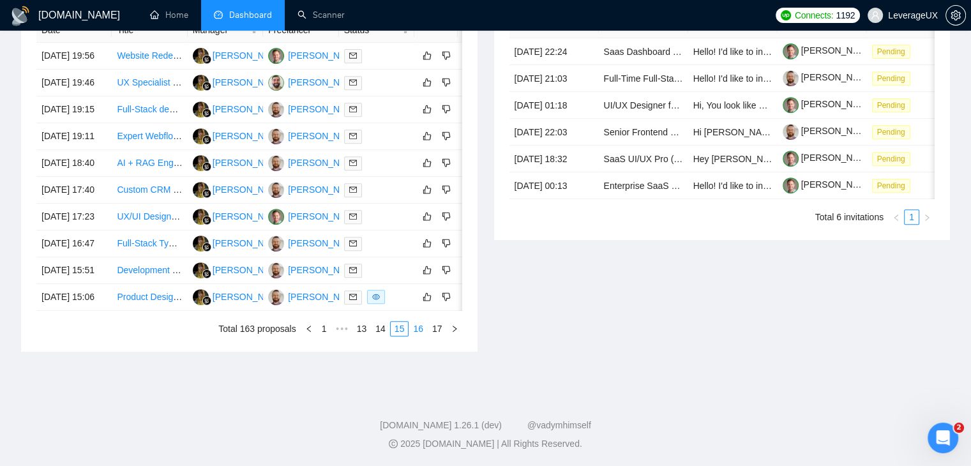
click at [418, 336] on link "16" at bounding box center [418, 329] width 18 height 14
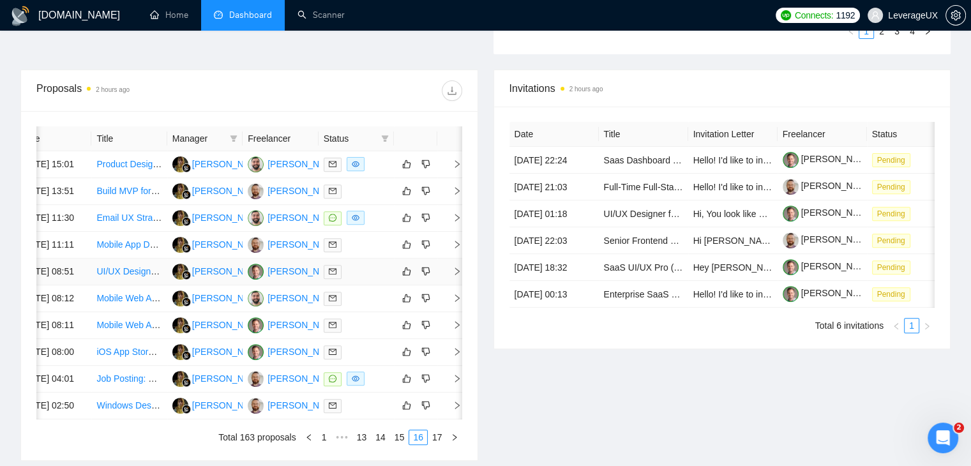
scroll to position [419, 0]
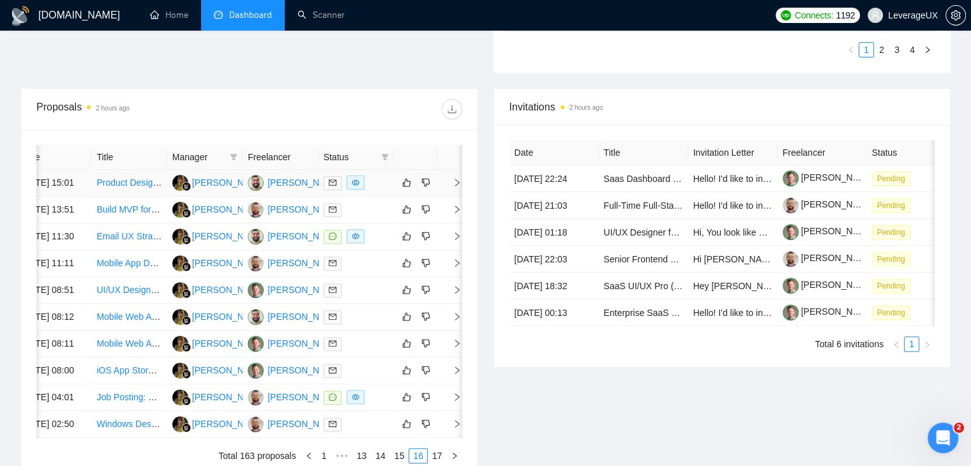
click at [455, 187] on icon "right" at bounding box center [457, 182] width 9 height 9
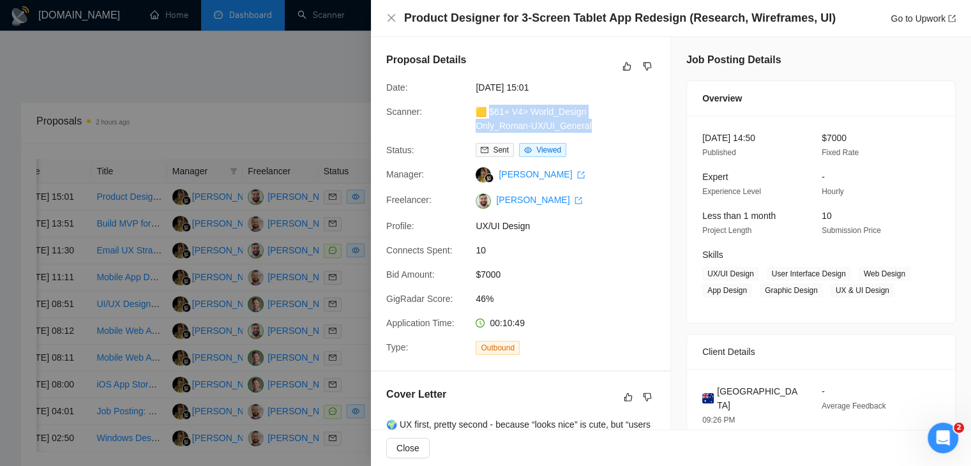
drag, startPoint x: 590, startPoint y: 128, endPoint x: 490, endPoint y: 110, distance: 102.0
click at [490, 110] on div "🟨 $61+ V4> World_Design Only_Roman-UX/UI_General" at bounding box center [538, 119] width 135 height 28
click at [903, 19] on link "Go to Upwork" at bounding box center [923, 18] width 65 height 10
click at [902, 19] on link "Go to Upwork" at bounding box center [923, 18] width 65 height 10
click at [301, 126] on div at bounding box center [485, 233] width 971 height 466
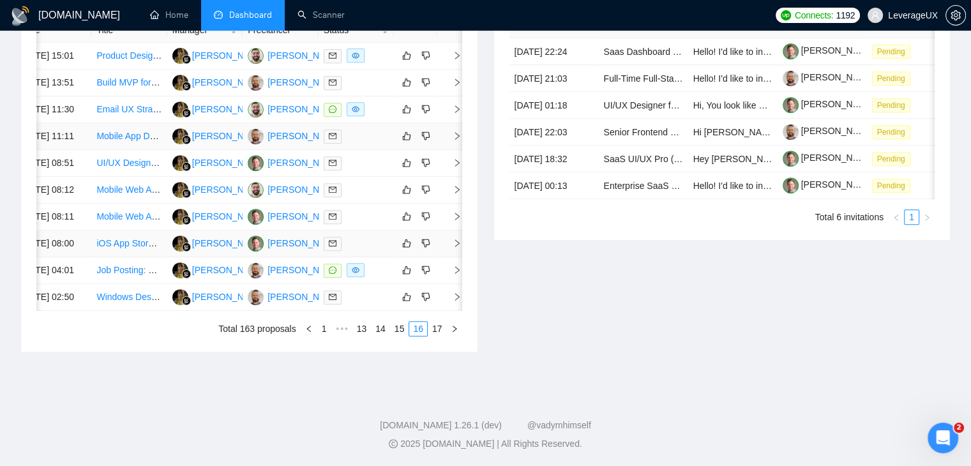
scroll to position [611, 0]
click at [433, 336] on link "17" at bounding box center [438, 329] width 18 height 14
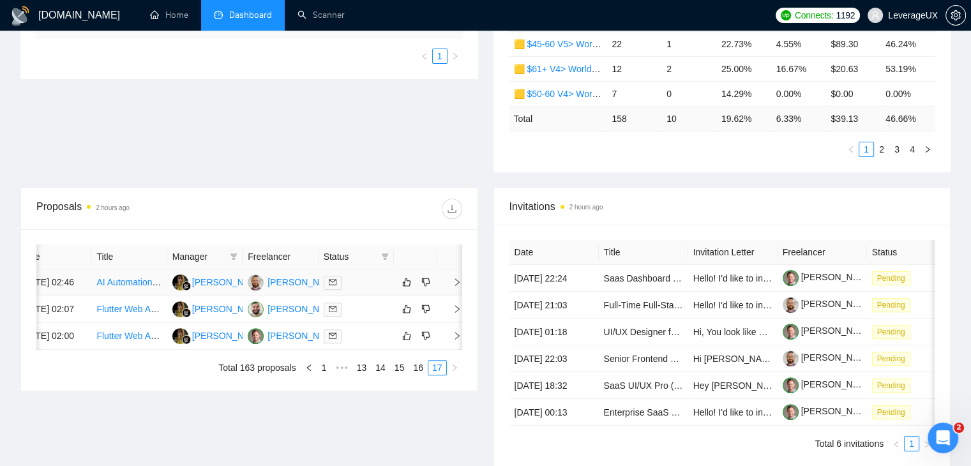
scroll to position [445, 0]
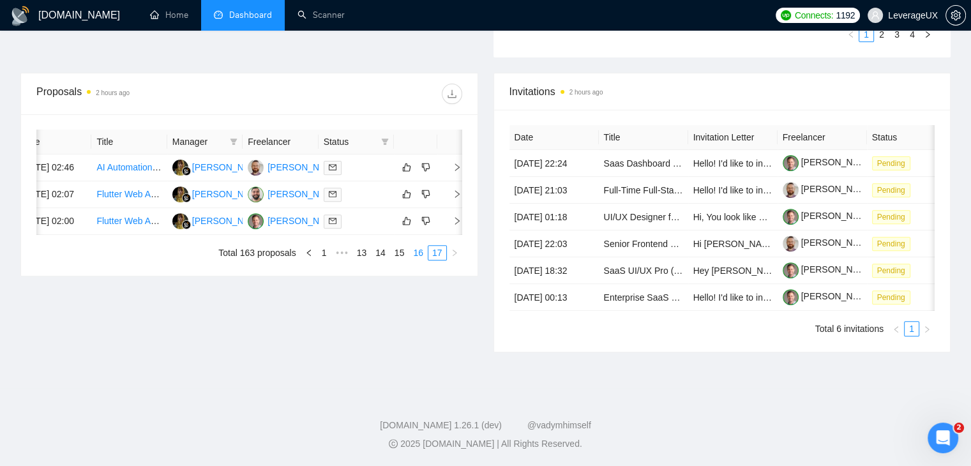
click at [420, 260] on link "16" at bounding box center [418, 253] width 18 height 14
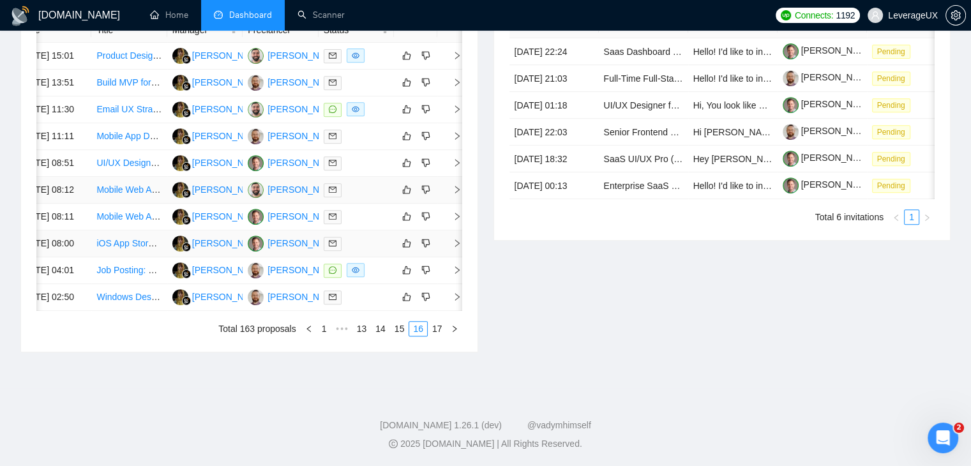
scroll to position [636, 0]
click at [406, 336] on link "15" at bounding box center [400, 329] width 18 height 14
click at [386, 336] on link "14" at bounding box center [381, 329] width 18 height 14
click at [369, 336] on link "13" at bounding box center [362, 329] width 18 height 14
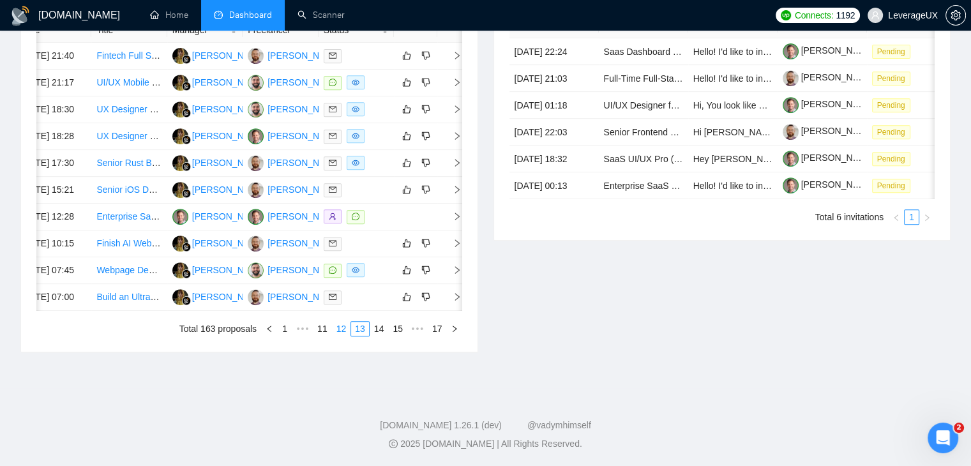
click at [348, 336] on link "12" at bounding box center [342, 329] width 18 height 14
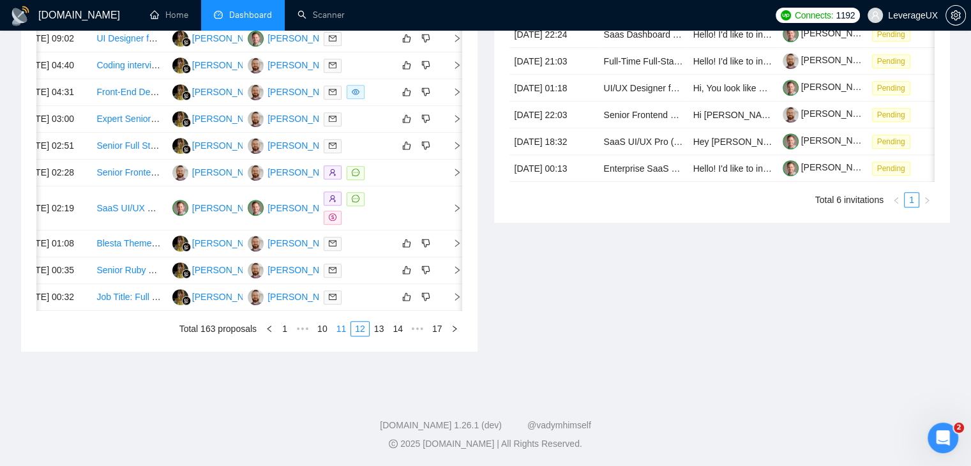
click at [345, 336] on link "11" at bounding box center [342, 329] width 18 height 14
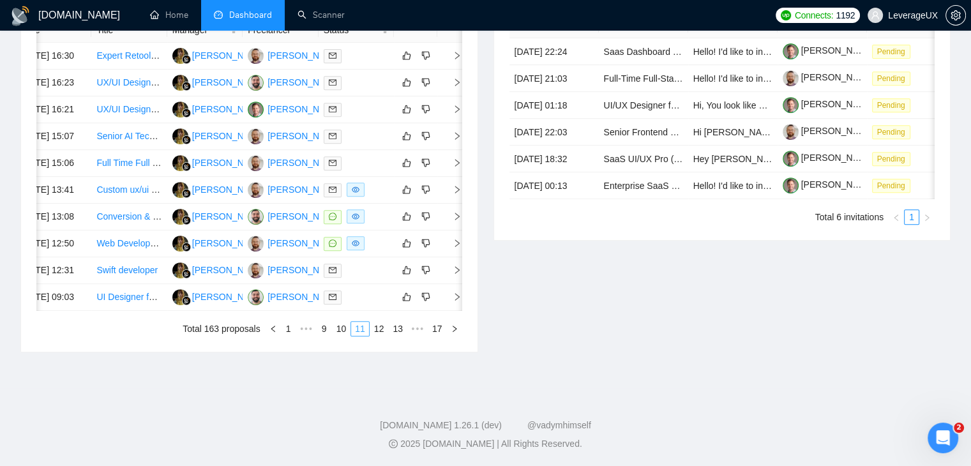
scroll to position [674, 0]
click at [344, 333] on link "10" at bounding box center [342, 329] width 18 height 14
click at [344, 329] on link "9" at bounding box center [343, 329] width 14 height 14
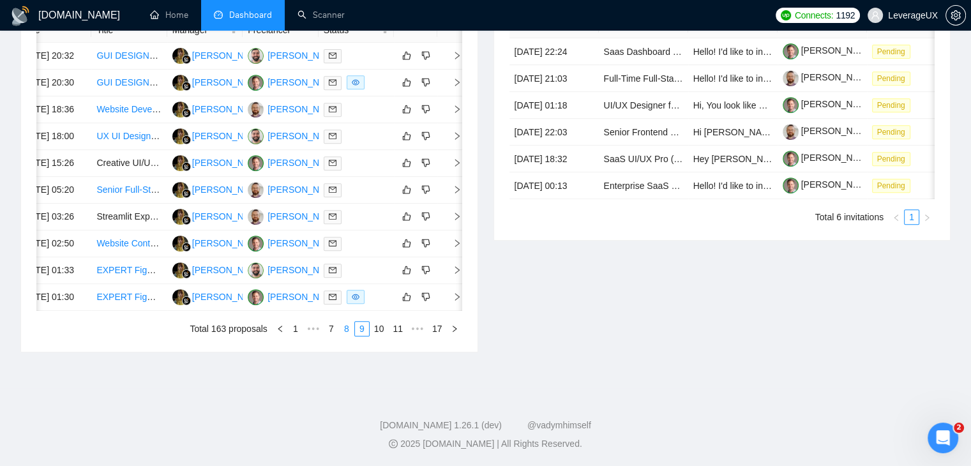
click at [350, 328] on link "8" at bounding box center [347, 329] width 14 height 14
click at [353, 330] on link "7" at bounding box center [350, 329] width 14 height 14
click at [356, 333] on link "6" at bounding box center [354, 329] width 14 height 14
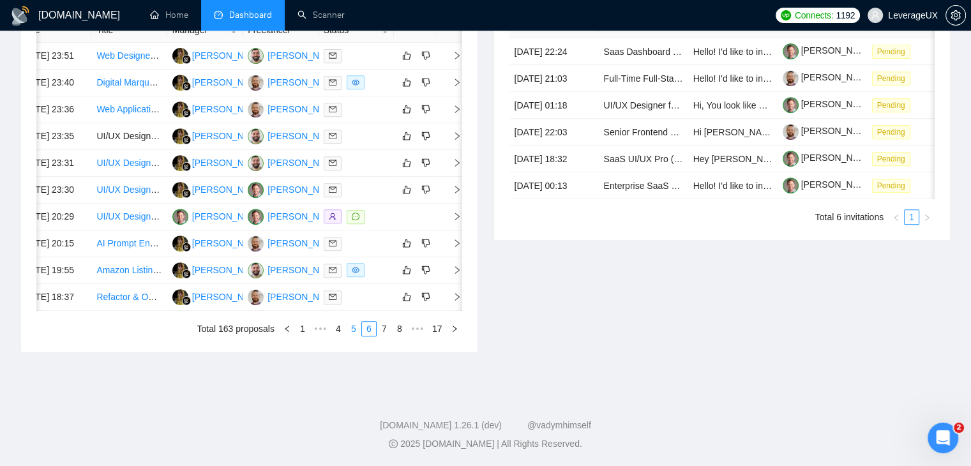
click at [353, 333] on link "5" at bounding box center [354, 329] width 14 height 14
click at [356, 328] on link "4" at bounding box center [354, 329] width 14 height 14
click at [358, 331] on link "3" at bounding box center [354, 329] width 14 height 14
click at [351, 330] on link "2" at bounding box center [354, 329] width 14 height 14
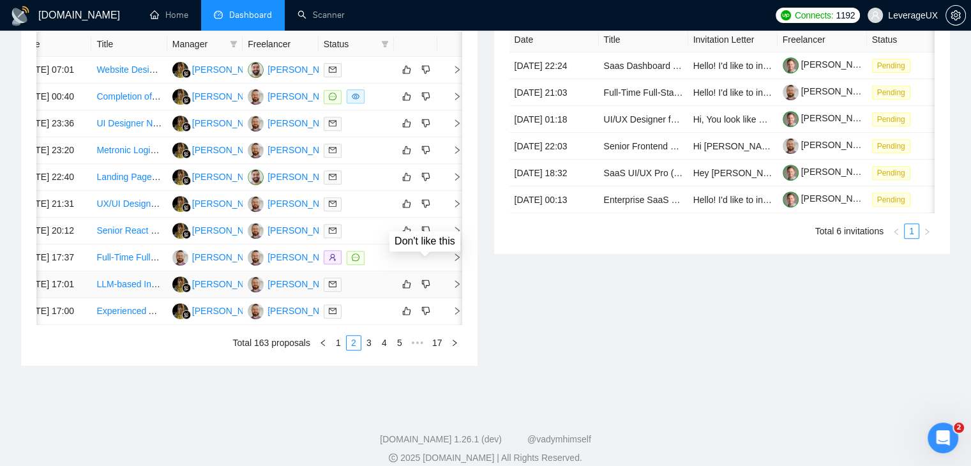
scroll to position [611, 0]
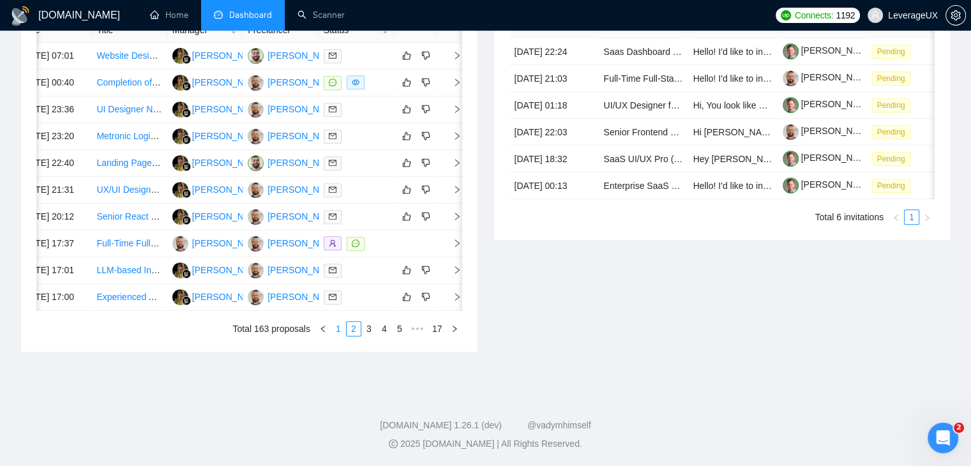
click at [339, 336] on link "1" at bounding box center [338, 329] width 14 height 14
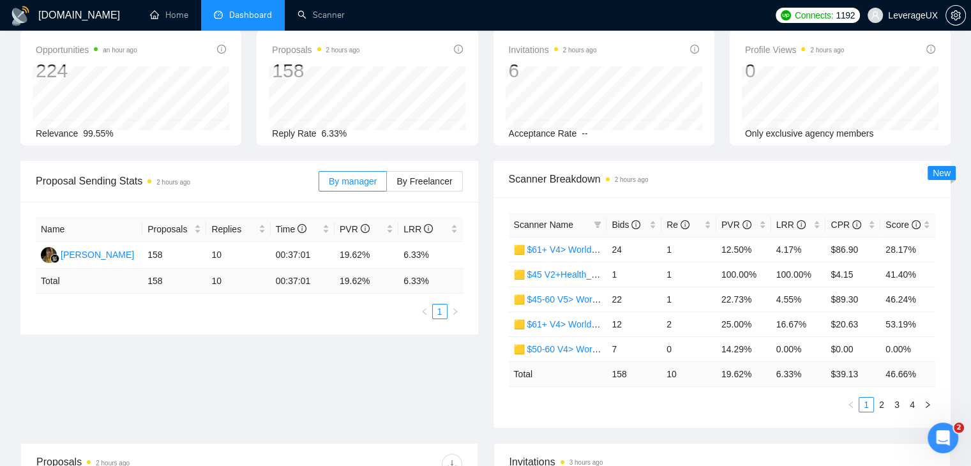
scroll to position [0, 0]
